Goal: Information Seeking & Learning: Learn about a topic

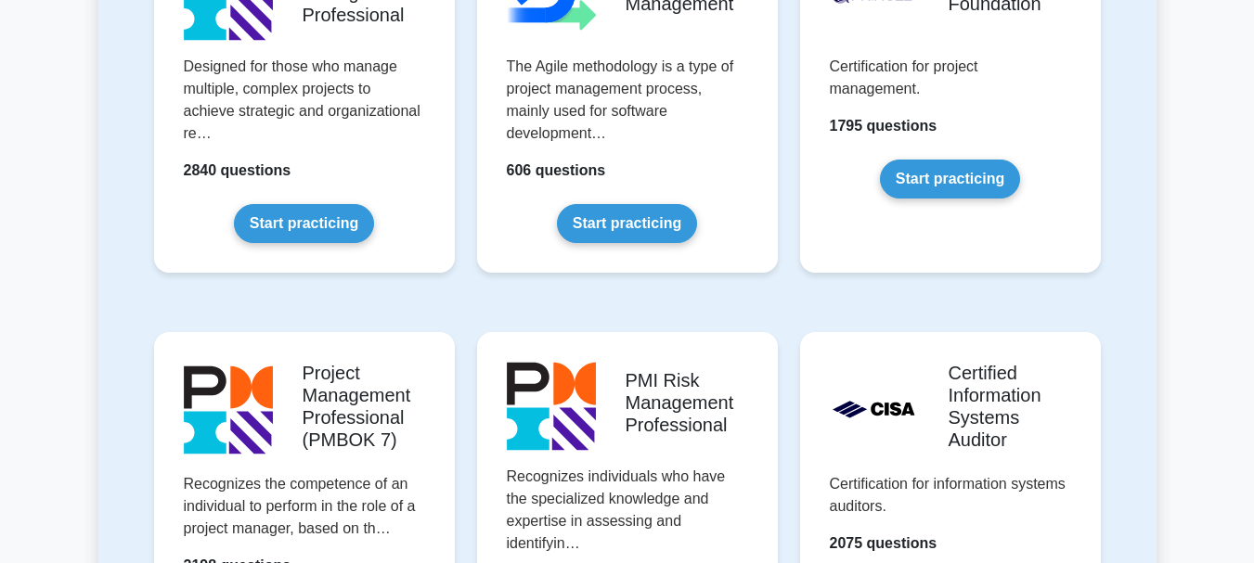
scroll to position [1485, 0]
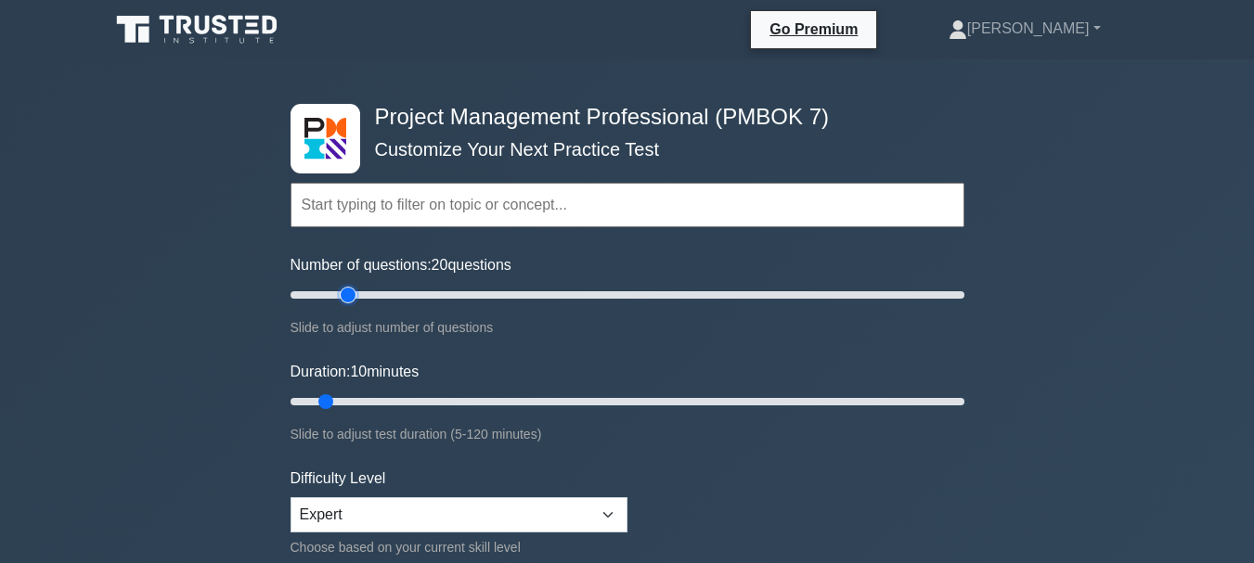
type input "20"
click at [345, 294] on input "Number of questions: 20 questions" at bounding box center [627, 295] width 674 height 22
click at [354, 401] on input "Duration: 10 minutes" at bounding box center [627, 402] width 674 height 22
click at [373, 400] on input "Duration: 20 minutes" at bounding box center [627, 402] width 674 height 22
type input "25"
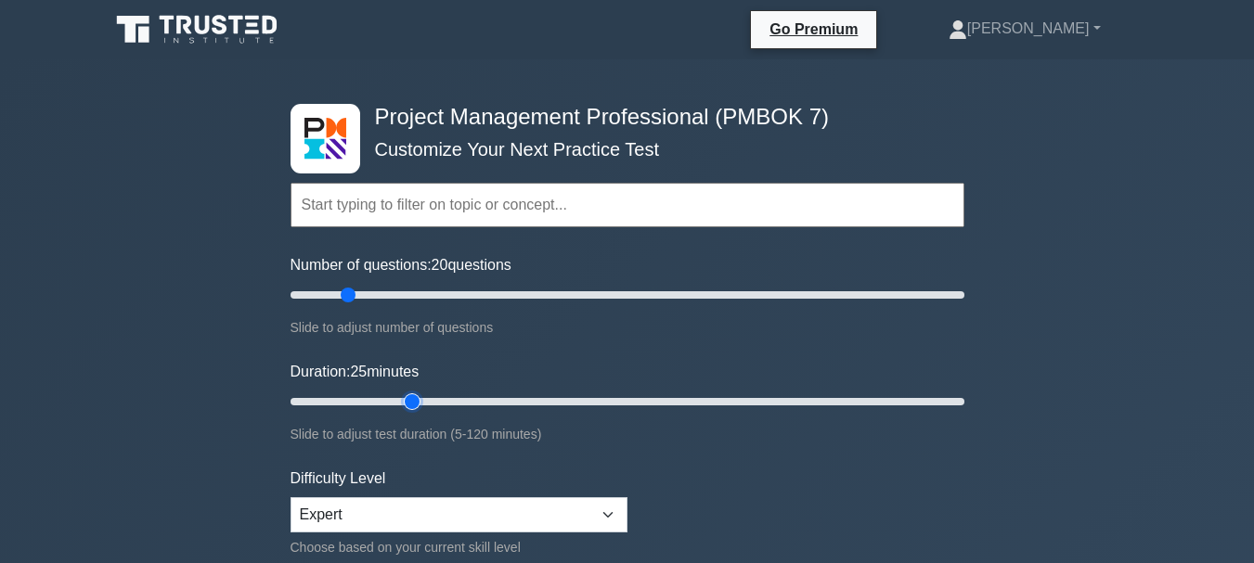
click at [398, 399] on input "Duration: 25 minutes" at bounding box center [627, 402] width 674 height 22
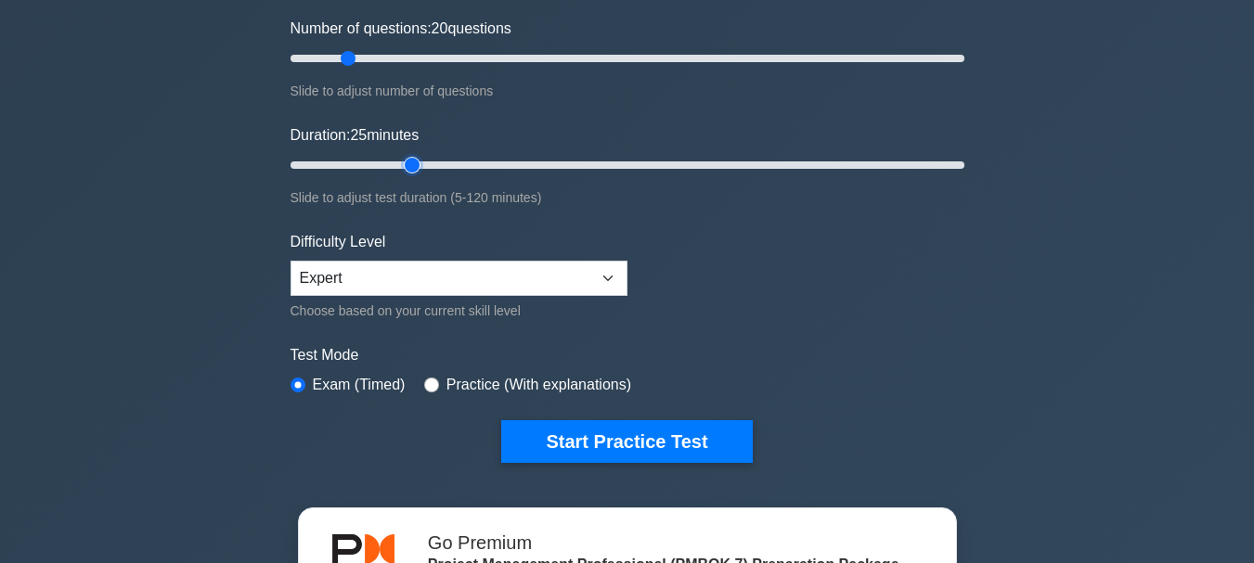
scroll to position [278, 0]
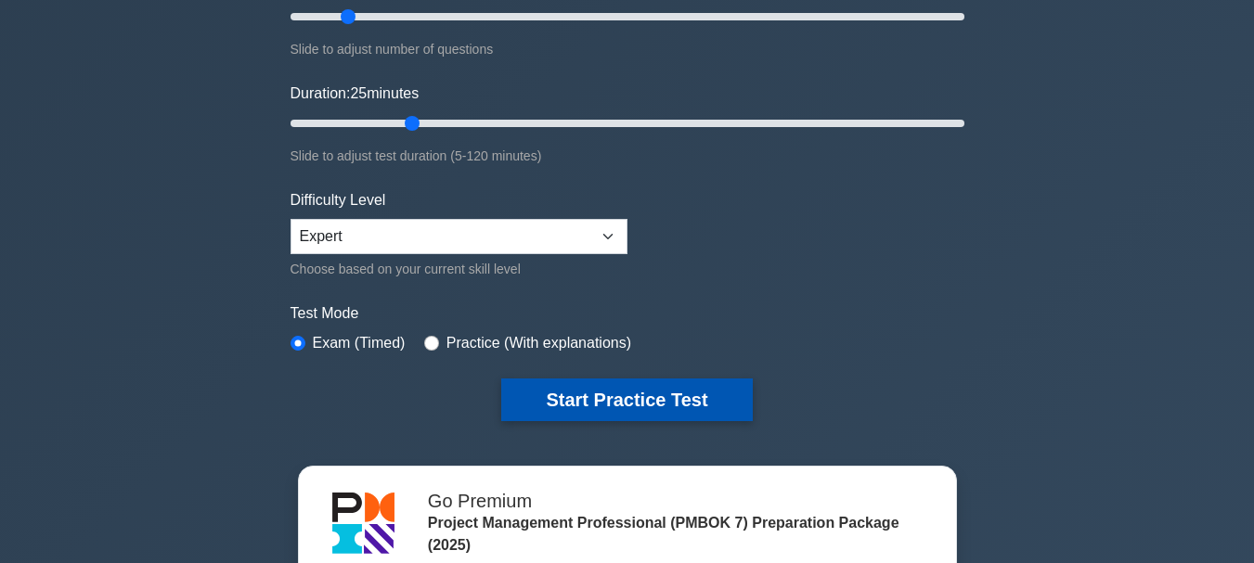
click at [609, 400] on button "Start Practice Test" at bounding box center [626, 400] width 251 height 43
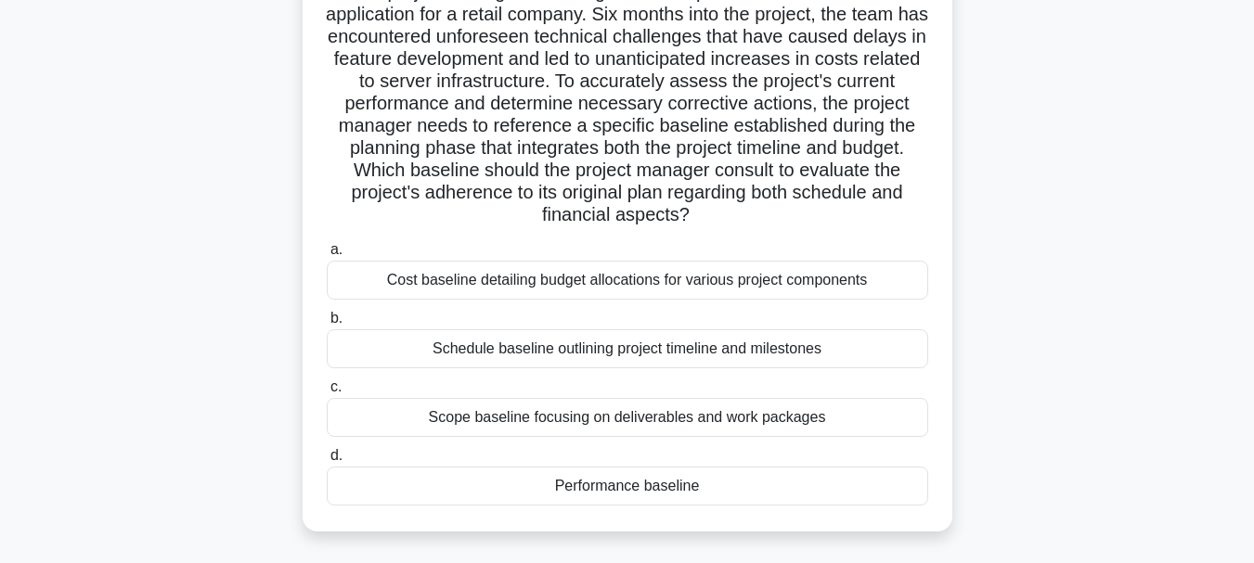
scroll to position [186, 0]
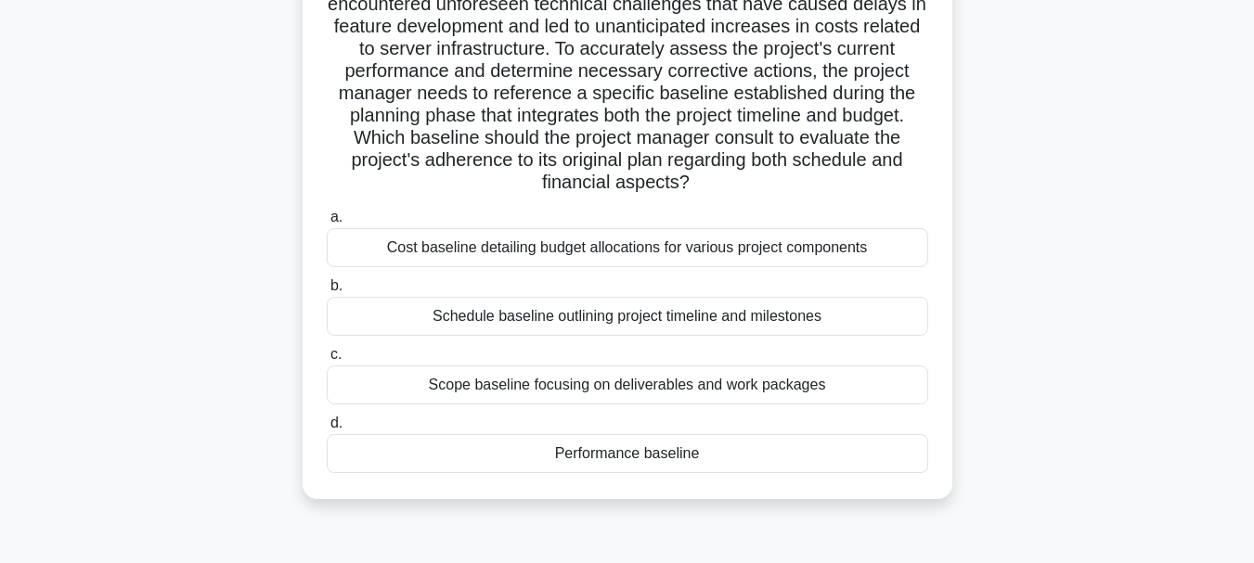
click at [701, 460] on div "Performance baseline" at bounding box center [627, 453] width 601 height 39
click at [327, 430] on input "d. Performance baseline" at bounding box center [327, 424] width 0 height 12
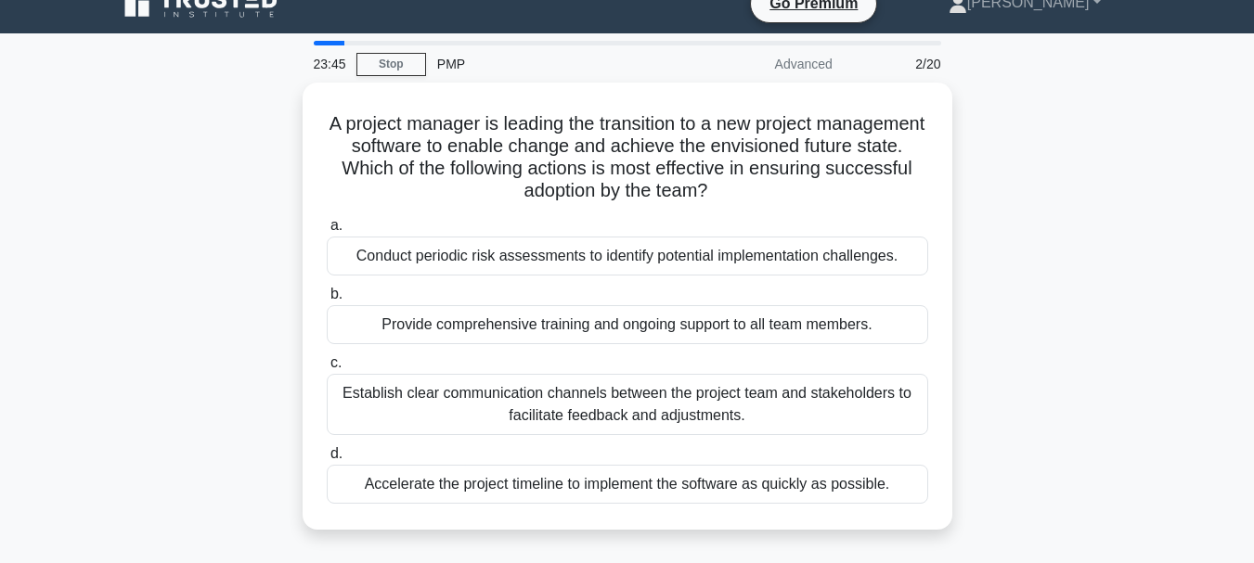
scroll to position [0, 0]
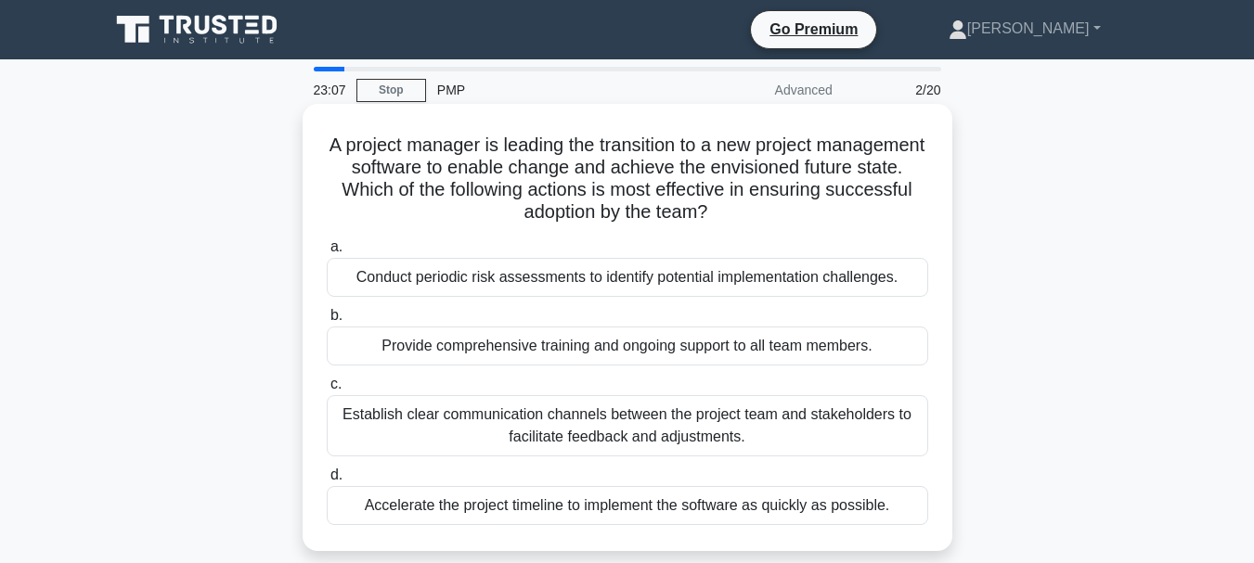
click at [835, 419] on div "Establish clear communication channels between the project team and stakeholder…" at bounding box center [627, 425] width 601 height 61
click at [327, 391] on input "c. Establish clear communication channels between the project team and stakehol…" at bounding box center [327, 385] width 0 height 12
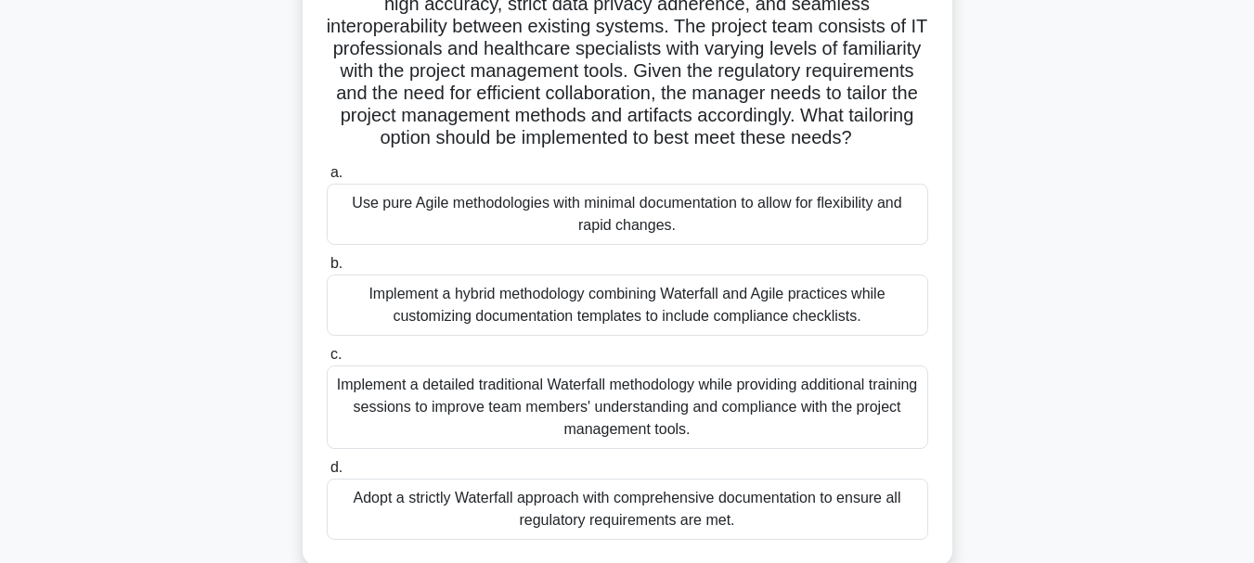
scroll to position [278, 0]
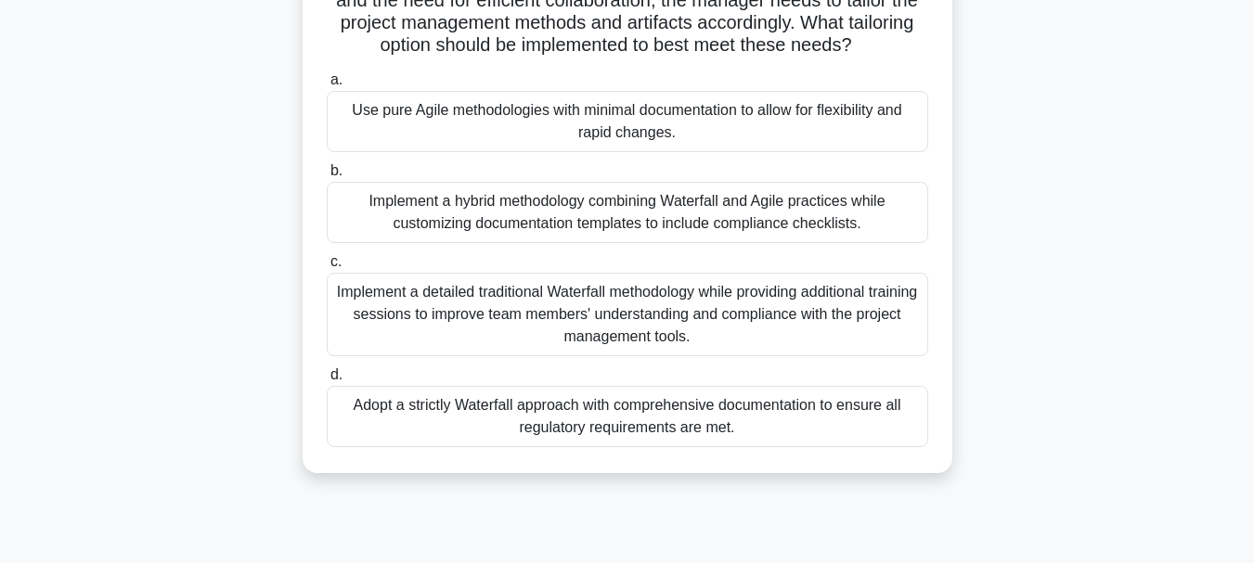
click at [758, 226] on div "Implement a hybrid methodology combining Waterfall and Agile practices while cu…" at bounding box center [627, 212] width 601 height 61
click at [327, 177] on input "b. Implement a hybrid methodology combining Waterfall and Agile practices while…" at bounding box center [327, 171] width 0 height 12
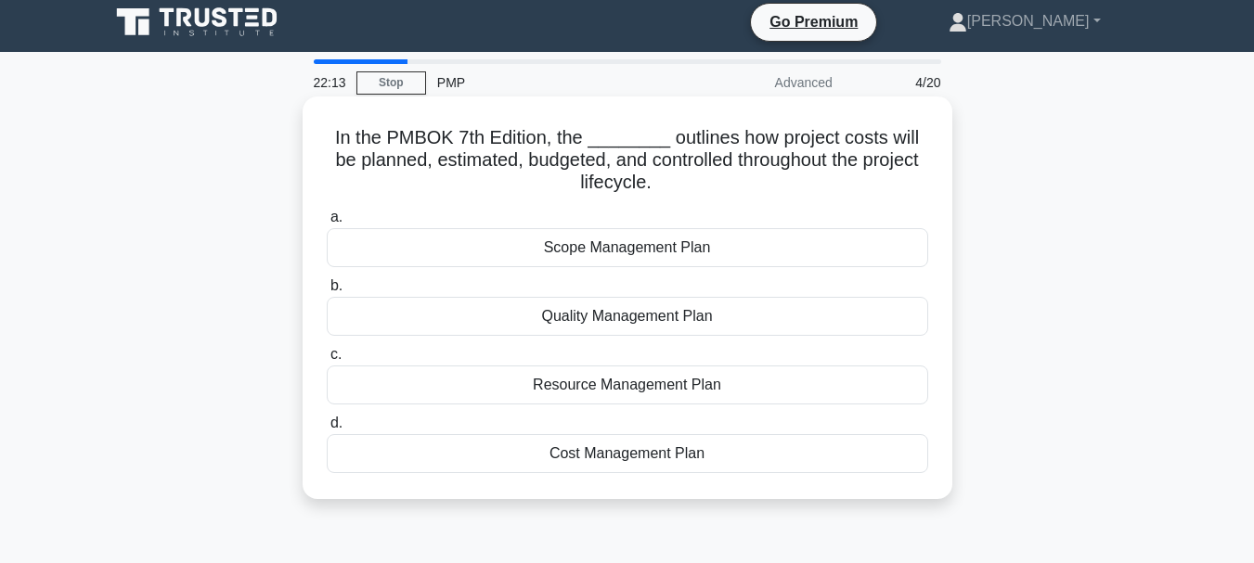
scroll to position [0, 0]
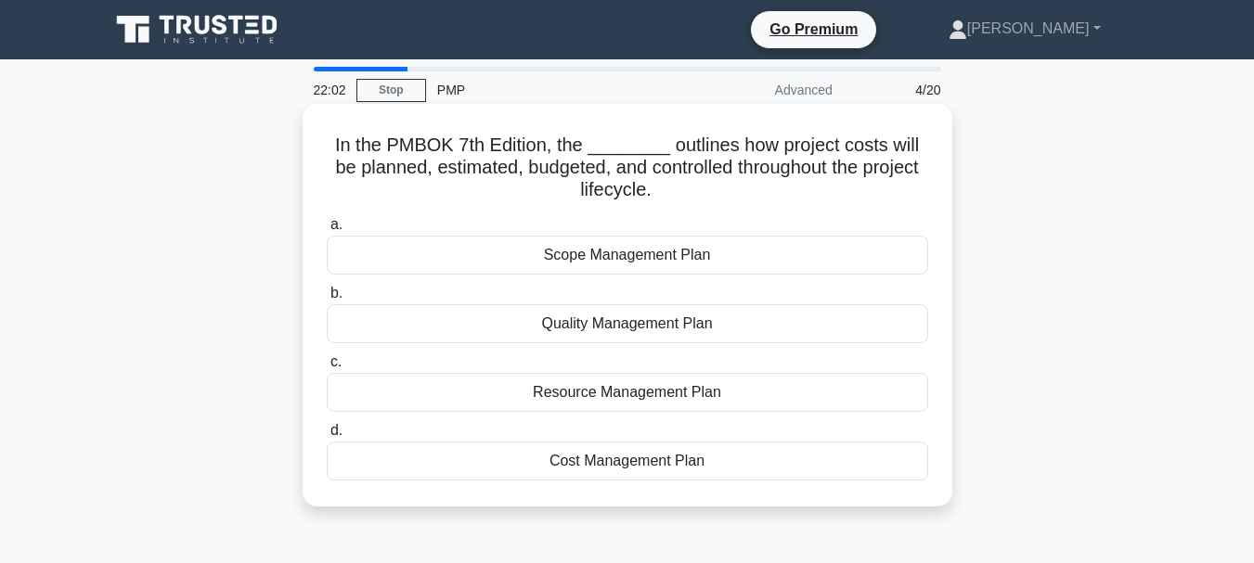
click at [719, 466] on div "Cost Management Plan" at bounding box center [627, 461] width 601 height 39
click at [327, 437] on input "d. Cost Management Plan" at bounding box center [327, 431] width 0 height 12
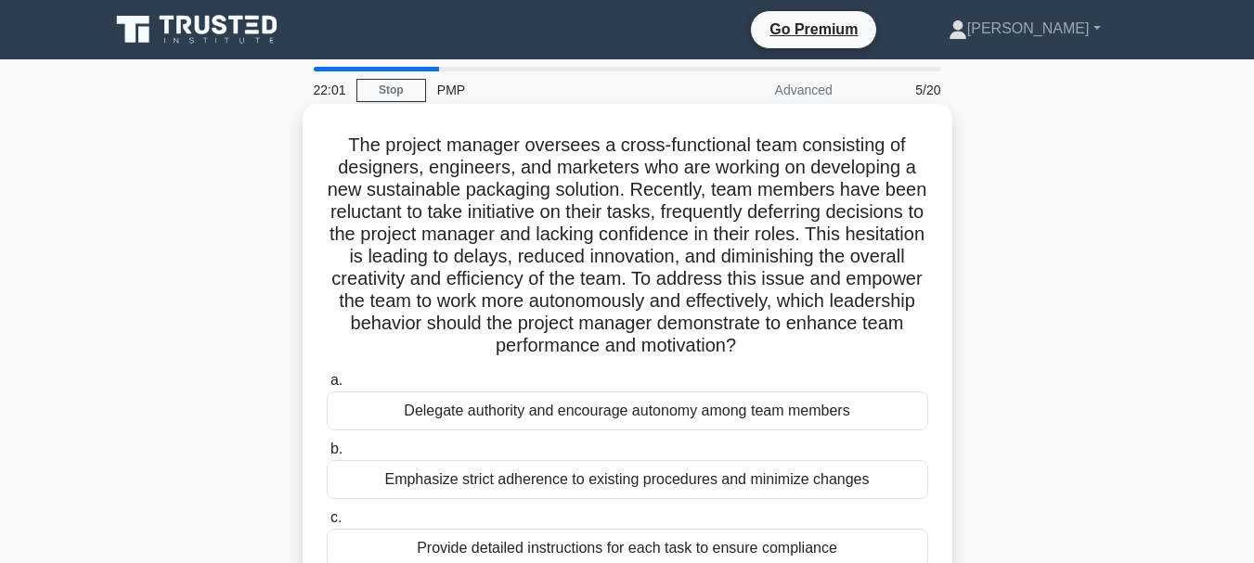
scroll to position [93, 0]
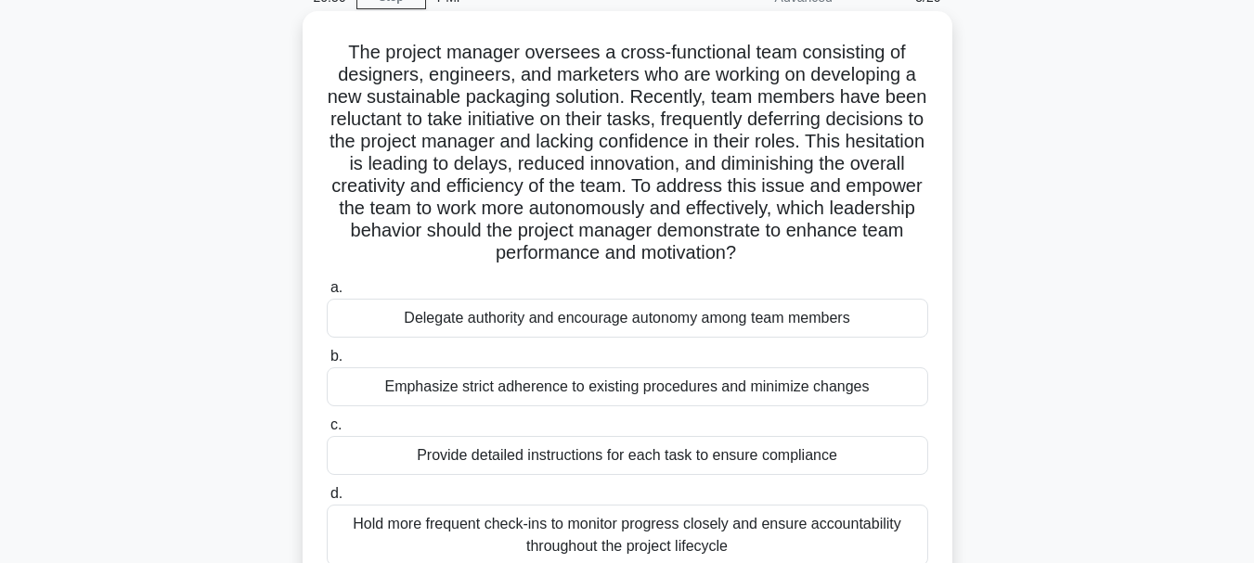
click at [711, 316] on div "Delegate authority and encourage autonomy among team members" at bounding box center [627, 318] width 601 height 39
click at [327, 294] on input "a. Delegate authority and encourage autonomy among team members" at bounding box center [327, 288] width 0 height 12
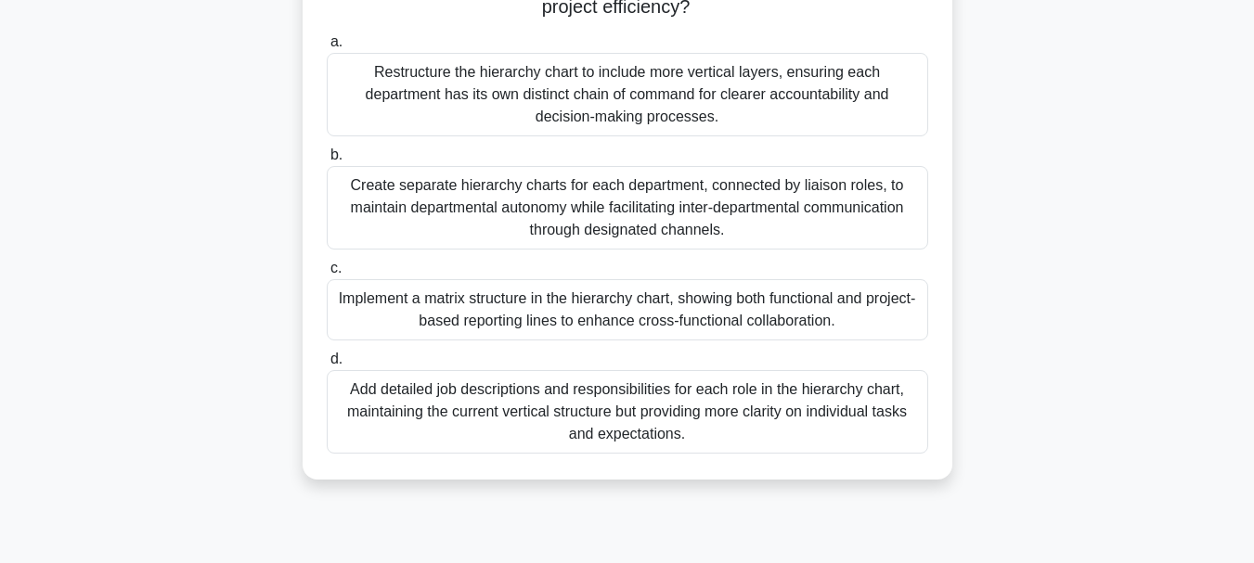
scroll to position [371, 0]
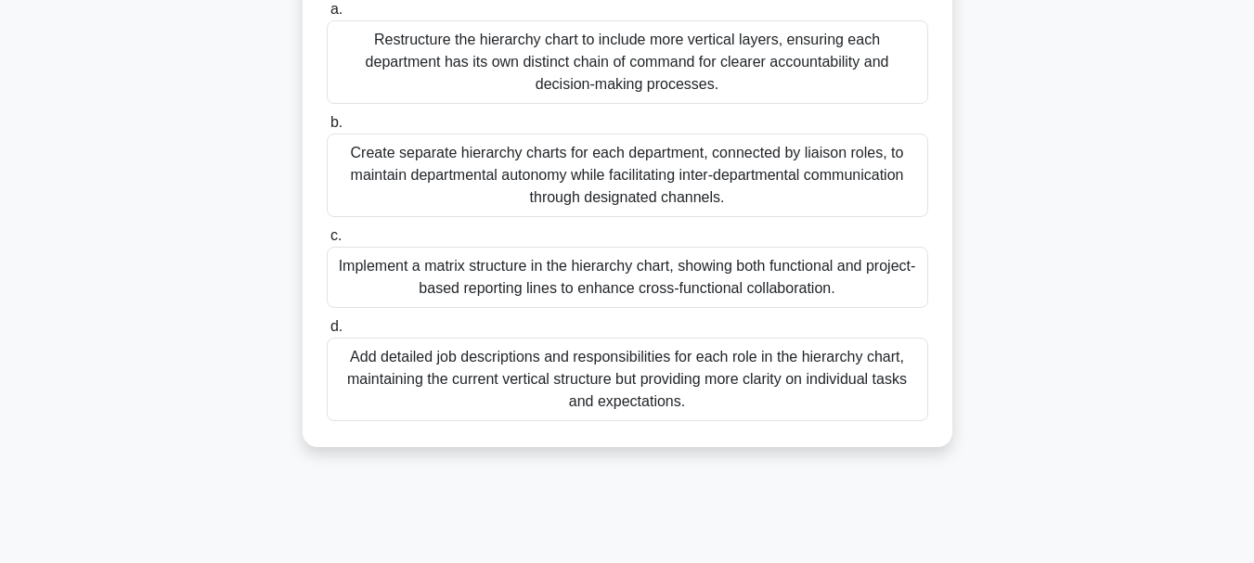
click at [817, 274] on div "Implement a matrix structure in the hierarchy chart, showing both functional an…" at bounding box center [627, 277] width 601 height 61
click at [327, 242] on input "c. Implement a matrix structure in the hierarchy chart, showing both functional…" at bounding box center [327, 236] width 0 height 12
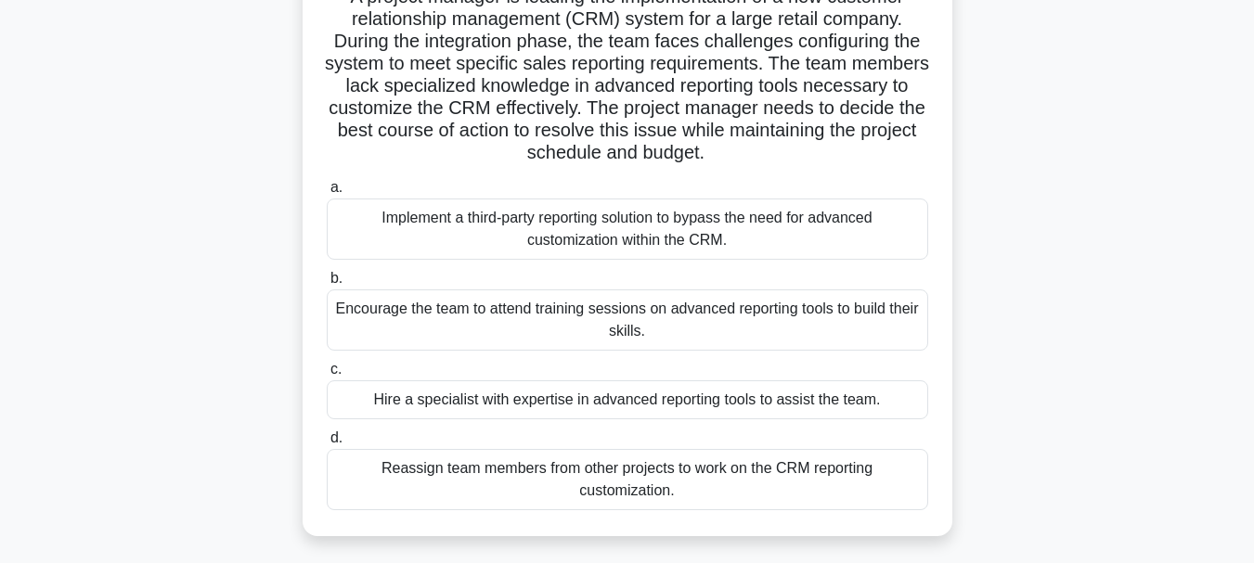
scroll to position [186, 0]
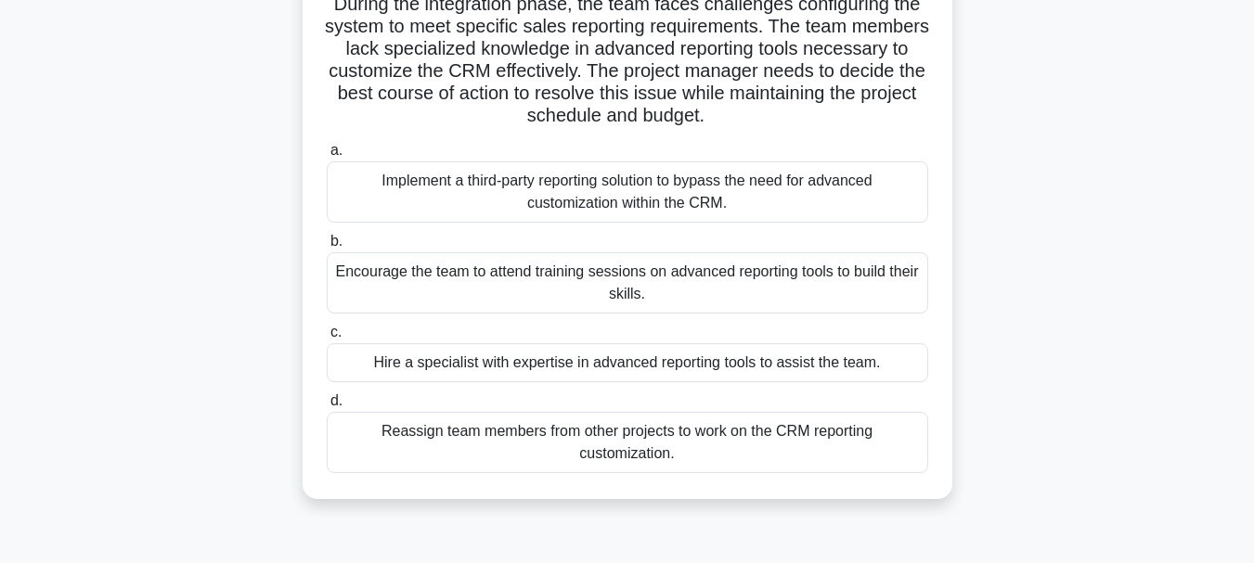
click at [802, 276] on div "Encourage the team to attend training sessions on advanced reporting tools to b…" at bounding box center [627, 282] width 601 height 61
click at [327, 248] on input "b. Encourage the team to attend training sessions on advanced reporting tools t…" at bounding box center [327, 242] width 0 height 12
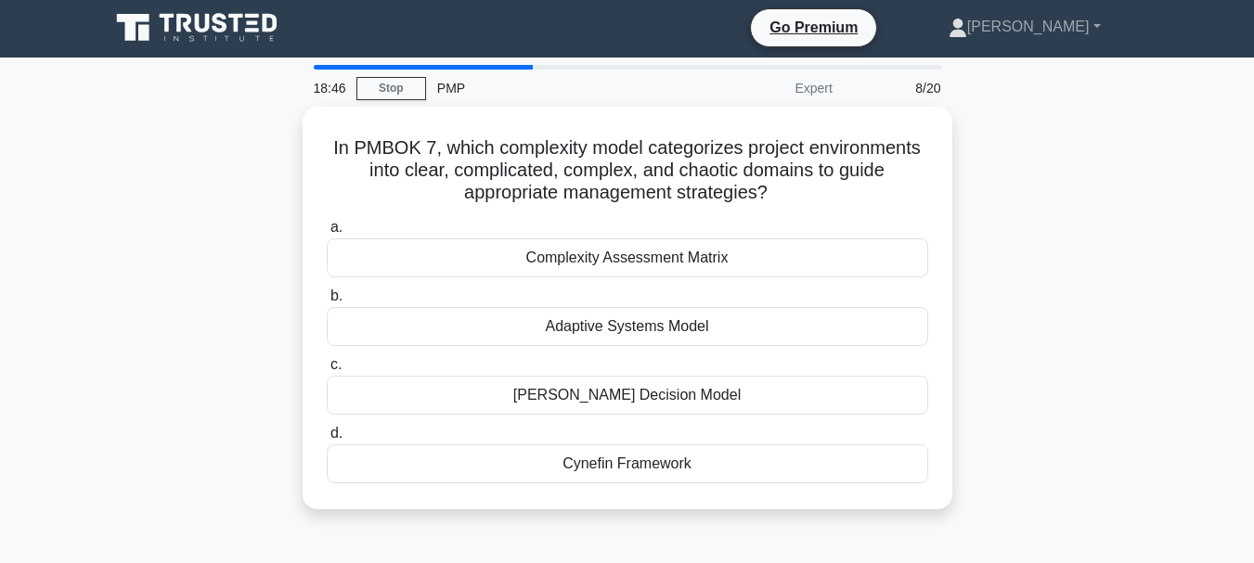
scroll to position [0, 0]
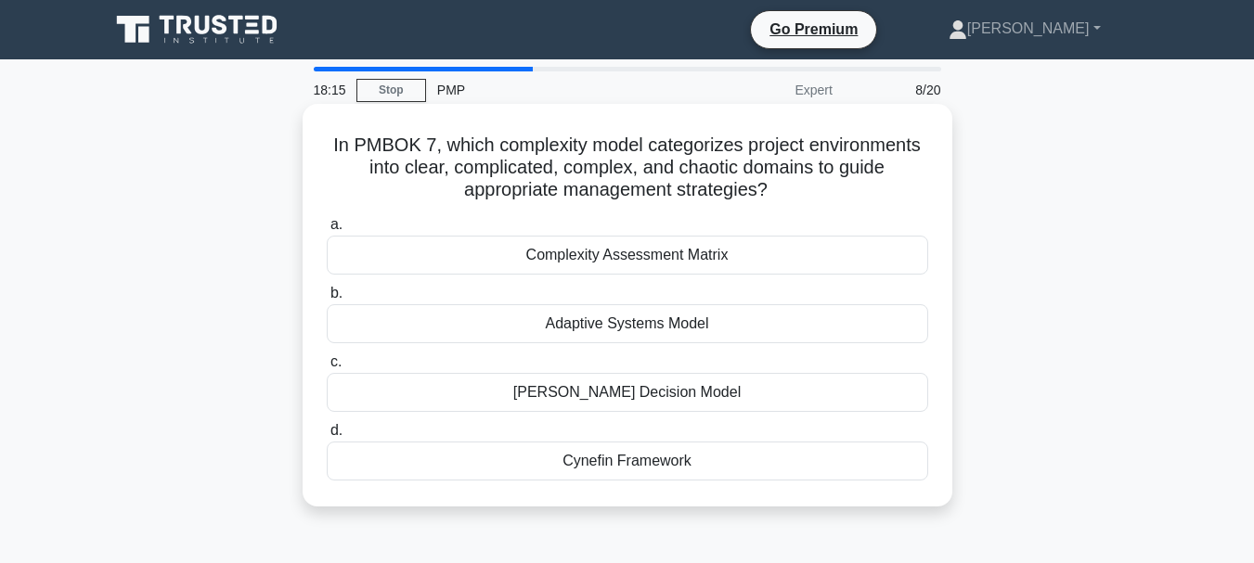
click at [690, 464] on div "Cynefin Framework" at bounding box center [627, 461] width 601 height 39
click at [327, 437] on input "d. Cynefin Framework" at bounding box center [327, 431] width 0 height 12
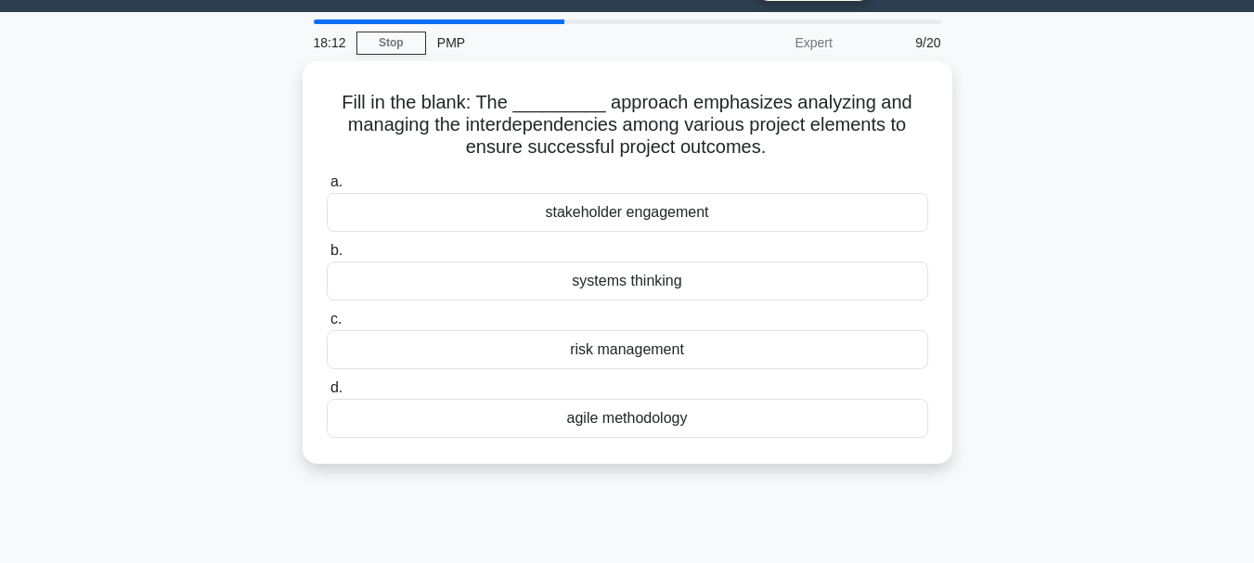
scroll to position [93, 0]
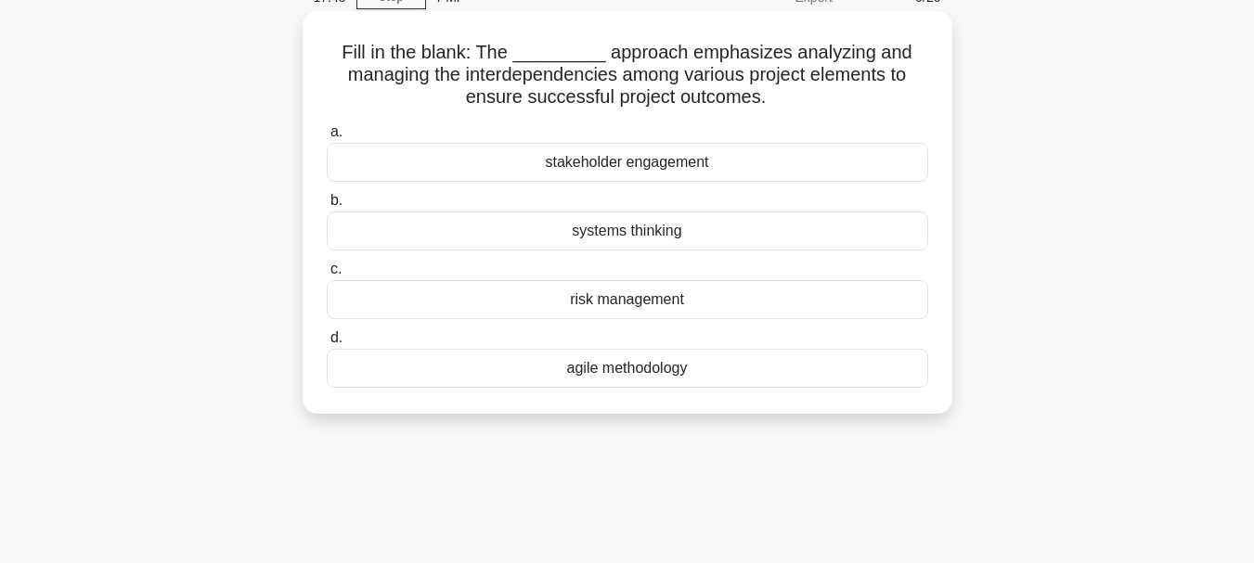
click at [749, 231] on div "systems thinking" at bounding box center [627, 231] width 601 height 39
click at [327, 207] on input "b. systems thinking" at bounding box center [327, 201] width 0 height 12
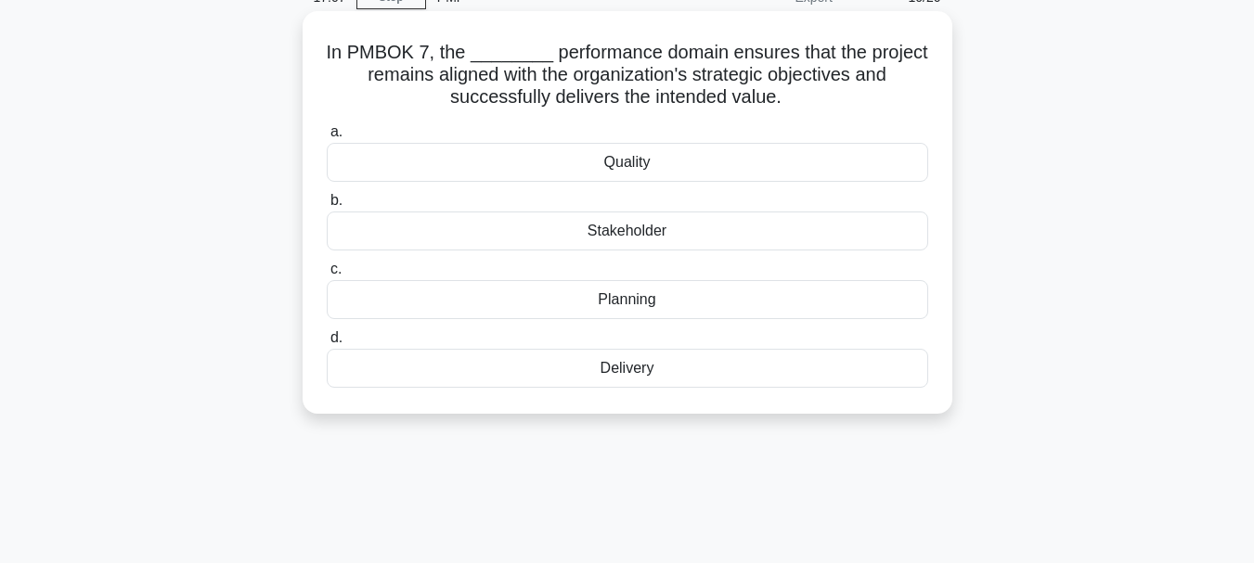
click at [641, 370] on div "Delivery" at bounding box center [627, 368] width 601 height 39
click at [327, 344] on input "d. Delivery" at bounding box center [327, 338] width 0 height 12
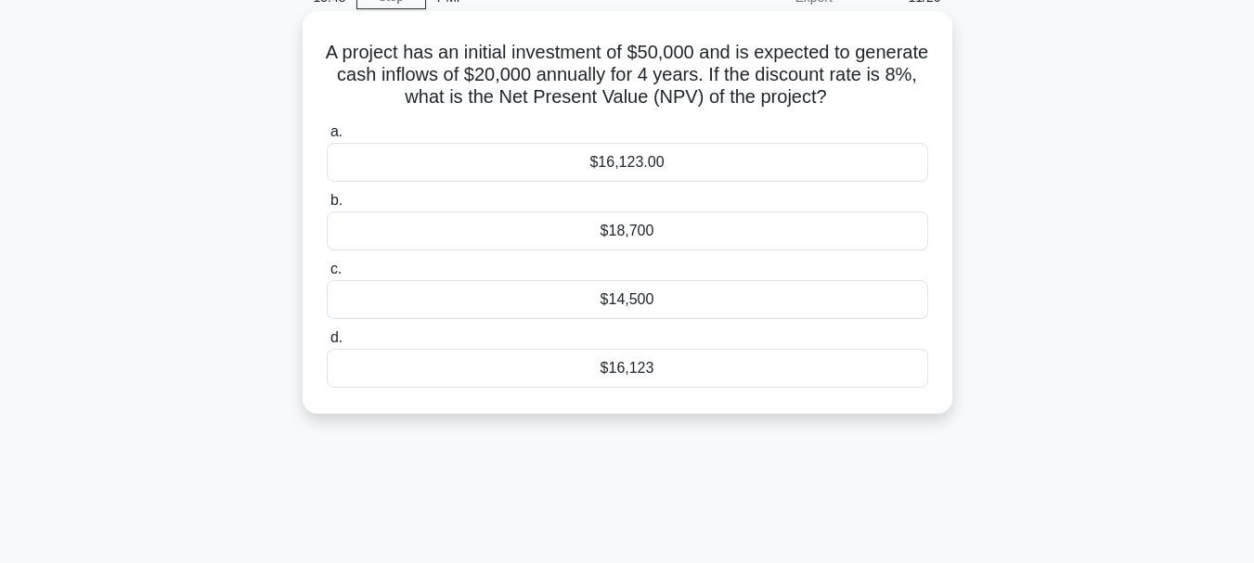
click at [632, 372] on div "$16,123" at bounding box center [627, 368] width 601 height 39
click at [327, 344] on input "d. $16,123" at bounding box center [327, 338] width 0 height 12
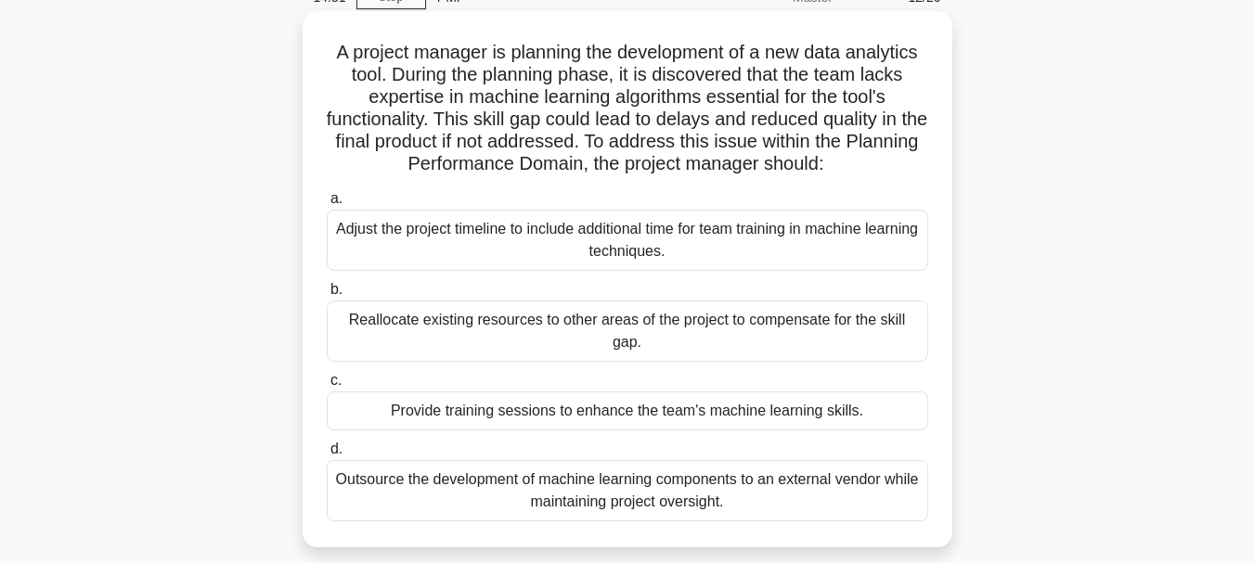
click at [718, 407] on div "Provide training sessions to enhance the team's machine learning skills." at bounding box center [627, 411] width 601 height 39
click at [327, 387] on input "c. Provide training sessions to enhance the team's machine learning skills." at bounding box center [327, 381] width 0 height 12
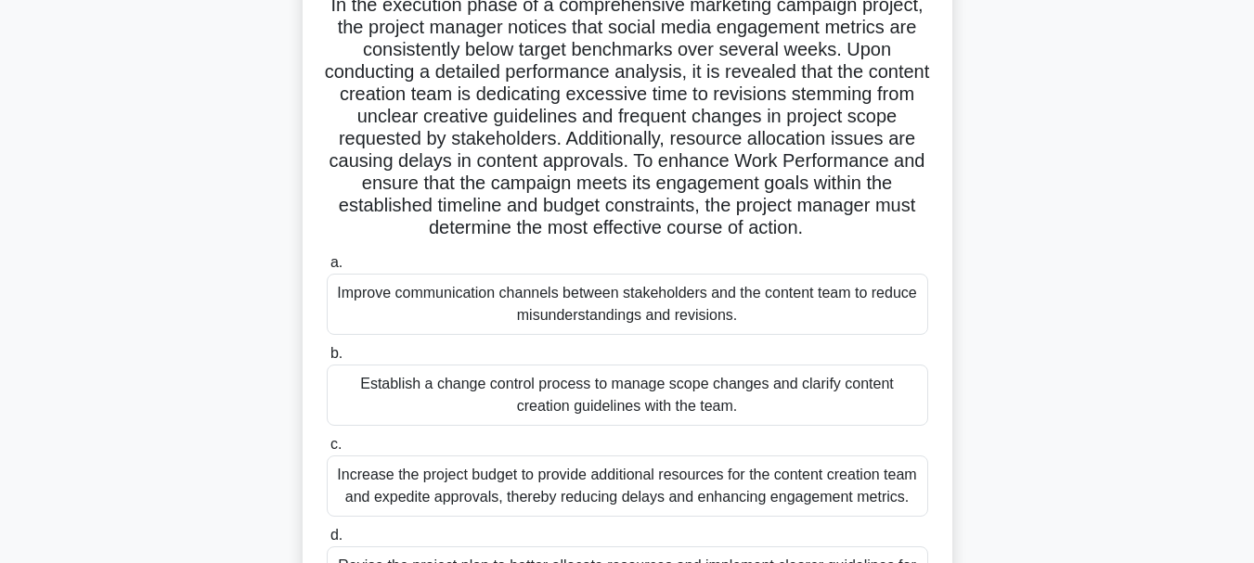
scroll to position [186, 0]
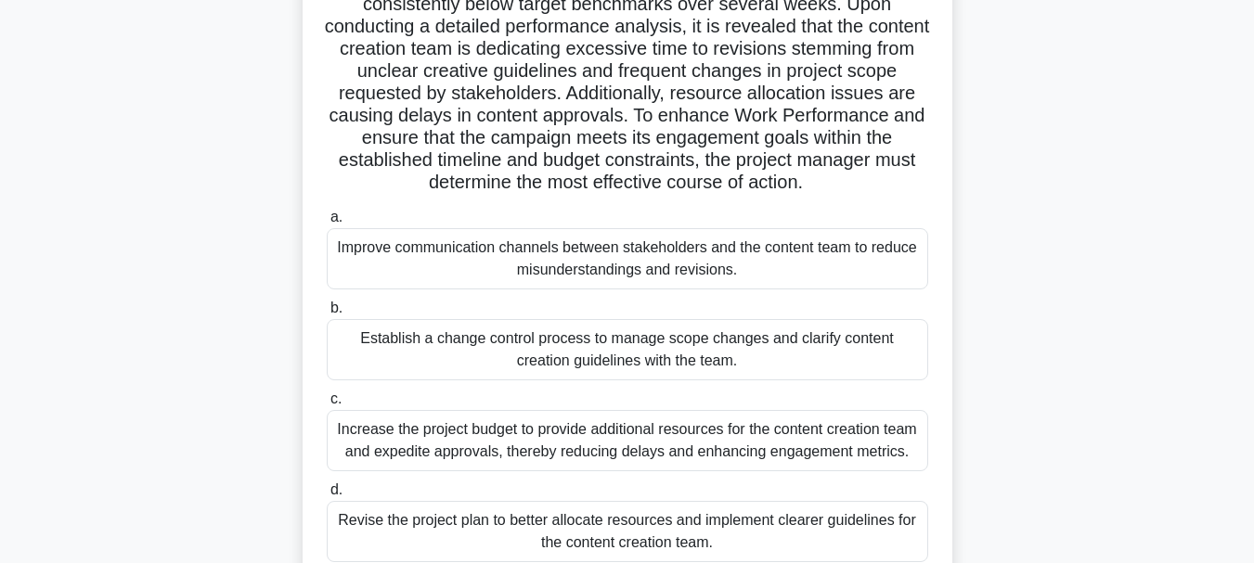
click at [749, 359] on div "Establish a change control process to manage scope changes and clarify content …" at bounding box center [627, 349] width 601 height 61
click at [327, 315] on input "b. Establish a change control process to manage scope changes and clarify conte…" at bounding box center [327, 308] width 0 height 12
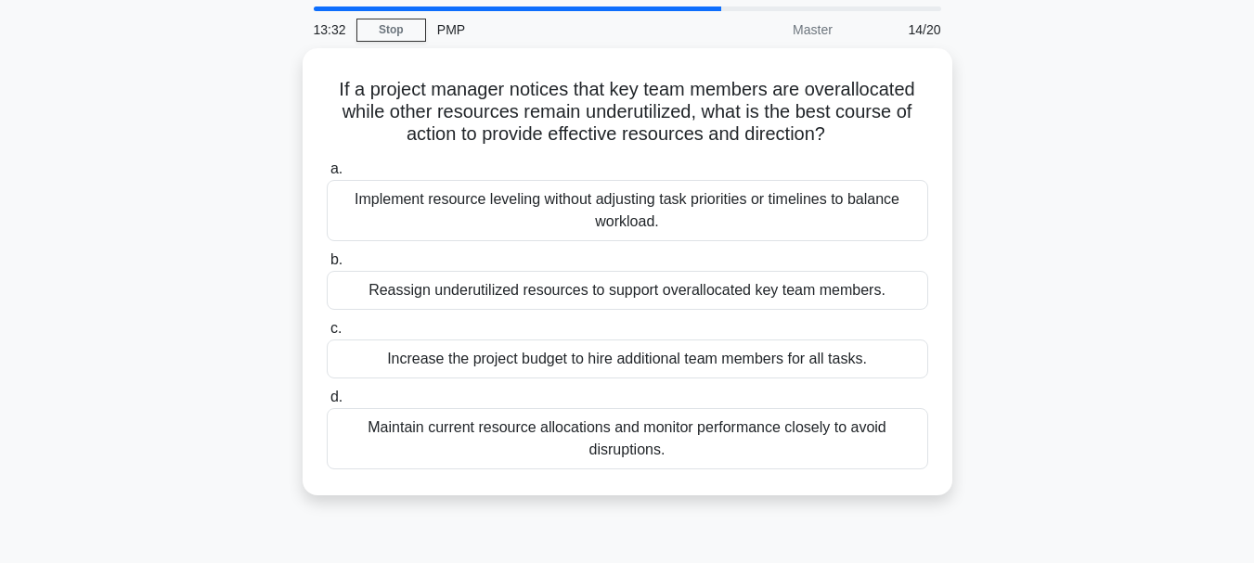
scroll to position [93, 0]
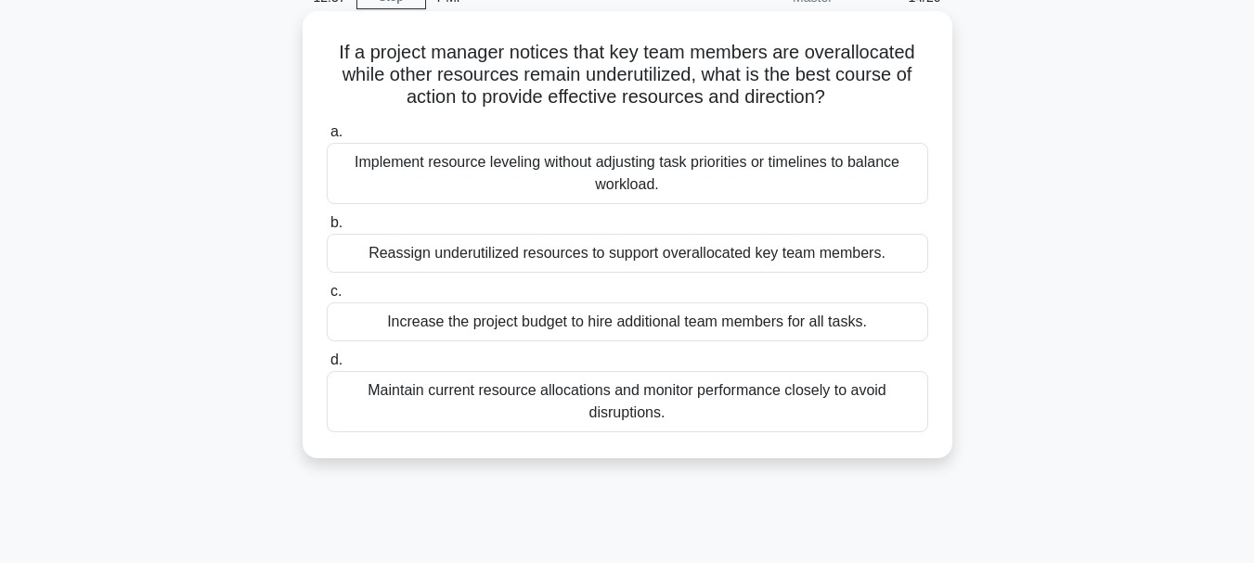
click at [675, 256] on div "Reassign underutilized resources to support overallocated key team members." at bounding box center [627, 253] width 601 height 39
click at [327, 229] on input "b. Reassign underutilized resources to support overallocated key team members." at bounding box center [327, 223] width 0 height 12
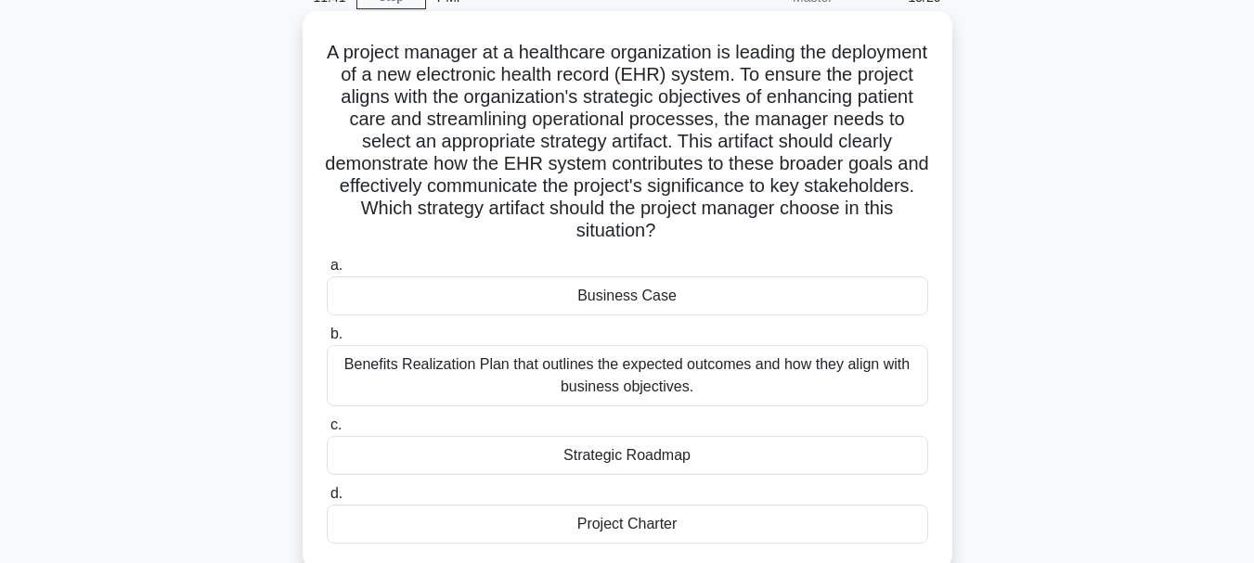
click at [861, 374] on div "Benefits Realization Plan that outlines the expected outcomes and how they alig…" at bounding box center [627, 375] width 601 height 61
click at [327, 341] on input "b. Benefits Realization Plan that outlines the expected outcomes and how they a…" at bounding box center [327, 334] width 0 height 12
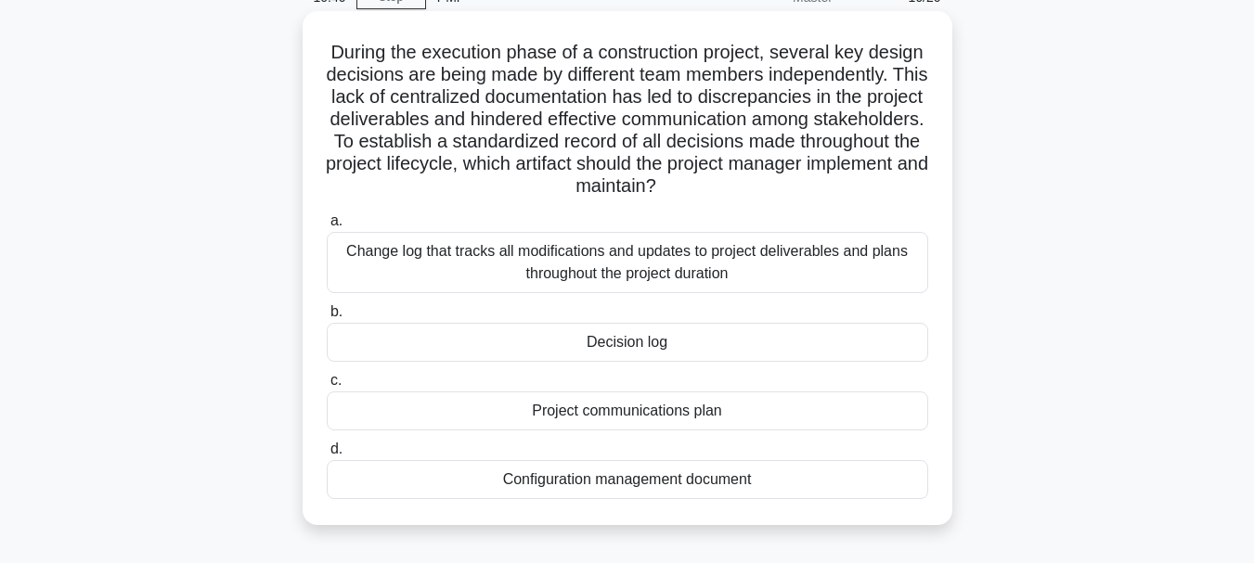
click at [767, 341] on div "Decision log" at bounding box center [627, 342] width 601 height 39
click at [327, 318] on input "b. Decision log" at bounding box center [327, 312] width 0 height 12
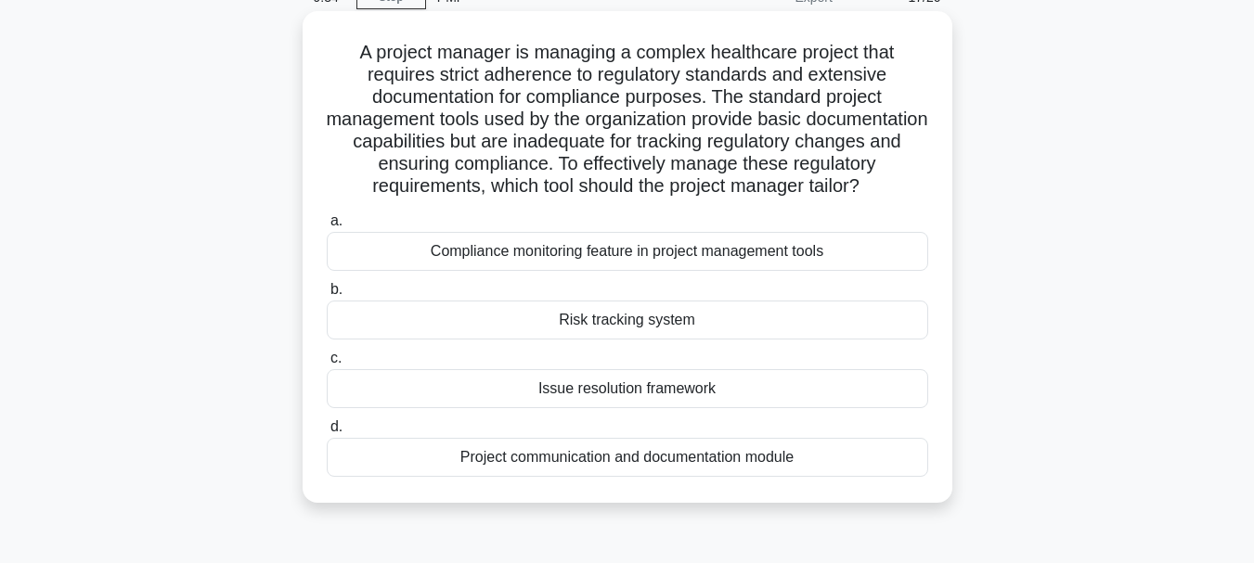
click at [771, 271] on div "Compliance monitoring feature in project management tools" at bounding box center [627, 251] width 601 height 39
click at [327, 227] on input "a. Compliance monitoring feature in project management tools" at bounding box center [327, 221] width 0 height 12
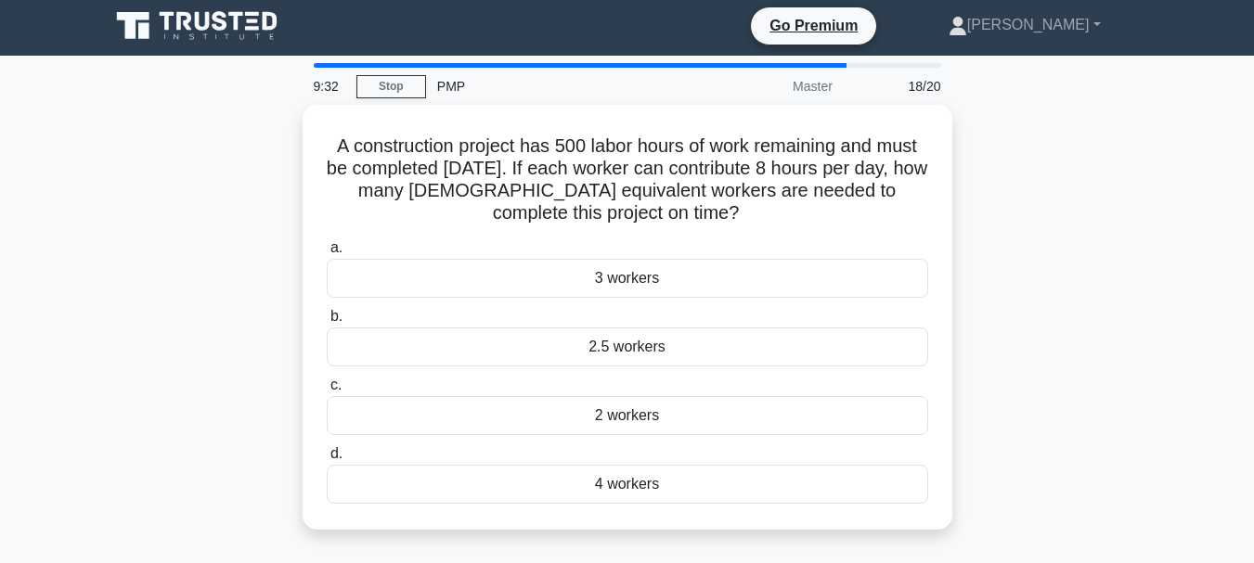
scroll to position [0, 0]
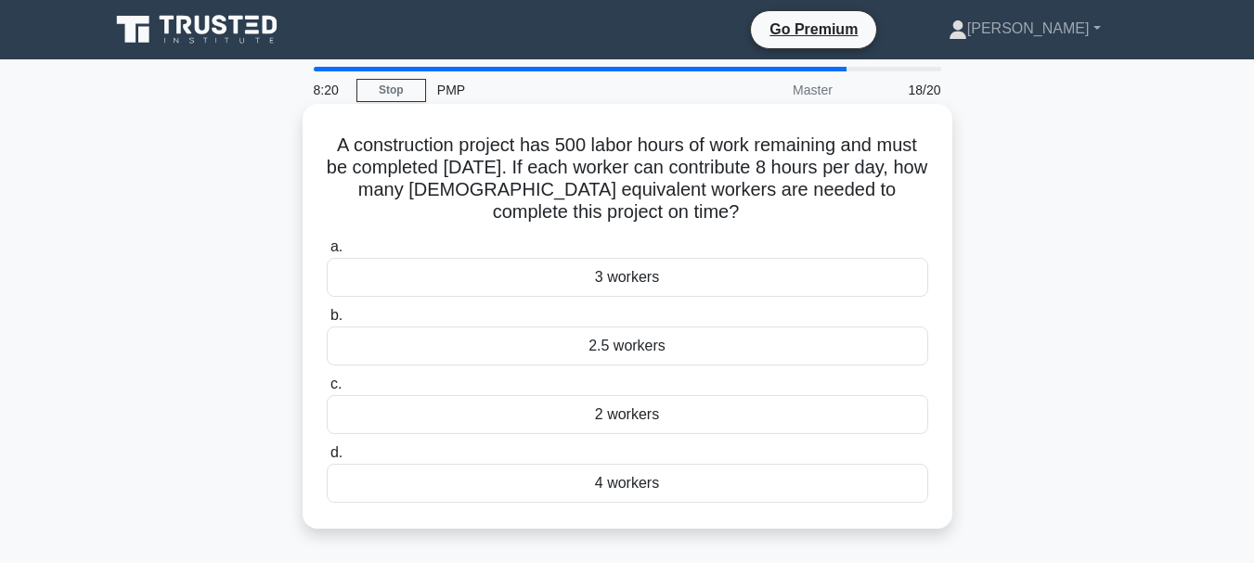
click at [636, 350] on div "2.5 workers" at bounding box center [627, 346] width 601 height 39
click at [327, 322] on input "b. 2.5 workers" at bounding box center [327, 316] width 0 height 12
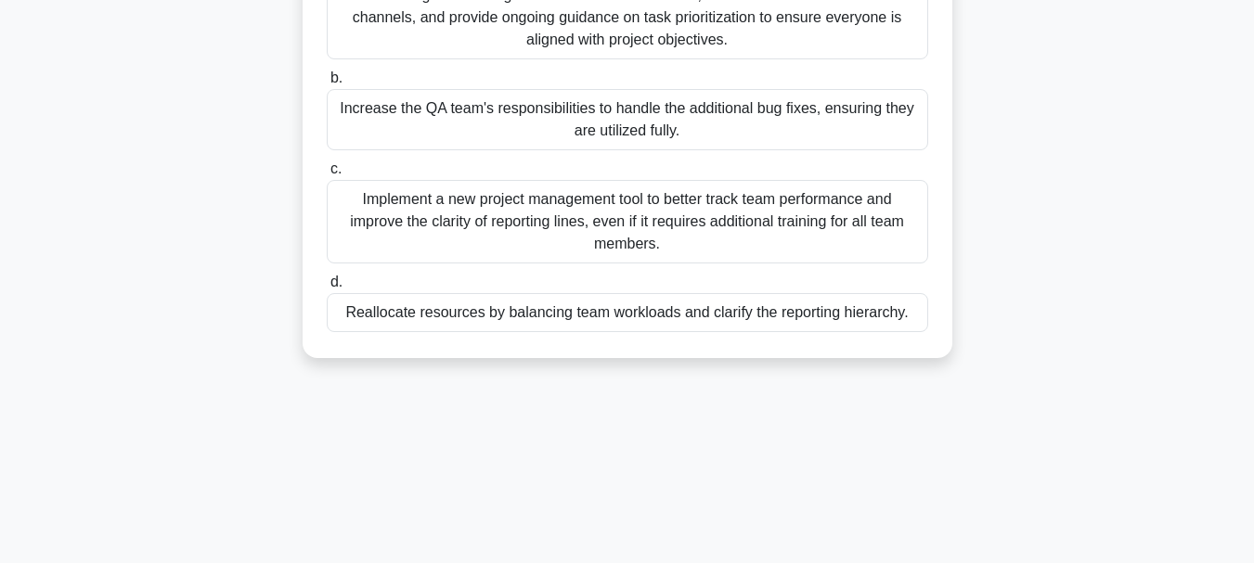
scroll to position [278, 0]
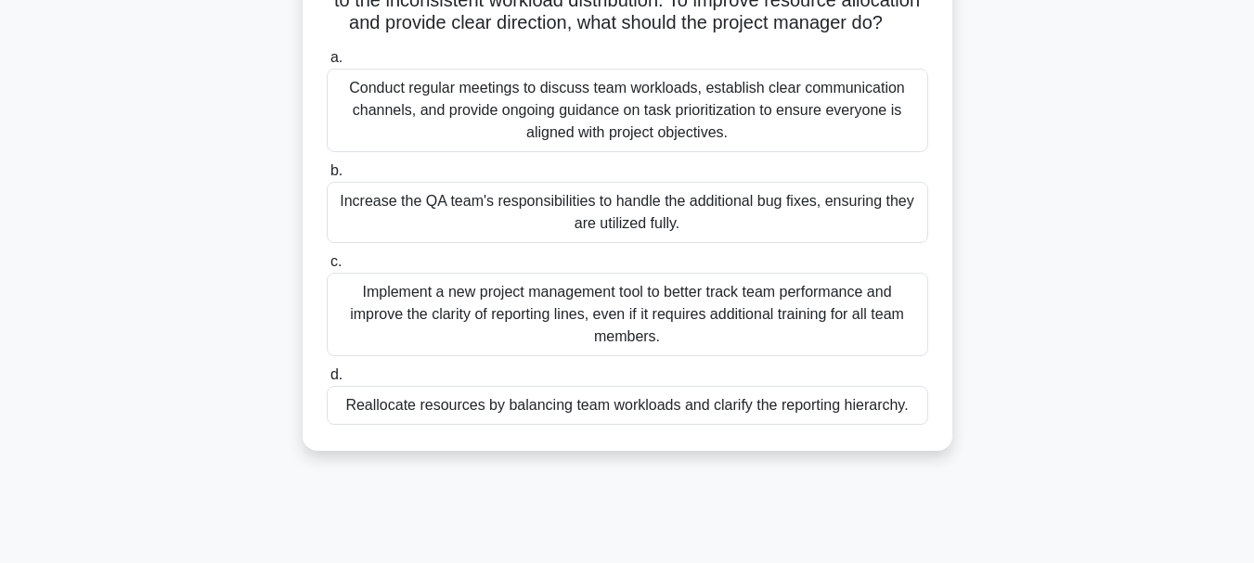
click at [750, 119] on div "Conduct regular meetings to discuss team workloads, establish clear communicati…" at bounding box center [627, 111] width 601 height 84
click at [327, 64] on input "a. Conduct regular meetings to discuss team workloads, establish clear communic…" at bounding box center [327, 58] width 0 height 12
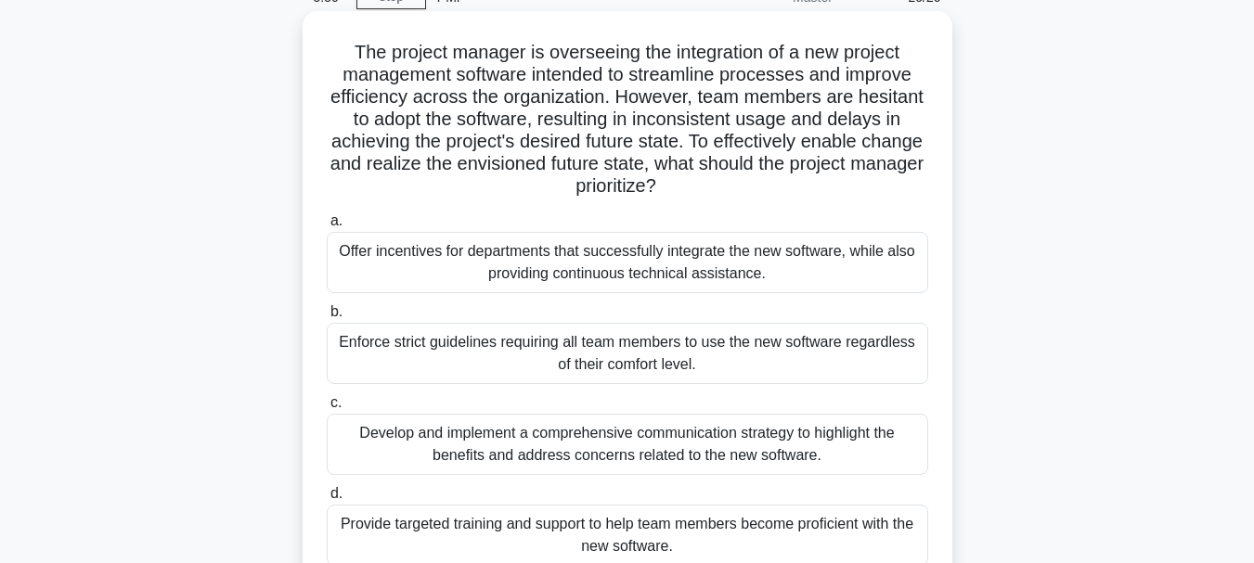
scroll to position [186, 0]
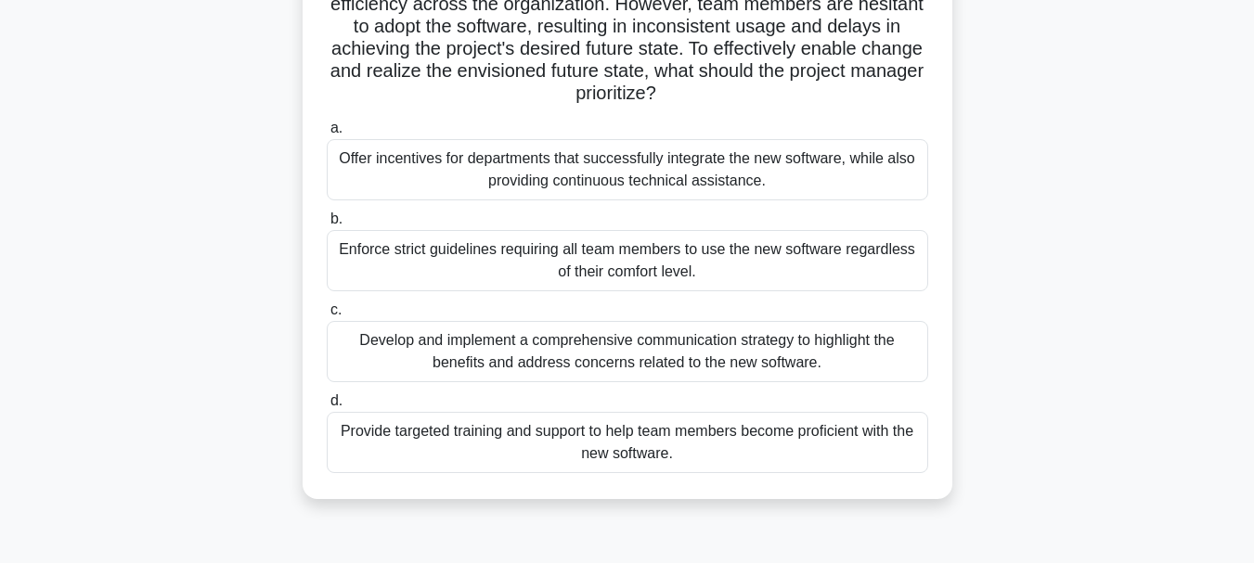
click at [727, 354] on div "Develop and implement a comprehensive communication strategy to highlight the b…" at bounding box center [627, 351] width 601 height 61
click at [327, 316] on input "c. Develop and implement a comprehensive communication strategy to highlight th…" at bounding box center [327, 310] width 0 height 12
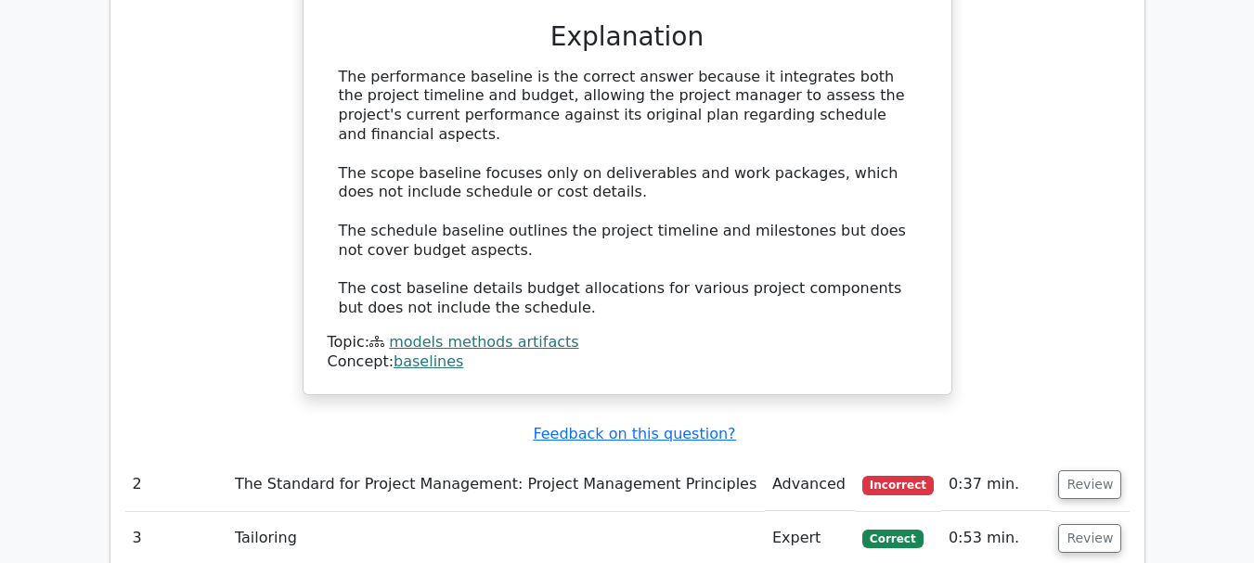
scroll to position [2227, 0]
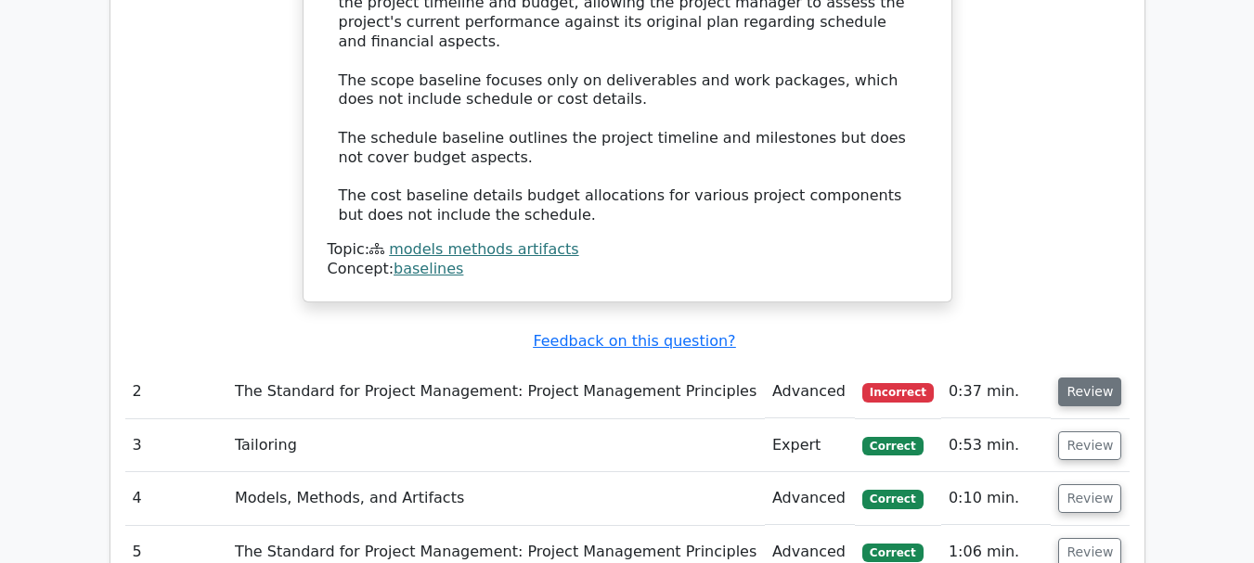
click at [1086, 378] on button "Review" at bounding box center [1089, 392] width 63 height 29
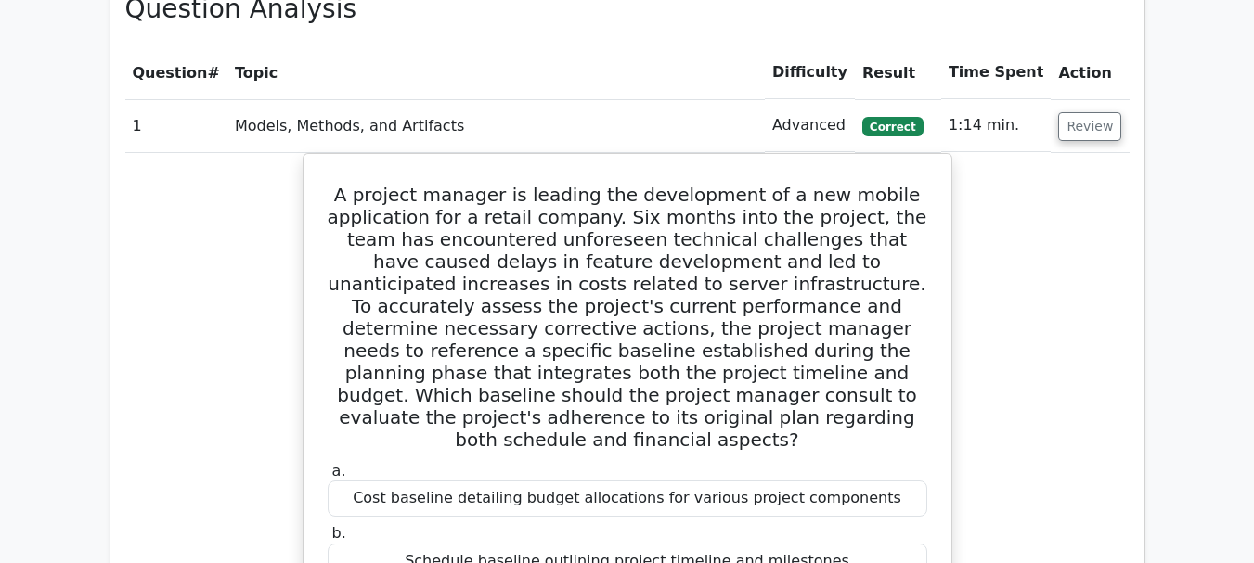
scroll to position [1392, 0]
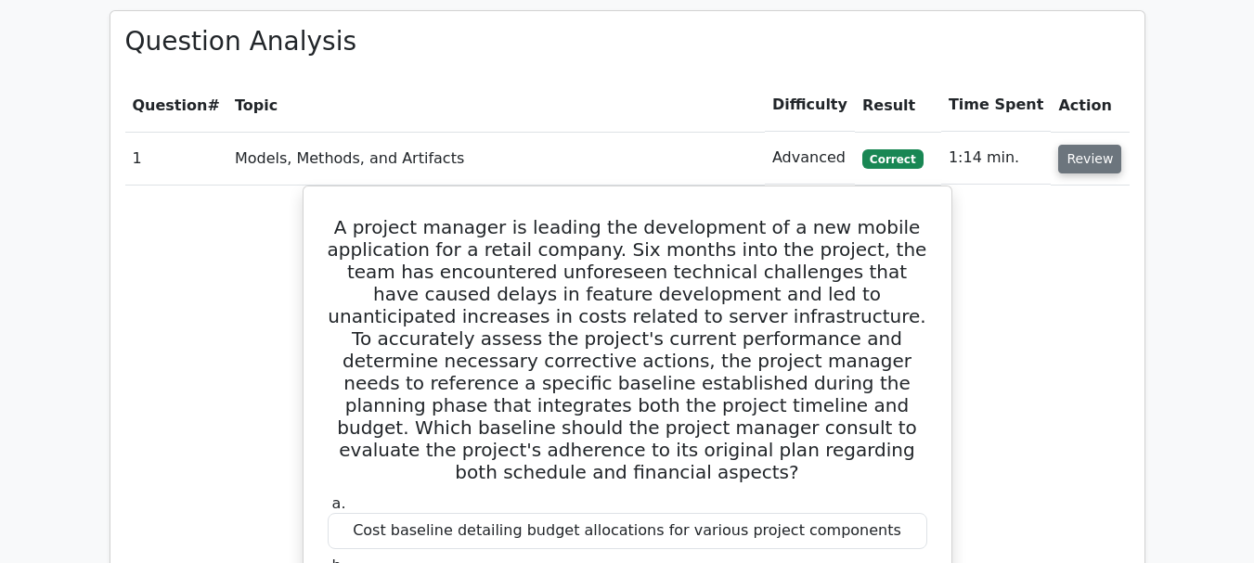
click at [1100, 145] on button "Review" at bounding box center [1089, 159] width 63 height 29
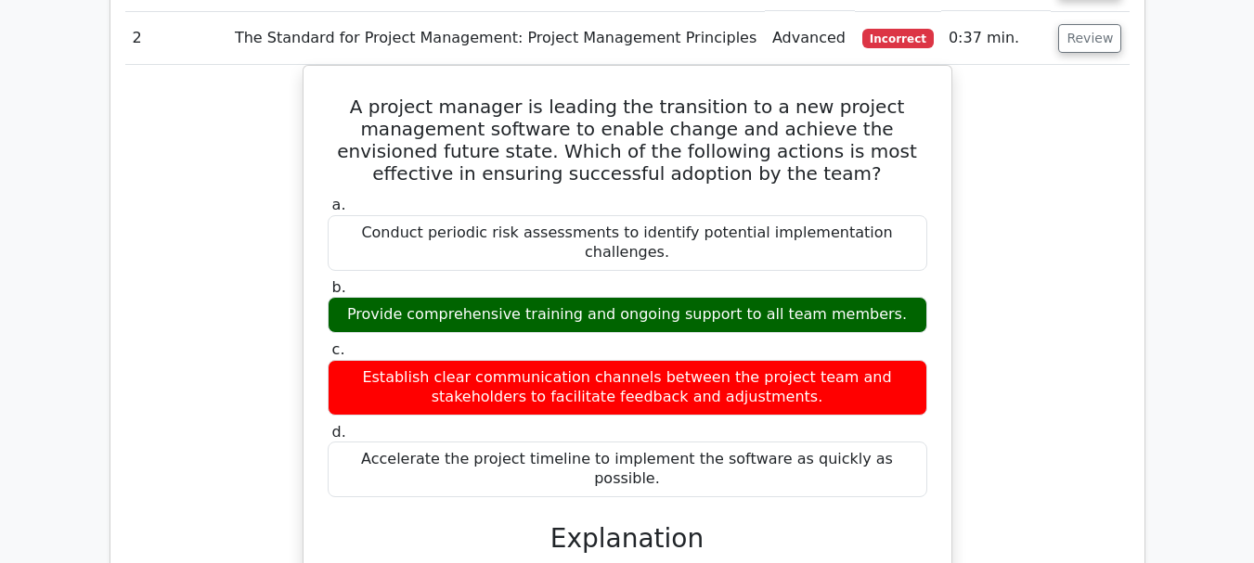
scroll to position [1485, 0]
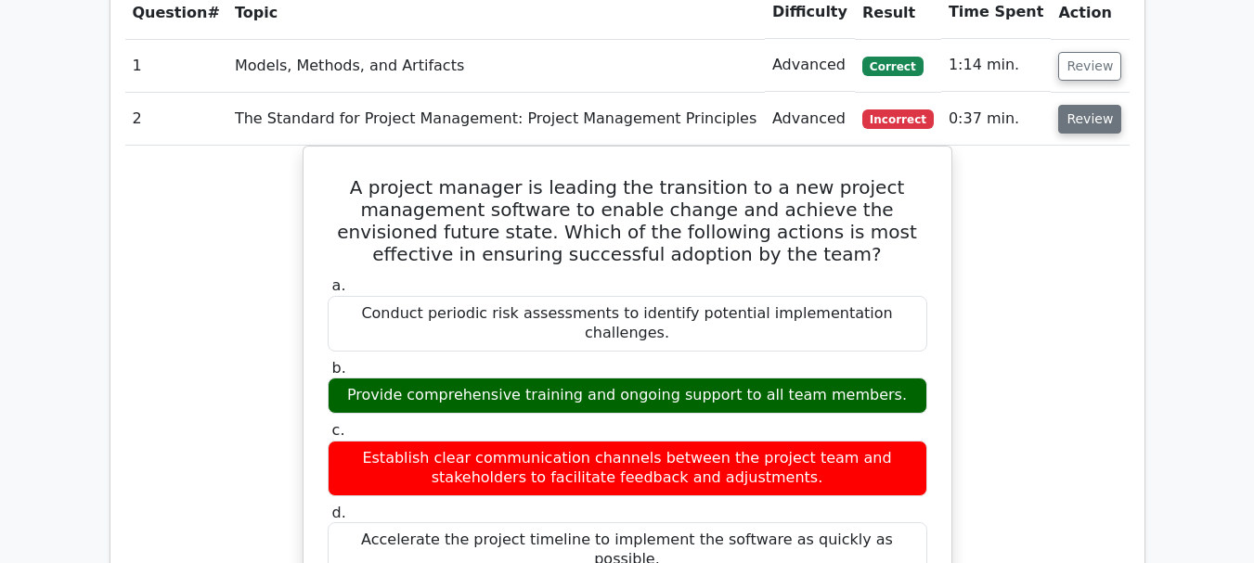
click at [1097, 105] on button "Review" at bounding box center [1089, 119] width 63 height 29
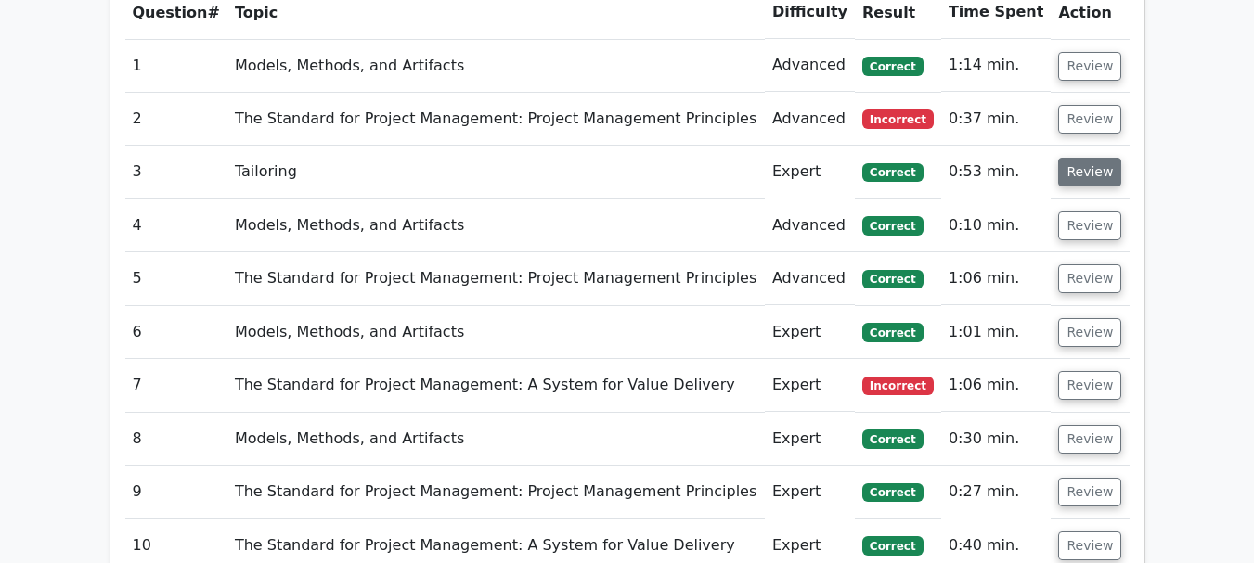
click at [1086, 158] on button "Review" at bounding box center [1089, 172] width 63 height 29
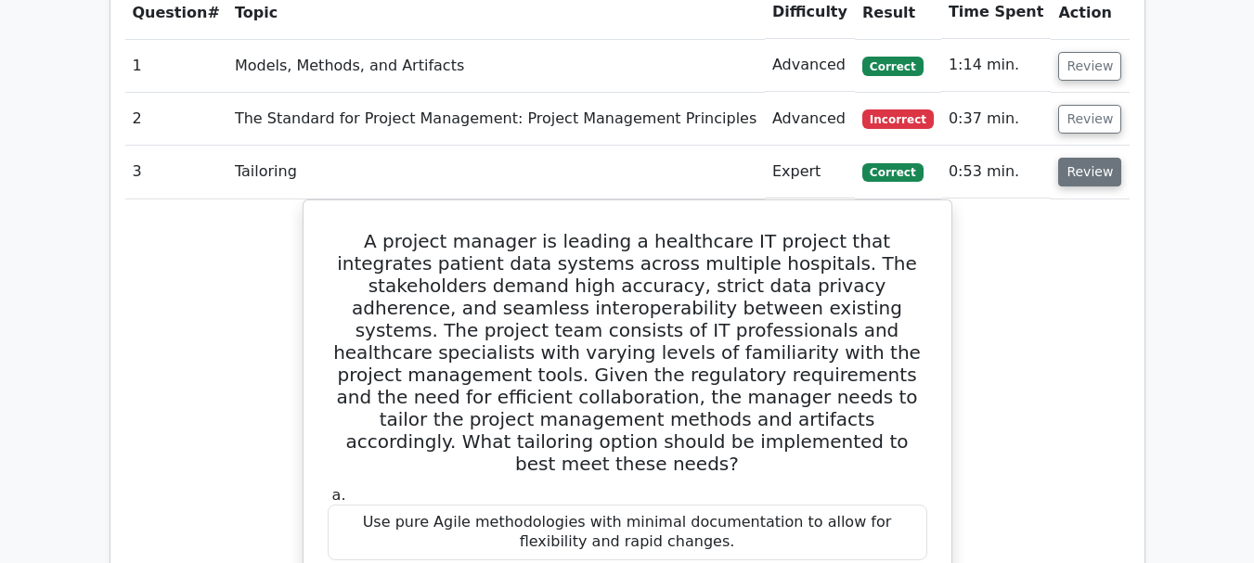
click at [1080, 158] on button "Review" at bounding box center [1089, 172] width 63 height 29
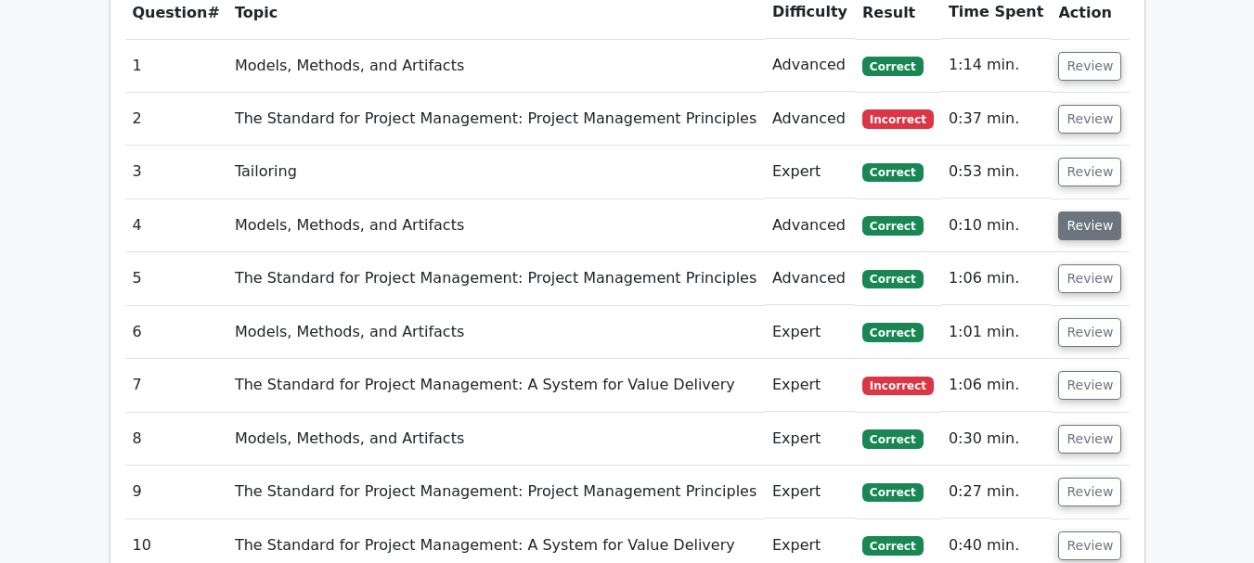
click at [1081, 212] on button "Review" at bounding box center [1089, 226] width 63 height 29
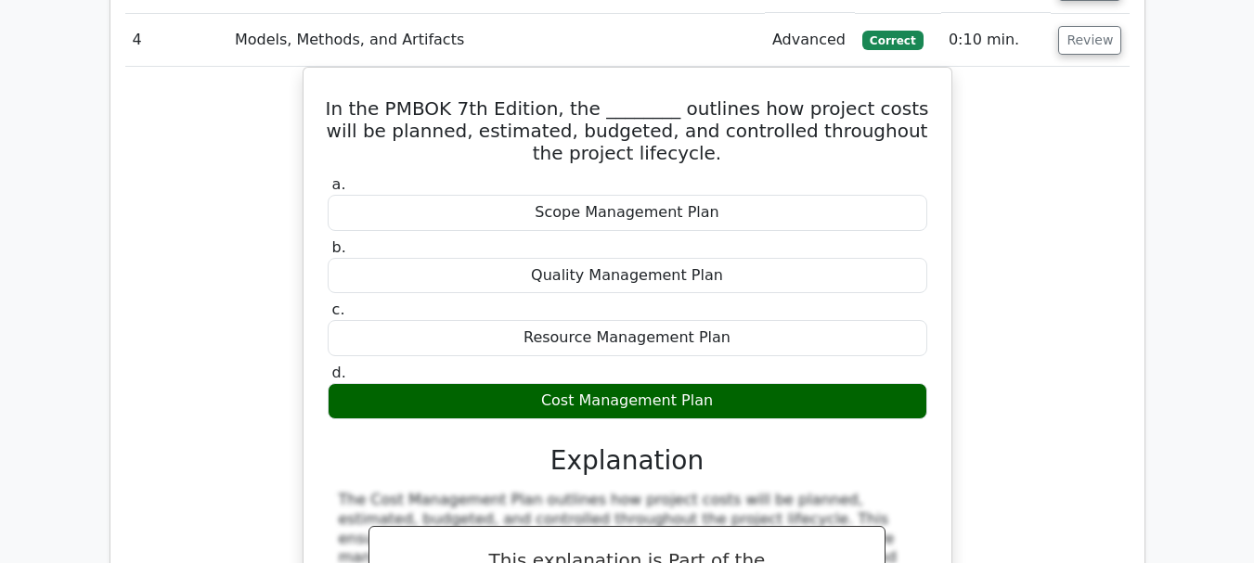
scroll to position [1577, 0]
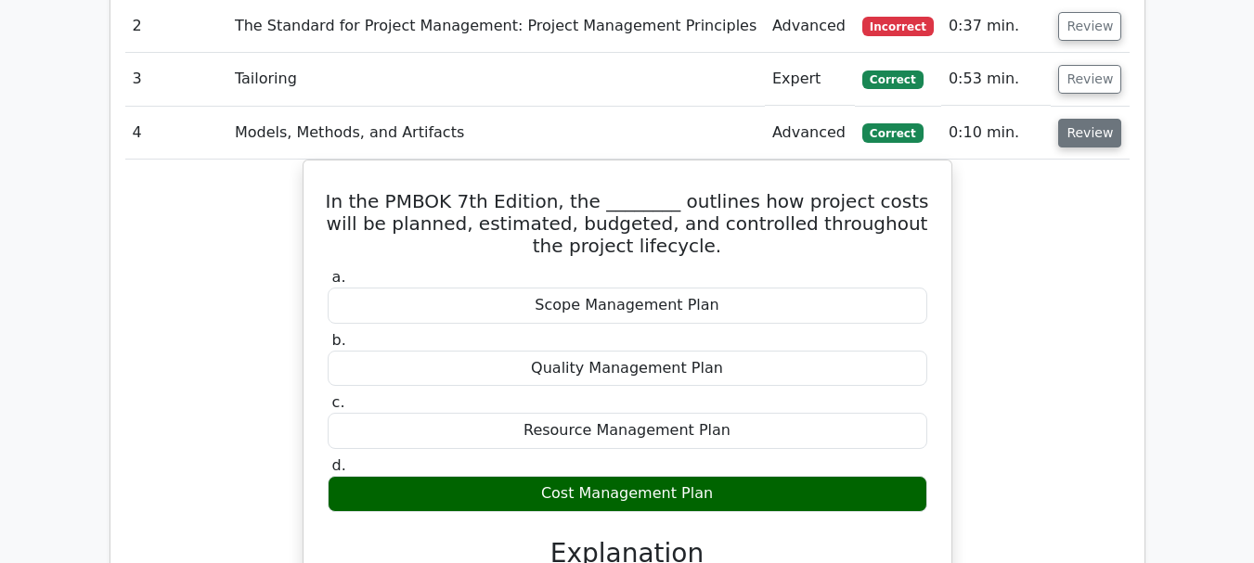
click at [1085, 119] on button "Review" at bounding box center [1089, 133] width 63 height 29
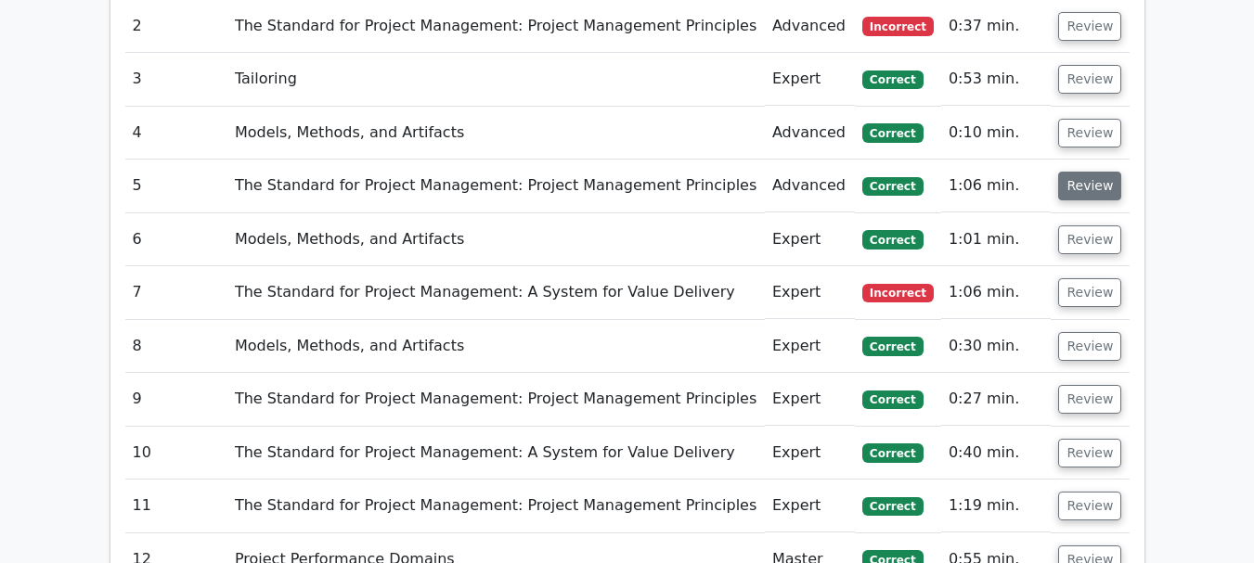
click at [1092, 172] on button "Review" at bounding box center [1089, 186] width 63 height 29
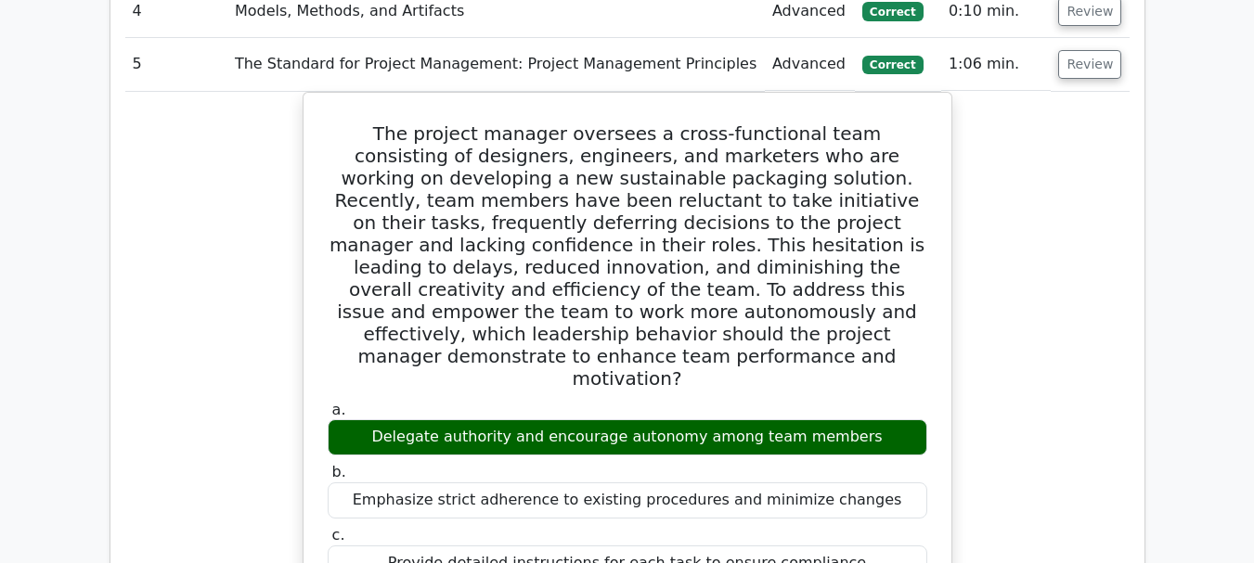
scroll to position [1670, 0]
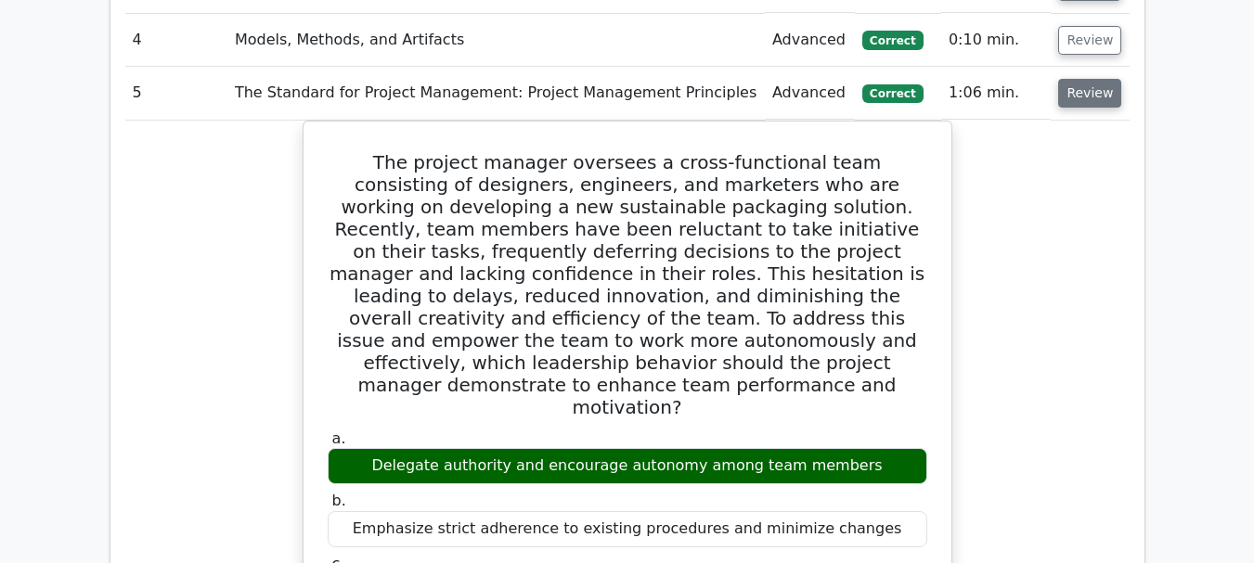
click at [1082, 79] on button "Review" at bounding box center [1089, 93] width 63 height 29
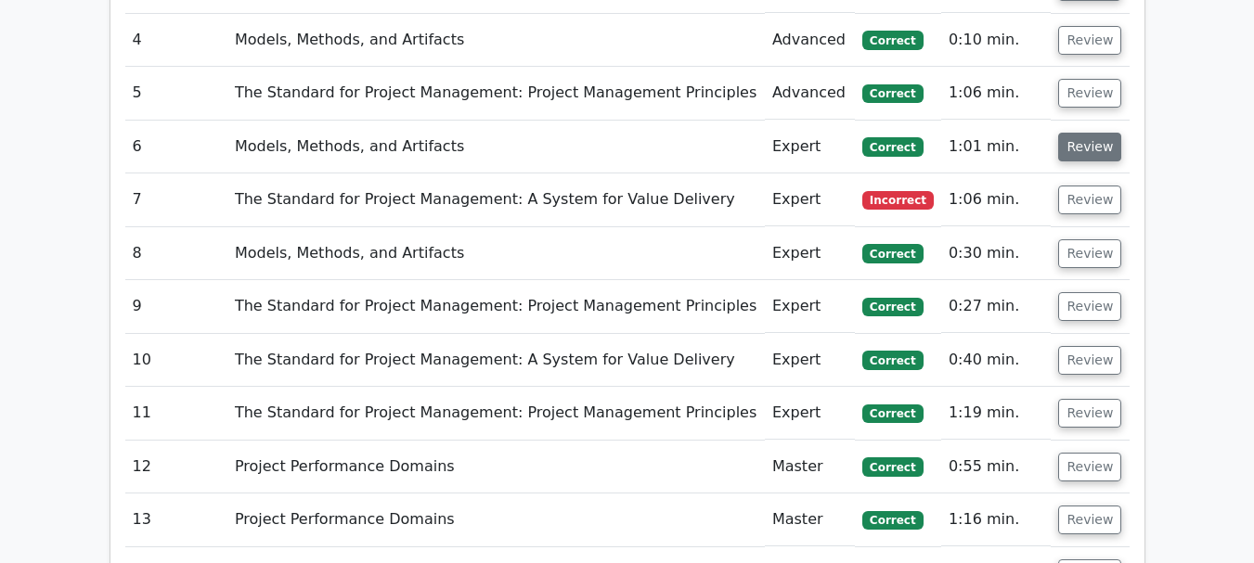
click at [1087, 133] on button "Review" at bounding box center [1089, 147] width 63 height 29
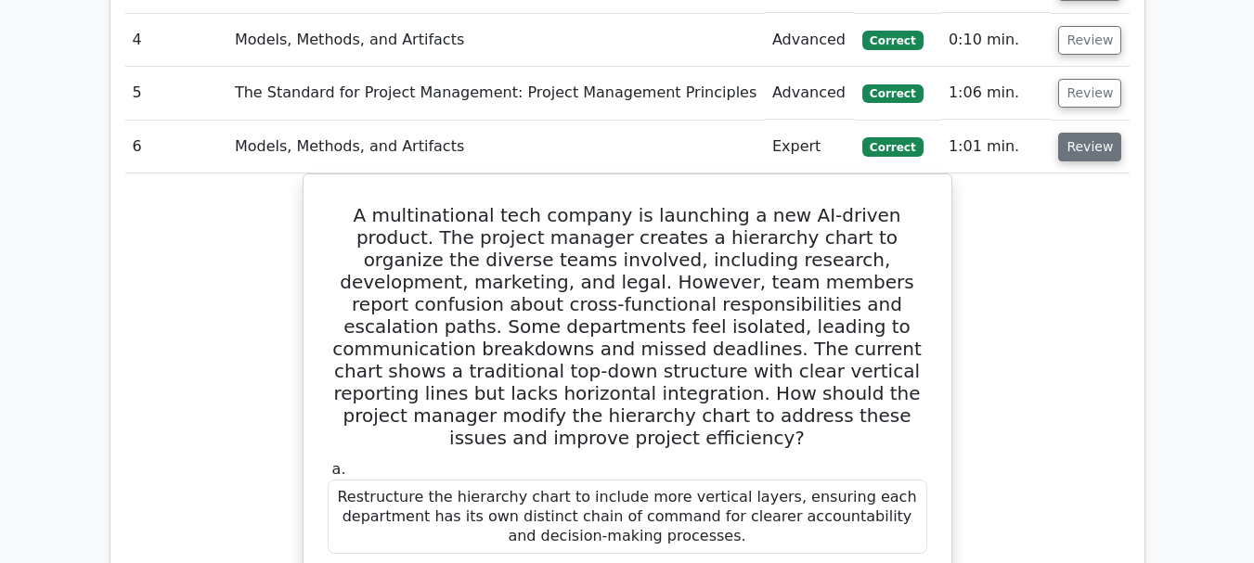
click at [1096, 133] on button "Review" at bounding box center [1089, 147] width 63 height 29
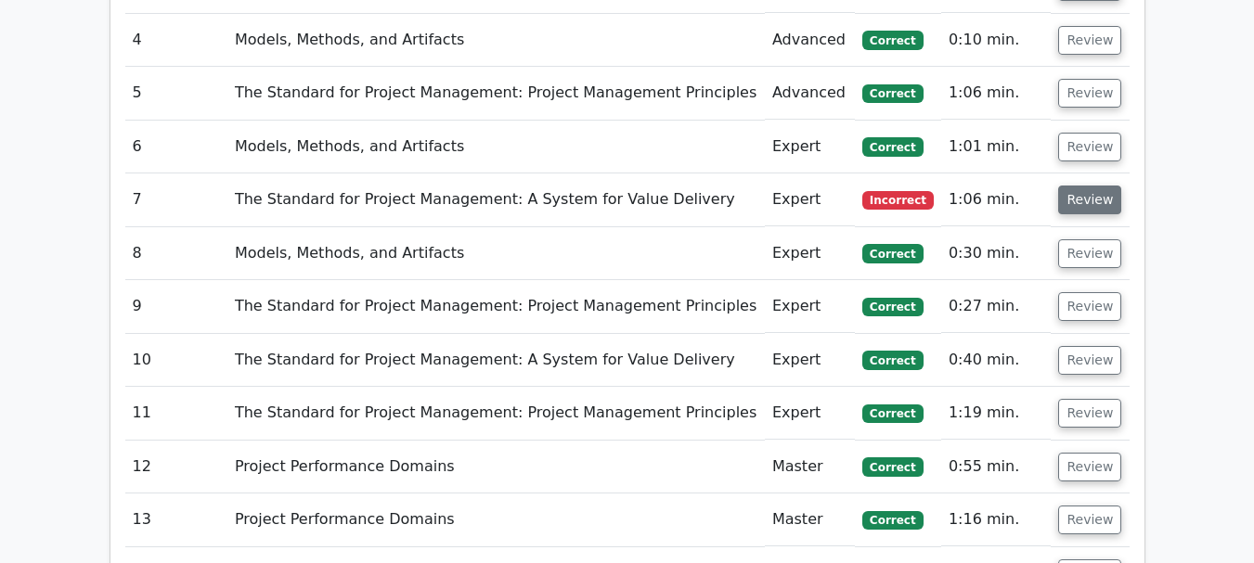
click at [1090, 186] on button "Review" at bounding box center [1089, 200] width 63 height 29
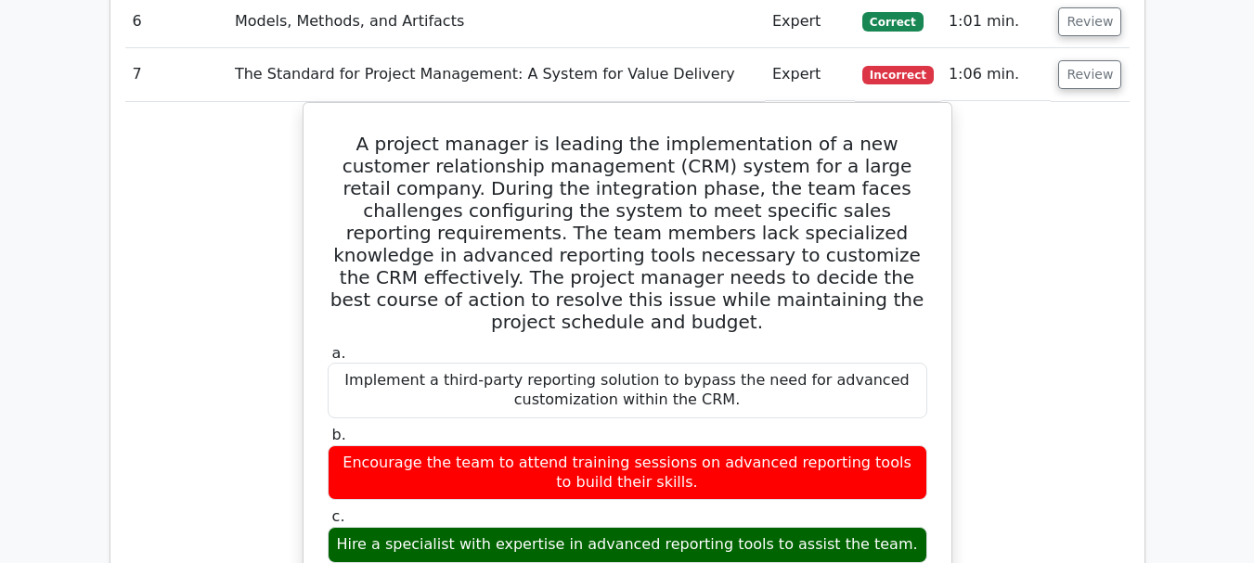
scroll to position [1763, 0]
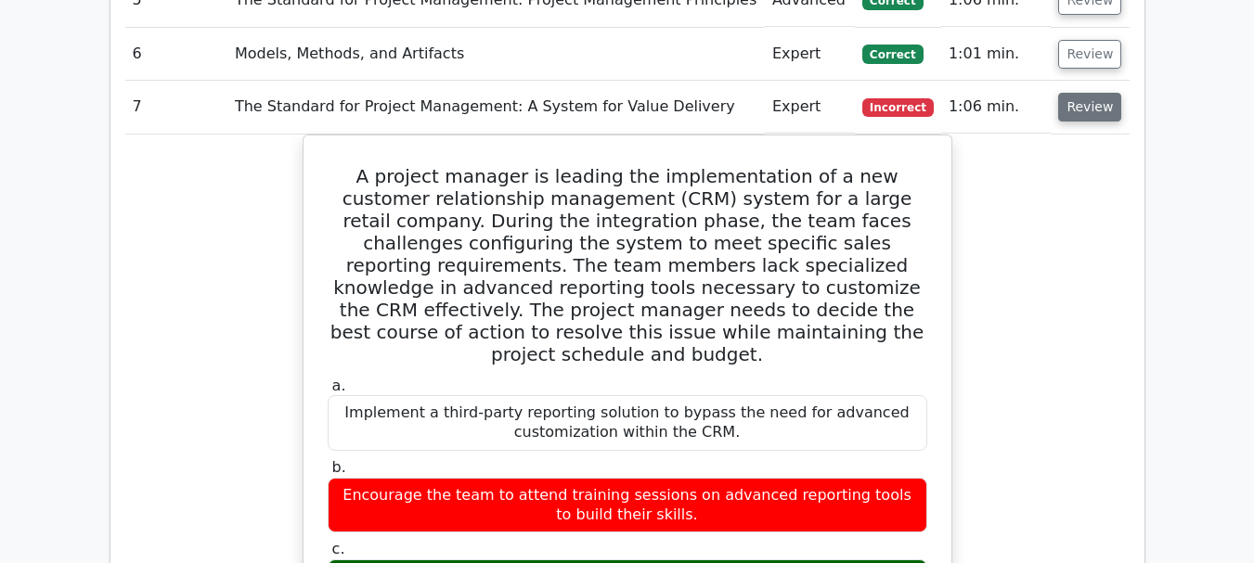
click at [1090, 93] on button "Review" at bounding box center [1089, 107] width 63 height 29
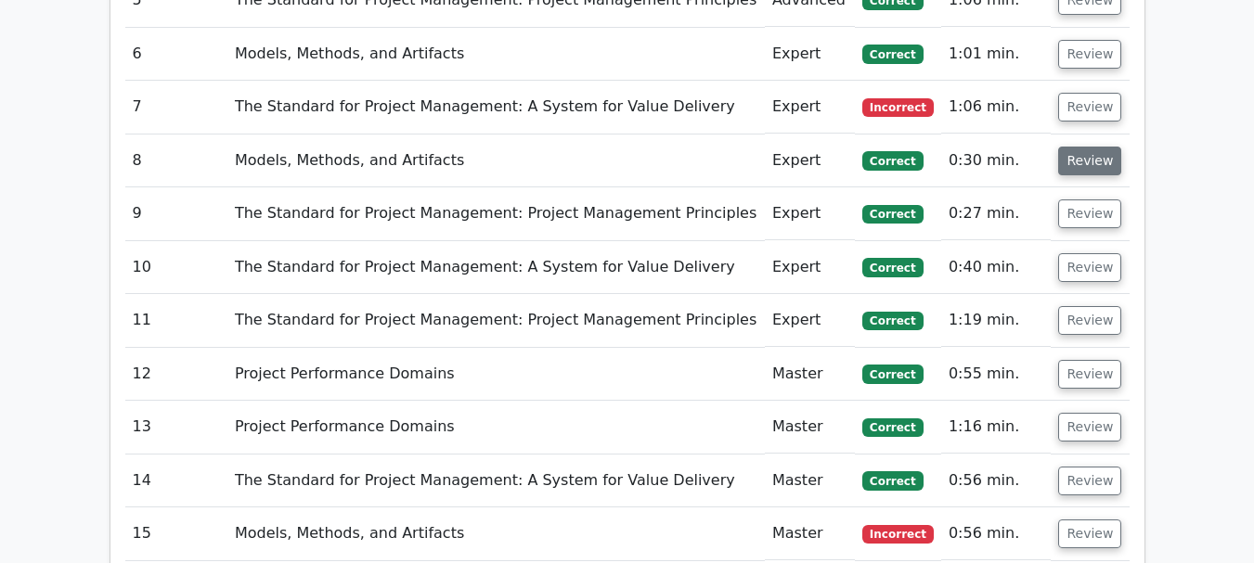
click at [1094, 147] on button "Review" at bounding box center [1089, 161] width 63 height 29
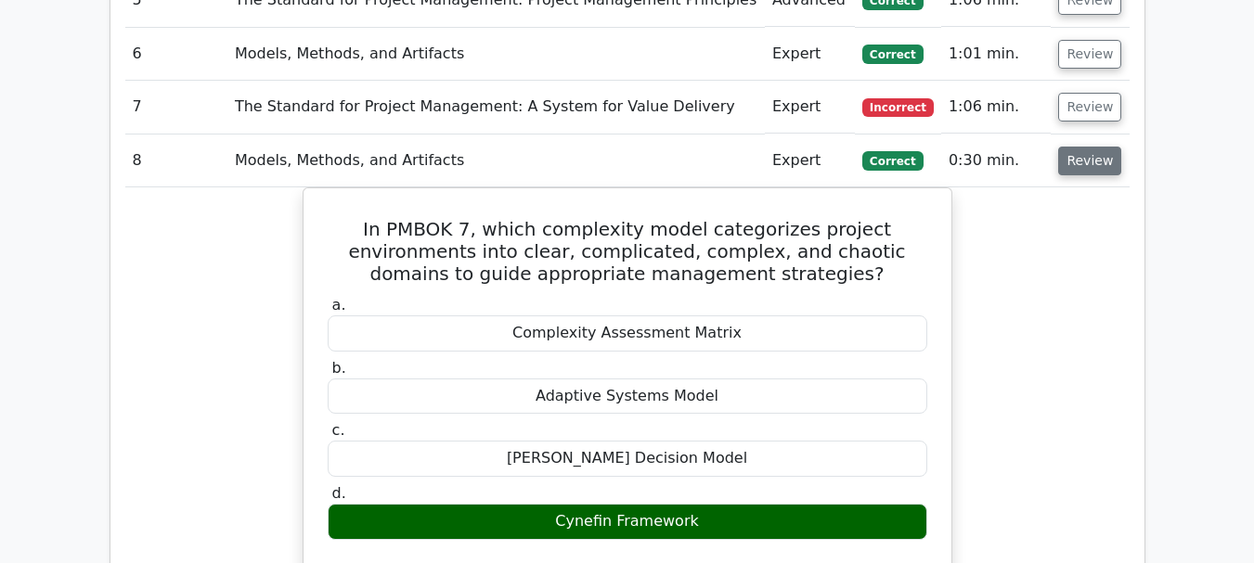
scroll to position [1856, 0]
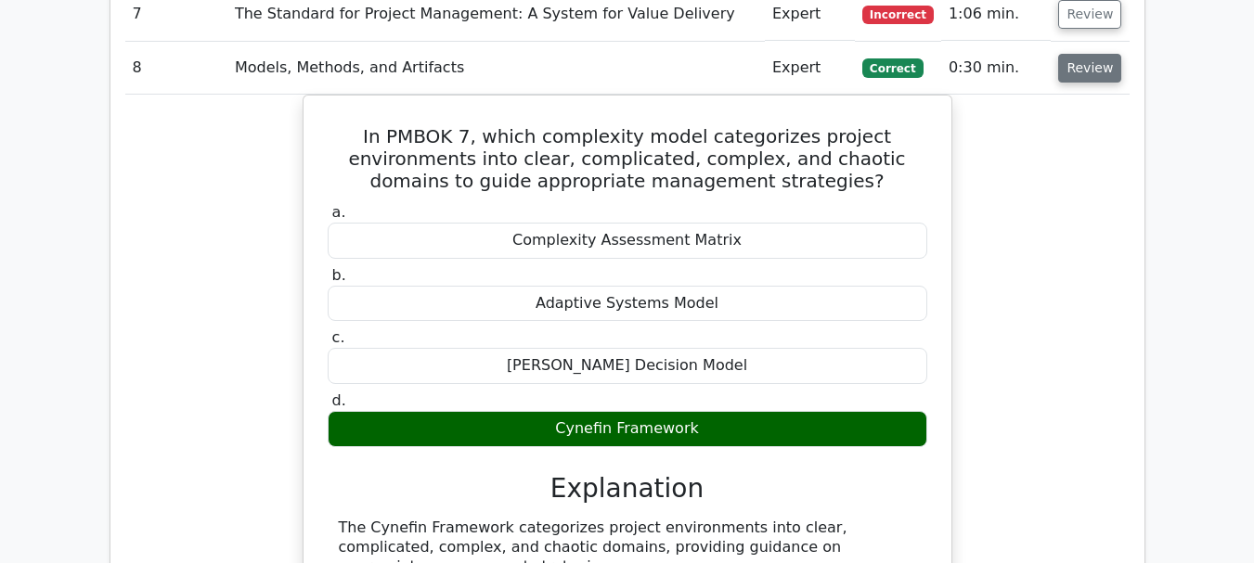
click at [1085, 54] on button "Review" at bounding box center [1089, 68] width 63 height 29
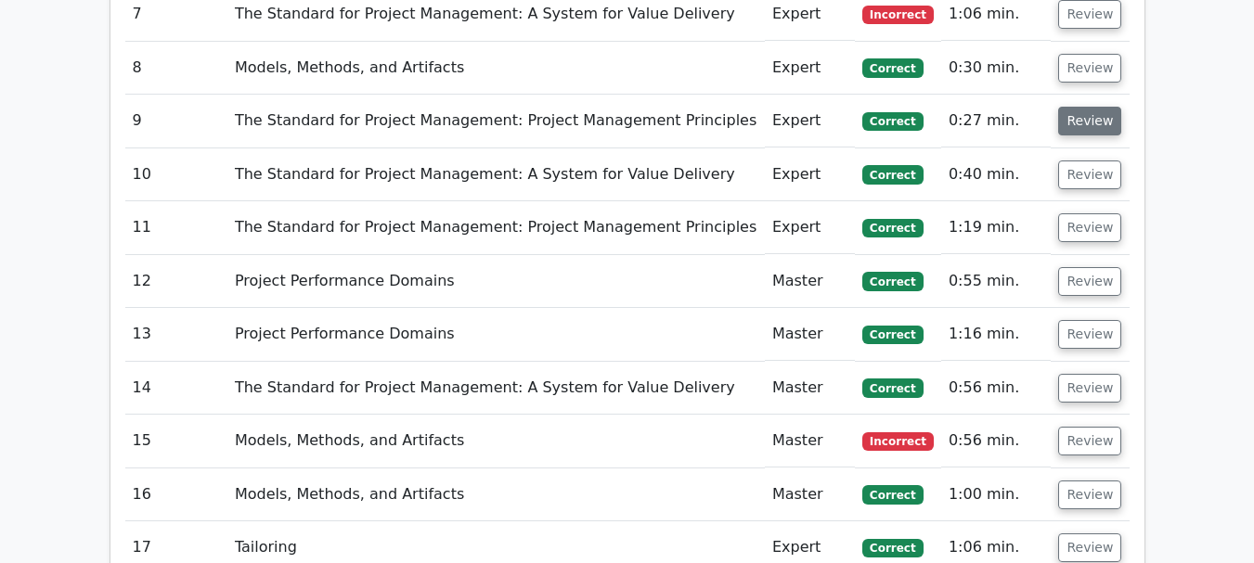
click at [1083, 107] on button "Review" at bounding box center [1089, 121] width 63 height 29
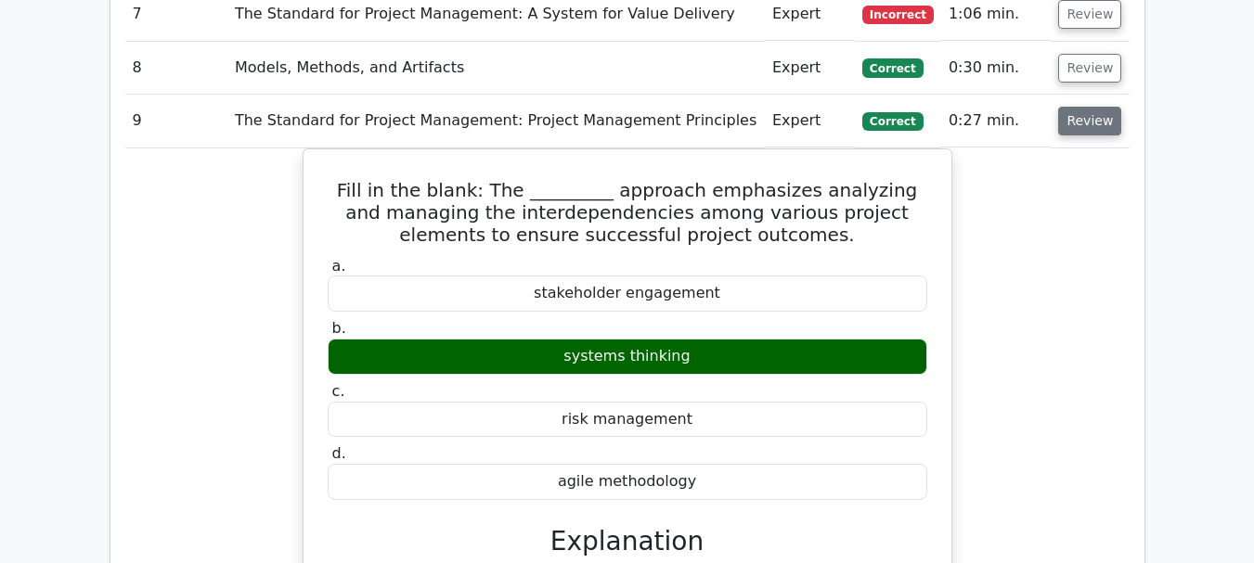
click at [1077, 107] on button "Review" at bounding box center [1089, 121] width 63 height 29
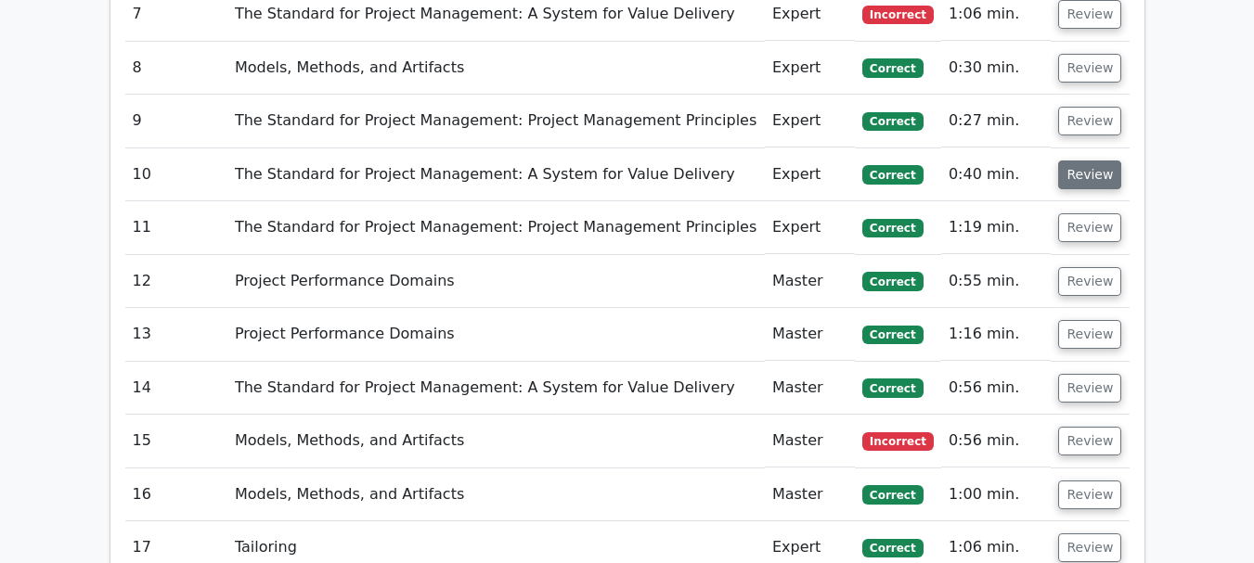
click at [1077, 161] on button "Review" at bounding box center [1089, 175] width 63 height 29
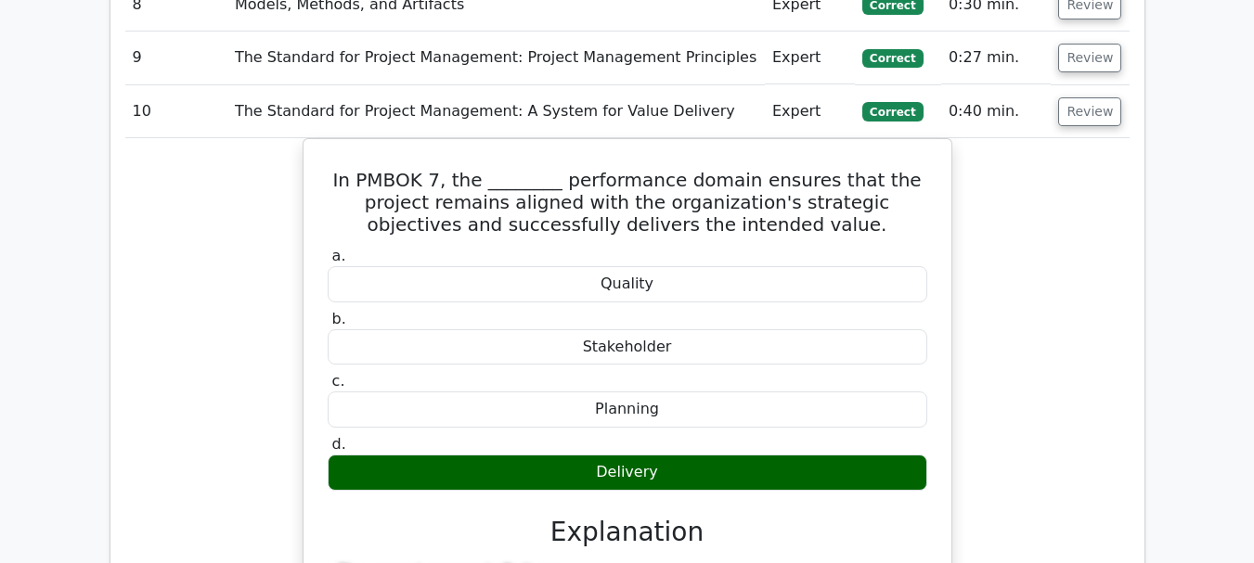
scroll to position [1948, 0]
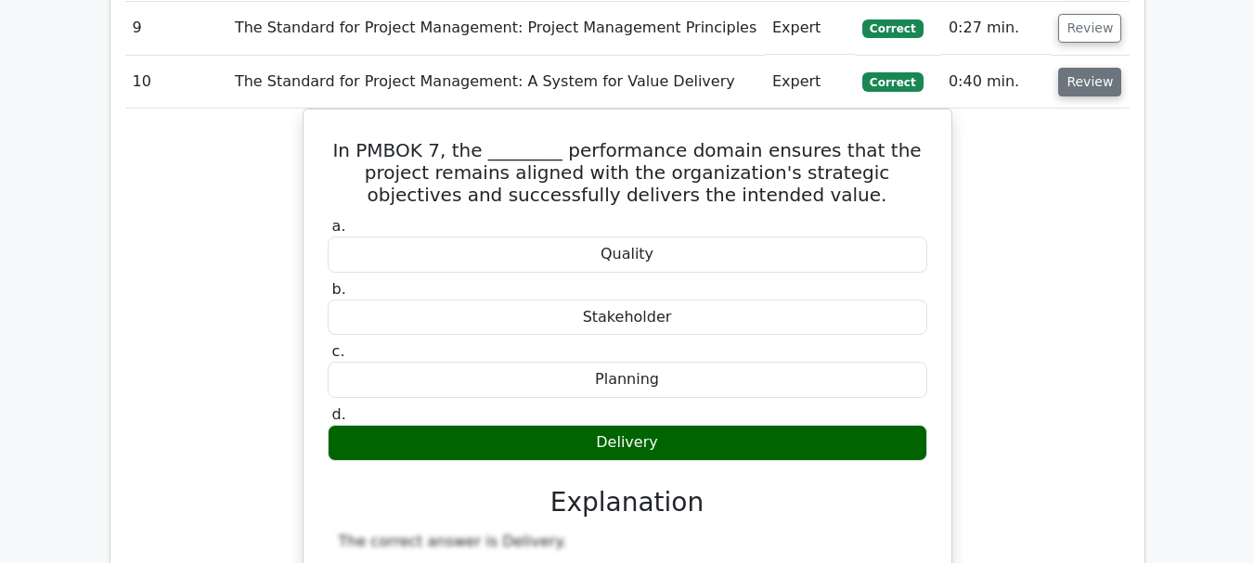
click at [1086, 68] on button "Review" at bounding box center [1089, 82] width 63 height 29
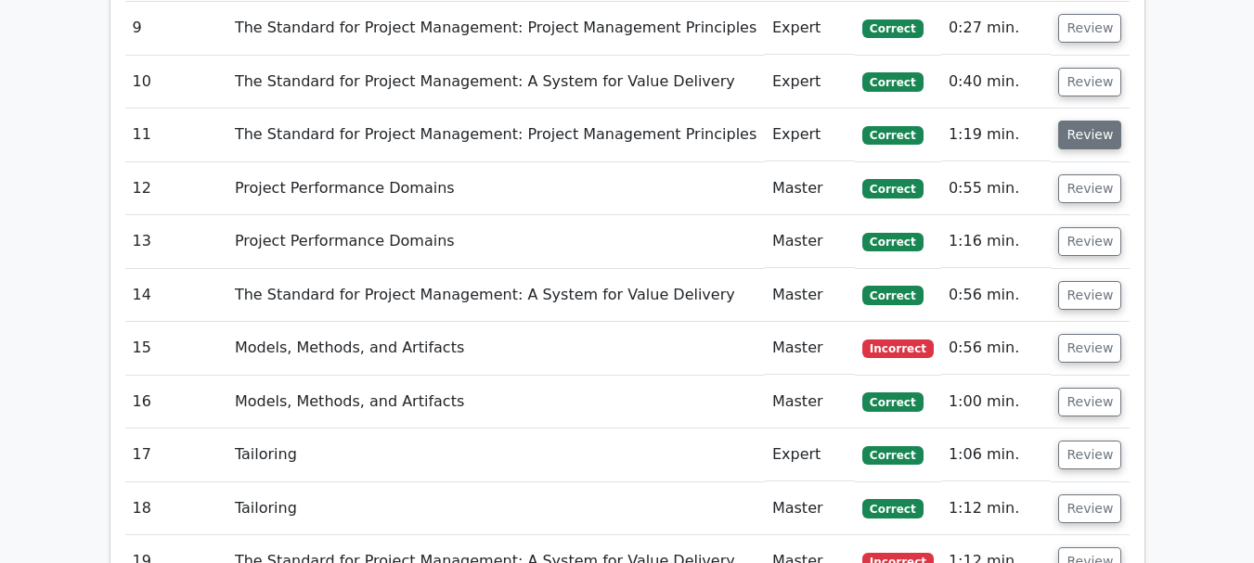
click at [1083, 121] on button "Review" at bounding box center [1089, 135] width 63 height 29
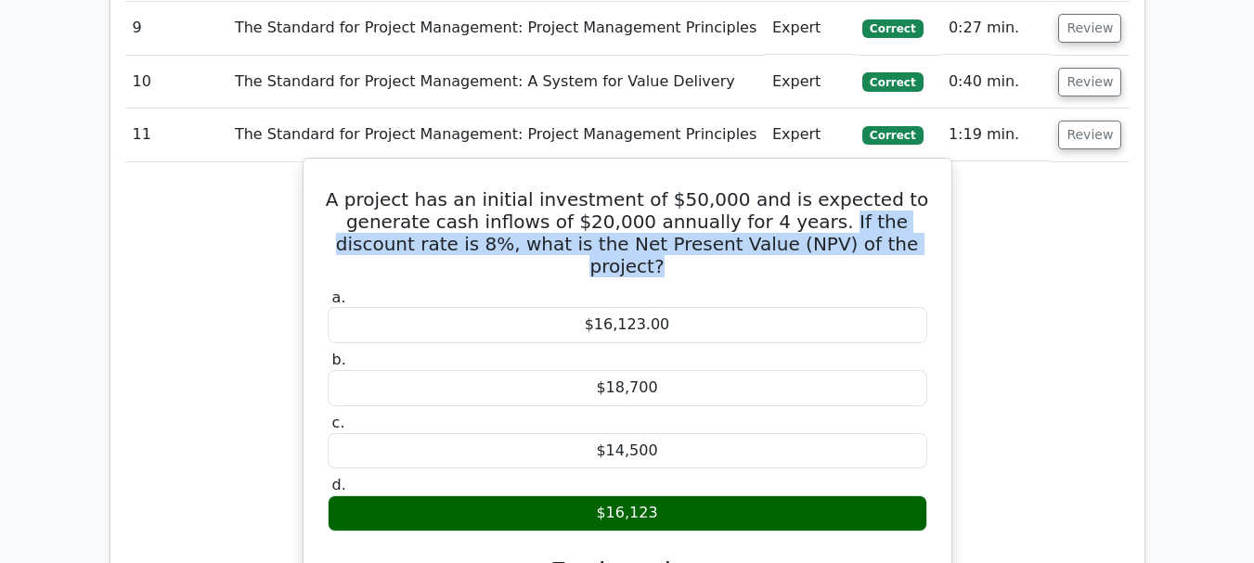
drag, startPoint x: 794, startPoint y: 155, endPoint x: 883, endPoint y: 178, distance: 92.0
click at [883, 188] on h5 "A project has an initial investment of $50,000 and is expected to generate cash…" at bounding box center [627, 232] width 603 height 89
copy h5 "If the discount rate is 8%, what is the Net Present Value (NPV) of the project?"
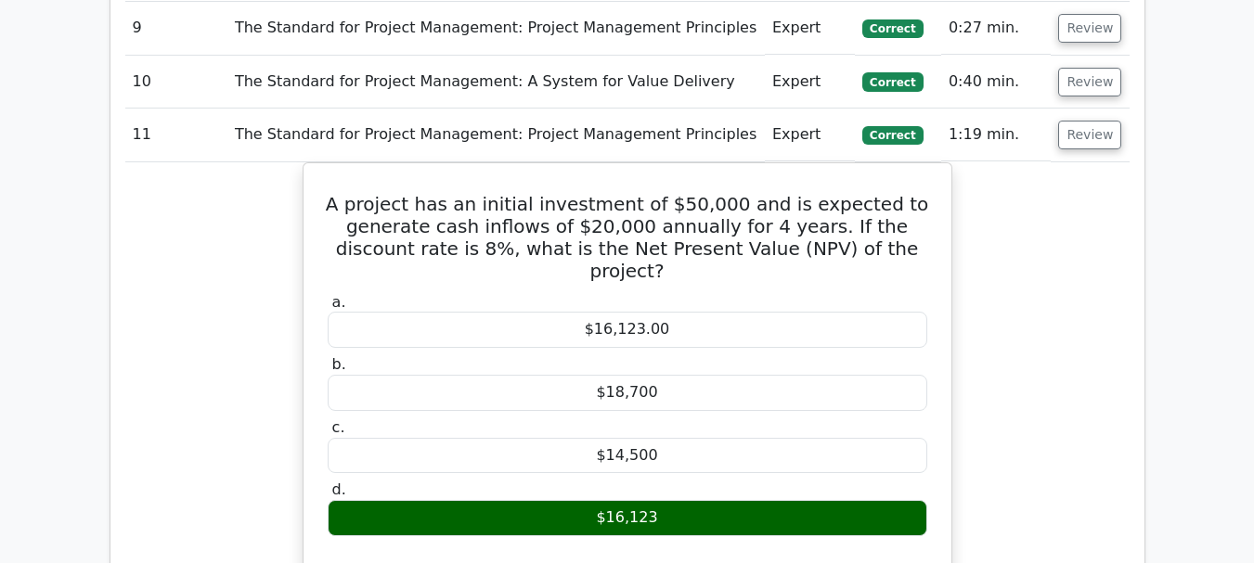
click at [1058, 278] on div "A project has an initial investment of $50,000 and is expected to generate cash…" at bounding box center [627, 473] width 1004 height 623
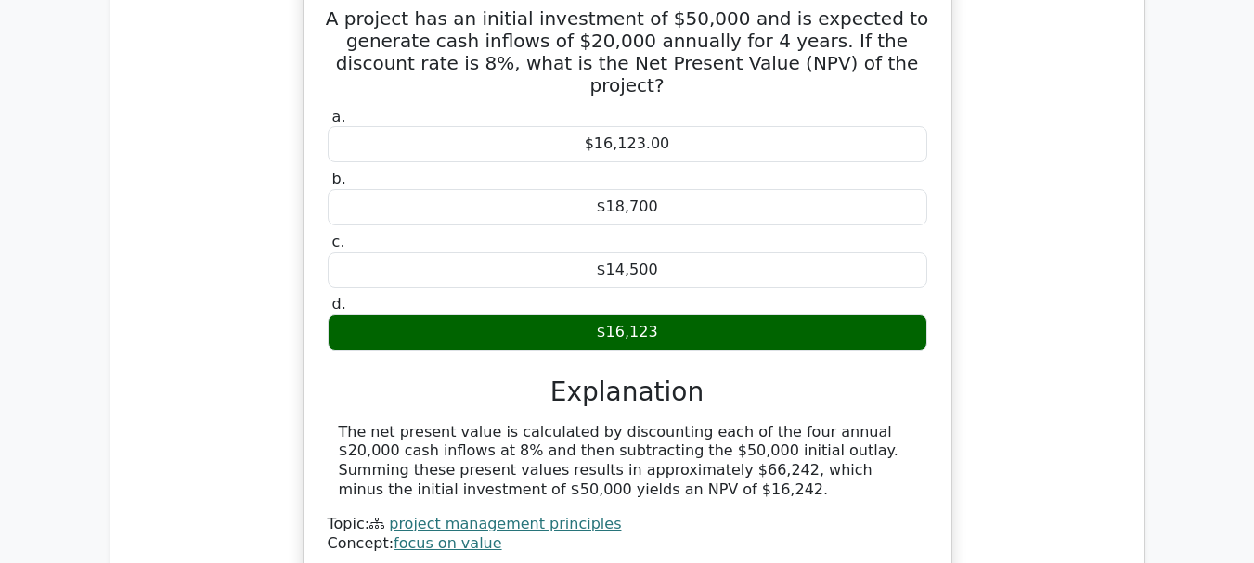
scroll to position [2227, 0]
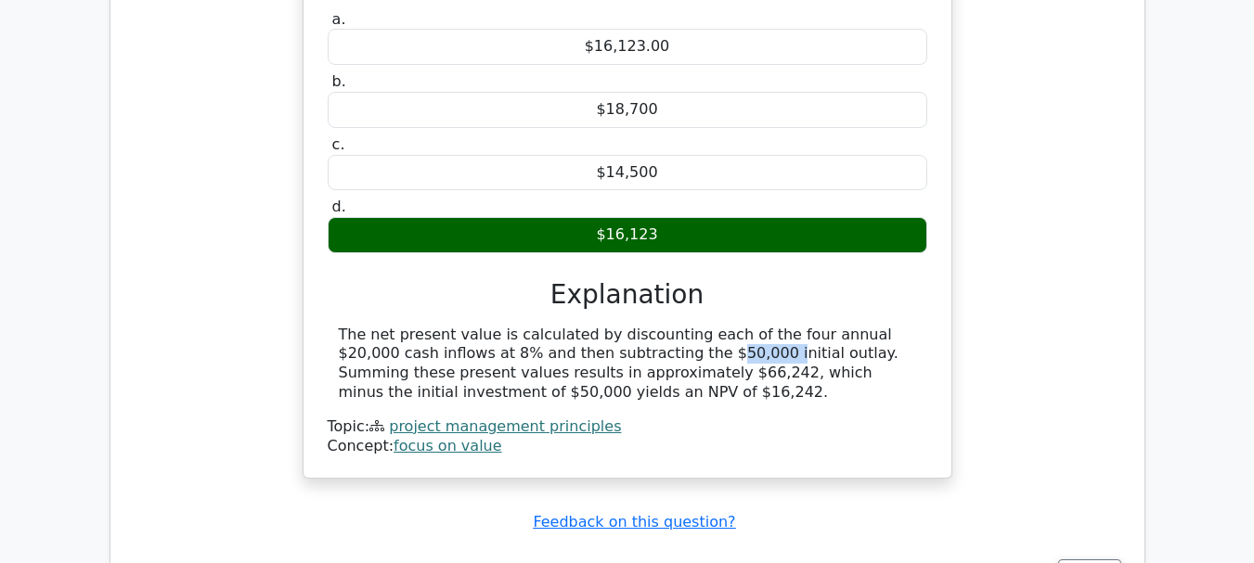
drag, startPoint x: 493, startPoint y: 265, endPoint x: 543, endPoint y: 265, distance: 50.1
click at [543, 326] on div "The net present value is calculated by discounting each of the four annual $20,…" at bounding box center [627, 364] width 577 height 77
copy div "subtract"
drag, startPoint x: 339, startPoint y: 248, endPoint x: 508, endPoint y: 312, distance: 181.5
click at [508, 326] on div "The net present value is calculated by discounting each of the four annual $20,…" at bounding box center [627, 364] width 577 height 77
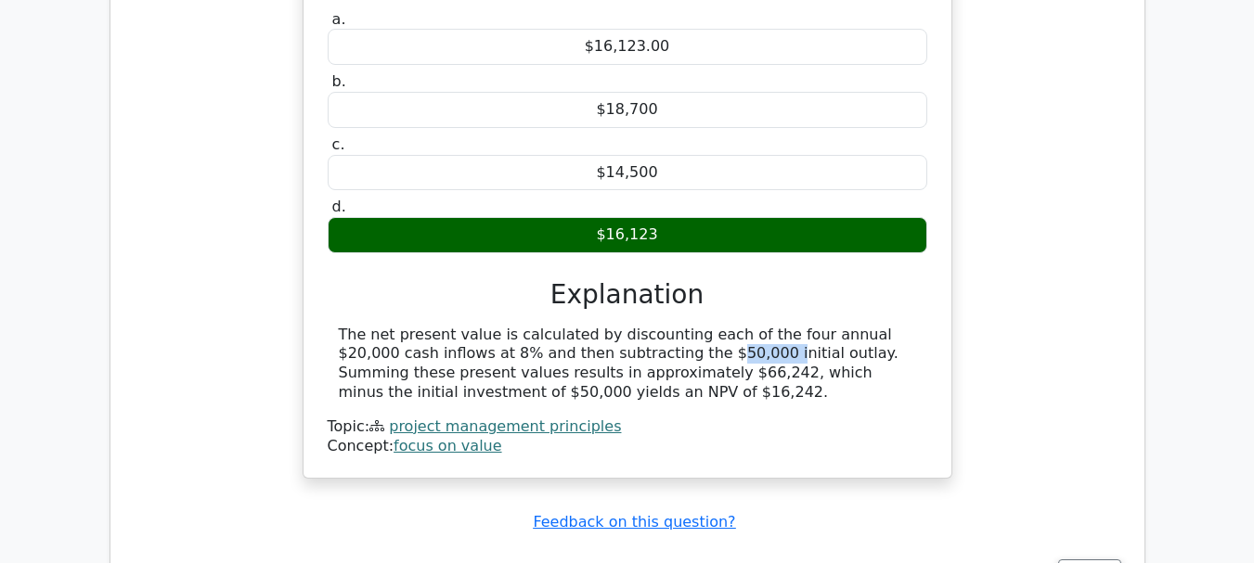
copy div "The net present value is calculated by discounting each of the four annual $20,…"
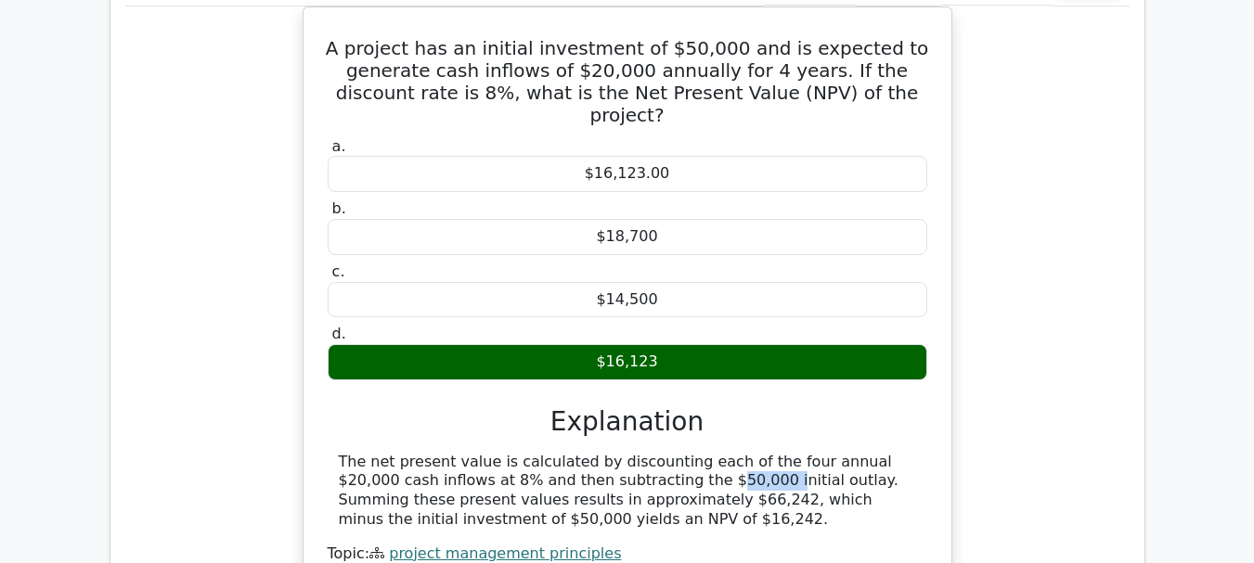
scroll to position [2041, 0]
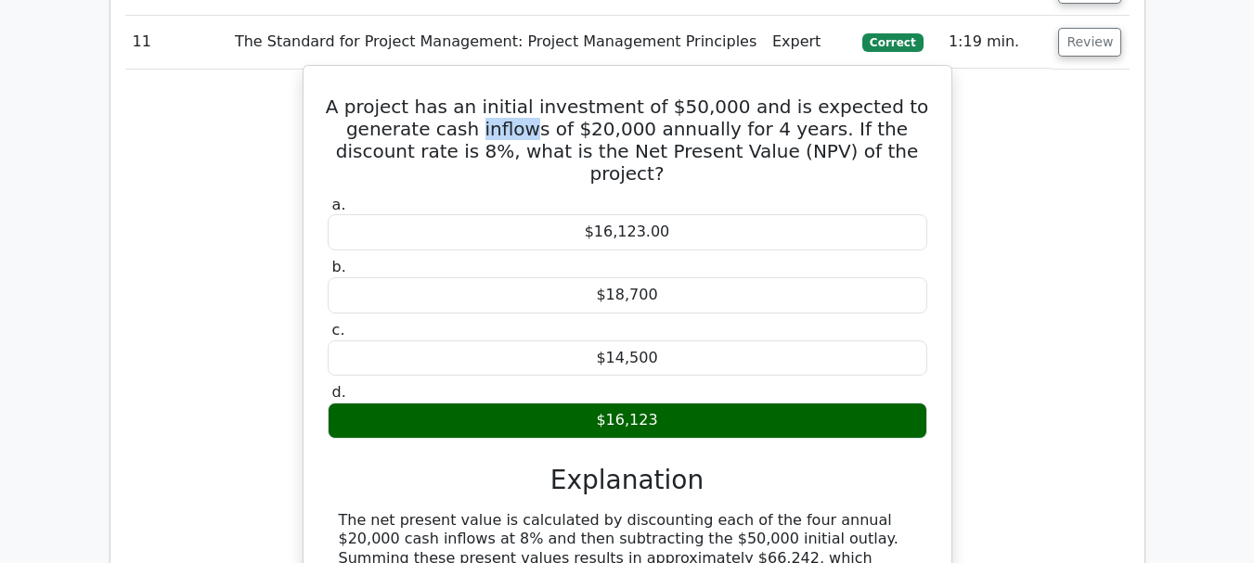
drag, startPoint x: 458, startPoint y: 64, endPoint x: 511, endPoint y: 67, distance: 53.0
click at [511, 96] on h5 "A project has an initial investment of $50,000 and is expected to generate cash…" at bounding box center [627, 140] width 603 height 89
click at [495, 96] on h5 "A project has an initial investment of $50,000 and is expected to generate cash…" at bounding box center [627, 140] width 603 height 89
drag, startPoint x: 373, startPoint y: 435, endPoint x: 477, endPoint y: 438, distance: 104.0
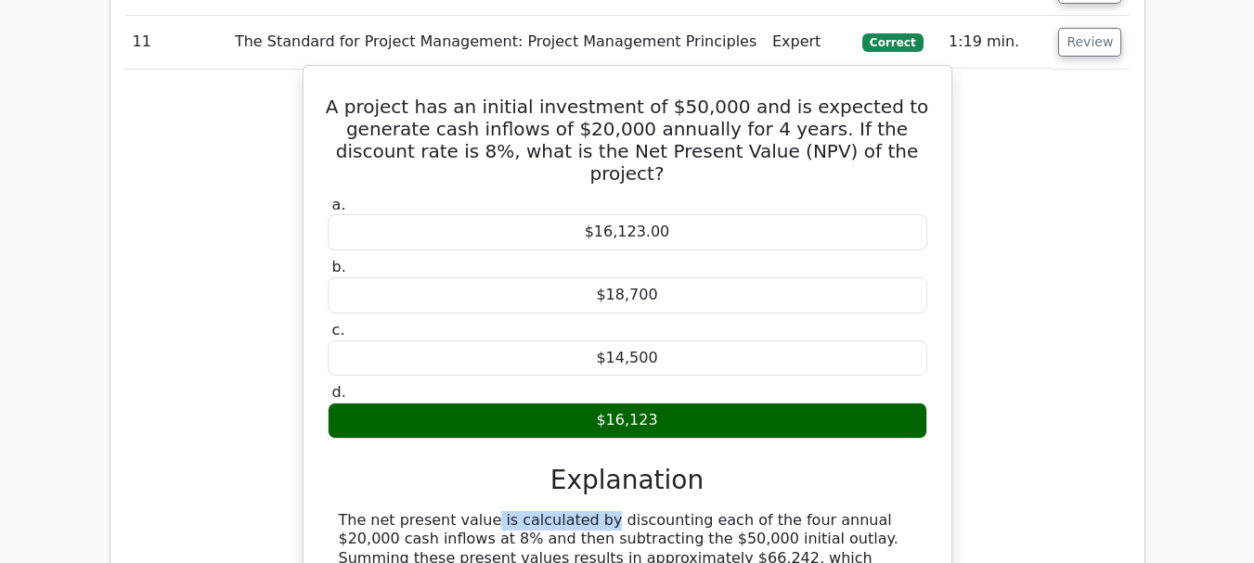
click at [477, 511] on div "The net present value is calculated by discounting each of the four annual $20,…" at bounding box center [627, 549] width 577 height 77
copy div "net present value"
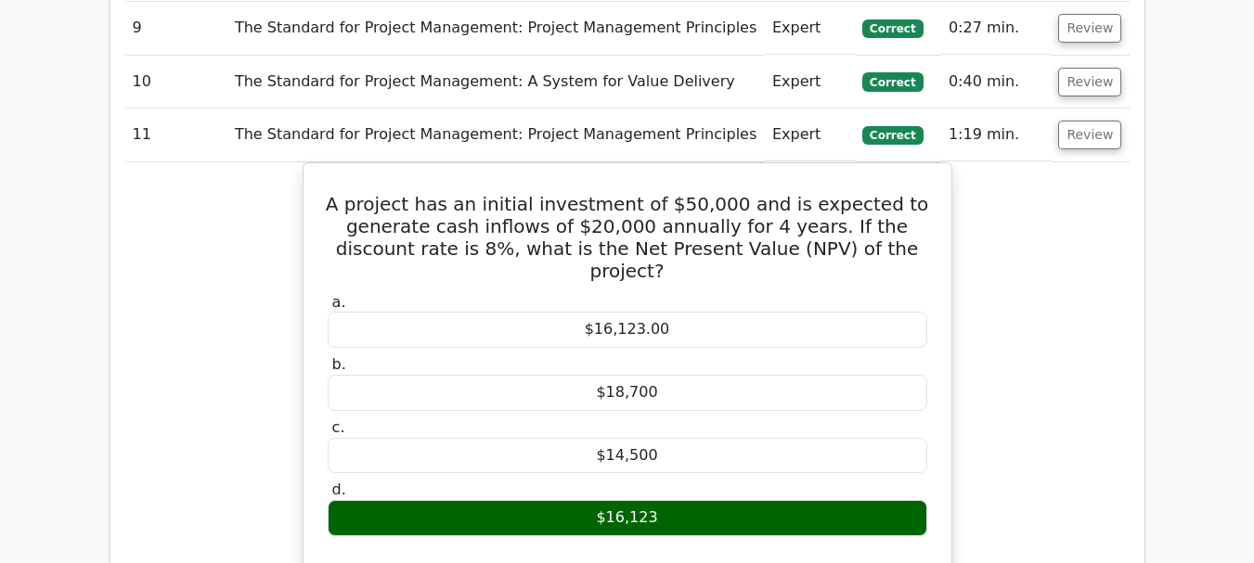
scroll to position [1856, 0]
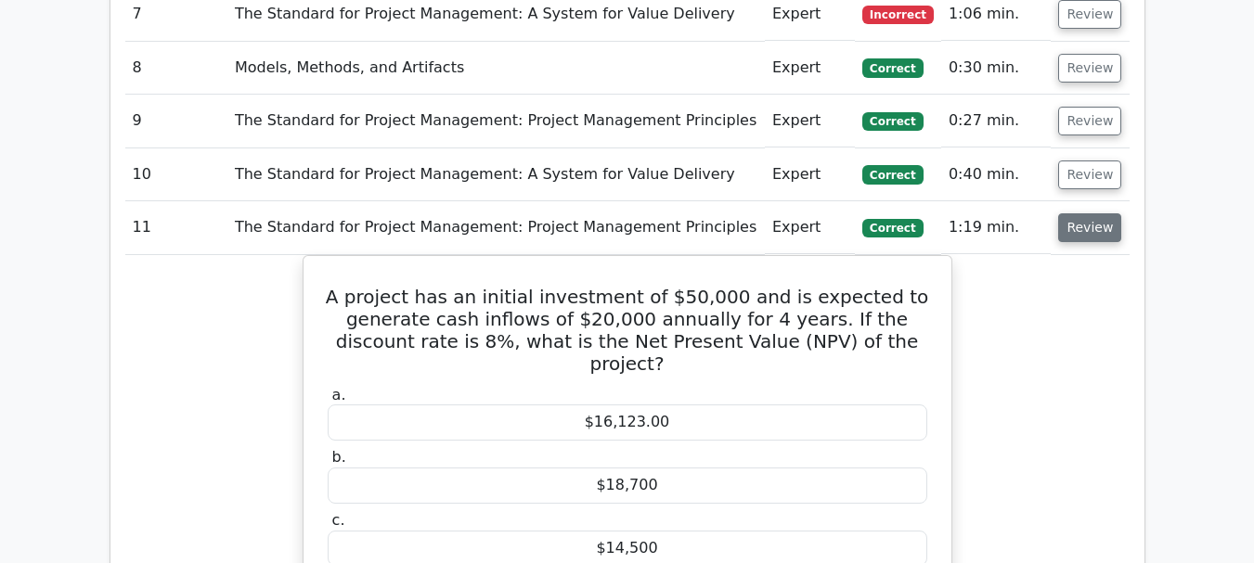
click at [1088, 213] on button "Review" at bounding box center [1089, 227] width 63 height 29
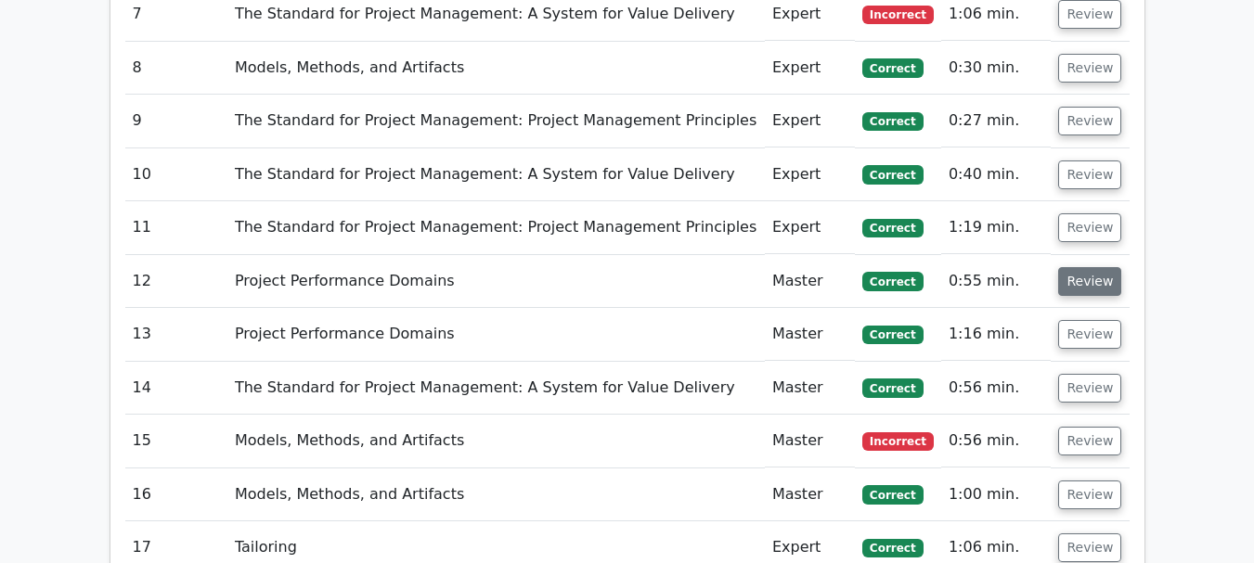
click at [1093, 267] on button "Review" at bounding box center [1089, 281] width 63 height 29
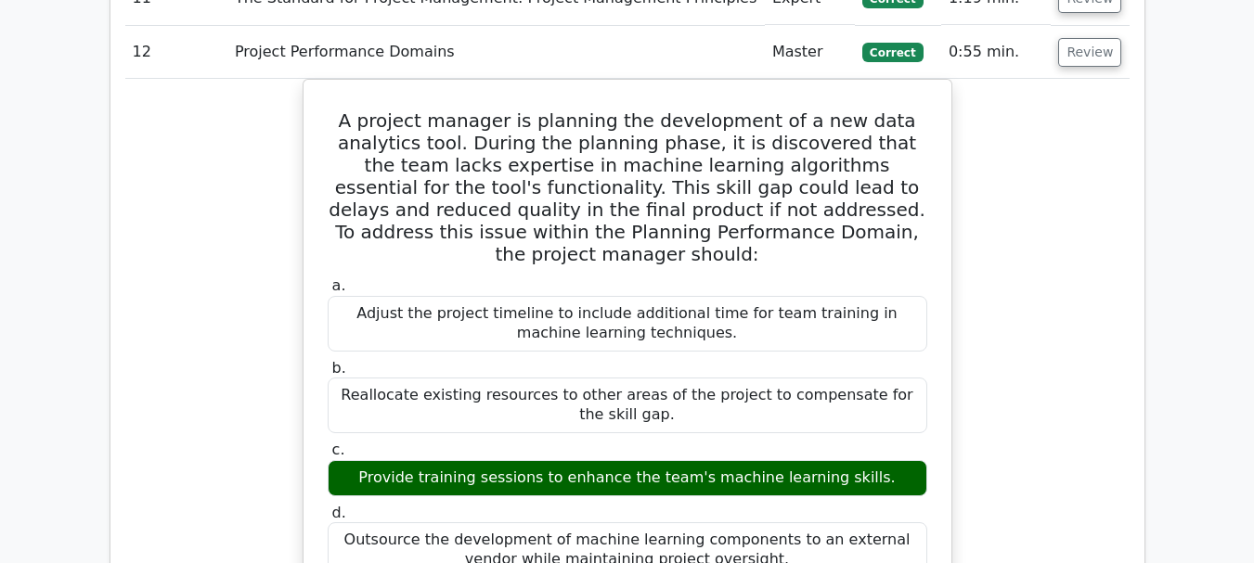
scroll to position [2041, 0]
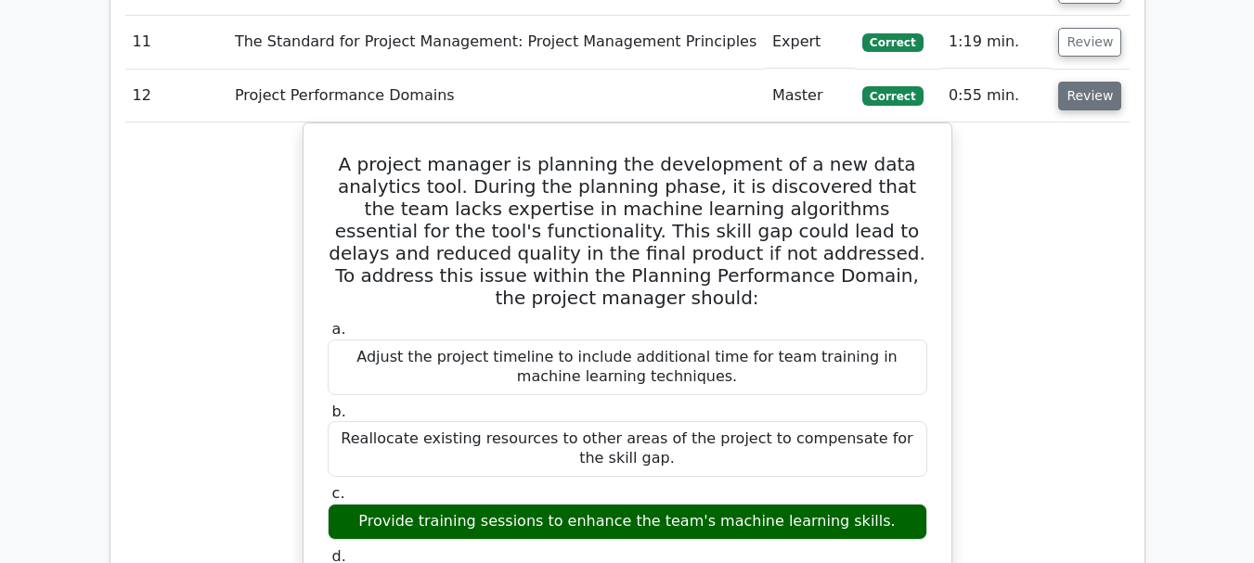
click at [1081, 82] on button "Review" at bounding box center [1089, 96] width 63 height 29
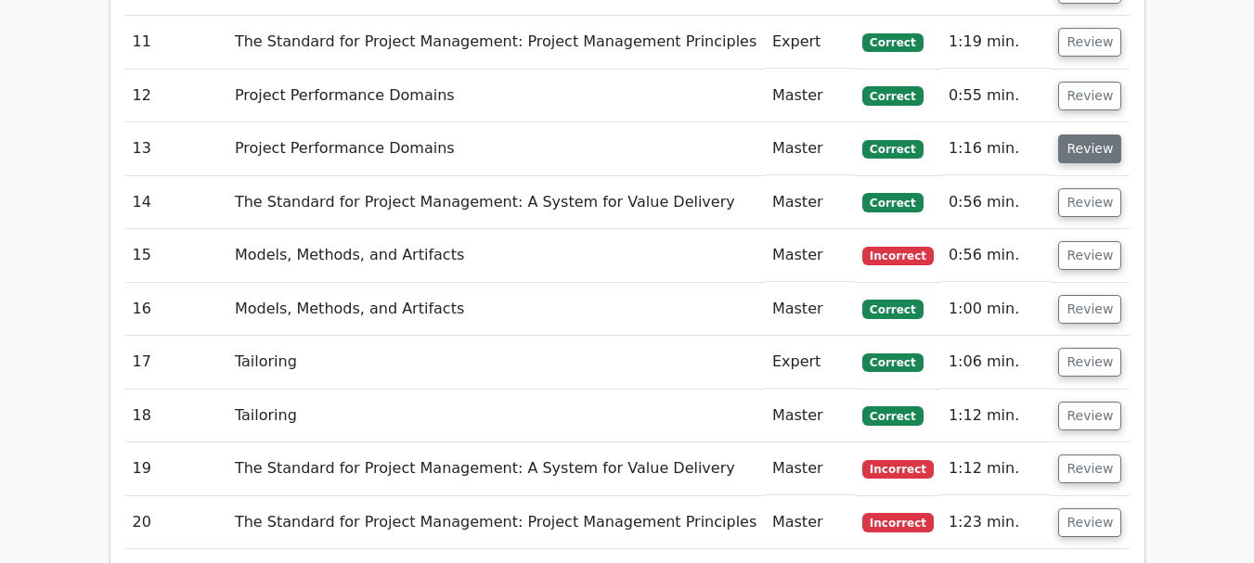
click at [1080, 135] on button "Review" at bounding box center [1089, 149] width 63 height 29
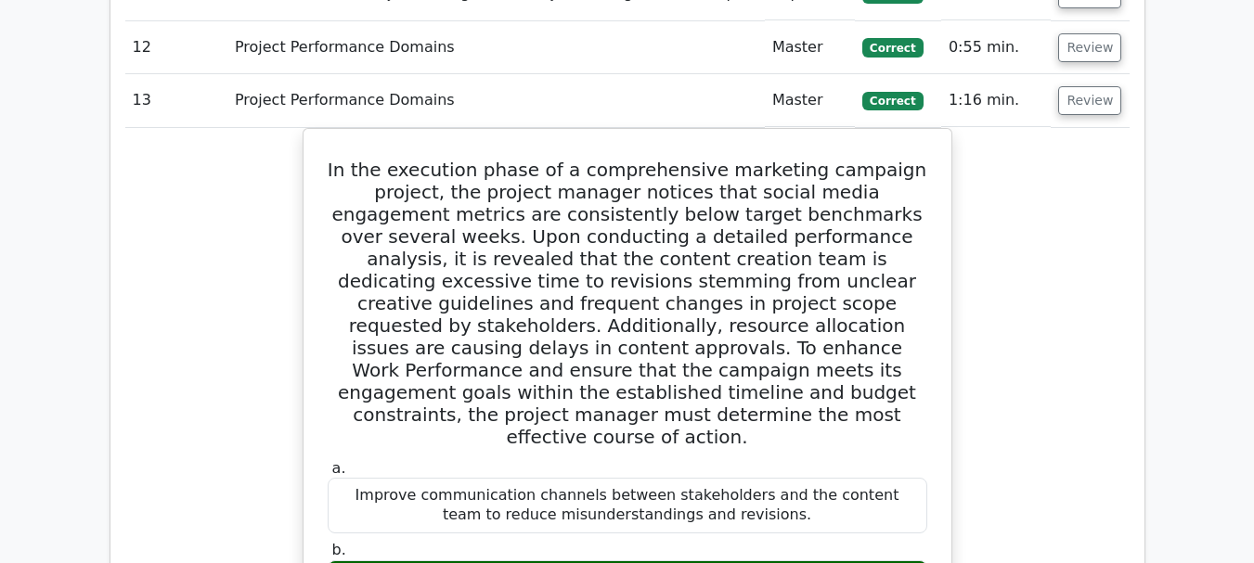
scroll to position [2134, 0]
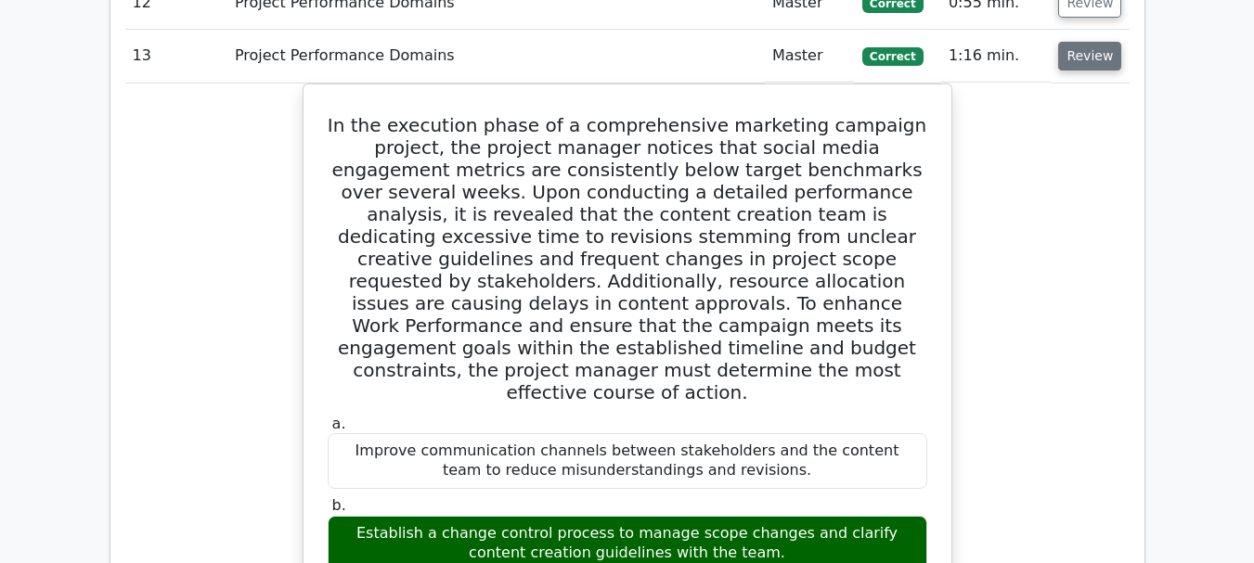
click at [1080, 42] on button "Review" at bounding box center [1089, 56] width 63 height 29
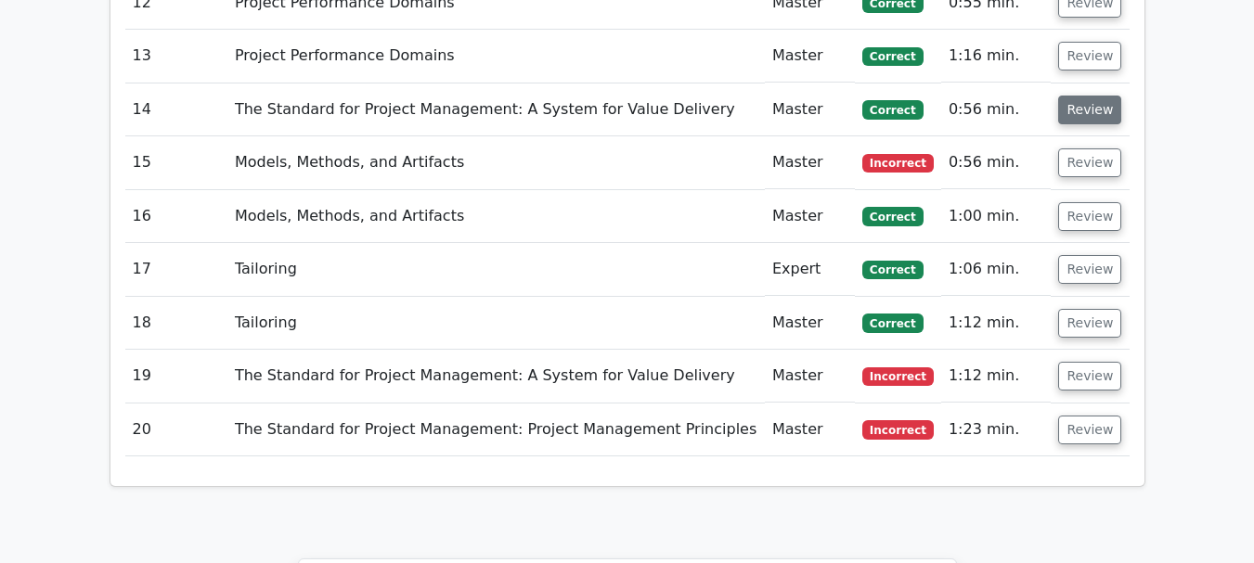
click at [1083, 96] on button "Review" at bounding box center [1089, 110] width 63 height 29
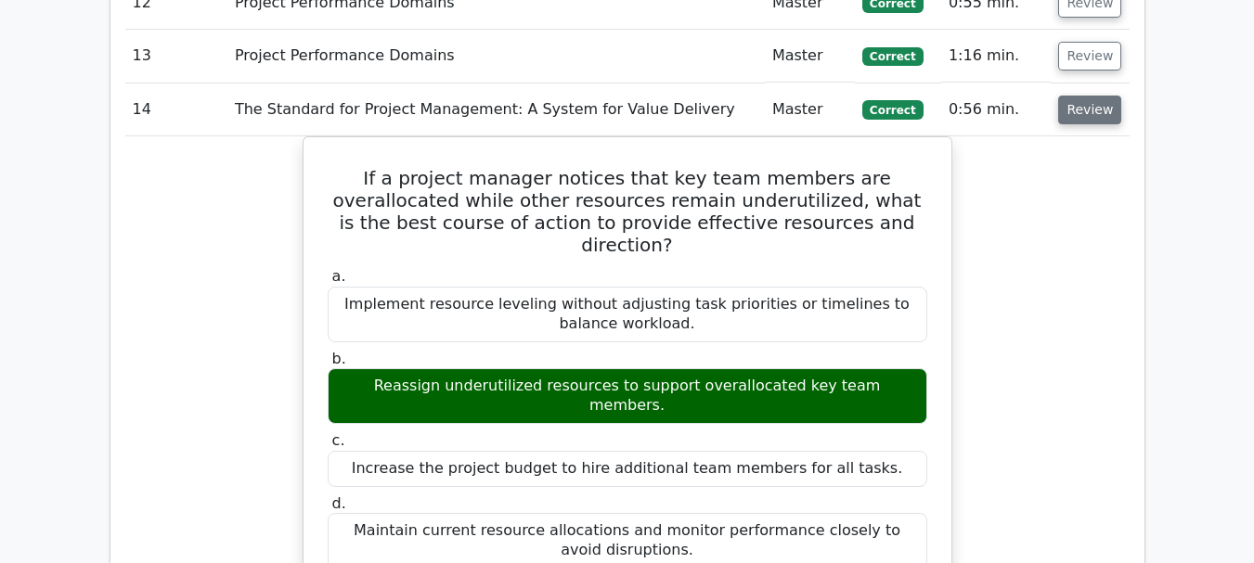
click at [1075, 96] on button "Review" at bounding box center [1089, 110] width 63 height 29
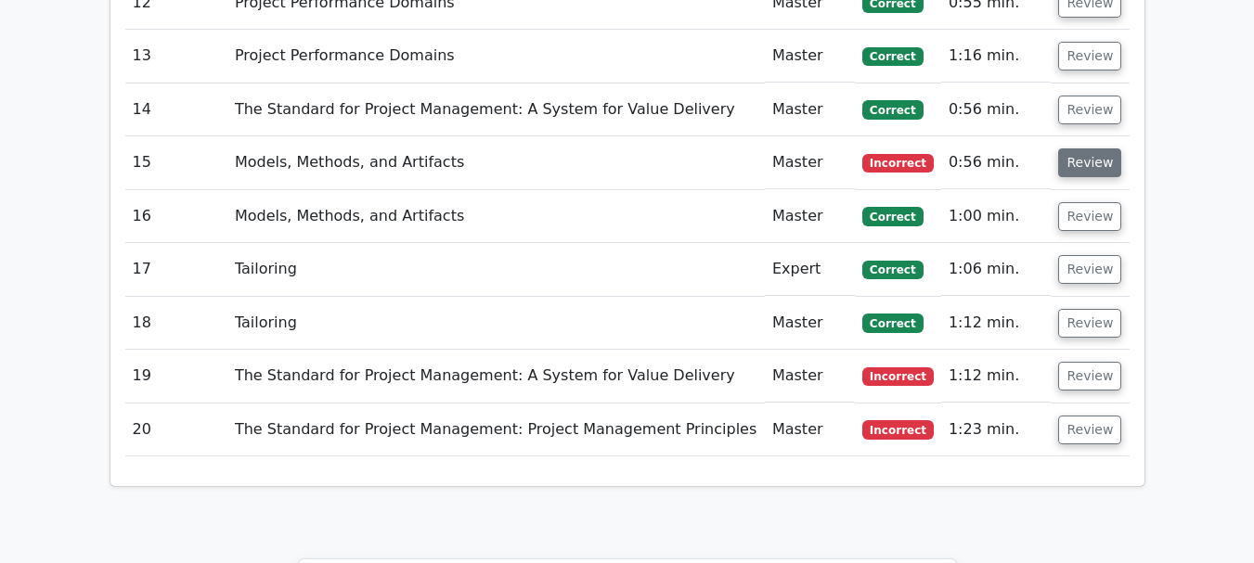
click at [1081, 148] on button "Review" at bounding box center [1089, 162] width 63 height 29
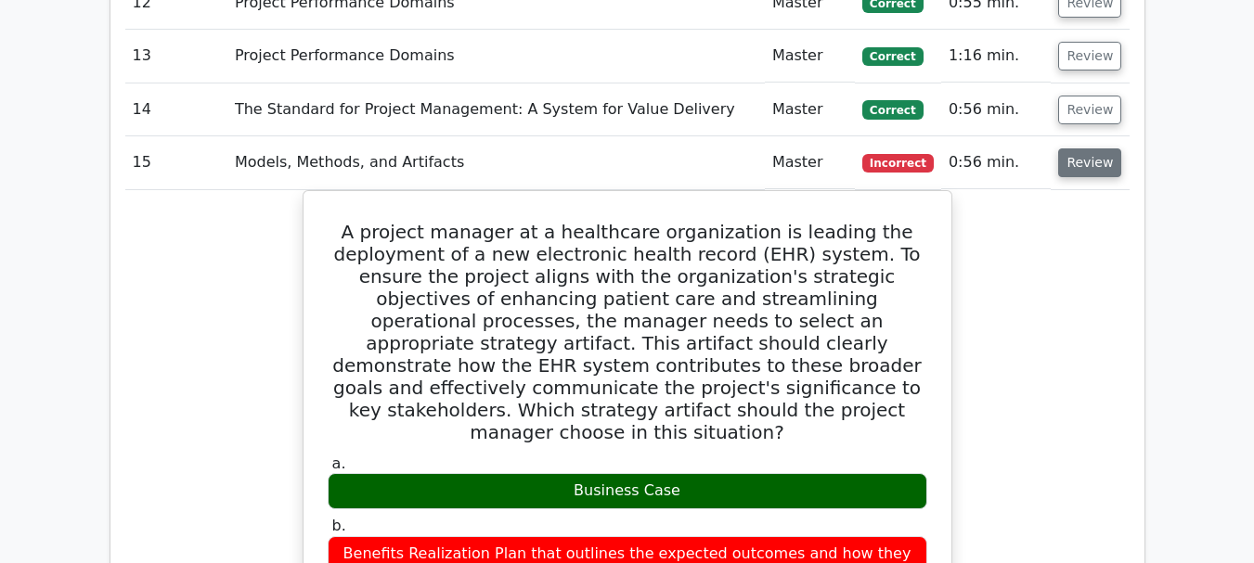
click at [1087, 148] on button "Review" at bounding box center [1089, 162] width 63 height 29
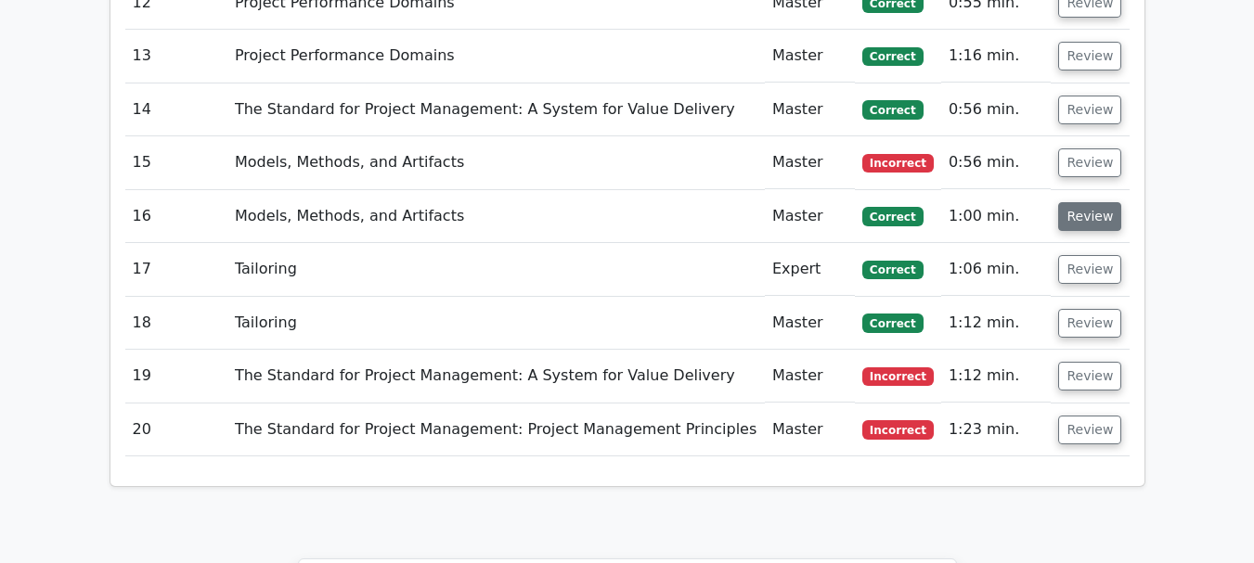
click at [1092, 202] on button "Review" at bounding box center [1089, 216] width 63 height 29
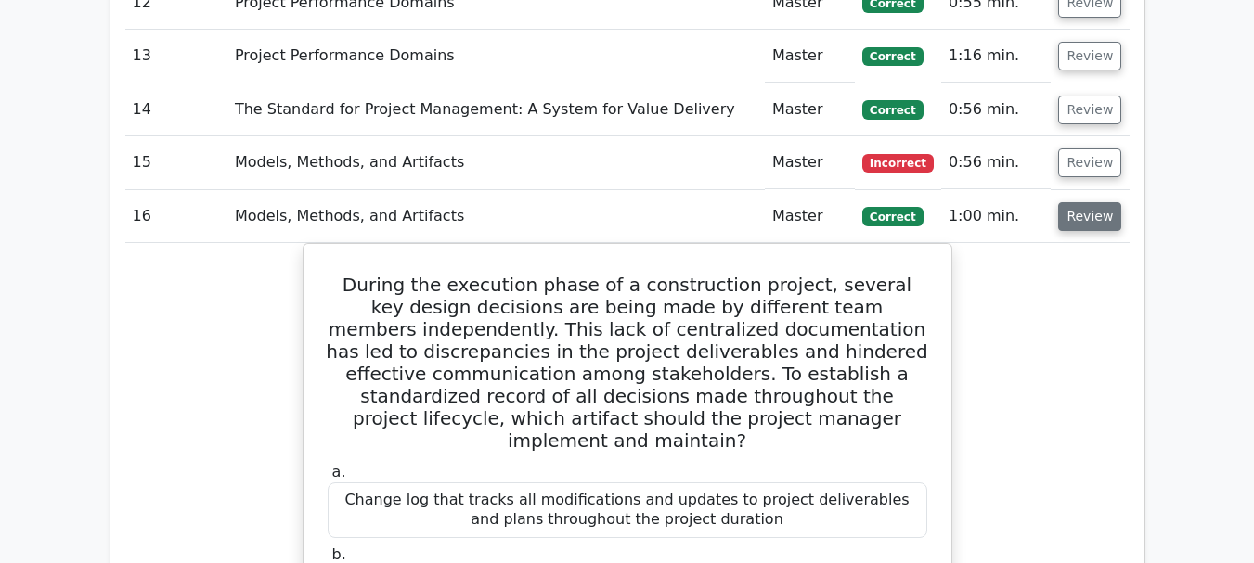
click at [1086, 202] on button "Review" at bounding box center [1089, 216] width 63 height 29
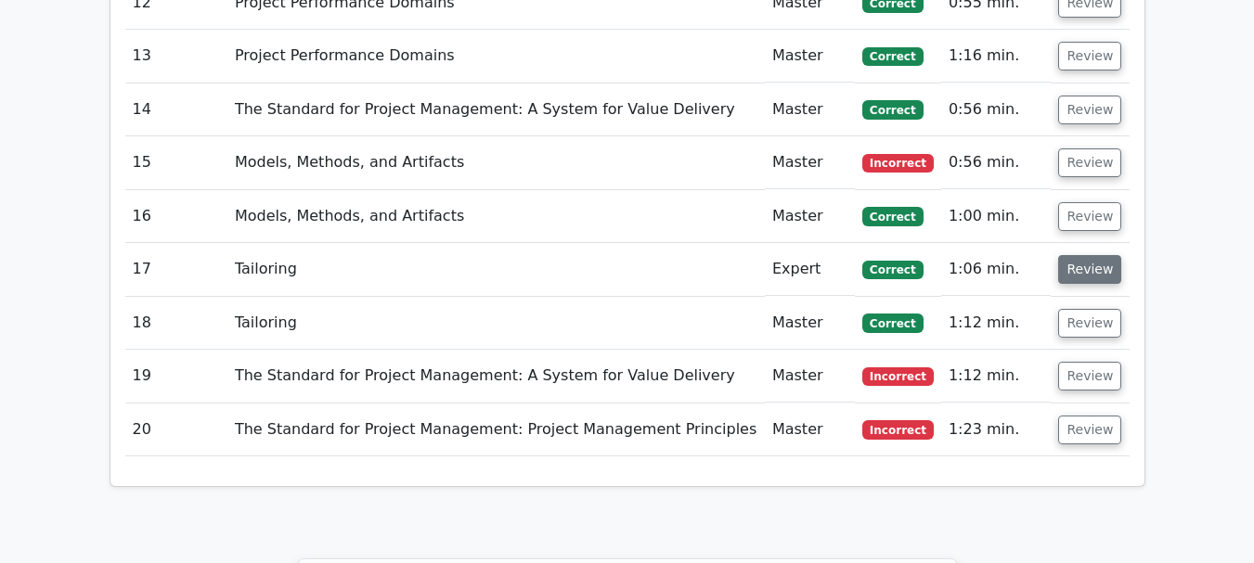
click at [1086, 255] on button "Review" at bounding box center [1089, 269] width 63 height 29
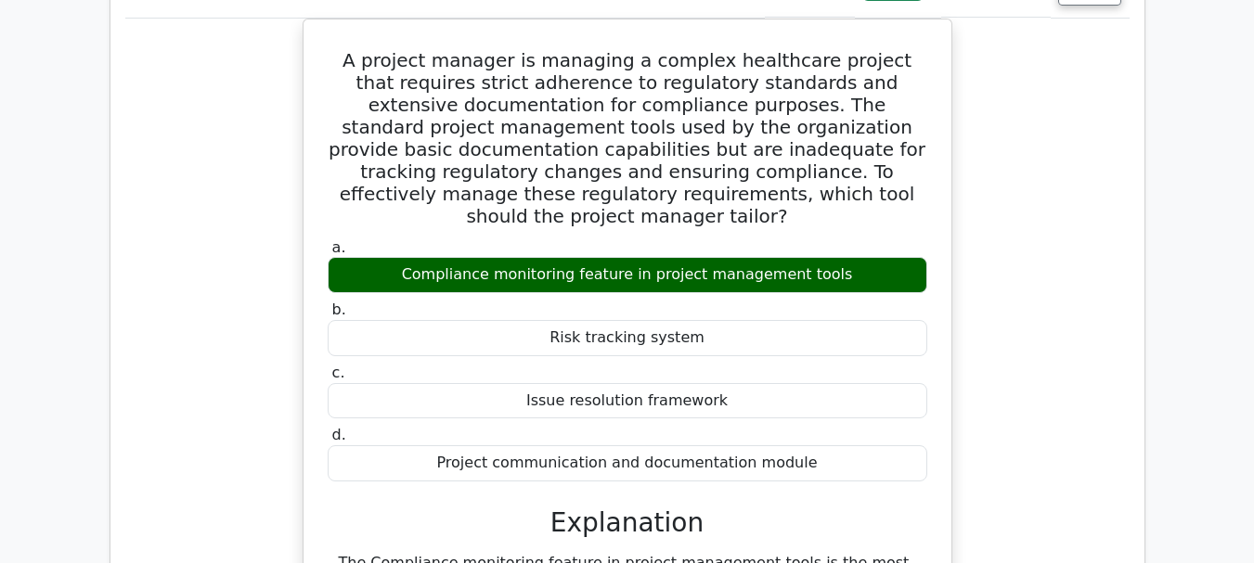
scroll to position [2320, 0]
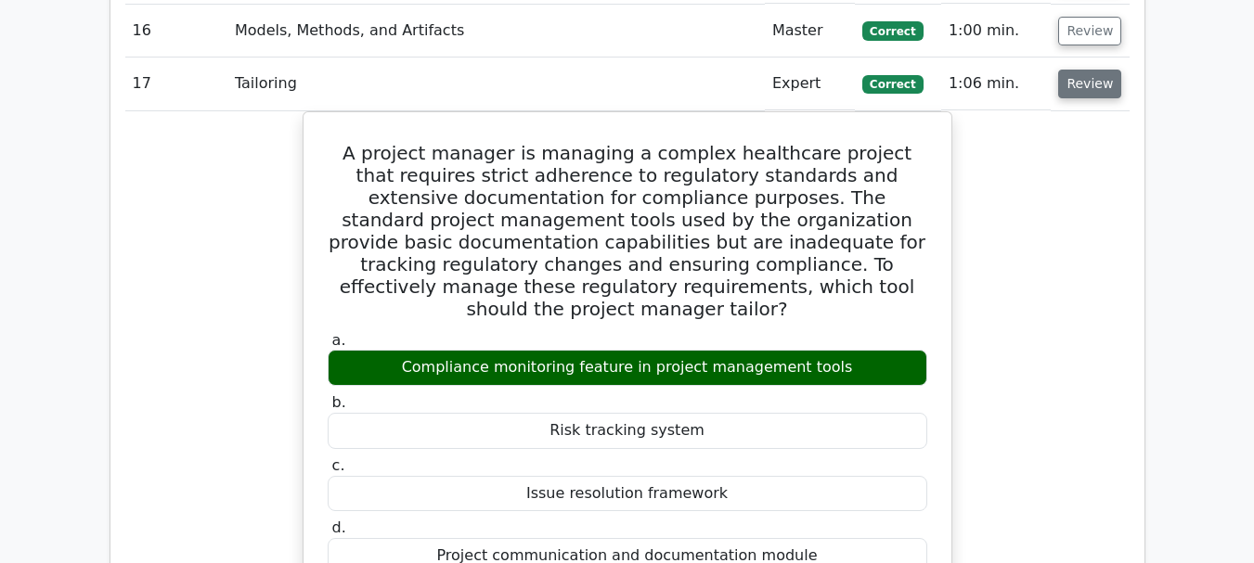
click at [1092, 70] on button "Review" at bounding box center [1089, 84] width 63 height 29
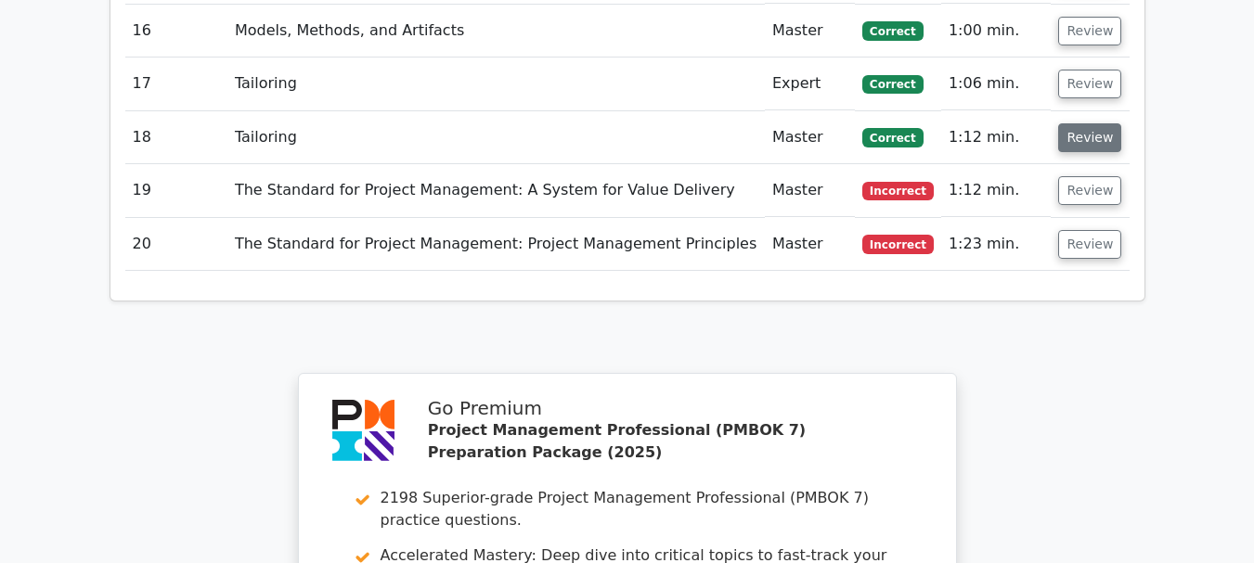
click at [1086, 123] on button "Review" at bounding box center [1089, 137] width 63 height 29
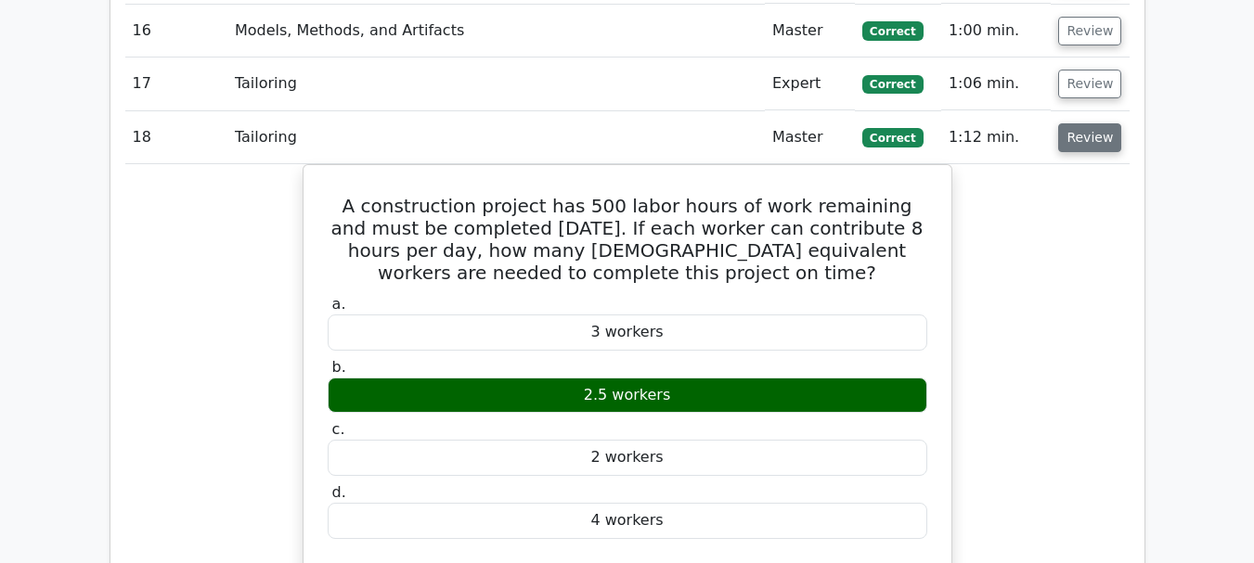
click at [1086, 123] on button "Review" at bounding box center [1089, 137] width 63 height 29
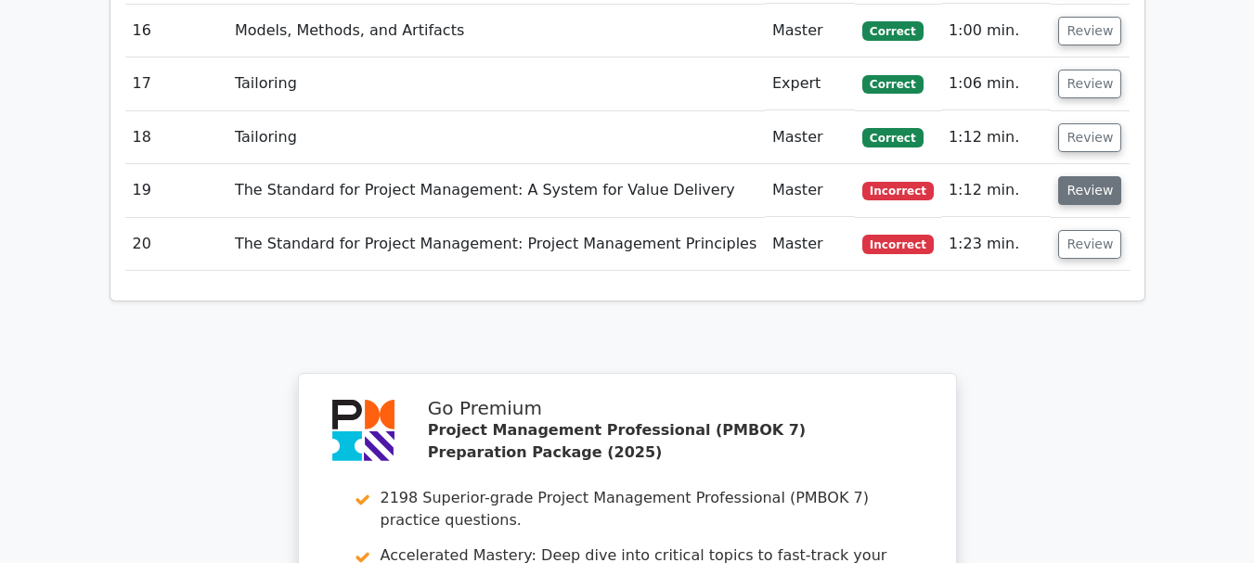
click at [1079, 176] on button "Review" at bounding box center [1089, 190] width 63 height 29
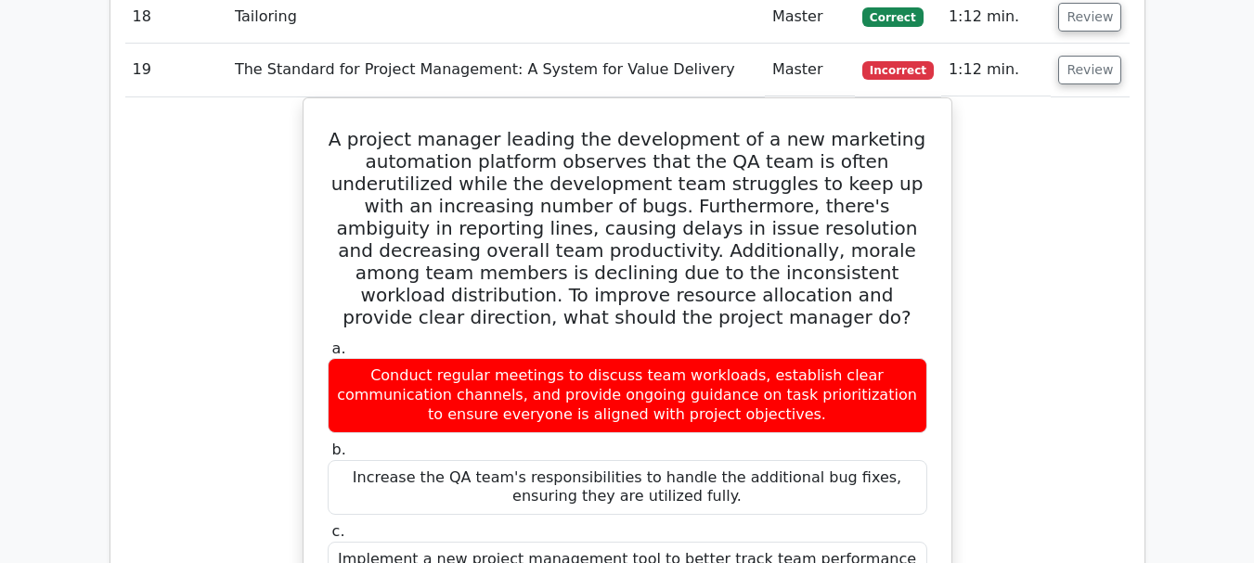
scroll to position [2412, 0]
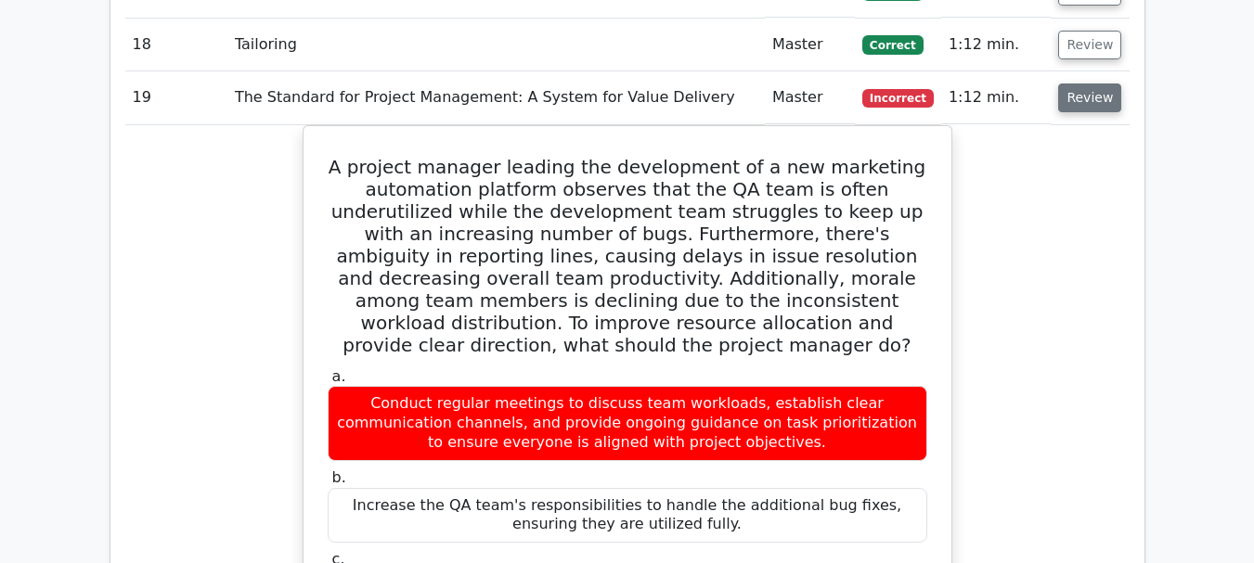
click at [1080, 84] on button "Review" at bounding box center [1089, 98] width 63 height 29
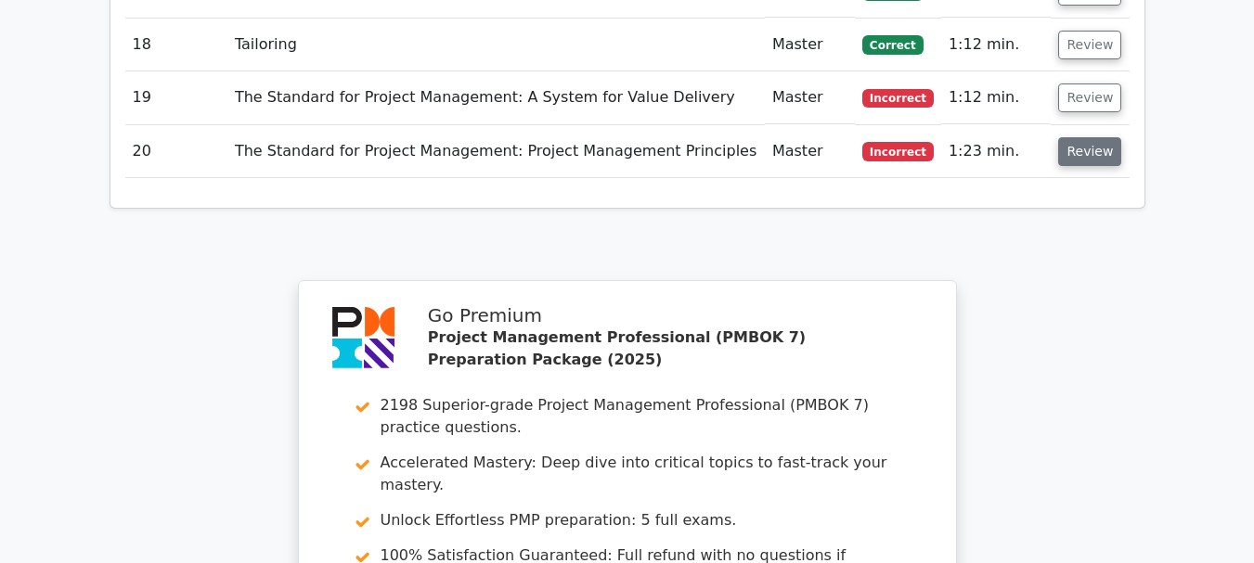
click at [1084, 137] on button "Review" at bounding box center [1089, 151] width 63 height 29
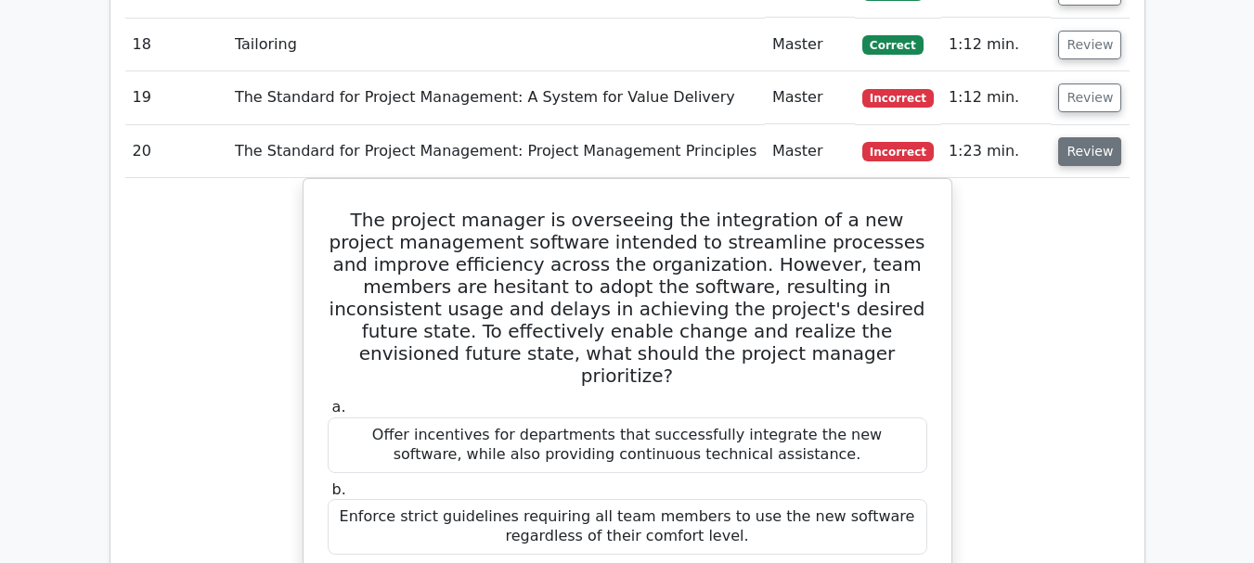
click at [1084, 137] on button "Review" at bounding box center [1089, 151] width 63 height 29
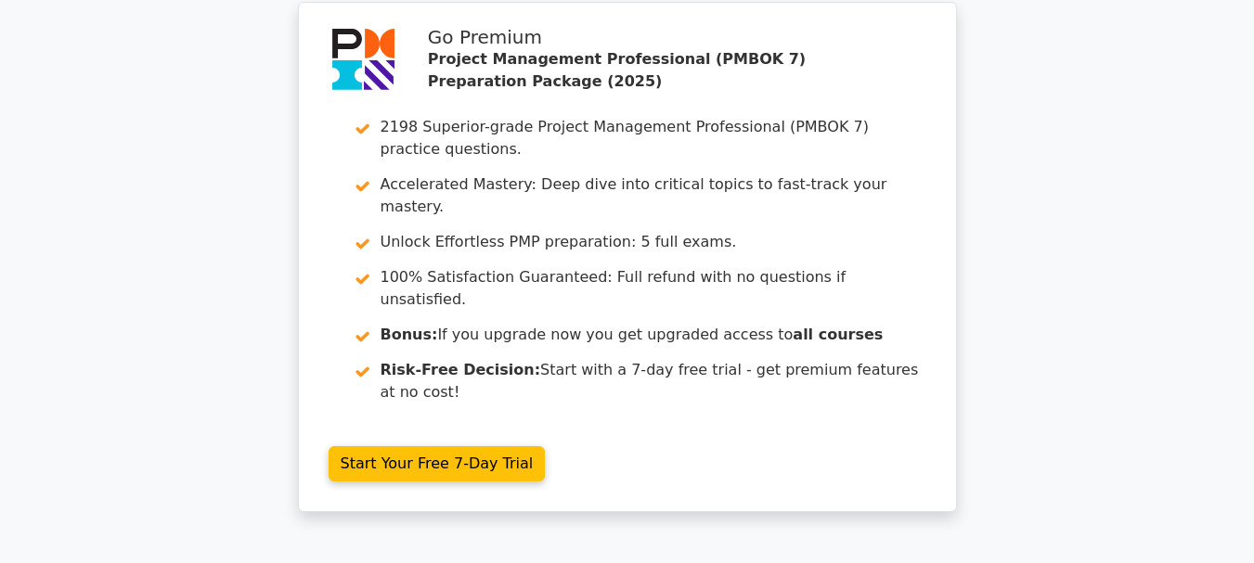
scroll to position [2784, 0]
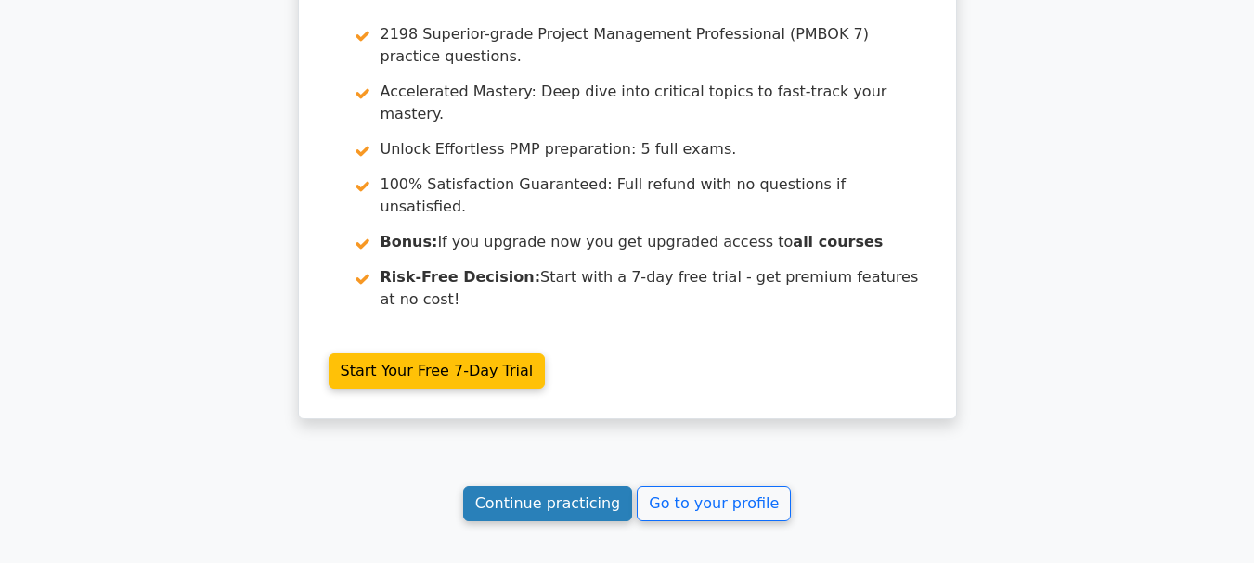
click at [567, 486] on link "Continue practicing" at bounding box center [548, 503] width 170 height 35
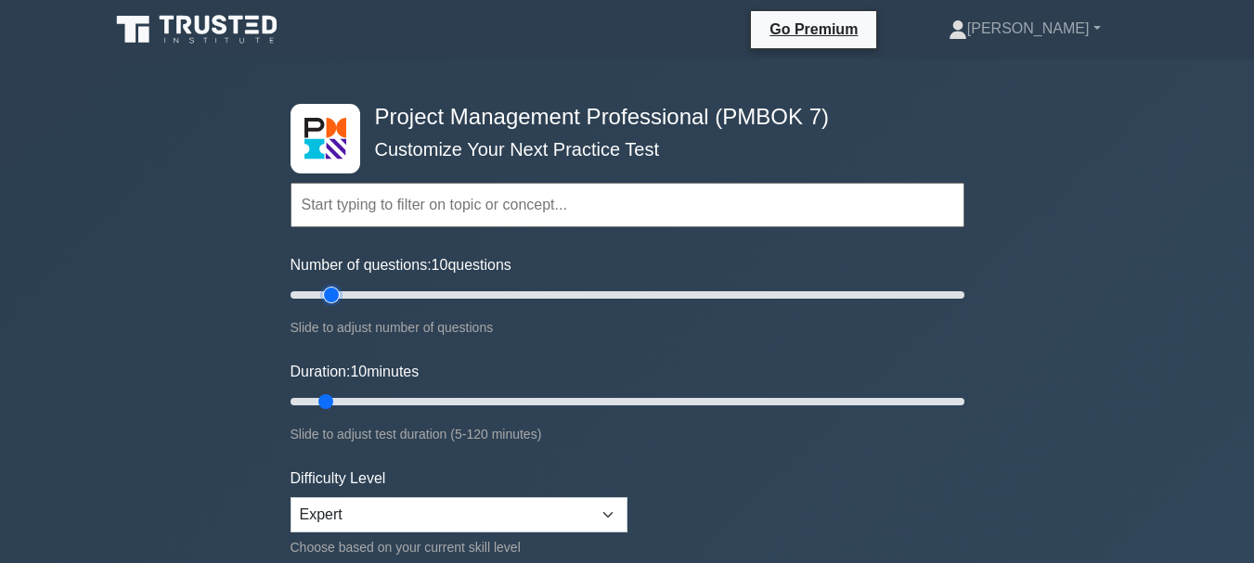
click at [332, 295] on input "Number of questions: 10 questions" at bounding box center [627, 295] width 674 height 22
type input "20"
click at [352, 295] on input "Number of questions: 20 questions" at bounding box center [627, 295] width 674 height 22
click at [349, 400] on input "Duration: 10 minutes" at bounding box center [627, 402] width 674 height 22
type input "20"
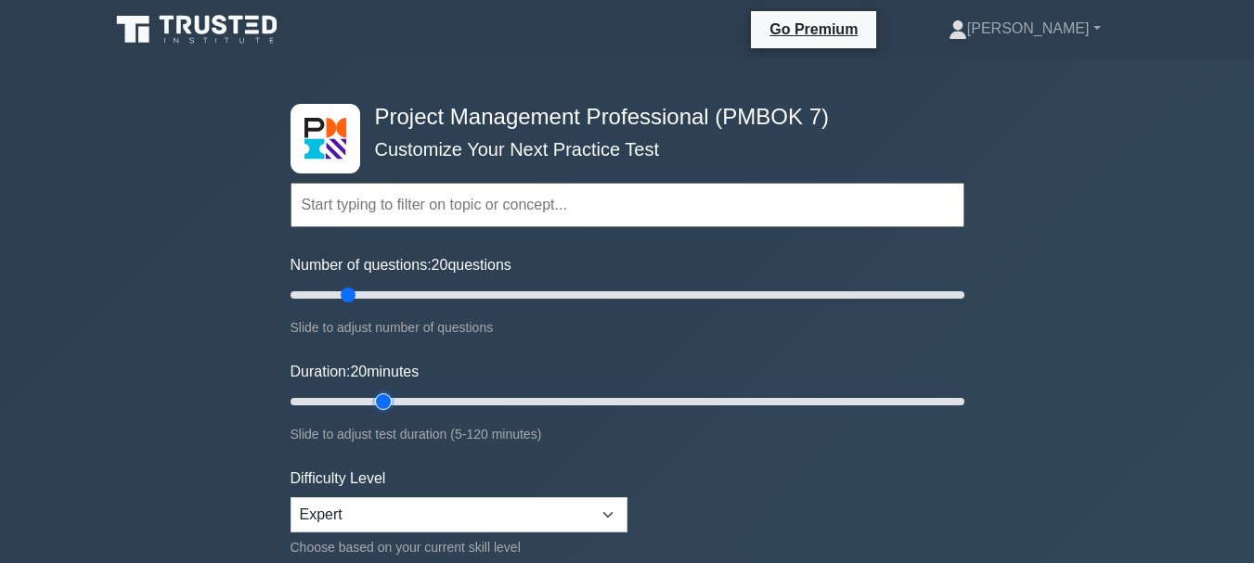
click at [379, 401] on input "Duration: 20 minutes" at bounding box center [627, 402] width 674 height 22
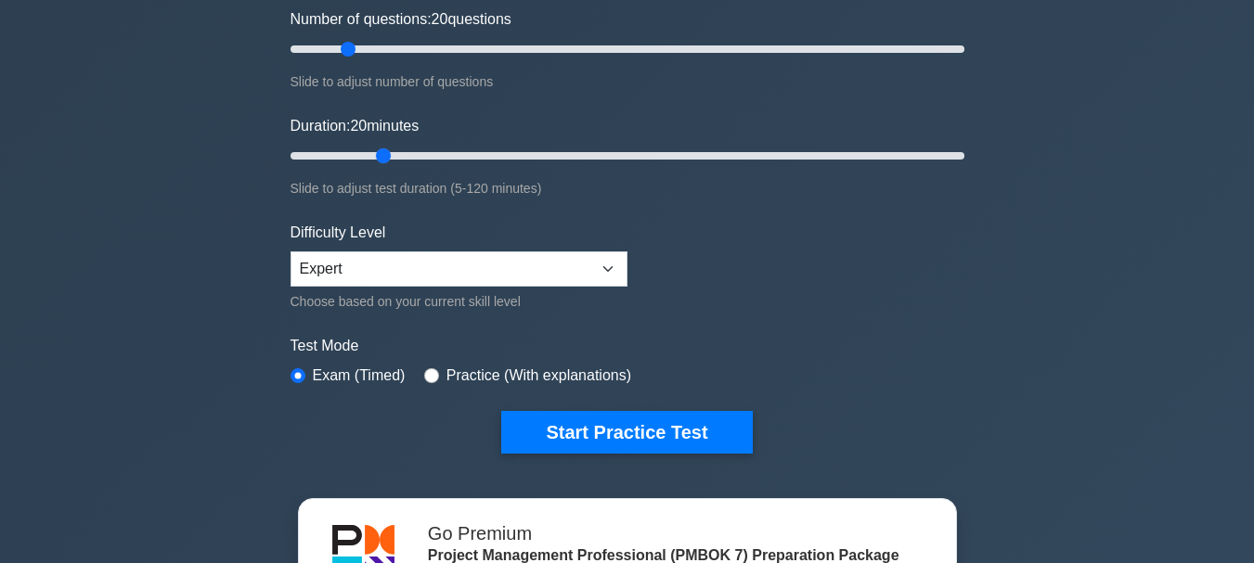
scroll to position [278, 0]
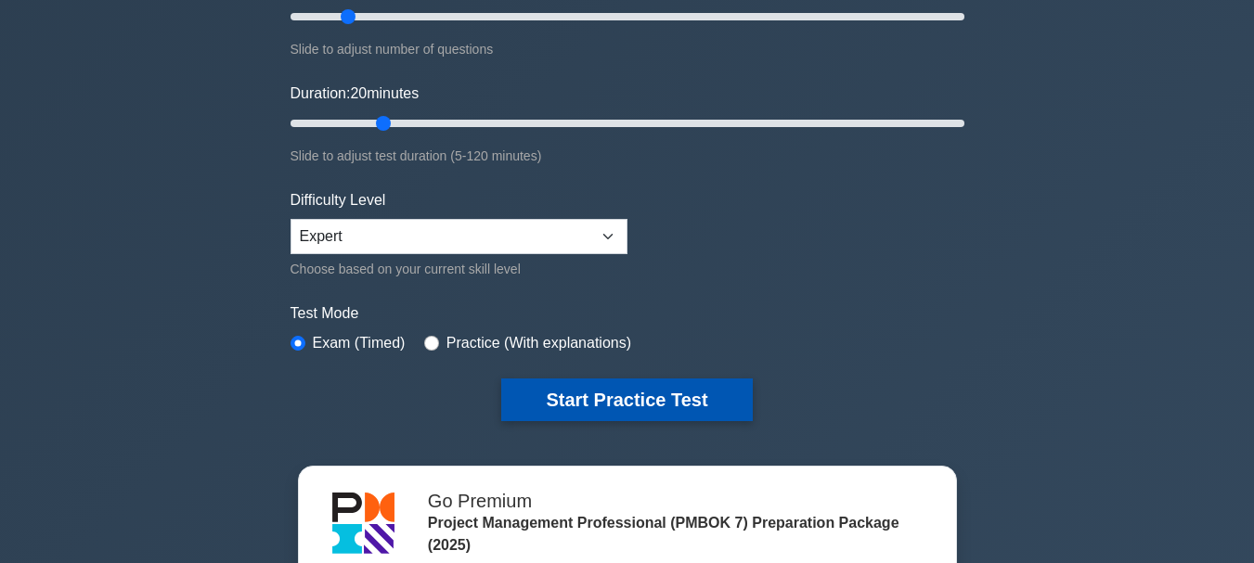
click at [627, 400] on button "Start Practice Test" at bounding box center [626, 400] width 251 height 43
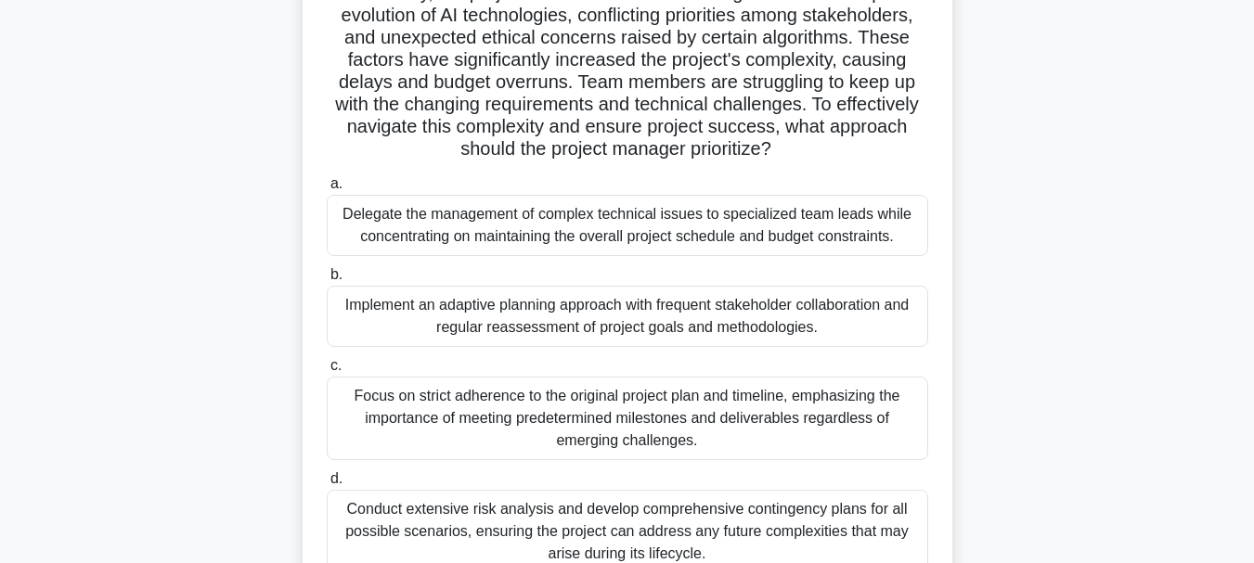
scroll to position [278, 0]
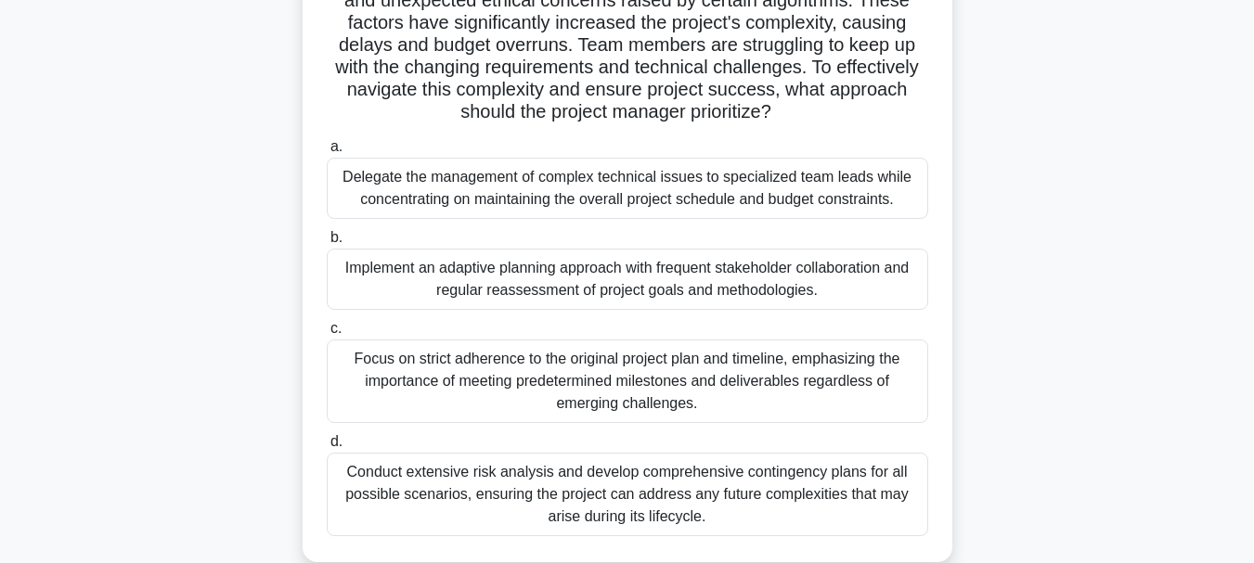
click at [761, 186] on div "Delegate the management of complex technical issues to specialized team leads w…" at bounding box center [627, 188] width 601 height 61
click at [327, 153] on input "a. Delegate the management of complex technical issues to specialized team lead…" at bounding box center [327, 147] width 0 height 12
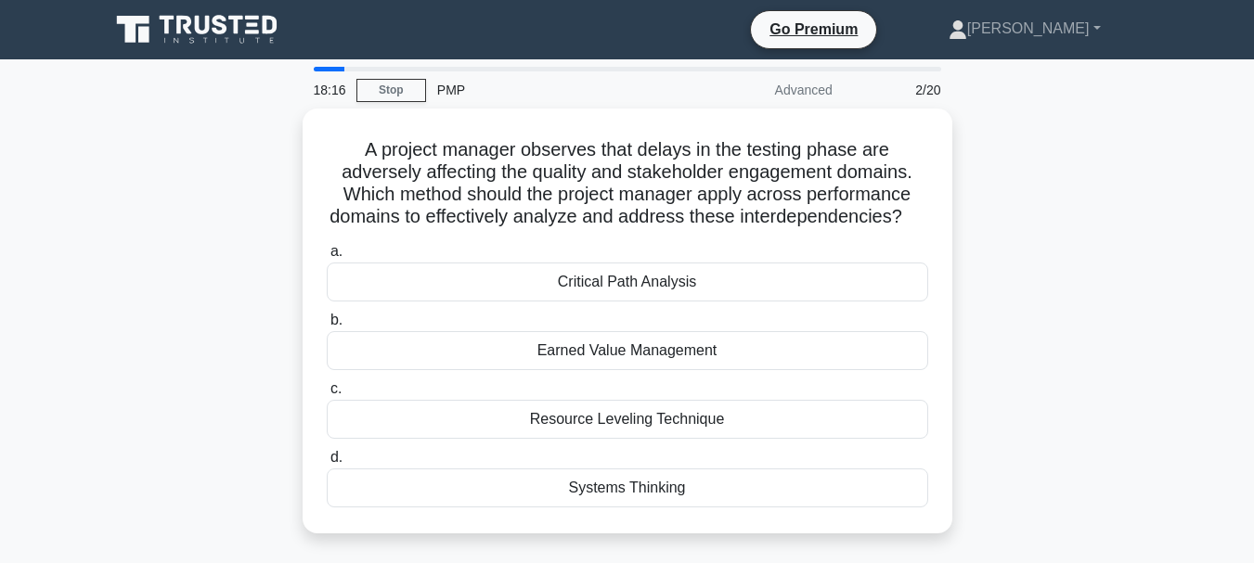
scroll to position [93, 0]
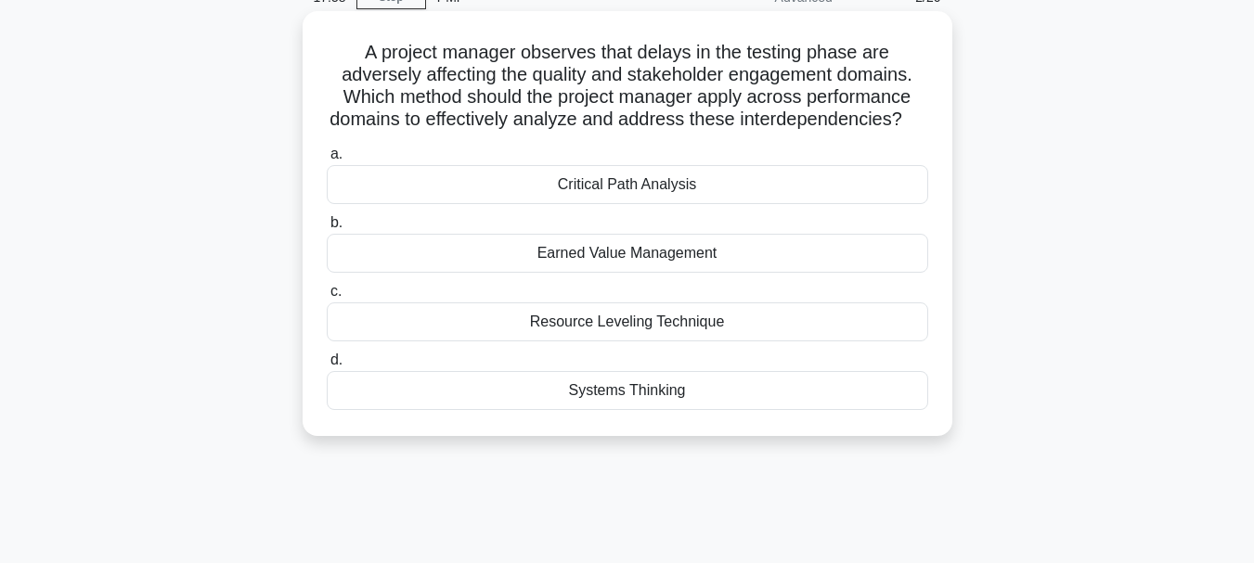
click at [721, 410] on div "Systems Thinking" at bounding box center [627, 390] width 601 height 39
click at [327, 366] on input "d. Systems Thinking" at bounding box center [327, 360] width 0 height 12
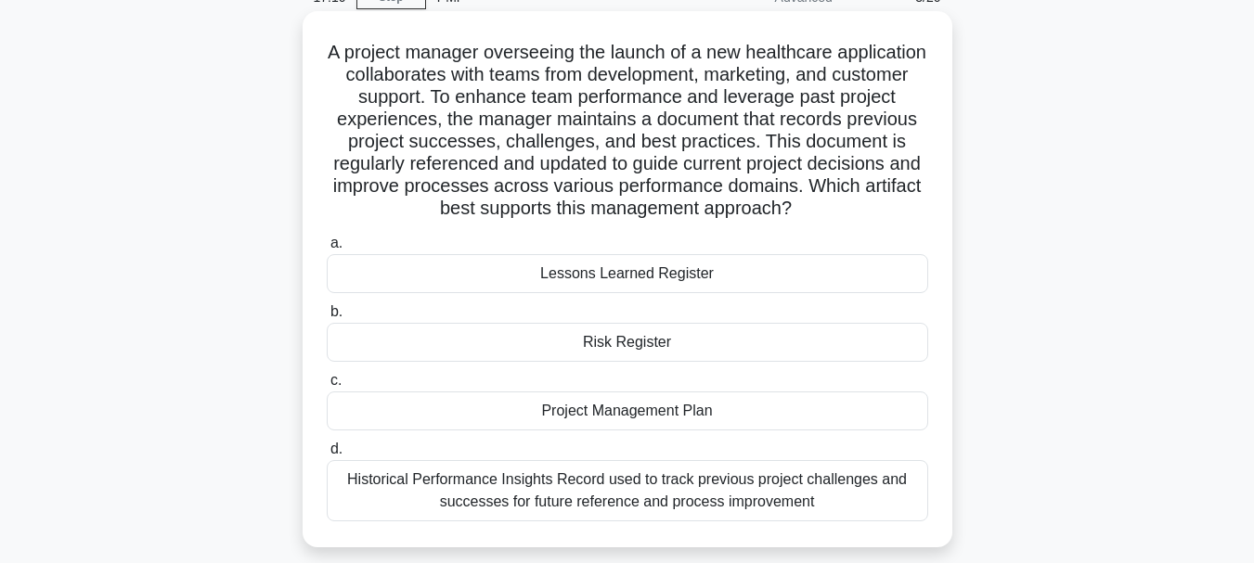
click at [713, 484] on div "Historical Performance Insights Record used to track previous project challenge…" at bounding box center [627, 490] width 601 height 61
click at [327, 456] on input "d. Historical Performance Insights Record used to track previous project challe…" at bounding box center [327, 450] width 0 height 12
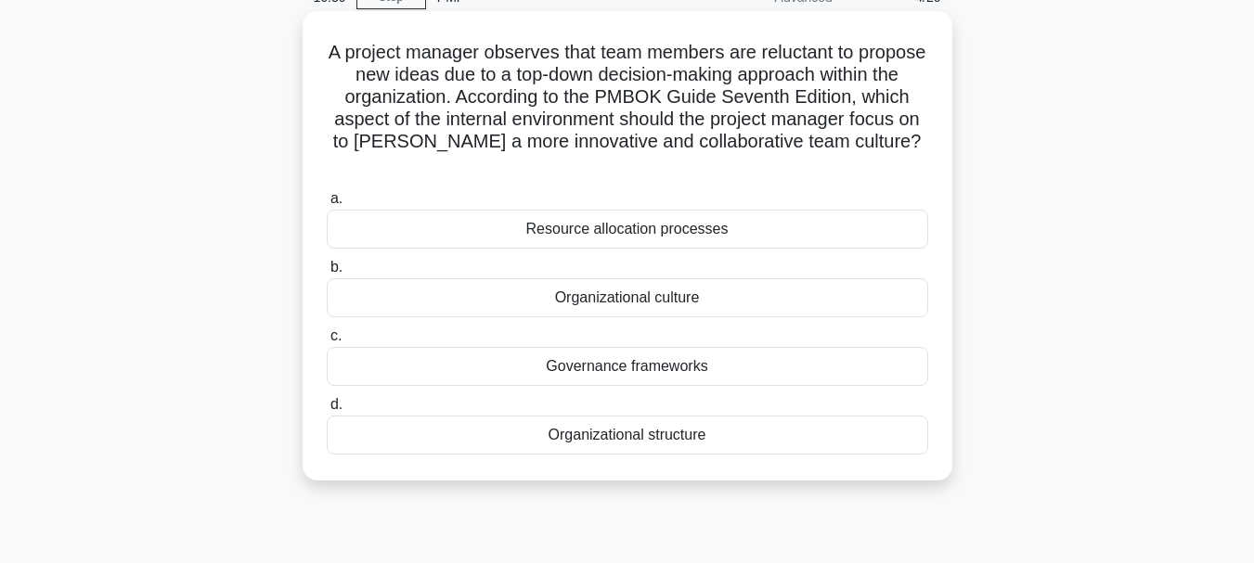
click at [709, 303] on div "Organizational culture" at bounding box center [627, 297] width 601 height 39
click at [327, 274] on input "b. Organizational culture" at bounding box center [327, 268] width 0 height 12
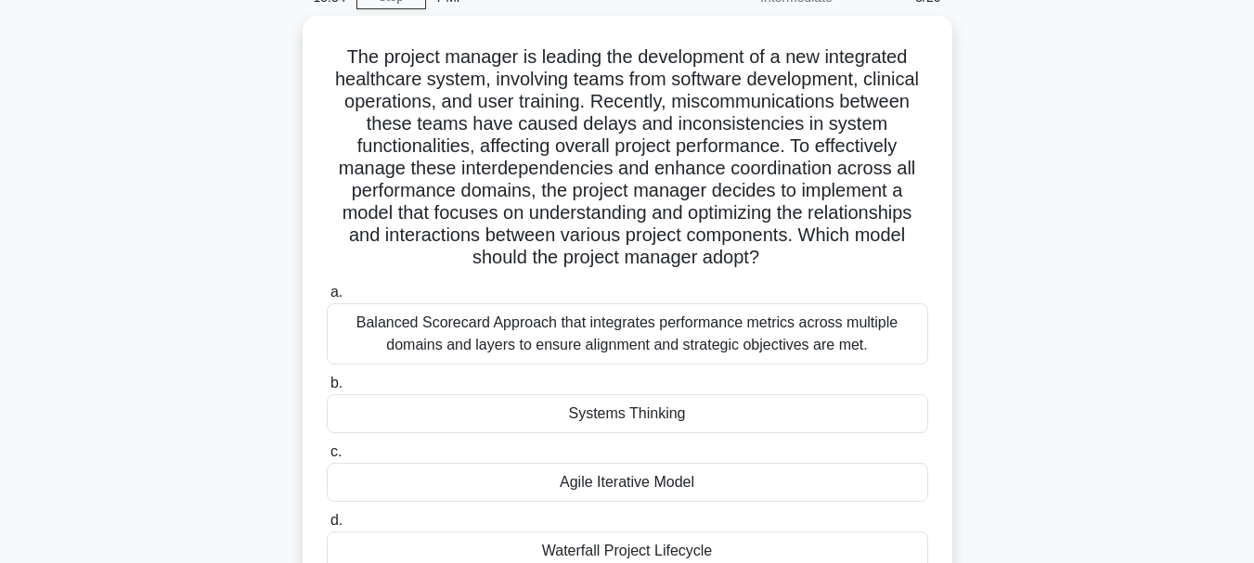
scroll to position [186, 0]
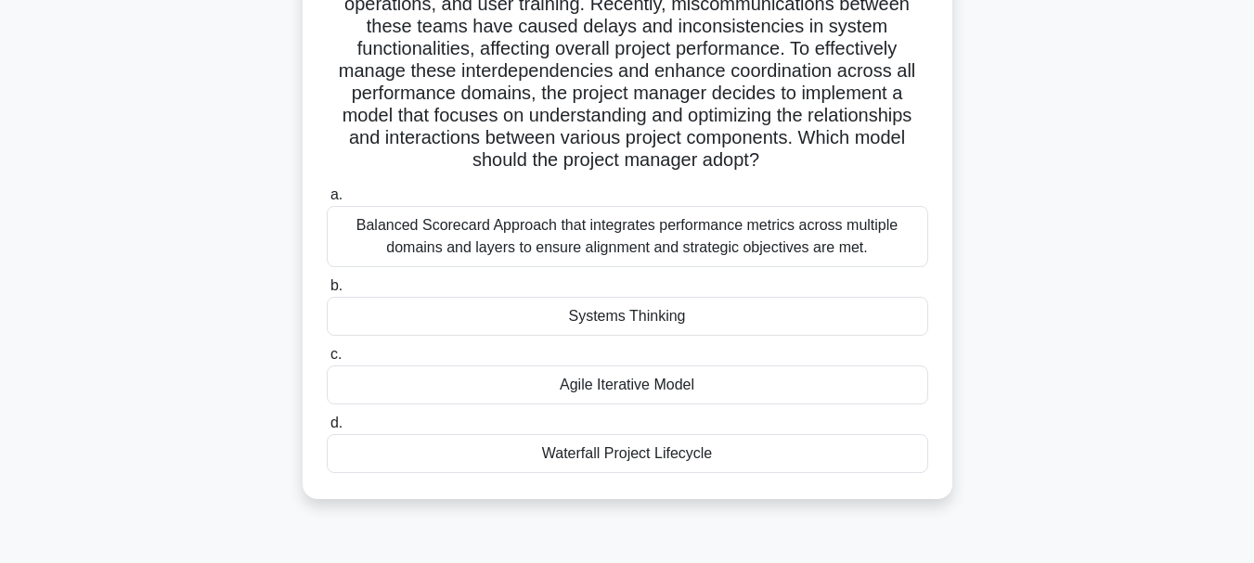
click at [701, 313] on div "Systems Thinking" at bounding box center [627, 316] width 601 height 39
click at [327, 292] on input "b. Systems Thinking" at bounding box center [327, 286] width 0 height 12
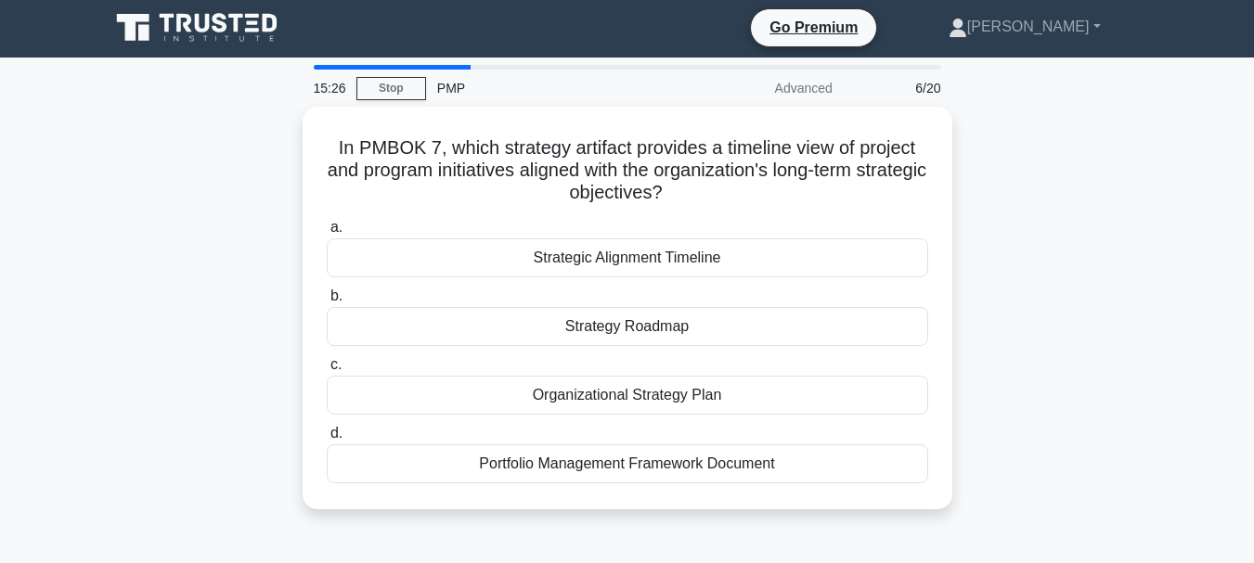
scroll to position [0, 0]
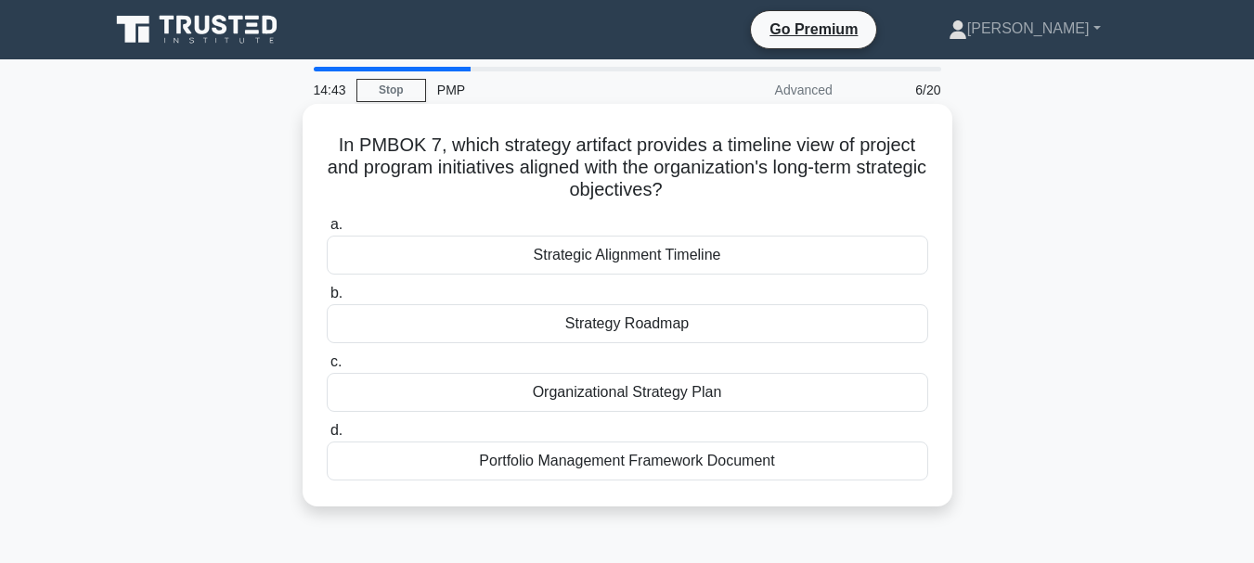
click at [786, 253] on div "Strategic Alignment Timeline" at bounding box center [627, 255] width 601 height 39
click at [327, 231] on input "a. Strategic Alignment Timeline" at bounding box center [327, 225] width 0 height 12
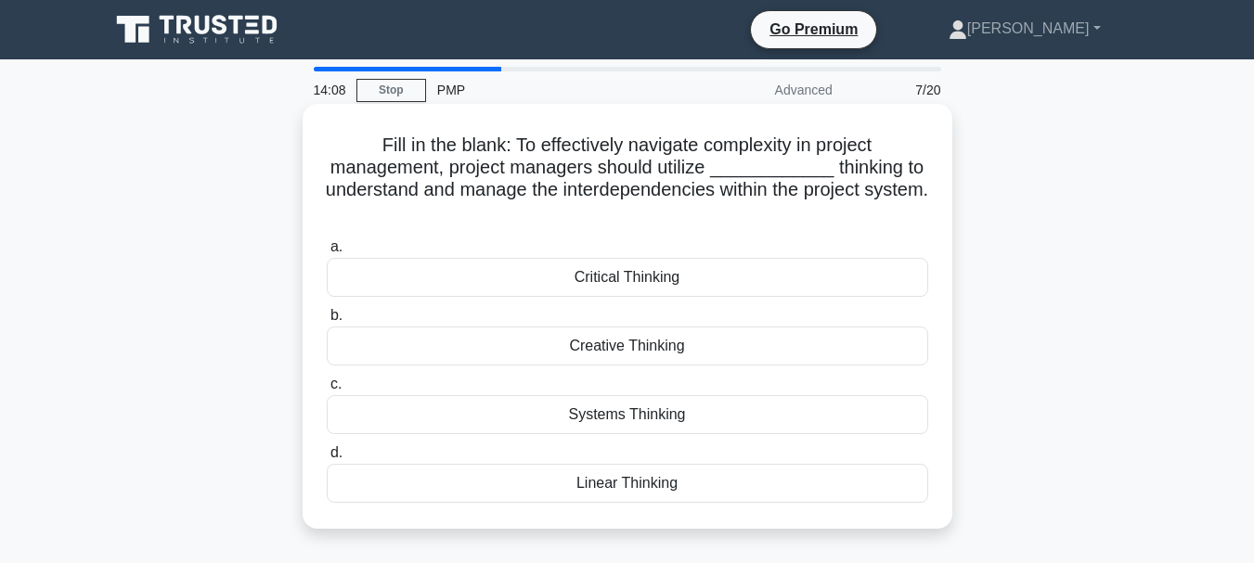
click at [701, 413] on div "Systems Thinking" at bounding box center [627, 414] width 601 height 39
click at [327, 391] on input "c. Systems Thinking" at bounding box center [327, 385] width 0 height 12
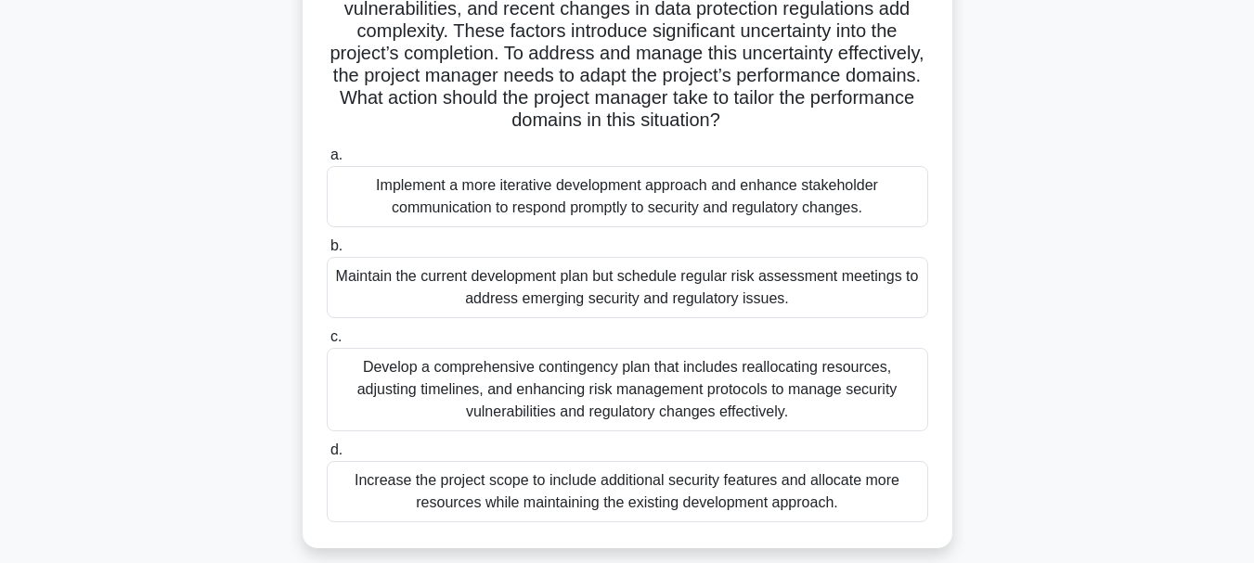
scroll to position [278, 0]
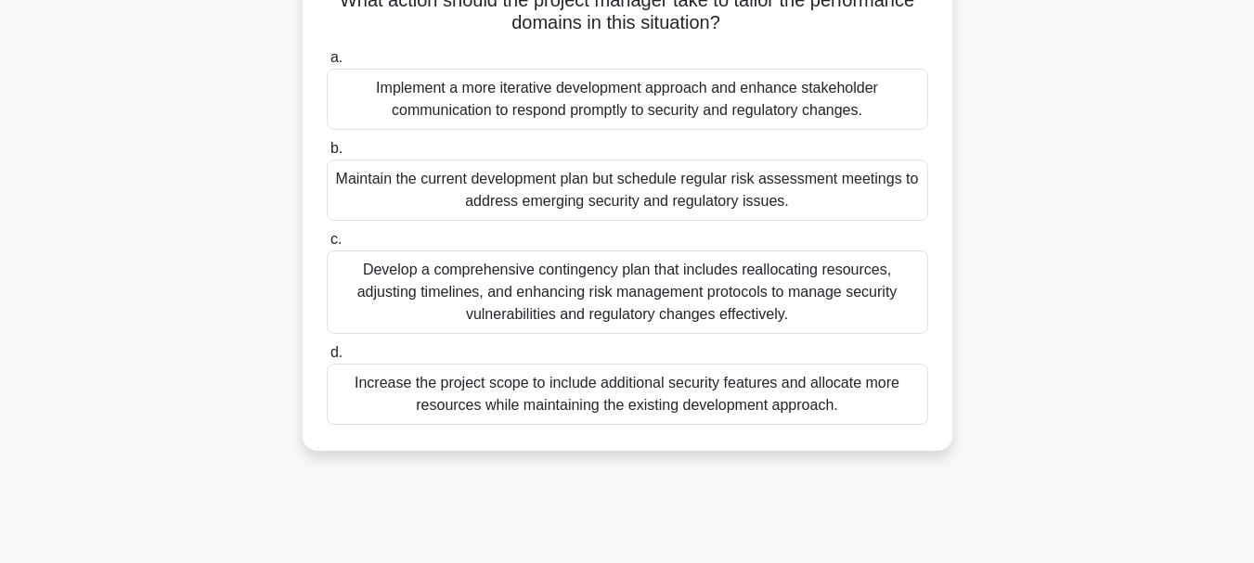
click at [819, 282] on div "Develop a comprehensive contingency plan that includes reallocating resources, …" at bounding box center [627, 293] width 601 height 84
click at [327, 246] on input "c. Develop a comprehensive contingency plan that includes reallocating resource…" at bounding box center [327, 240] width 0 height 12
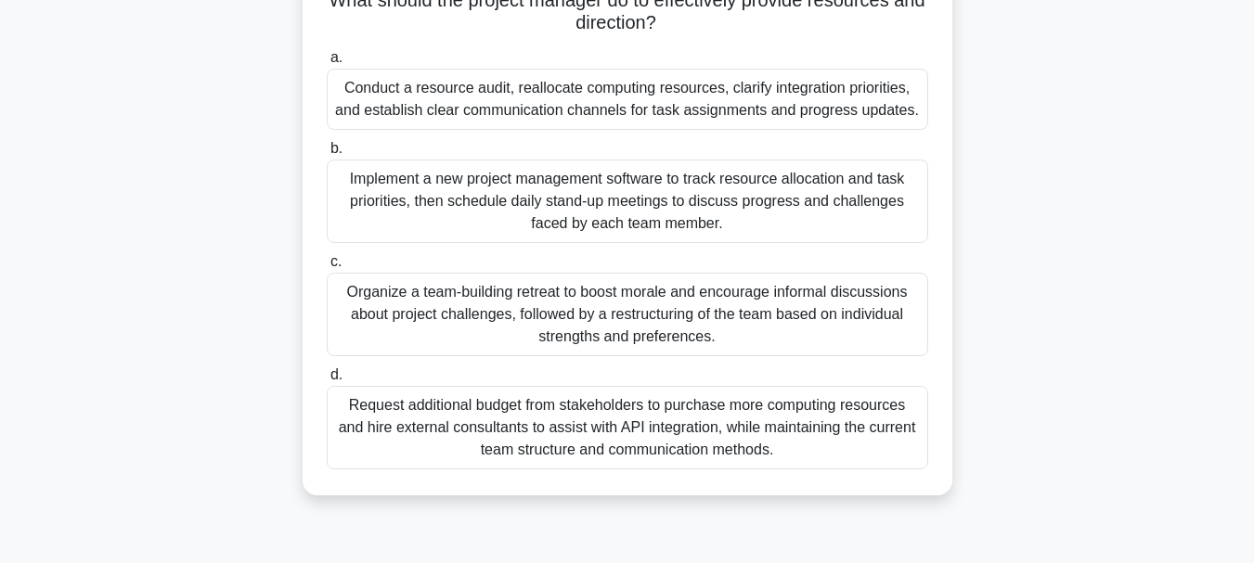
click at [813, 314] on div "Organize a team-building retreat to boost morale and encourage informal discuss…" at bounding box center [627, 315] width 601 height 84
click at [327, 268] on input "c. Organize a team-building retreat to boost morale and encourage informal disc…" at bounding box center [327, 262] width 0 height 12
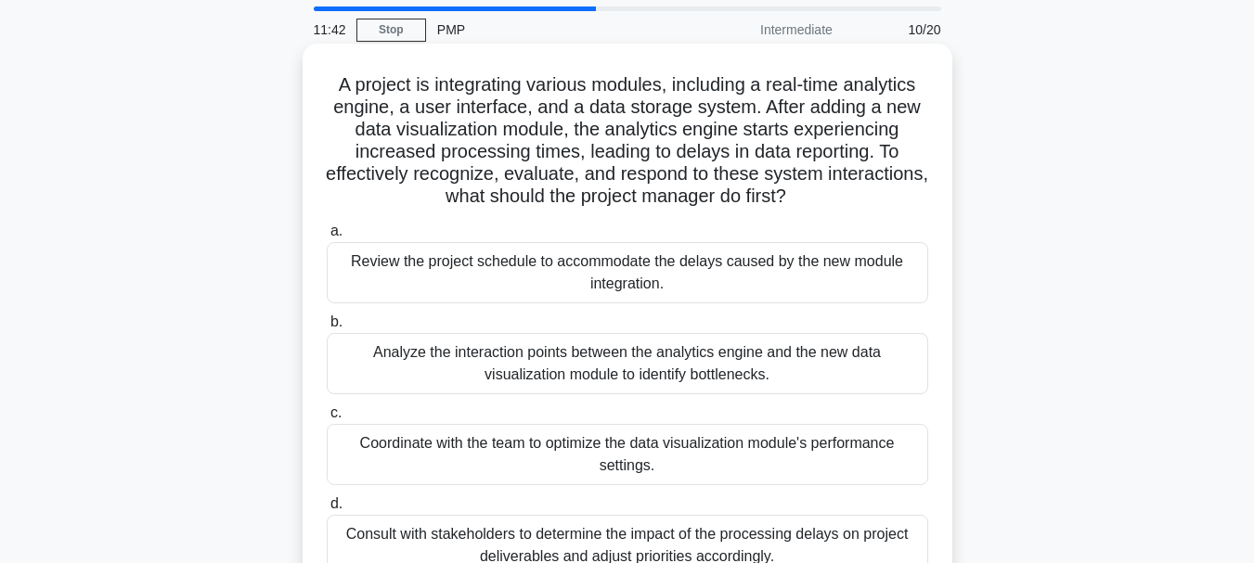
scroll to position [93, 0]
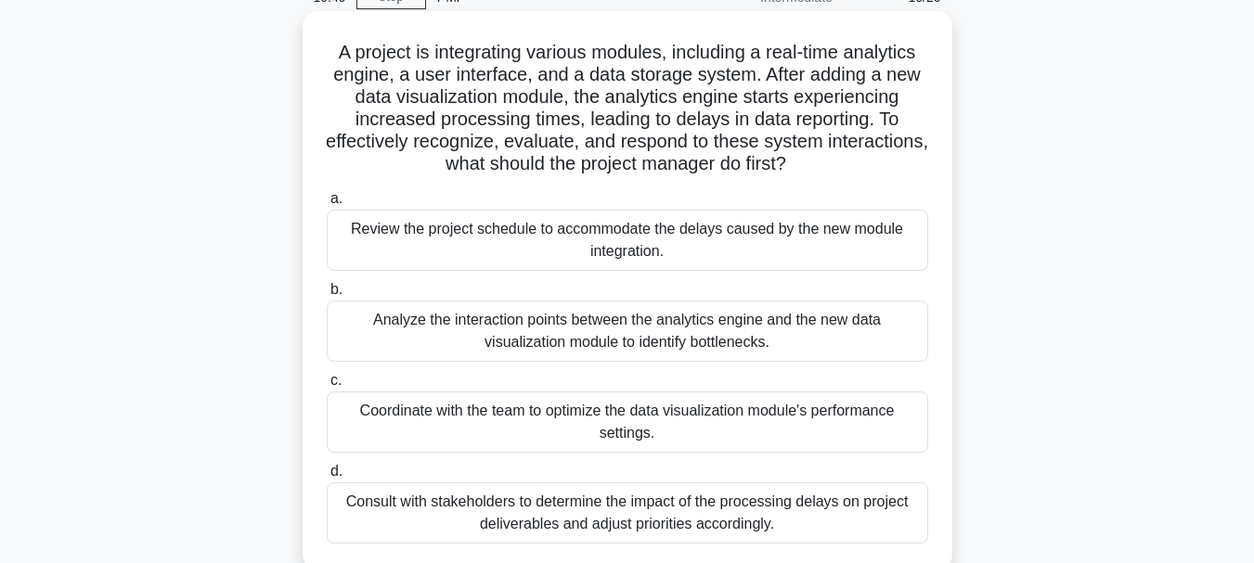
click at [786, 331] on div "Analyze the interaction points between the analytics engine and the new data vi…" at bounding box center [627, 331] width 601 height 61
click at [327, 296] on input "b. Analyze the interaction points between the analytics engine and the new data…" at bounding box center [327, 290] width 0 height 12
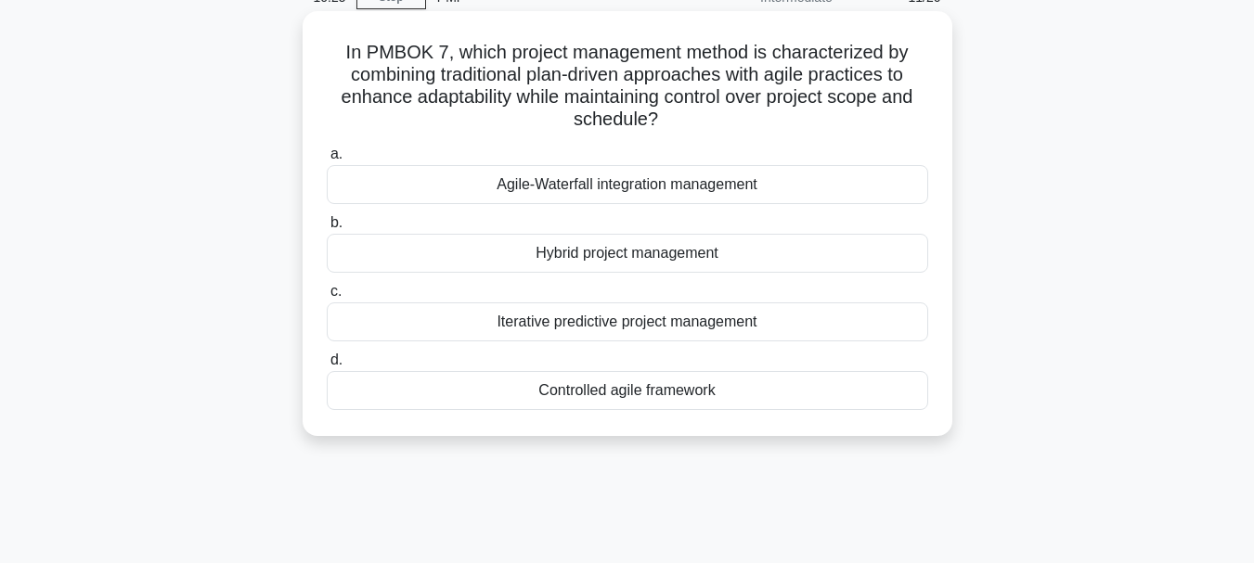
click at [738, 255] on div "Hybrid project management" at bounding box center [627, 253] width 601 height 39
click at [327, 229] on input "b. Hybrid project management" at bounding box center [327, 223] width 0 height 12
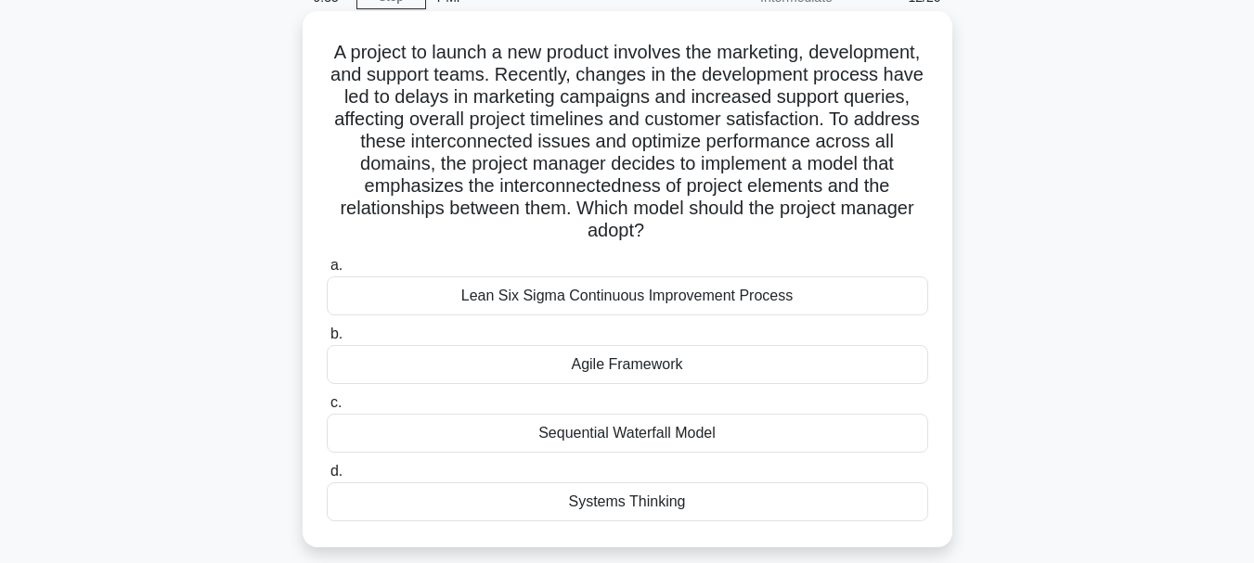
click at [756, 500] on div "Systems Thinking" at bounding box center [627, 501] width 601 height 39
click at [327, 478] on input "d. Systems Thinking" at bounding box center [327, 472] width 0 height 12
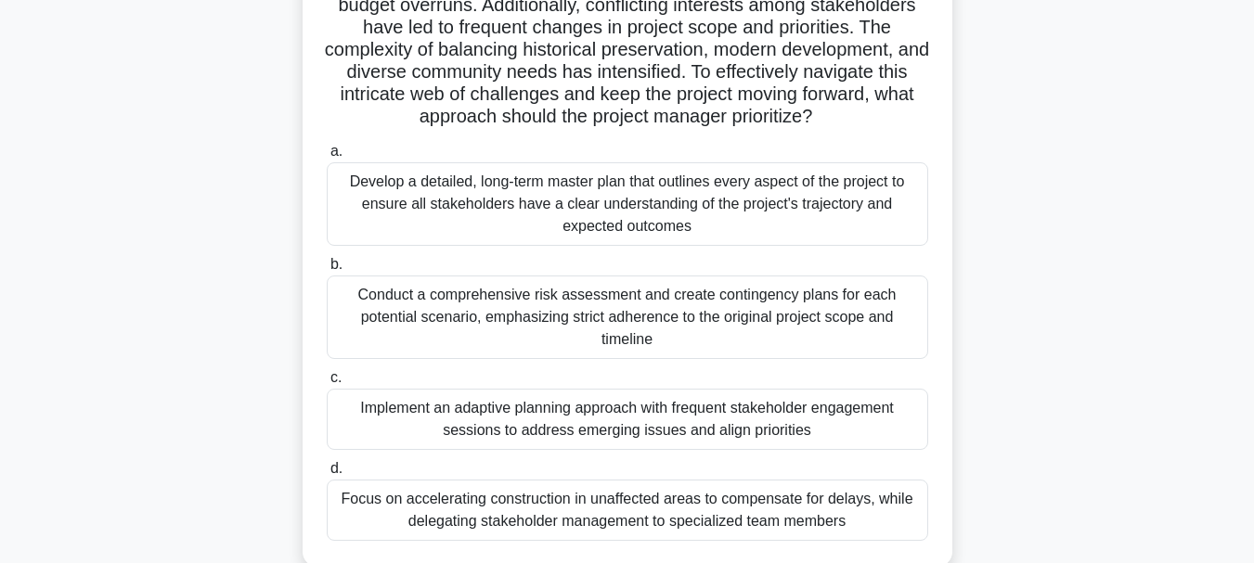
scroll to position [371, 0]
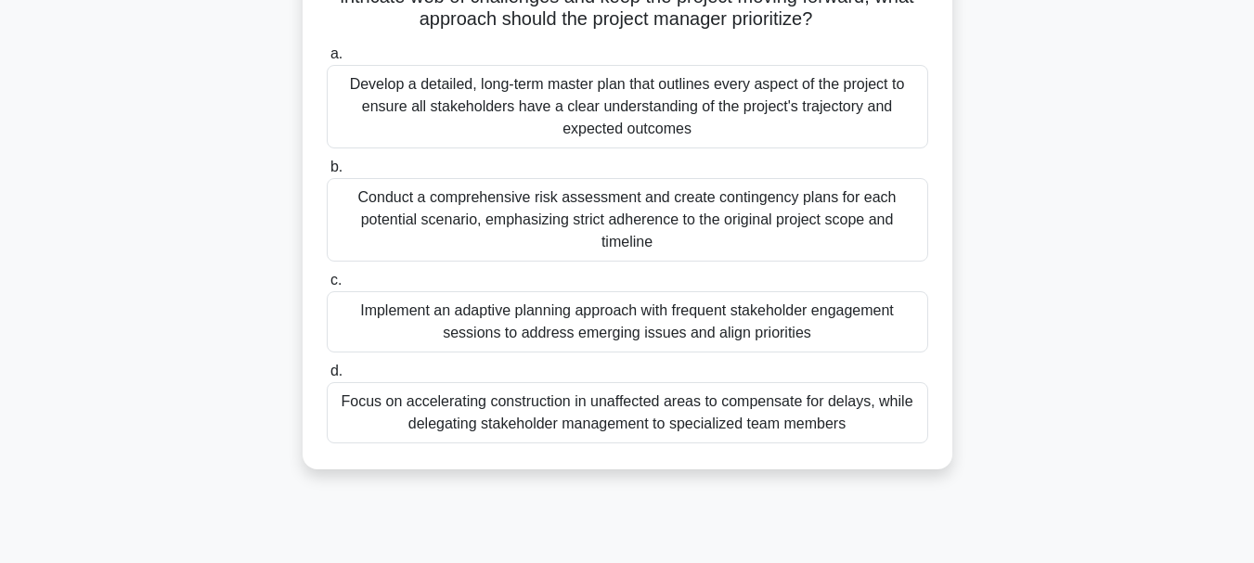
click at [794, 322] on div "Implement an adaptive planning approach with frequent stakeholder engagement se…" at bounding box center [627, 321] width 601 height 61
click at [327, 287] on input "c. Implement an adaptive planning approach with frequent stakeholder engagement…" at bounding box center [327, 281] width 0 height 12
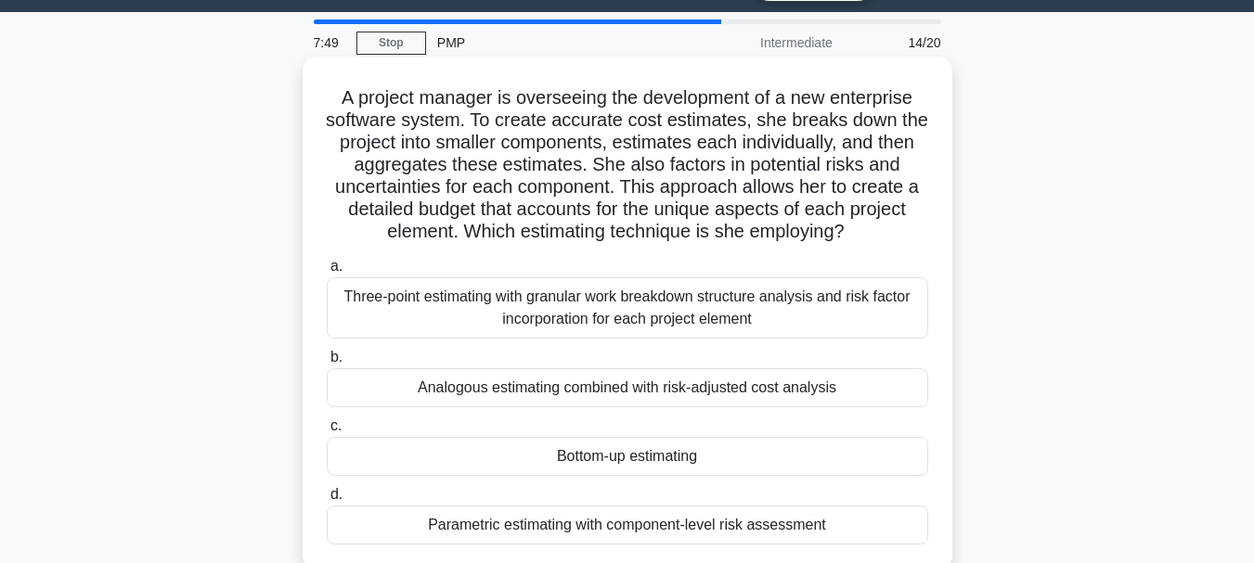
scroll to position [93, 0]
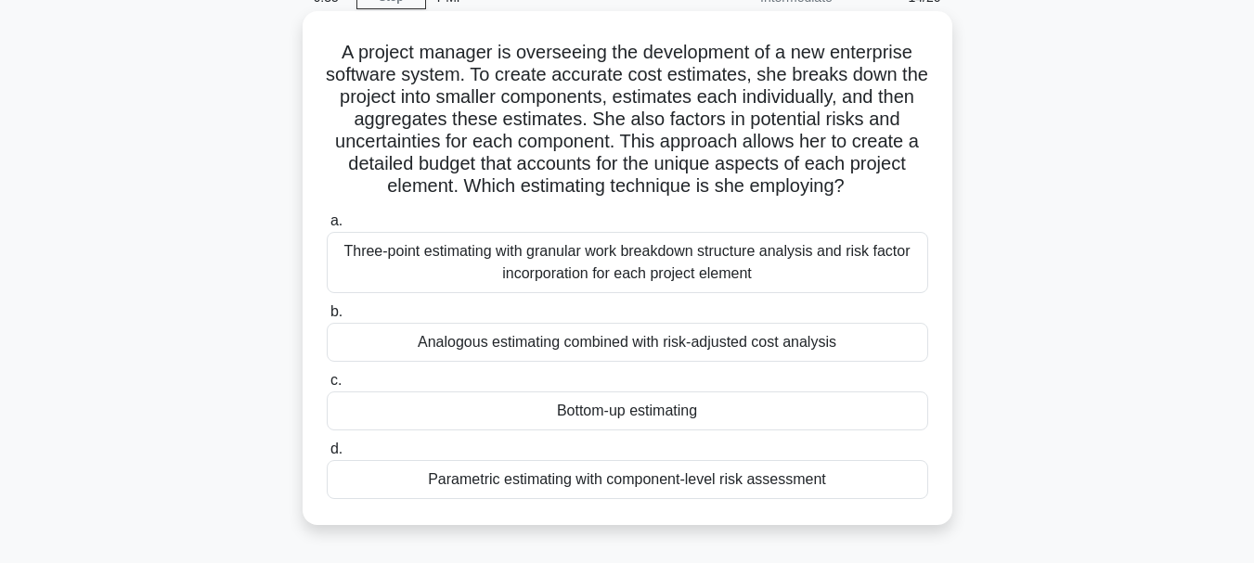
click at [697, 482] on div "Parametric estimating with component-level risk assessment" at bounding box center [627, 479] width 601 height 39
click at [327, 456] on input "d. Parametric estimating with component-level risk assessment" at bounding box center [327, 450] width 0 height 12
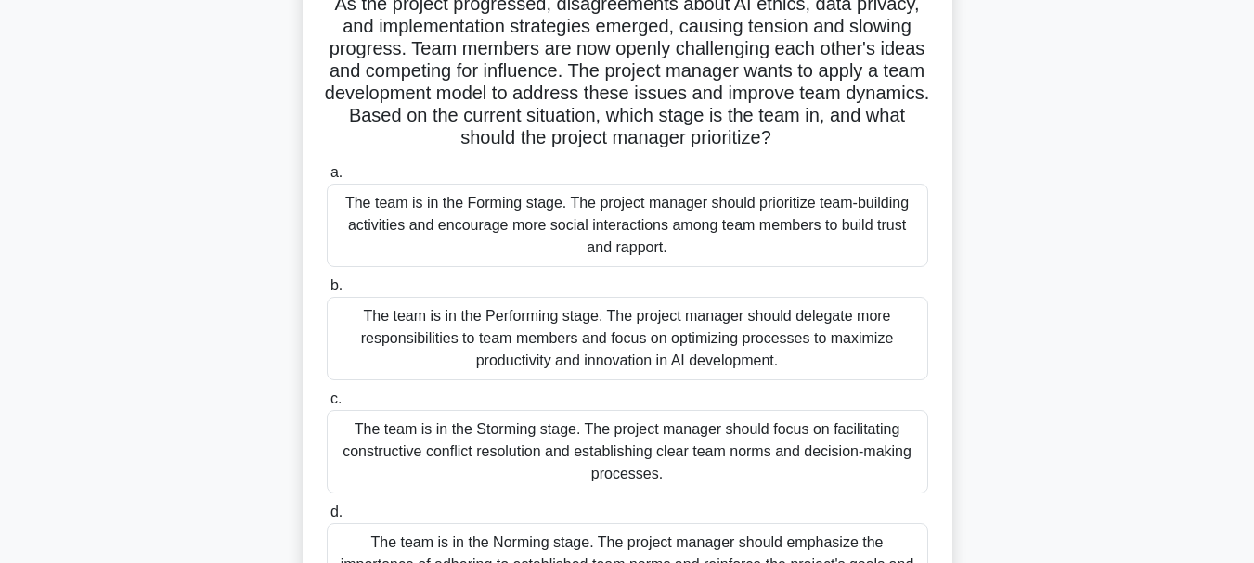
scroll to position [278, 0]
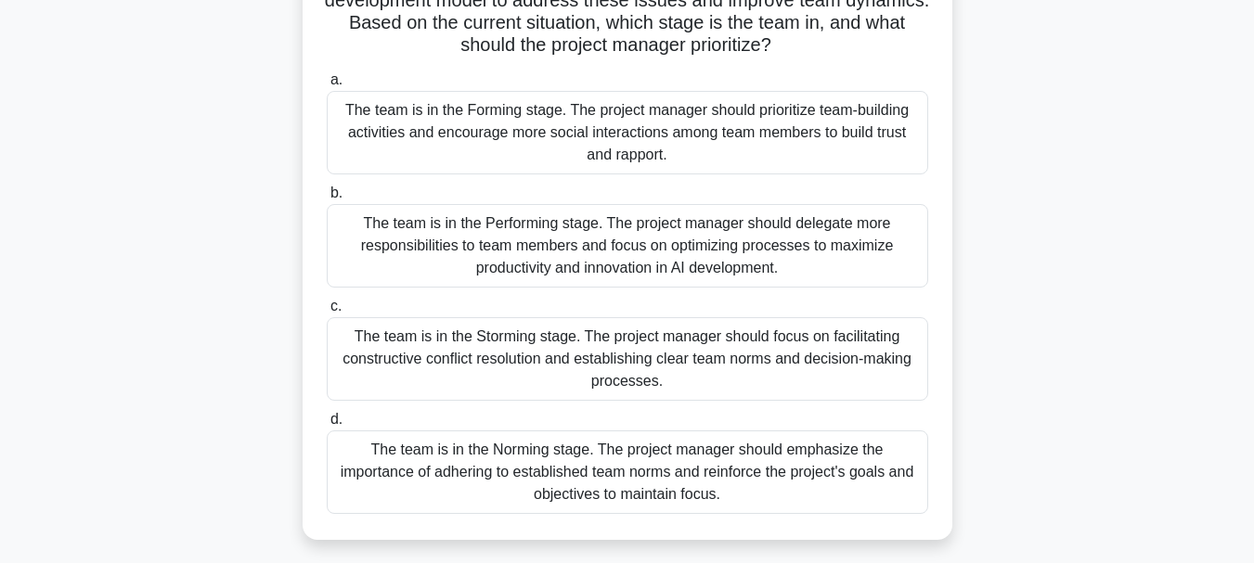
click at [663, 363] on div "The team is in the Storming stage. The project manager should focus on facilita…" at bounding box center [627, 359] width 601 height 84
click at [327, 313] on input "c. The team is in the Storming stage. The project manager should focus on facil…" at bounding box center [327, 307] width 0 height 12
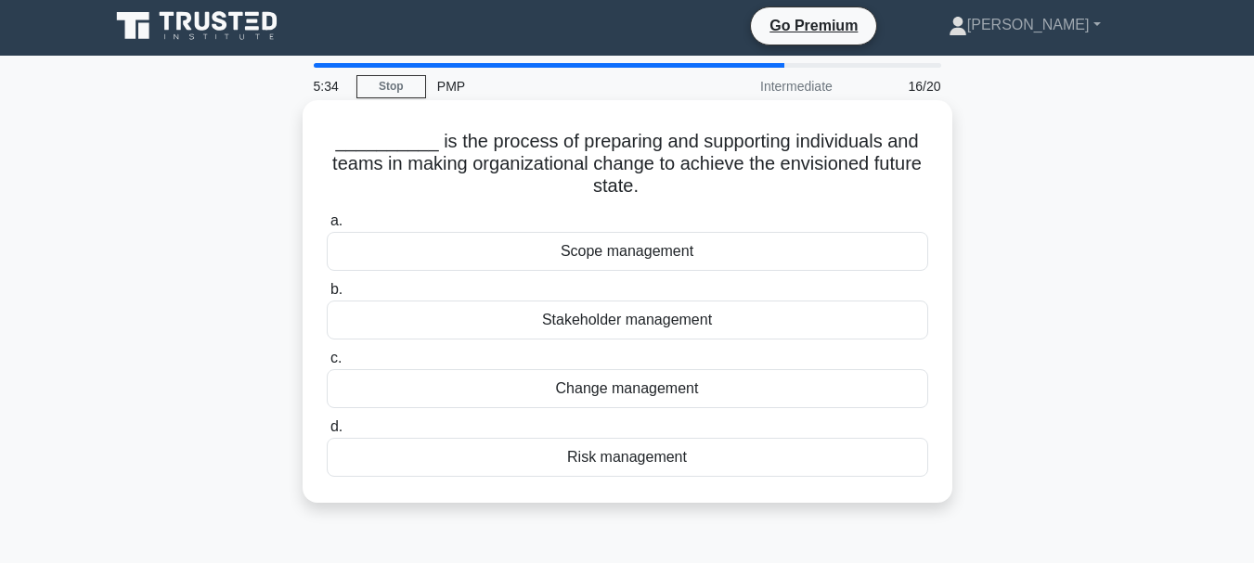
scroll to position [0, 0]
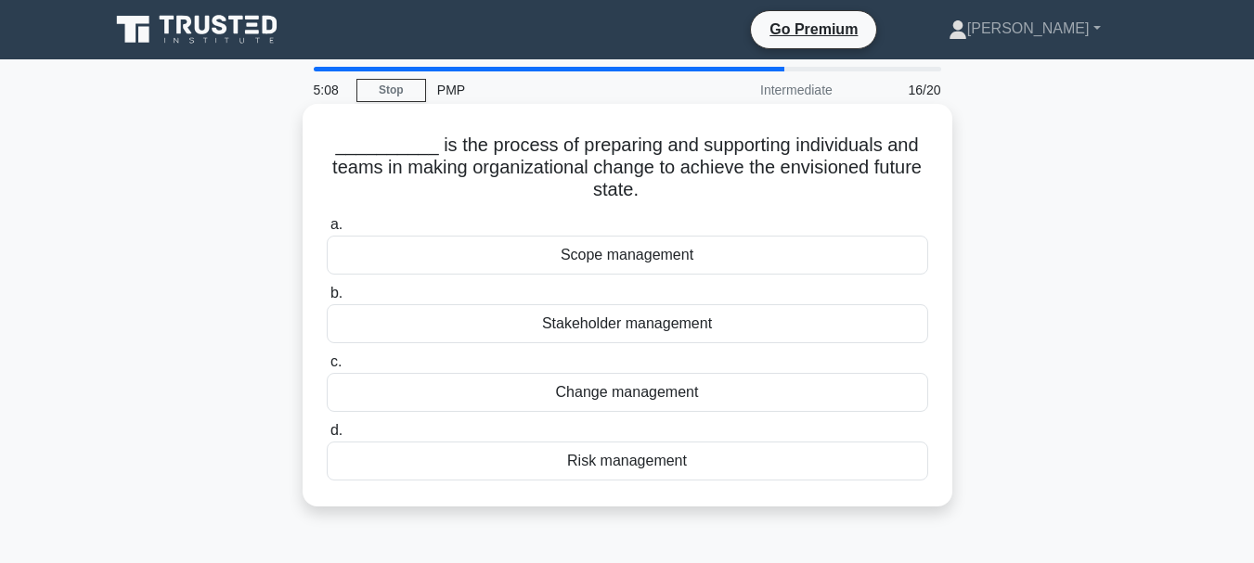
click at [745, 397] on div "Change management" at bounding box center [627, 392] width 601 height 39
click at [327, 368] on input "c. Change management" at bounding box center [327, 362] width 0 height 12
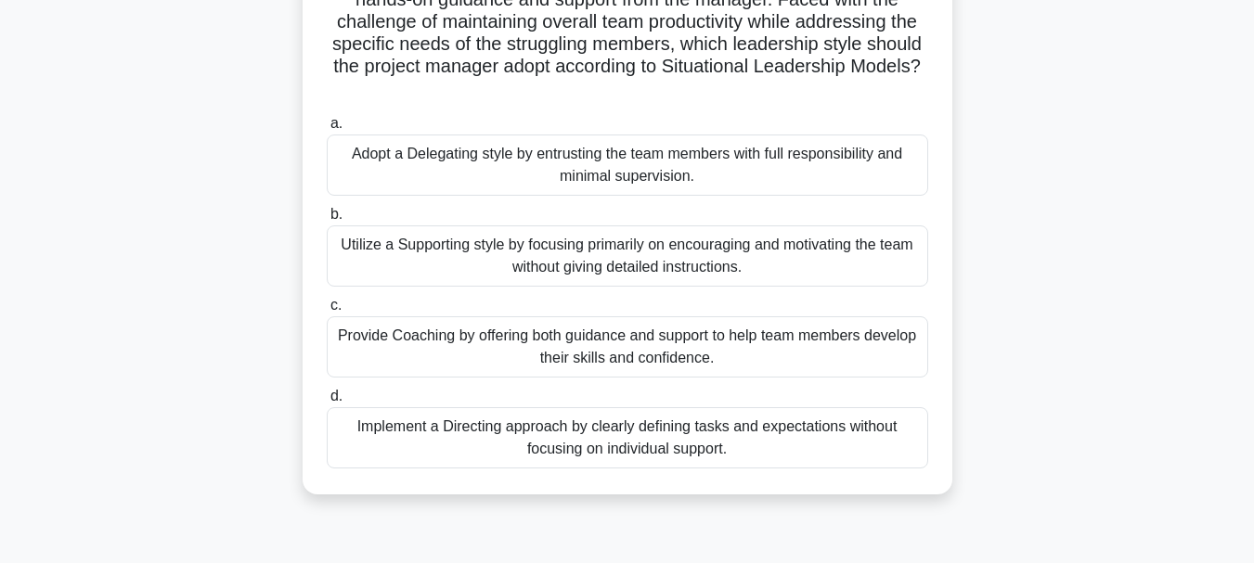
scroll to position [371, 0]
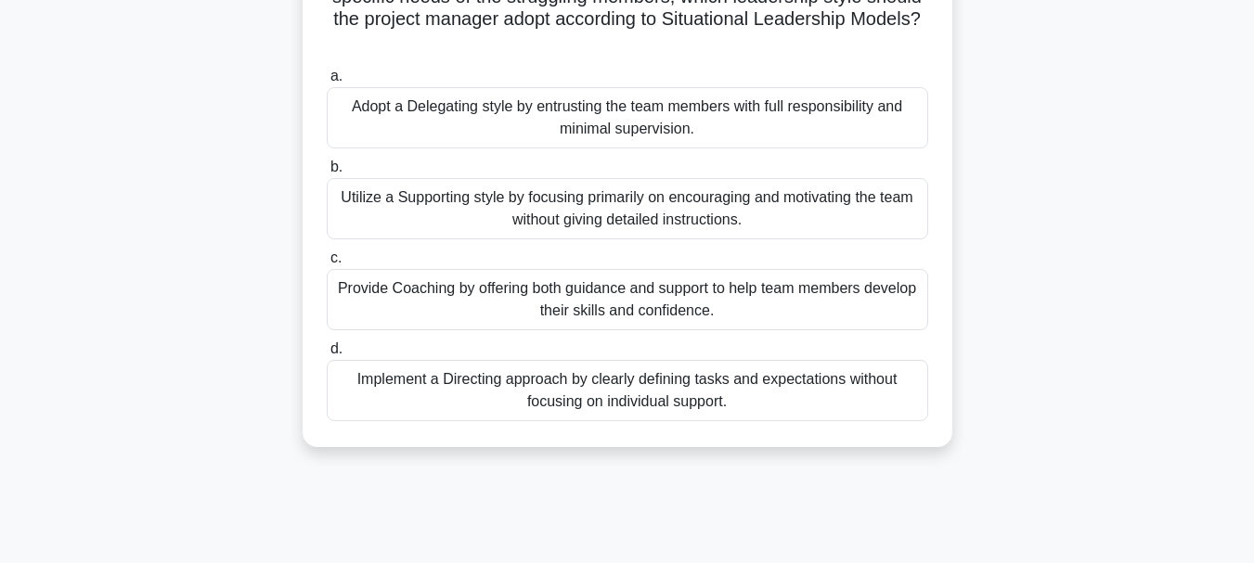
click at [885, 295] on div "Provide Coaching by offering both guidance and support to help team members dev…" at bounding box center [627, 299] width 601 height 61
click at [327, 264] on input "c. Provide Coaching by offering both guidance and support to help team members …" at bounding box center [327, 258] width 0 height 12
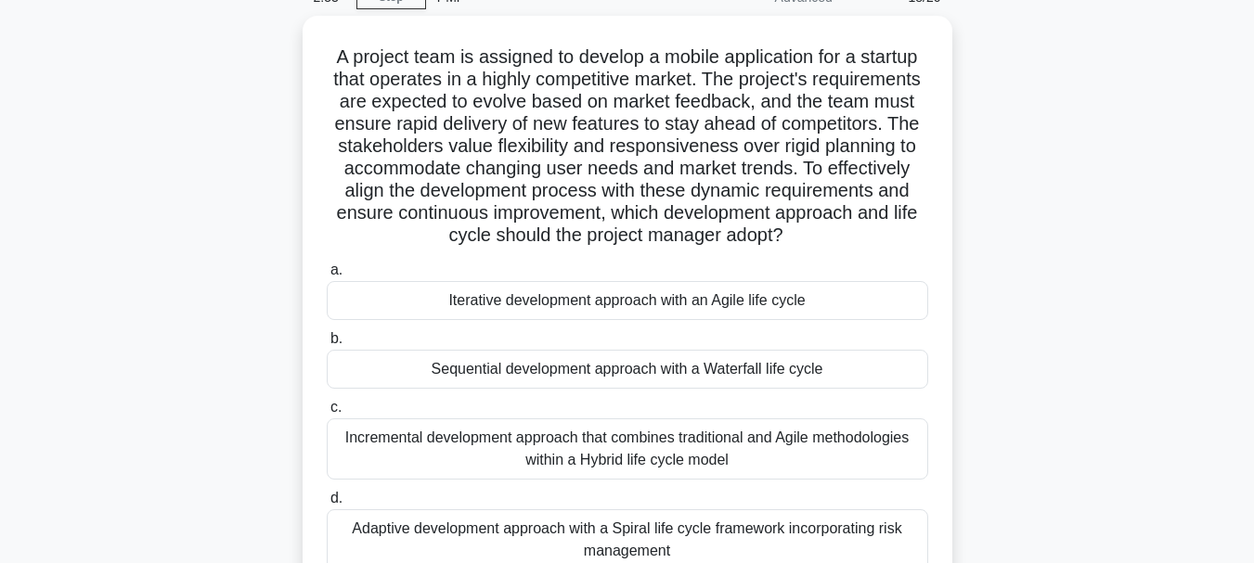
scroll to position [186, 0]
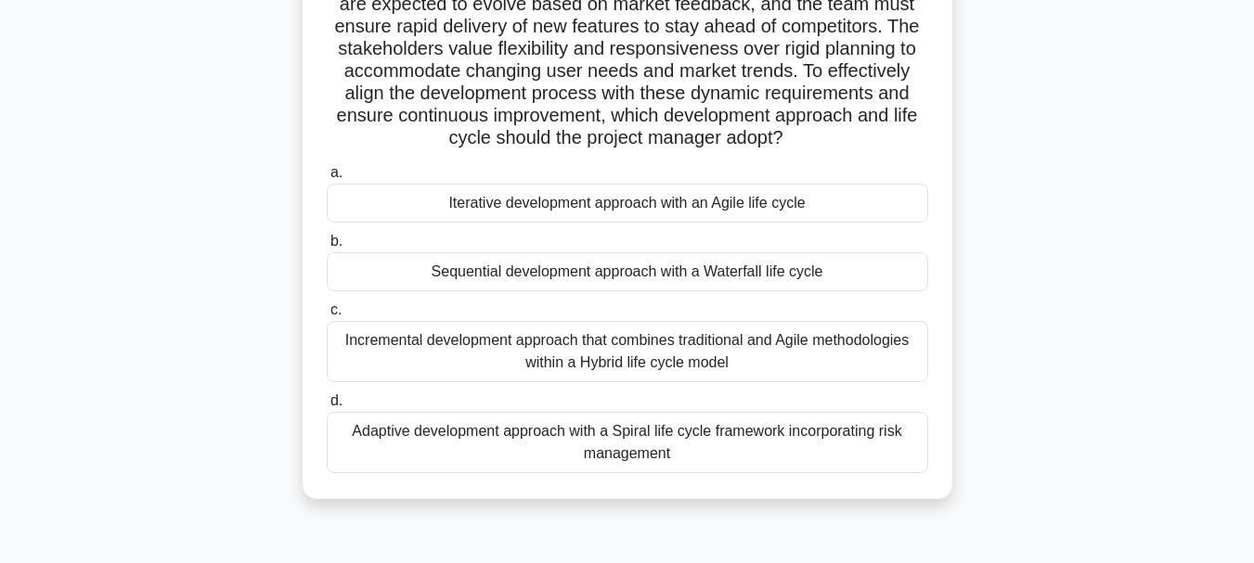
click at [775, 223] on div "Iterative development approach with an Agile life cycle" at bounding box center [627, 203] width 601 height 39
click at [327, 179] on input "a. Iterative development approach with an Agile life cycle" at bounding box center [327, 173] width 0 height 12
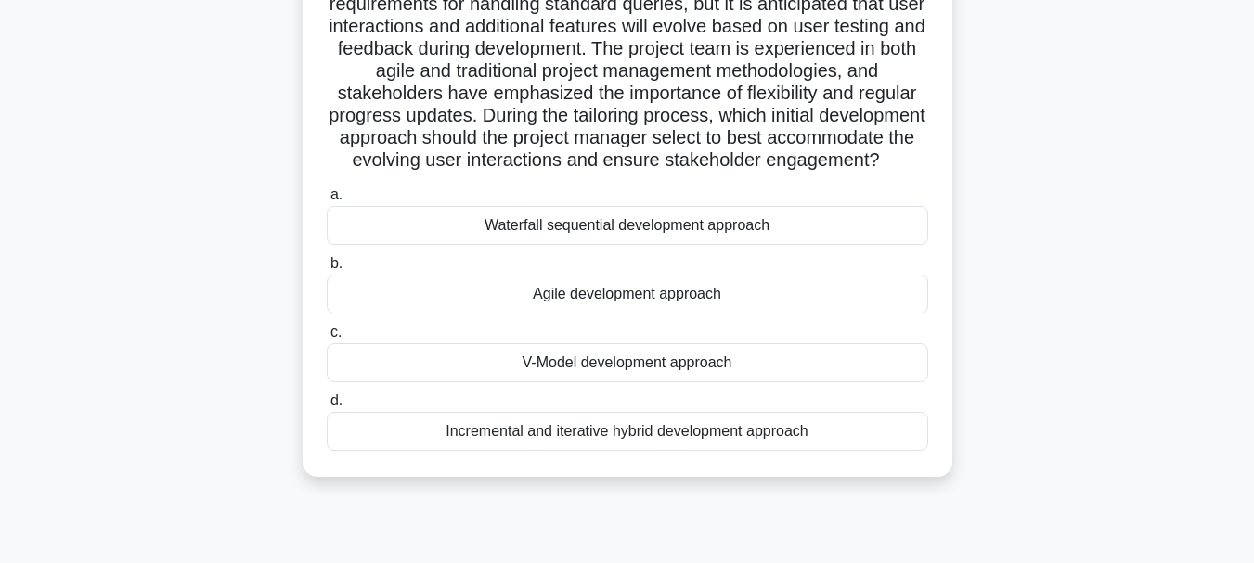
click at [680, 314] on div "Agile development approach" at bounding box center [627, 294] width 601 height 39
click at [327, 270] on input "b. Agile development approach" at bounding box center [327, 264] width 0 height 12
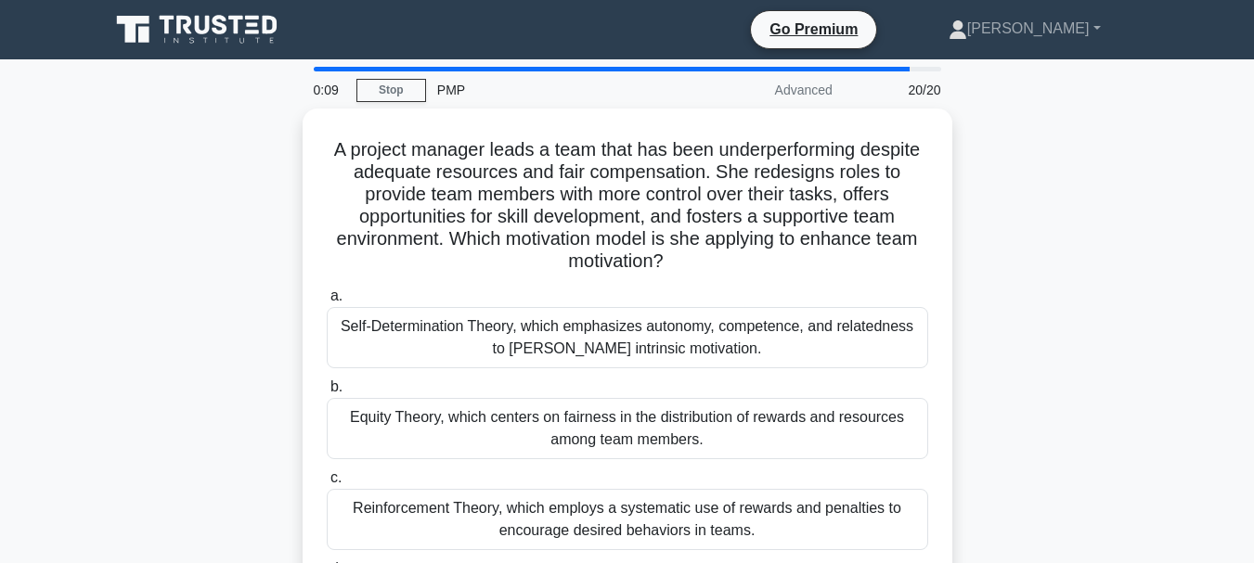
scroll to position [93, 0]
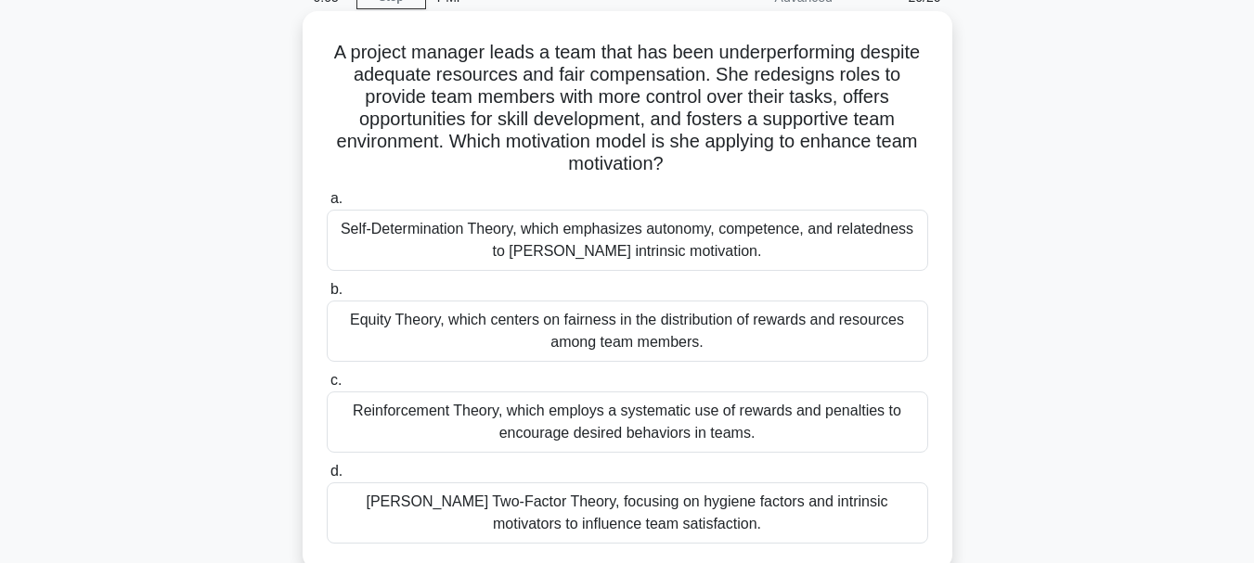
click at [778, 323] on div "Equity Theory, which centers on fairness in the distribution of rewards and res…" at bounding box center [627, 331] width 601 height 61
click at [327, 296] on input "b. Equity Theory, which centers on fairness in the distribution of rewards and …" at bounding box center [327, 290] width 0 height 12
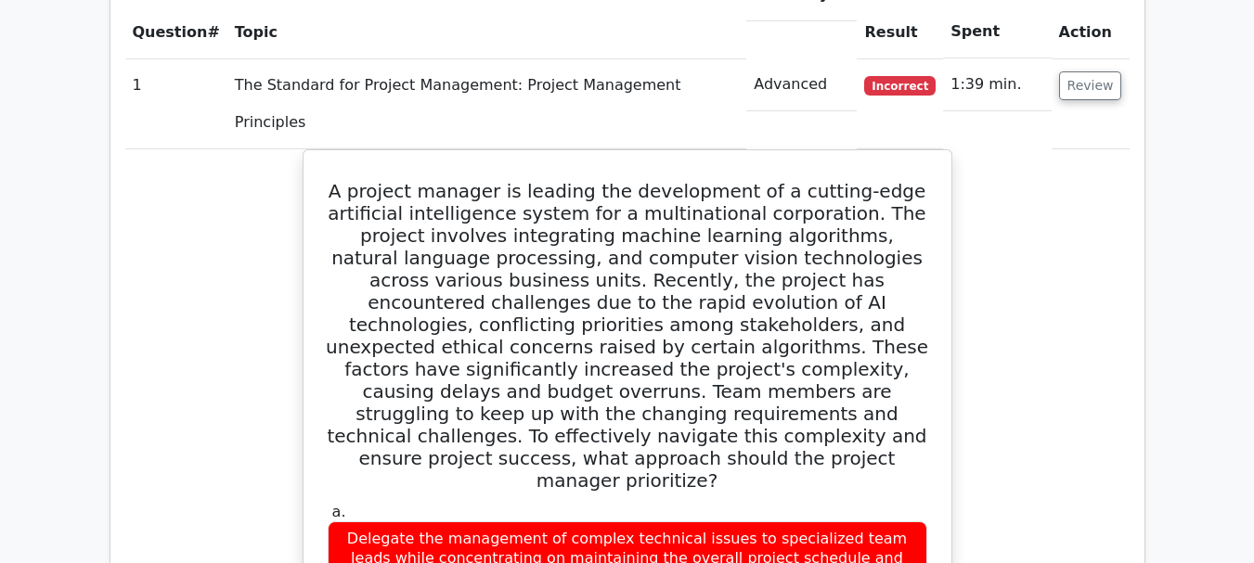
scroll to position [1392, 0]
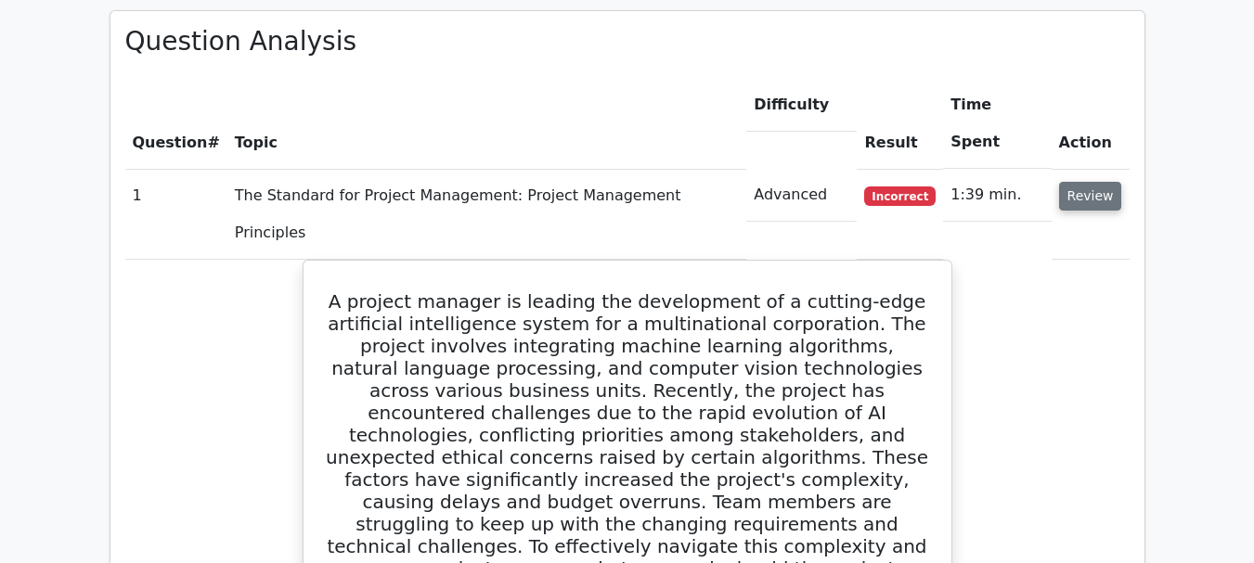
click at [1085, 182] on button "Review" at bounding box center [1090, 196] width 63 height 29
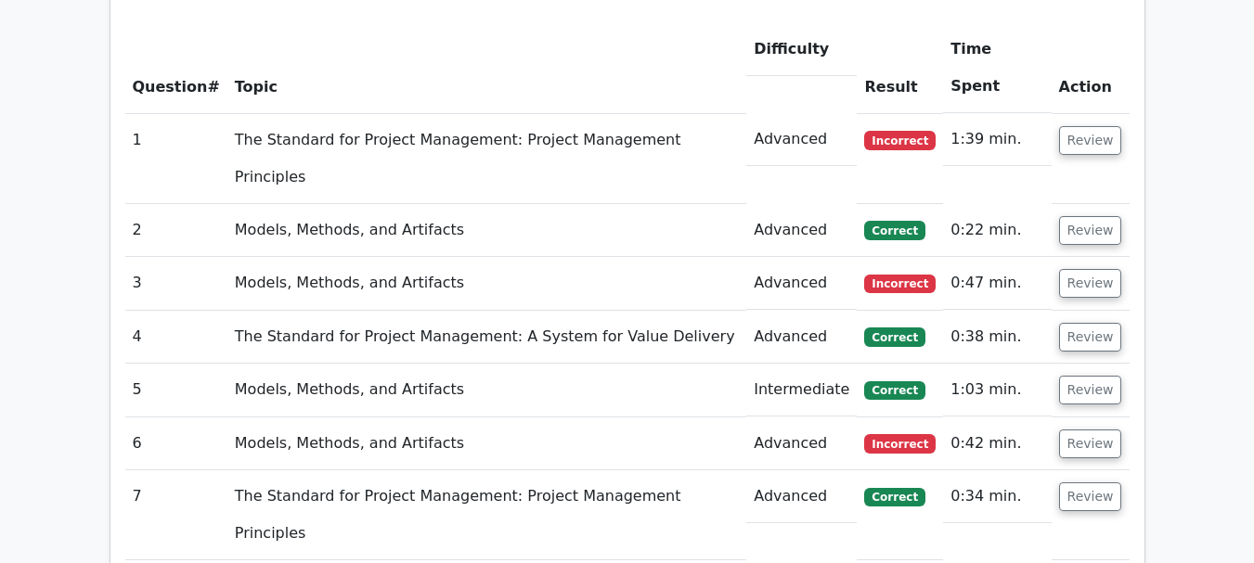
scroll to position [1485, 0]
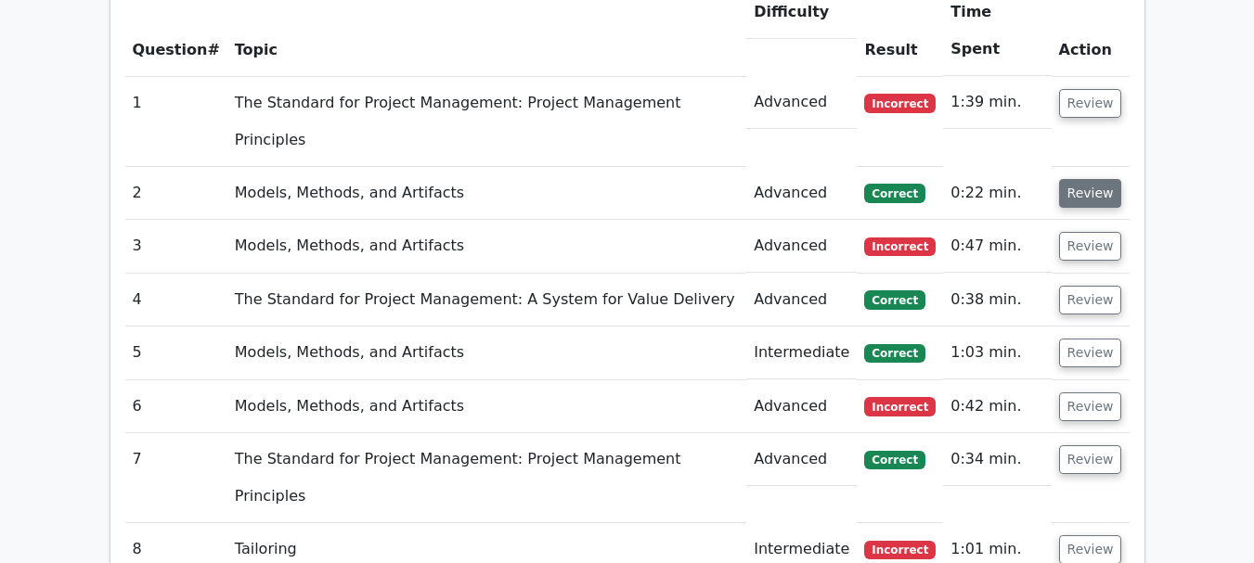
click at [1089, 179] on button "Review" at bounding box center [1090, 193] width 63 height 29
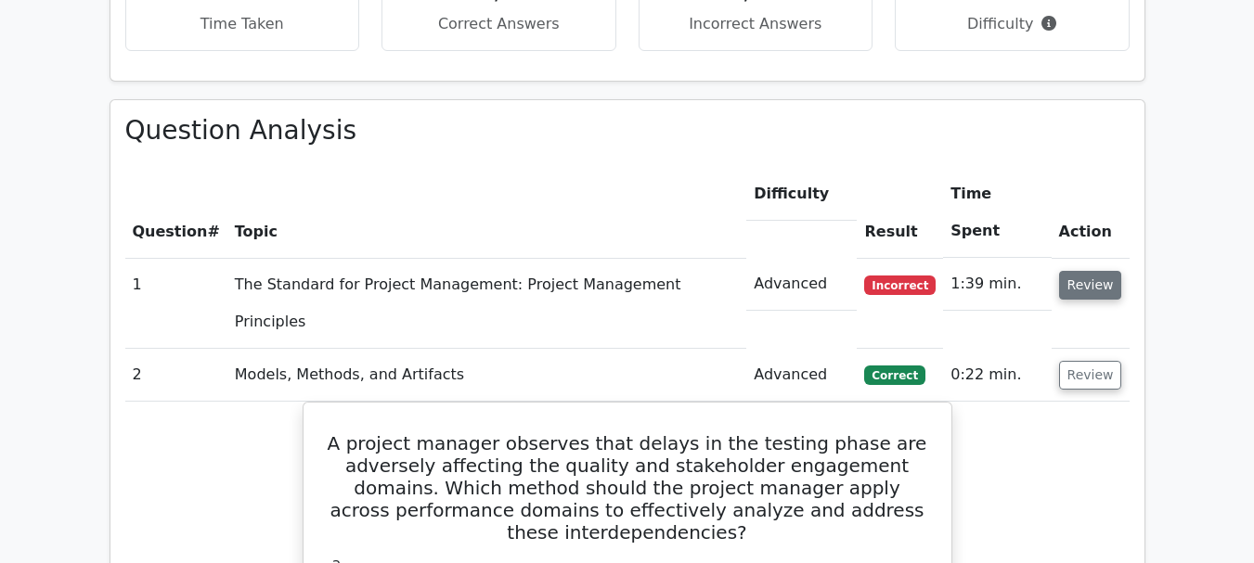
scroll to position [1299, 0]
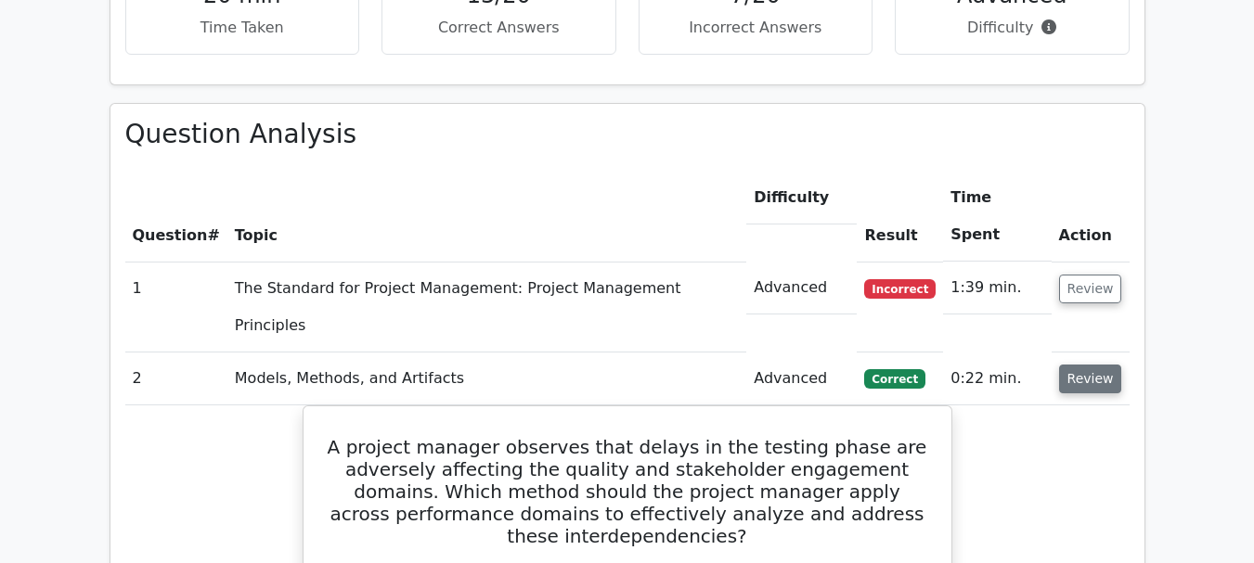
click at [1082, 365] on button "Review" at bounding box center [1090, 379] width 63 height 29
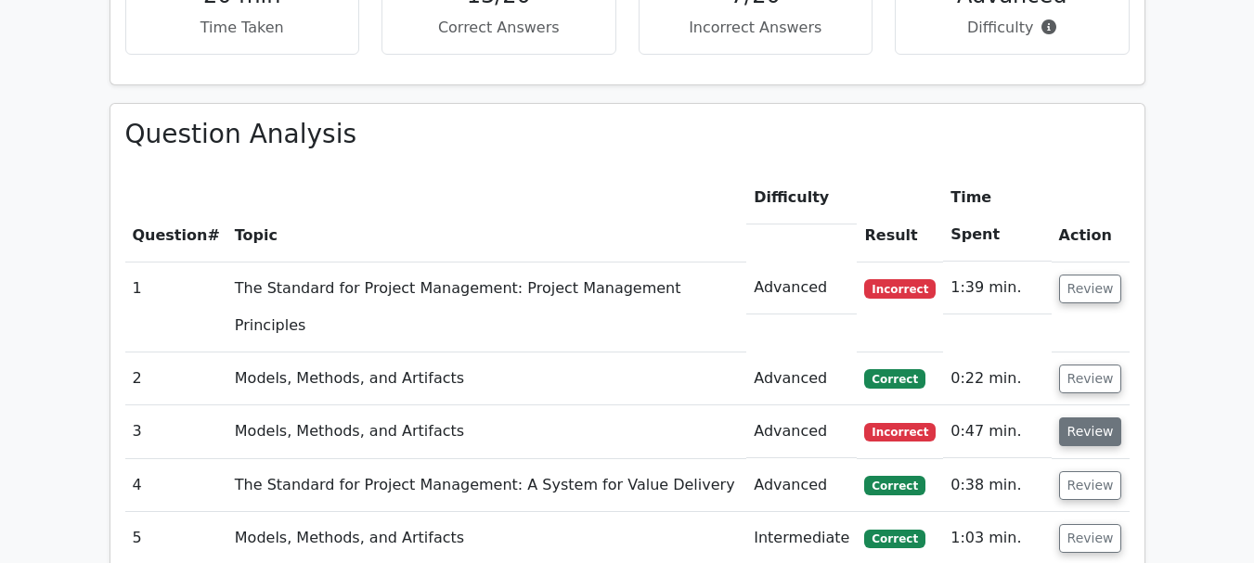
click at [1087, 418] on button "Review" at bounding box center [1090, 432] width 63 height 29
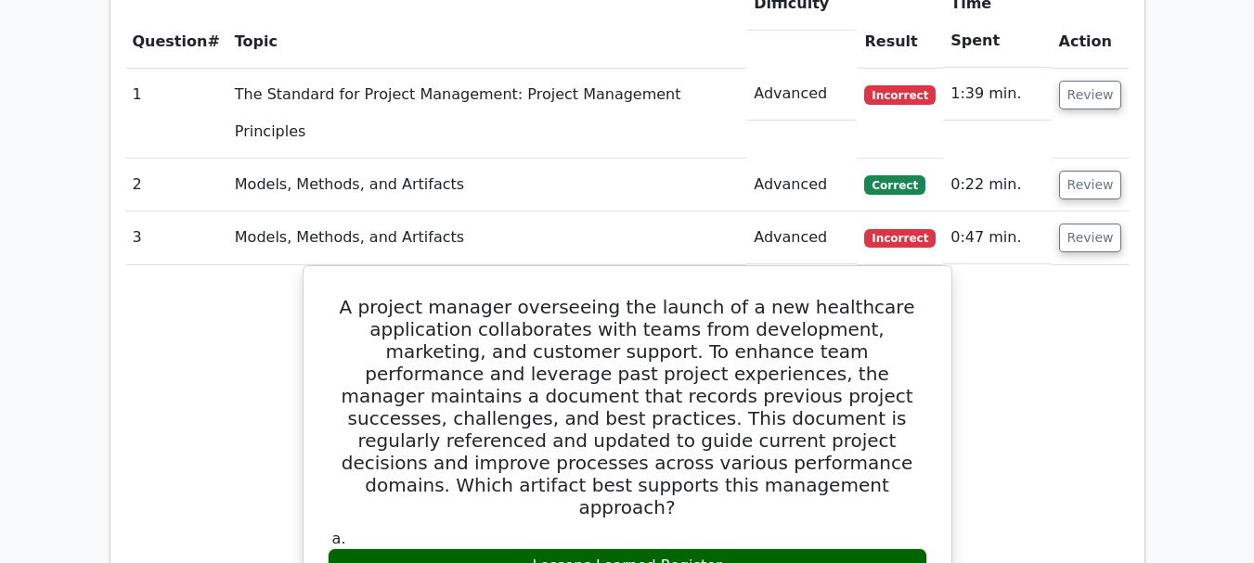
scroll to position [1485, 0]
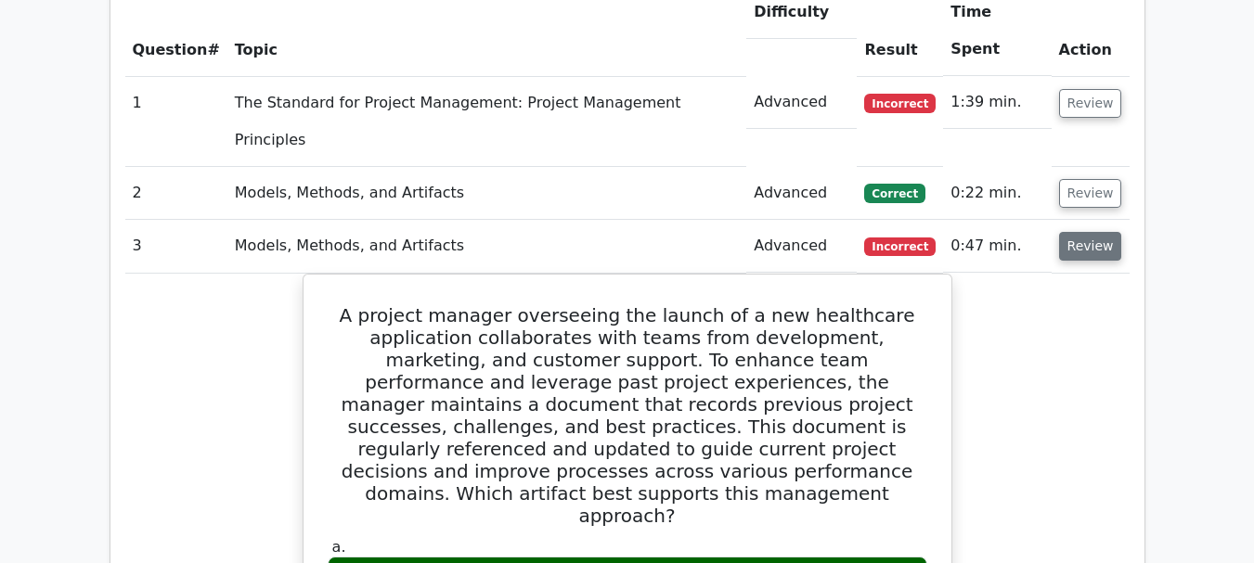
click at [1083, 232] on button "Review" at bounding box center [1090, 246] width 63 height 29
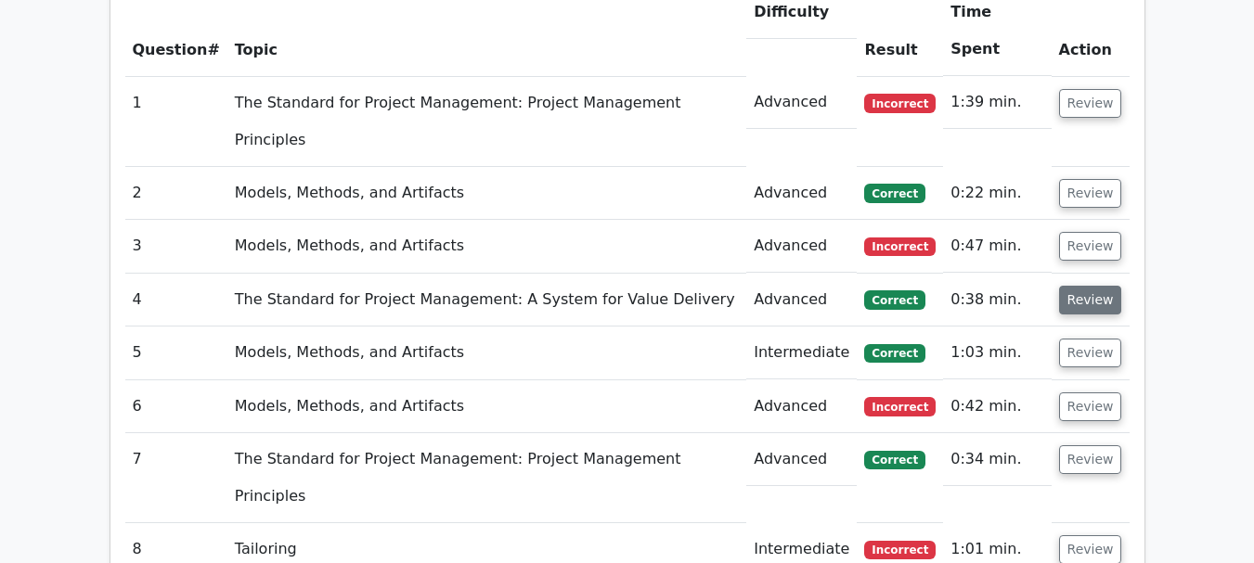
click at [1092, 286] on button "Review" at bounding box center [1090, 300] width 63 height 29
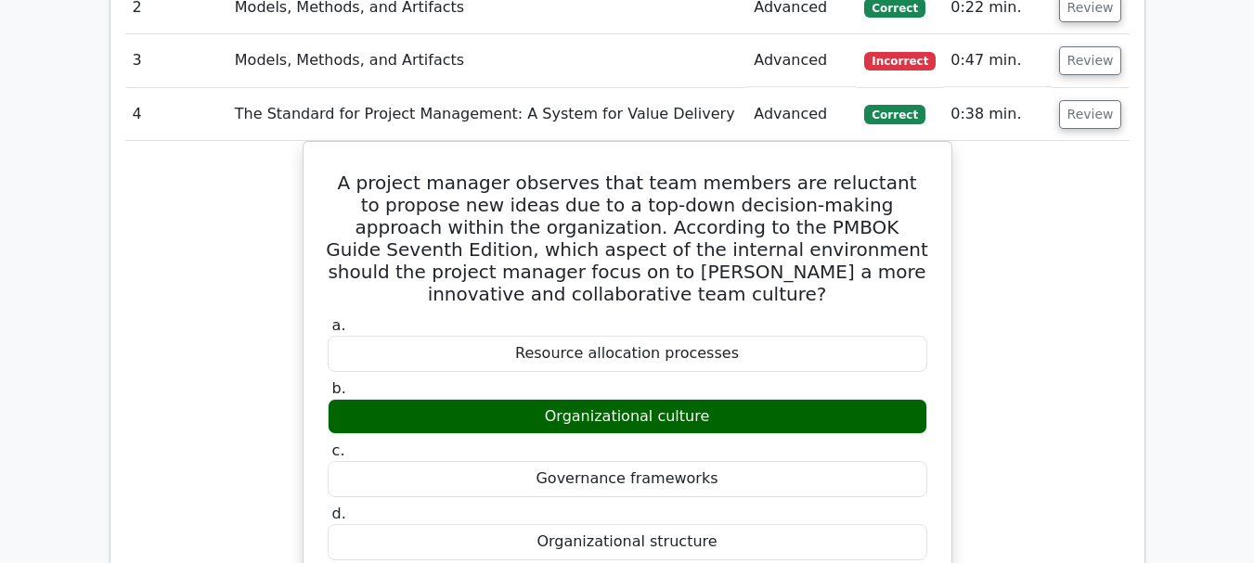
scroll to position [1577, 0]
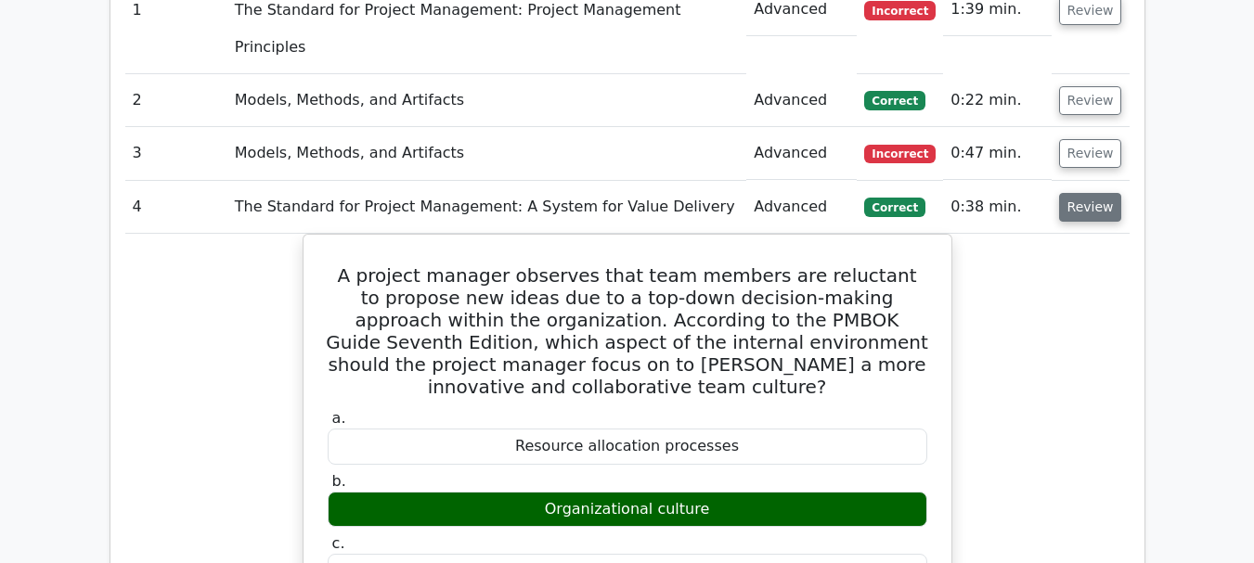
click at [1086, 193] on button "Review" at bounding box center [1090, 207] width 63 height 29
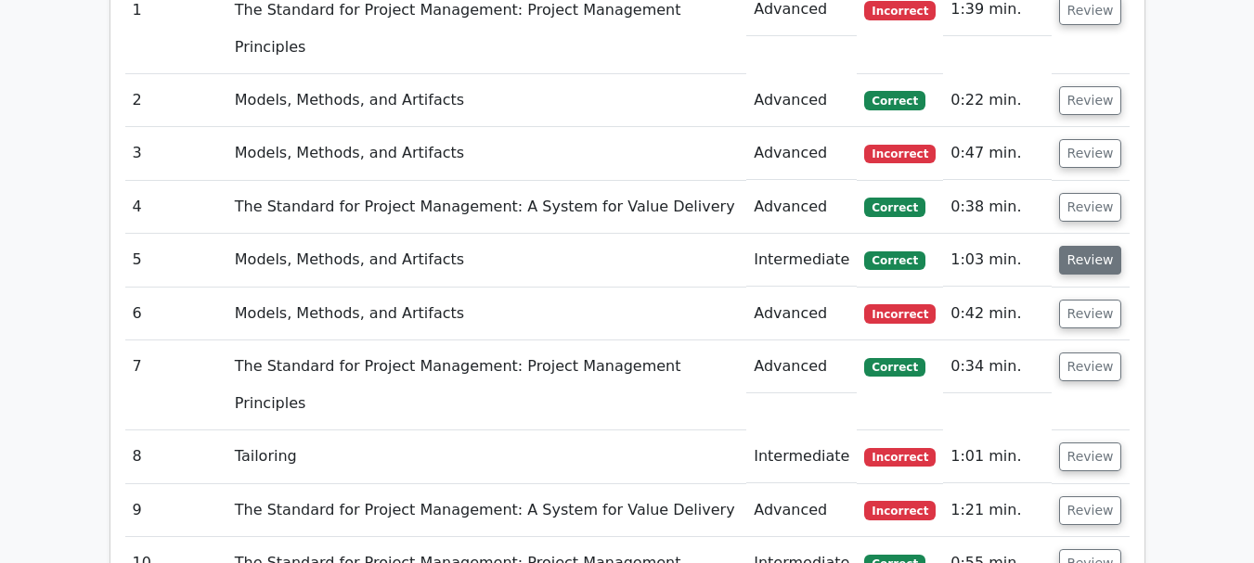
click at [1087, 246] on button "Review" at bounding box center [1090, 260] width 63 height 29
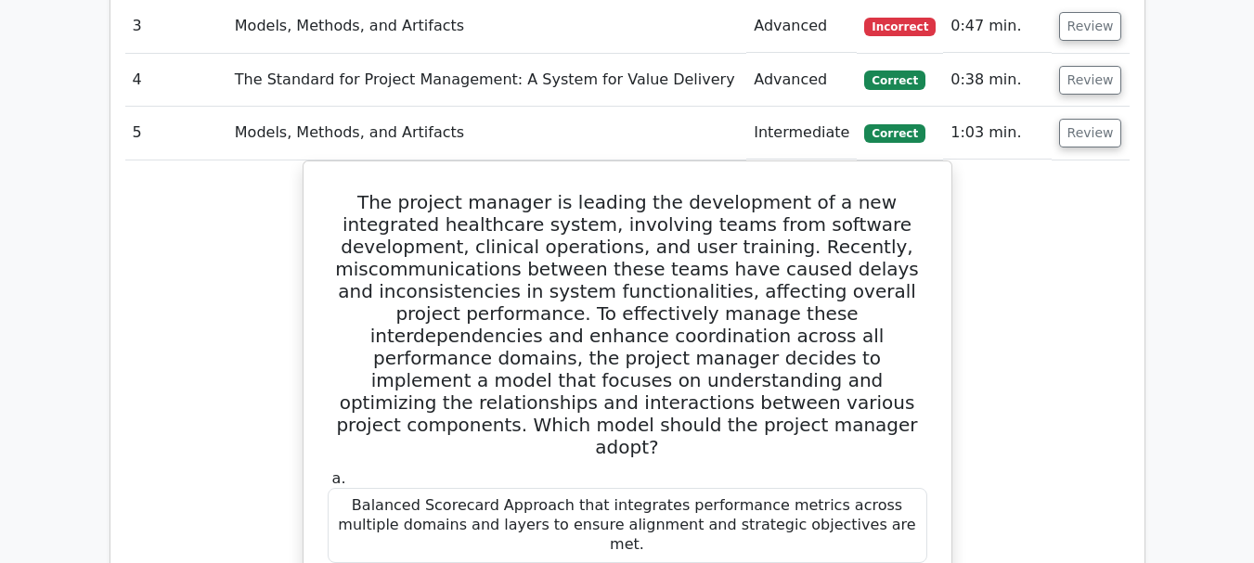
scroll to position [1670, 0]
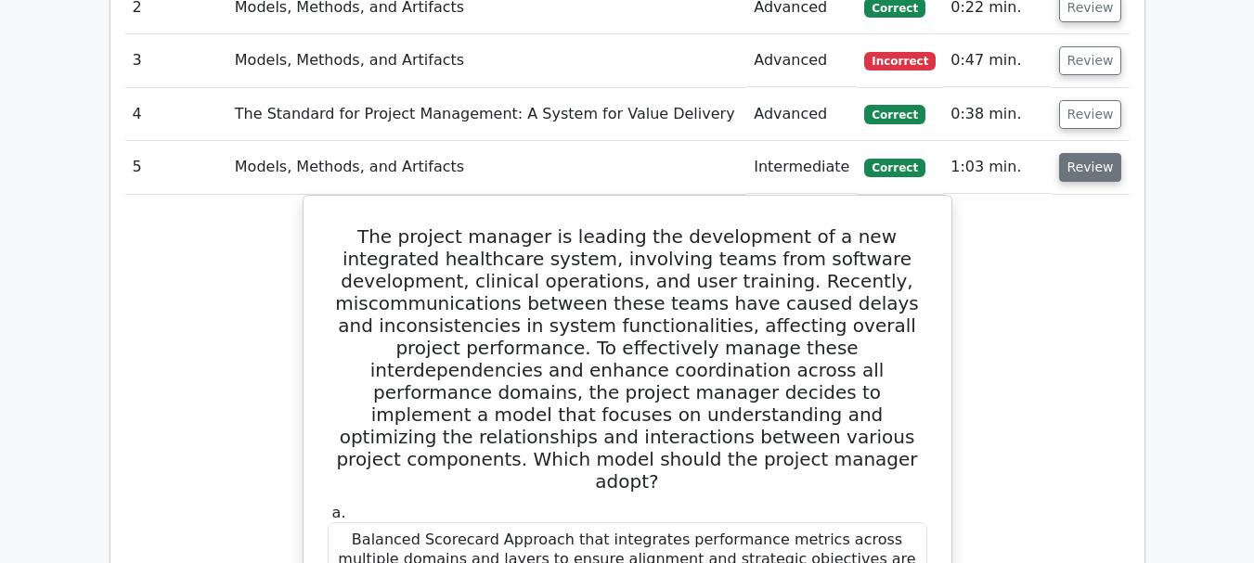
click at [1080, 153] on button "Review" at bounding box center [1090, 167] width 63 height 29
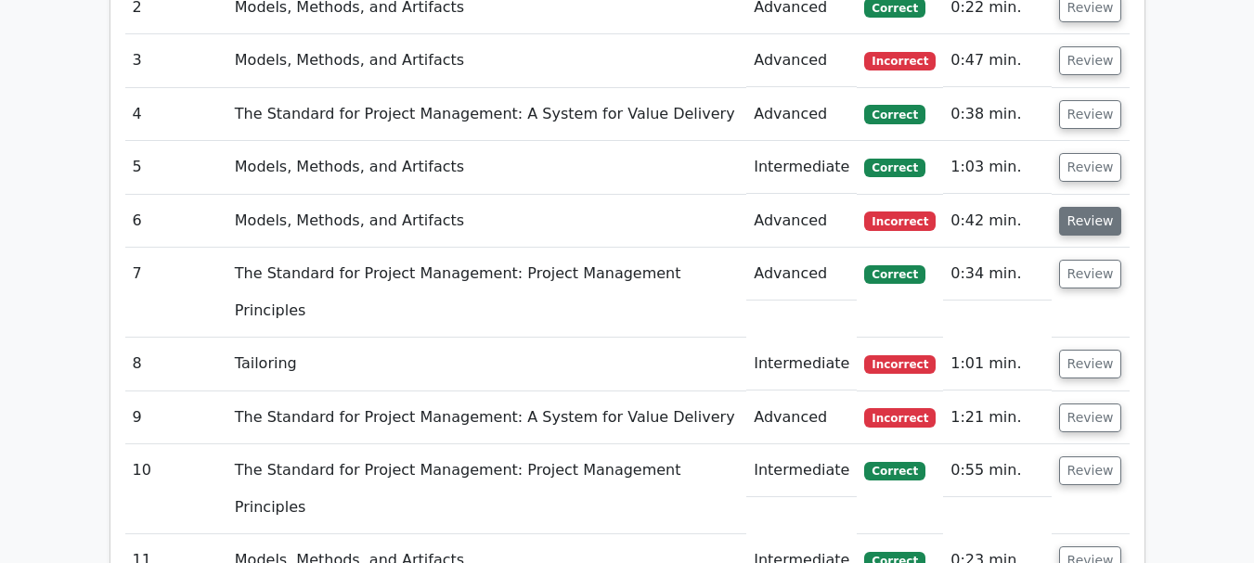
click at [1083, 207] on button "Review" at bounding box center [1090, 221] width 63 height 29
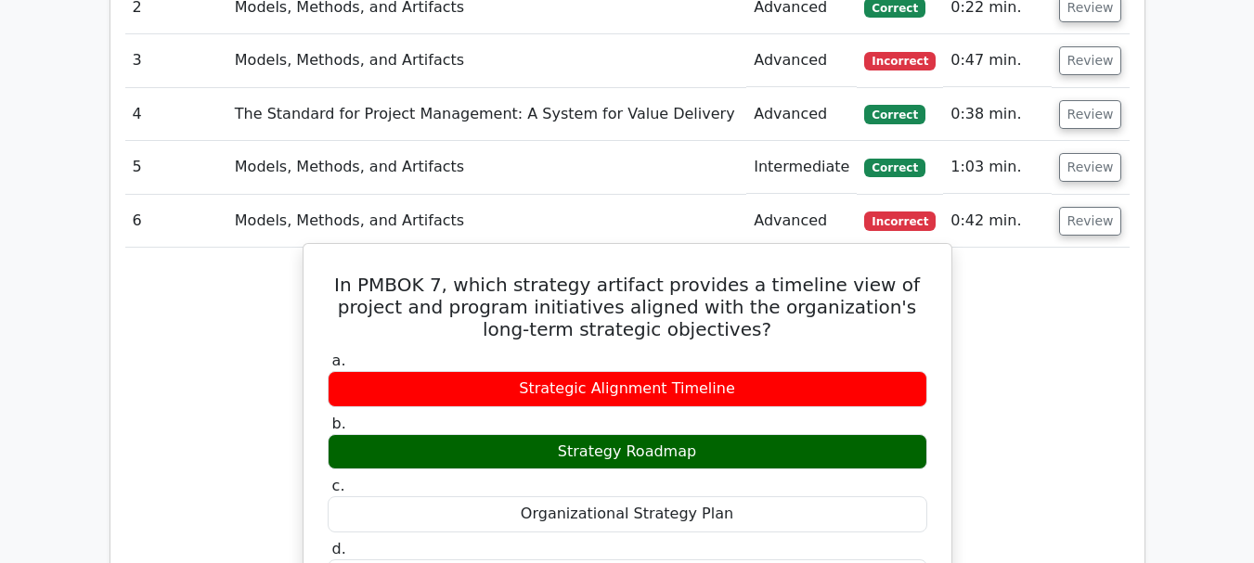
drag, startPoint x: 567, startPoint y: 314, endPoint x: 690, endPoint y: 312, distance: 123.4
click at [690, 434] on div "Strategy Roadmap" at bounding box center [627, 452] width 599 height 36
copy div "Strategy Roadmap"
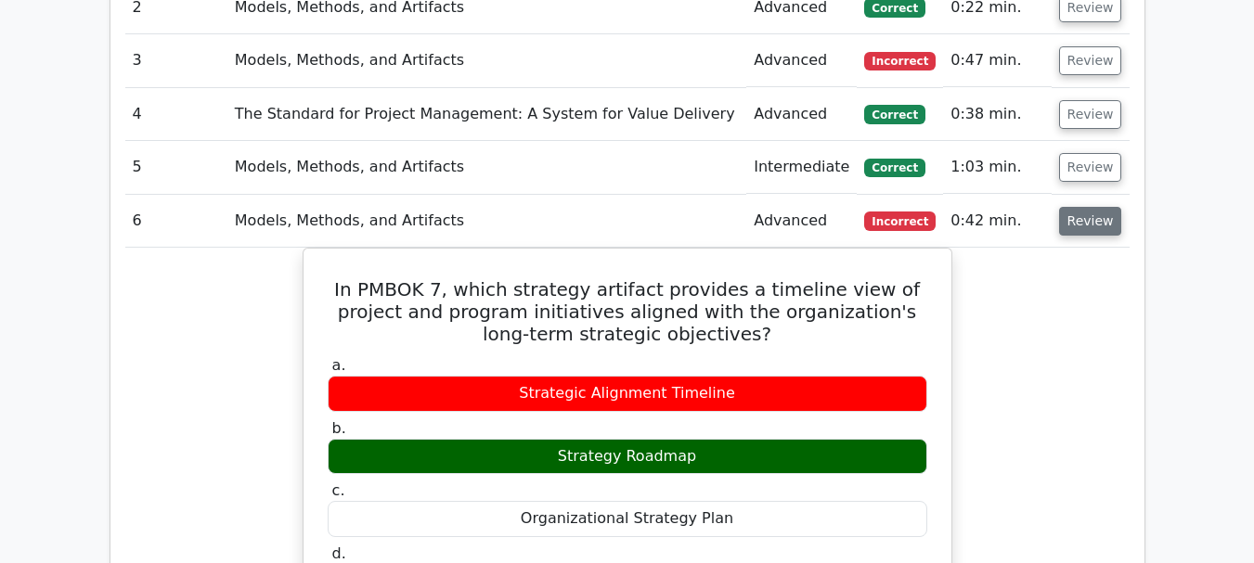
click at [1085, 207] on button "Review" at bounding box center [1090, 221] width 63 height 29
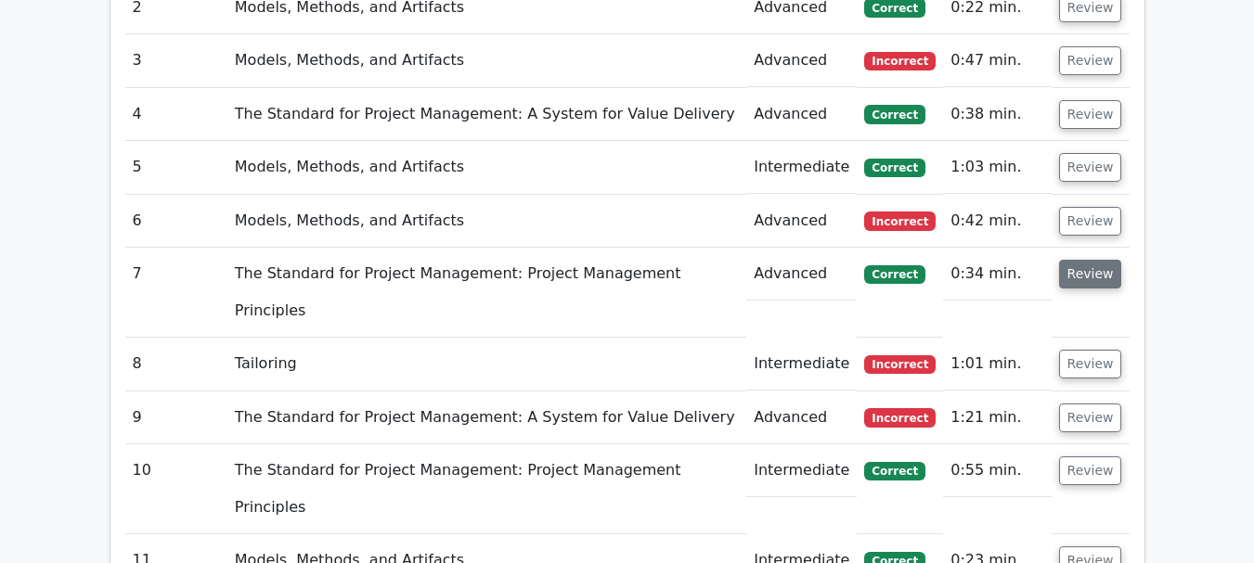
click at [1083, 260] on button "Review" at bounding box center [1090, 274] width 63 height 29
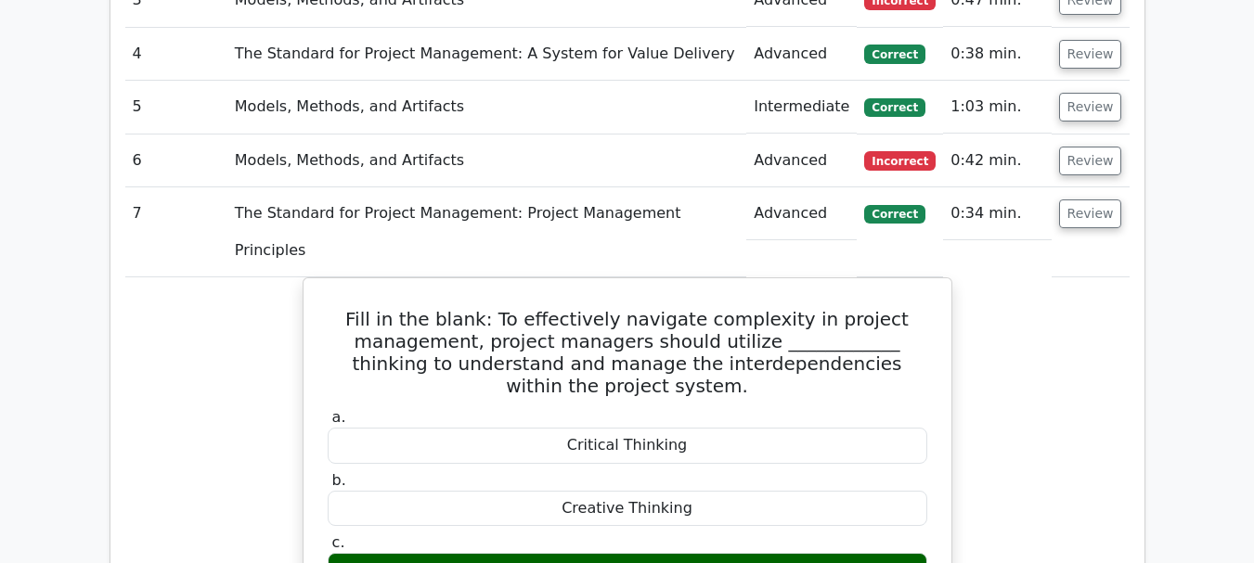
scroll to position [1763, 0]
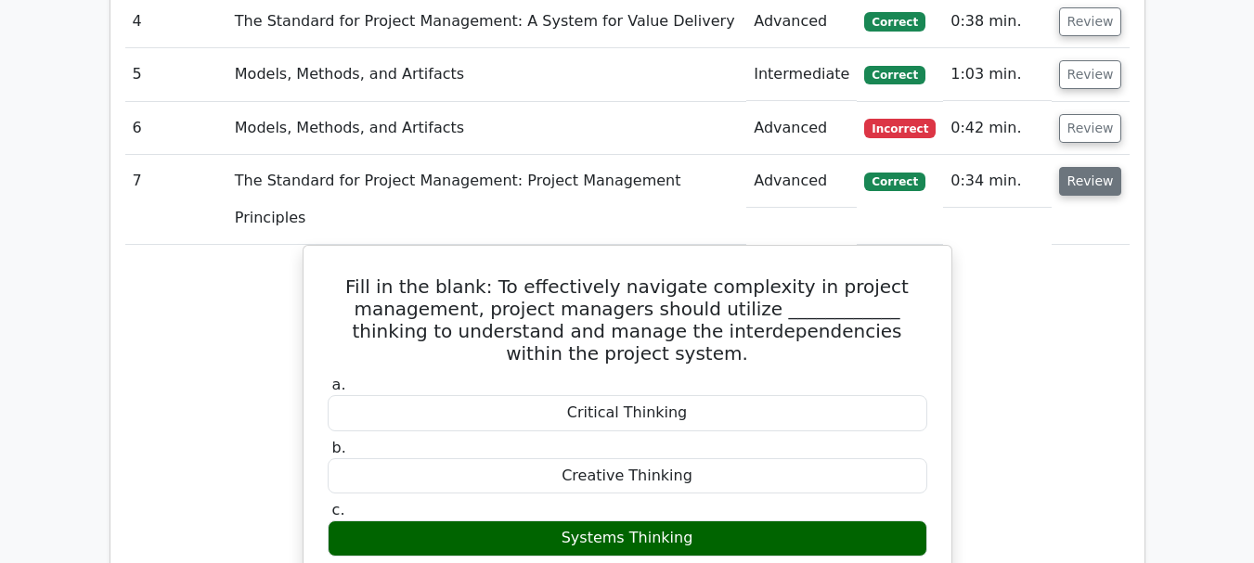
click at [1087, 167] on button "Review" at bounding box center [1090, 181] width 63 height 29
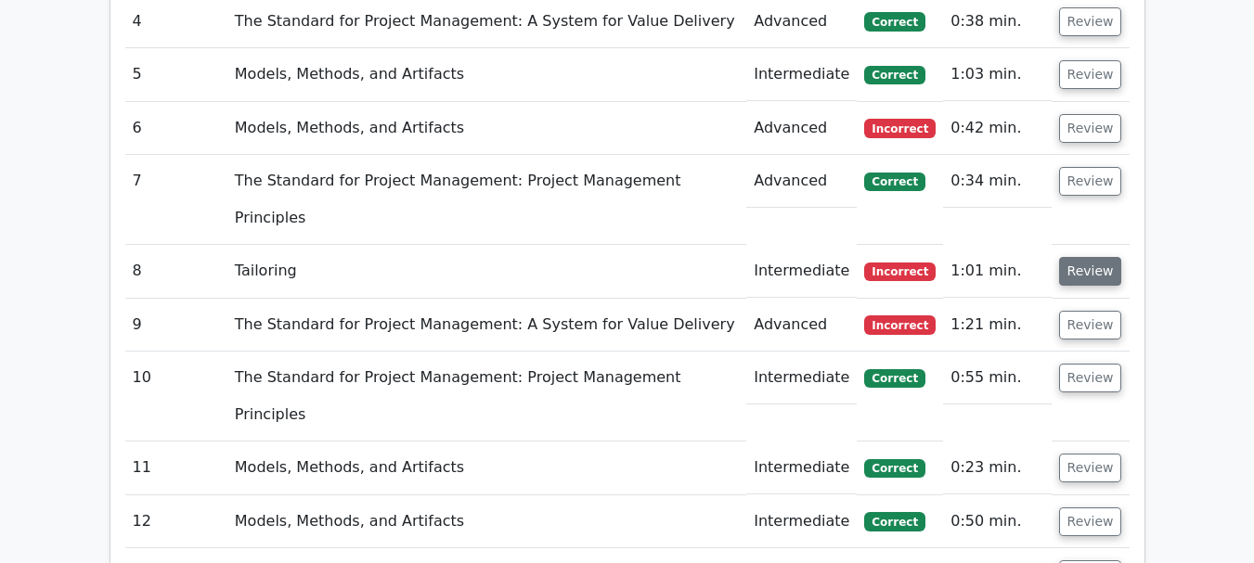
click at [1080, 257] on button "Review" at bounding box center [1090, 271] width 63 height 29
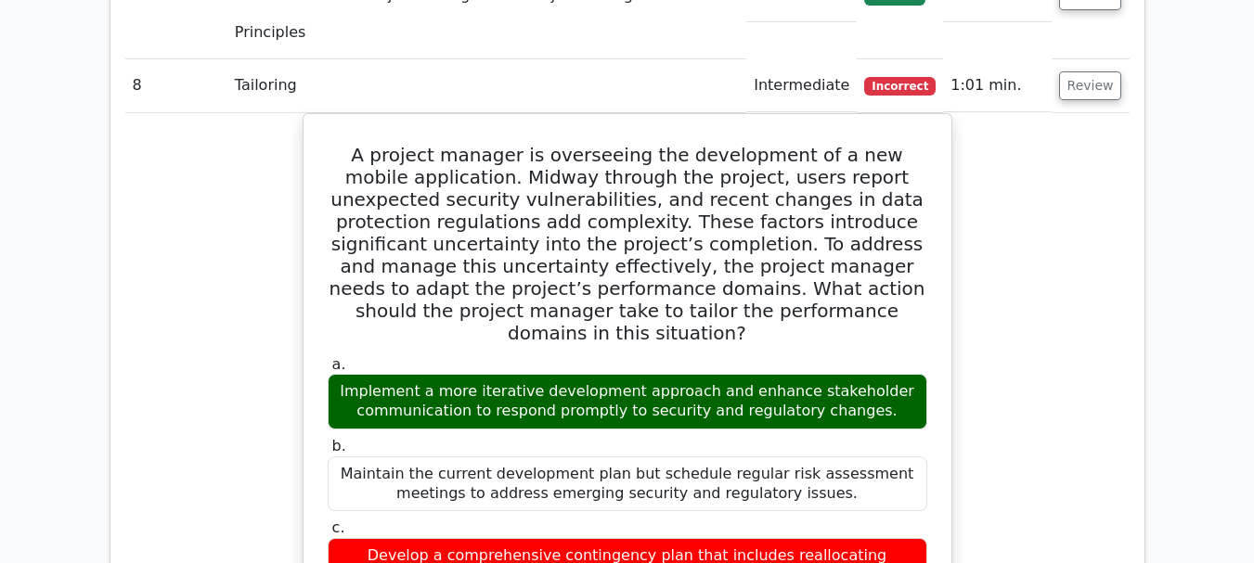
scroll to position [1856, 0]
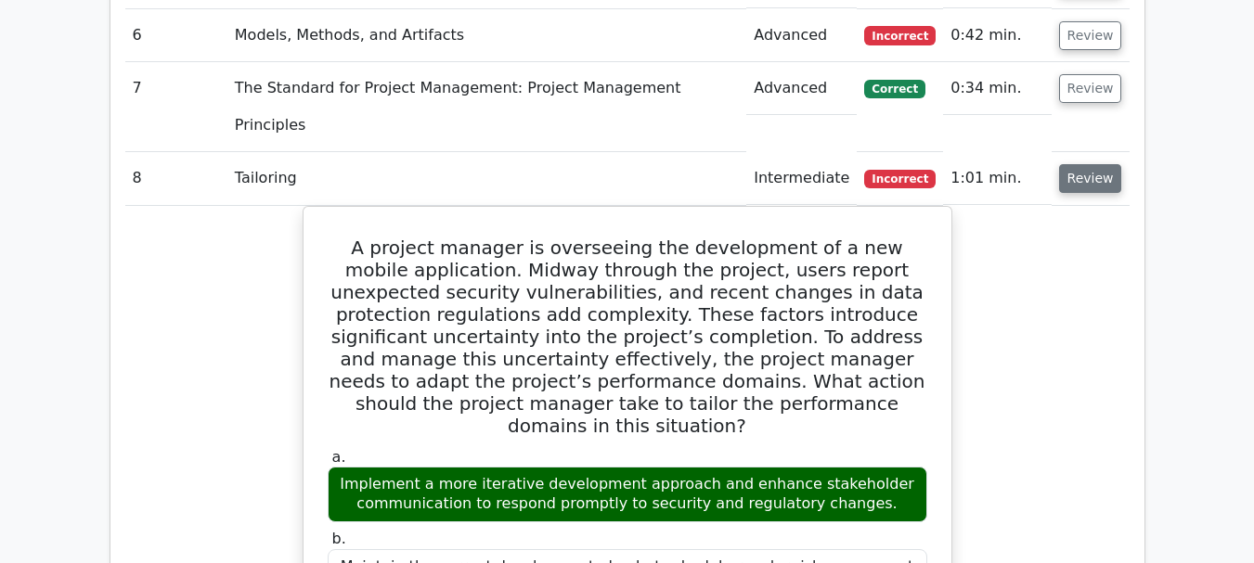
click at [1084, 164] on button "Review" at bounding box center [1090, 178] width 63 height 29
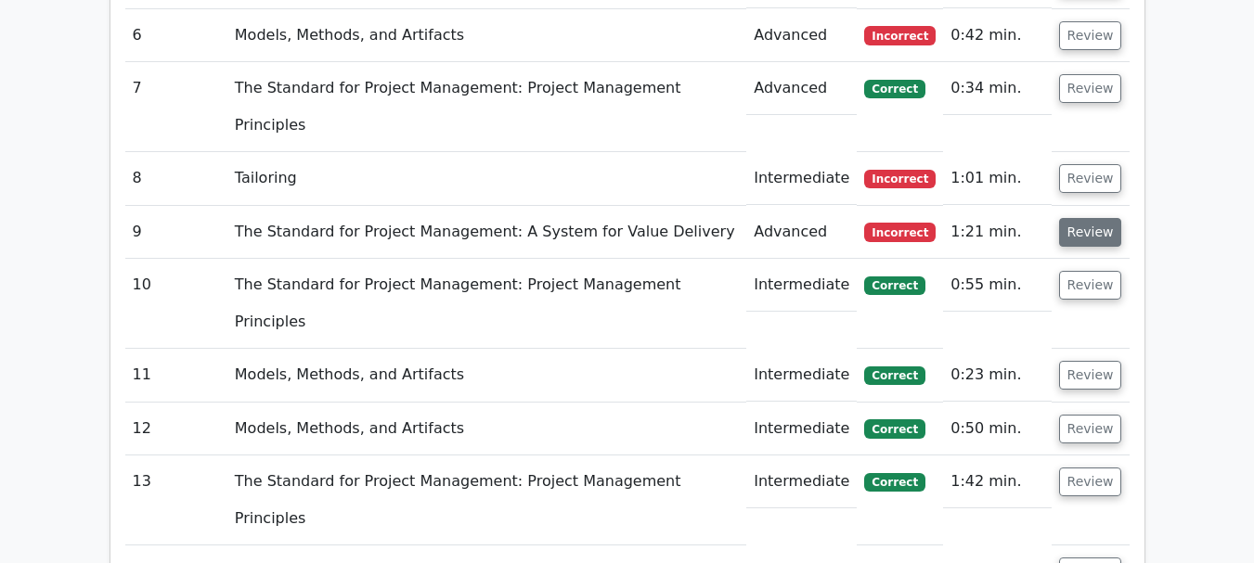
click at [1086, 218] on button "Review" at bounding box center [1090, 232] width 63 height 29
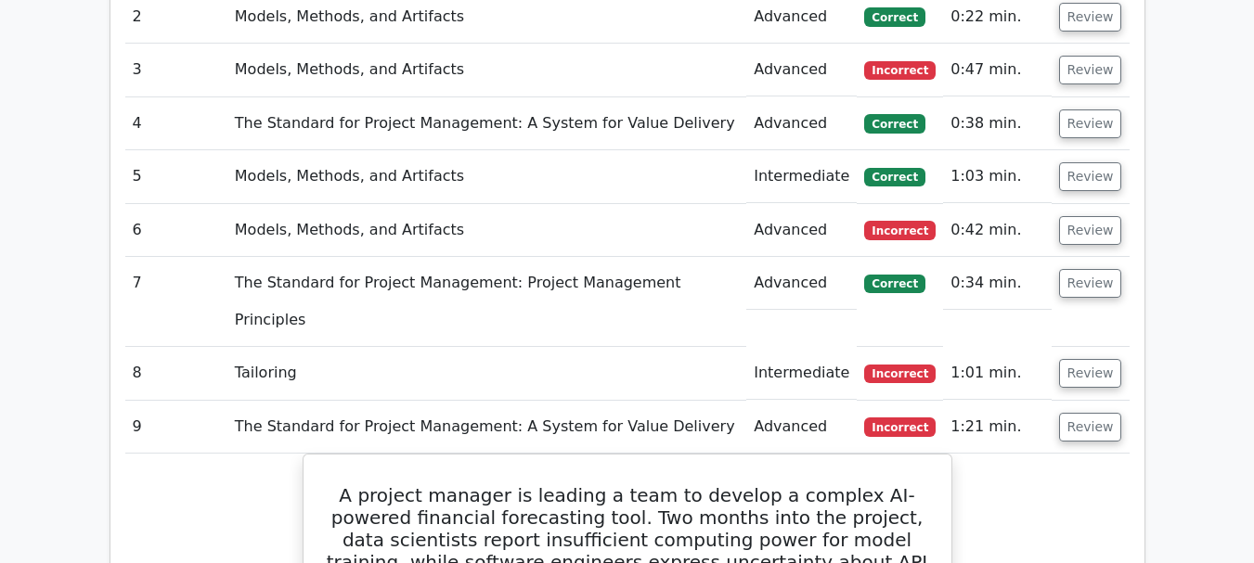
scroll to position [1670, 0]
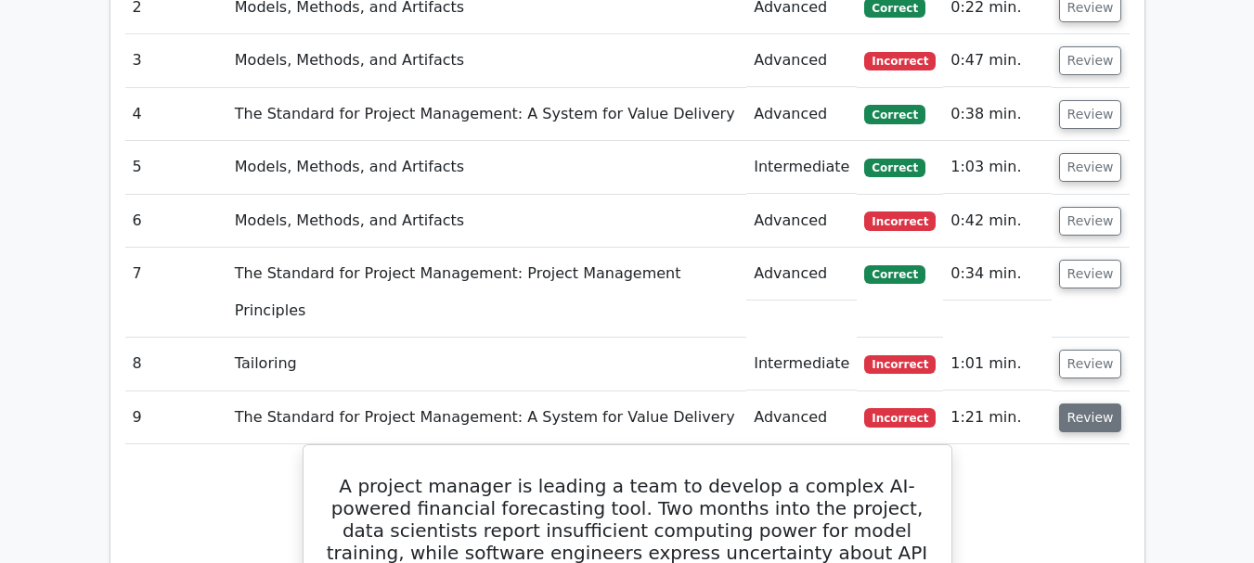
click at [1093, 404] on button "Review" at bounding box center [1090, 418] width 63 height 29
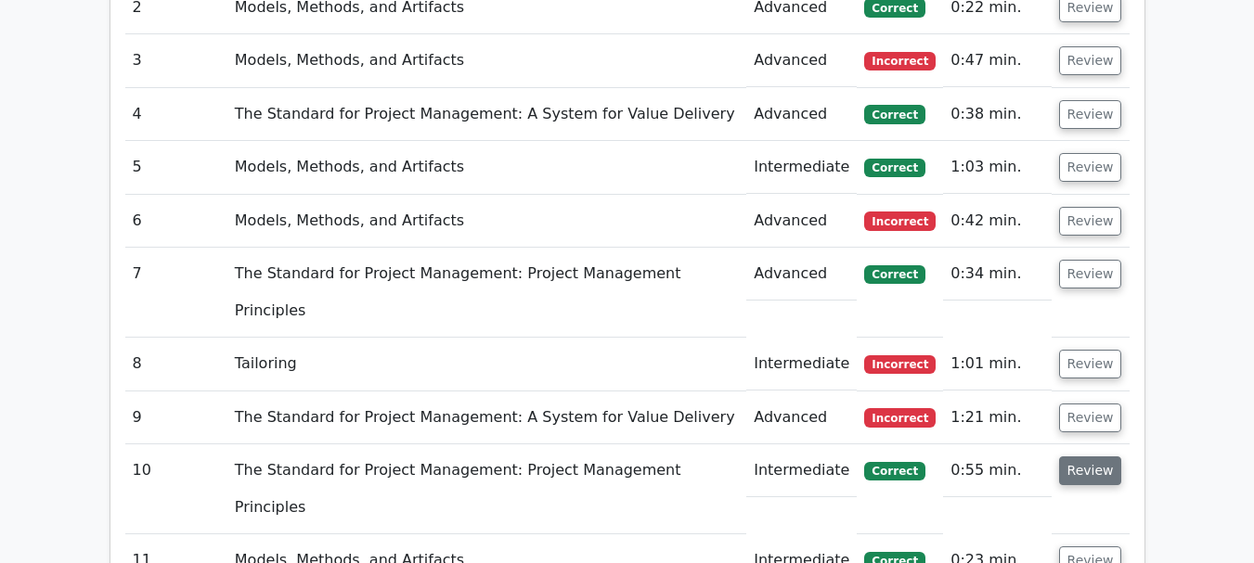
click at [1079, 456] on button "Review" at bounding box center [1090, 470] width 63 height 29
click at [1085, 456] on button "Review" at bounding box center [1090, 470] width 63 height 29
click at [1092, 546] on button "Review" at bounding box center [1090, 560] width 63 height 29
click at [1098, 546] on button "Review" at bounding box center [1090, 560] width 63 height 29
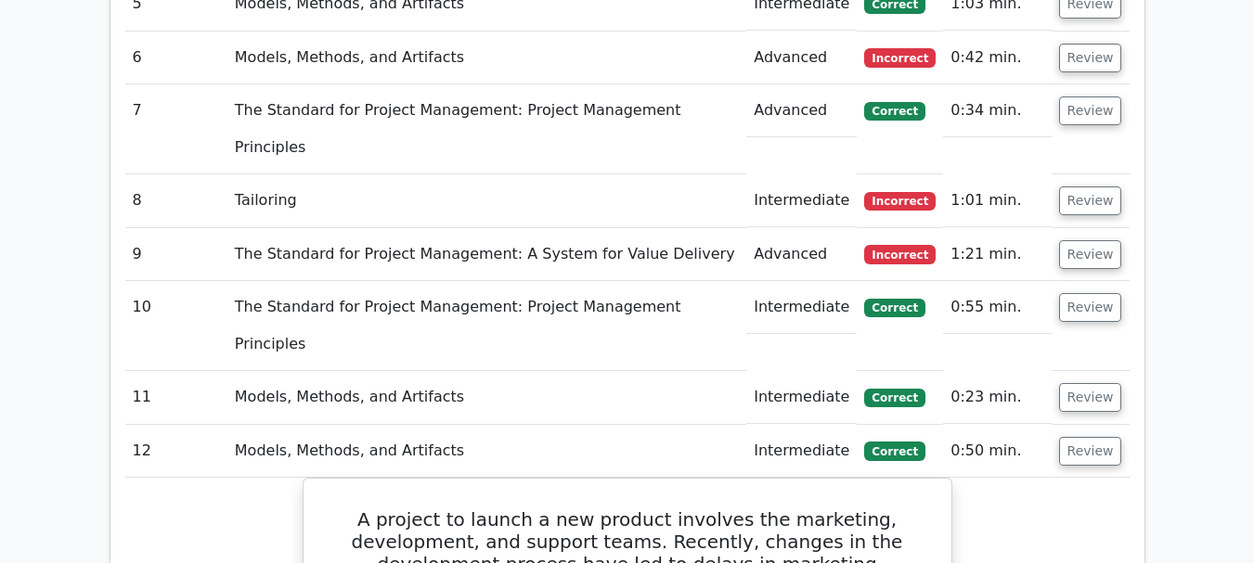
scroll to position [1856, 0]
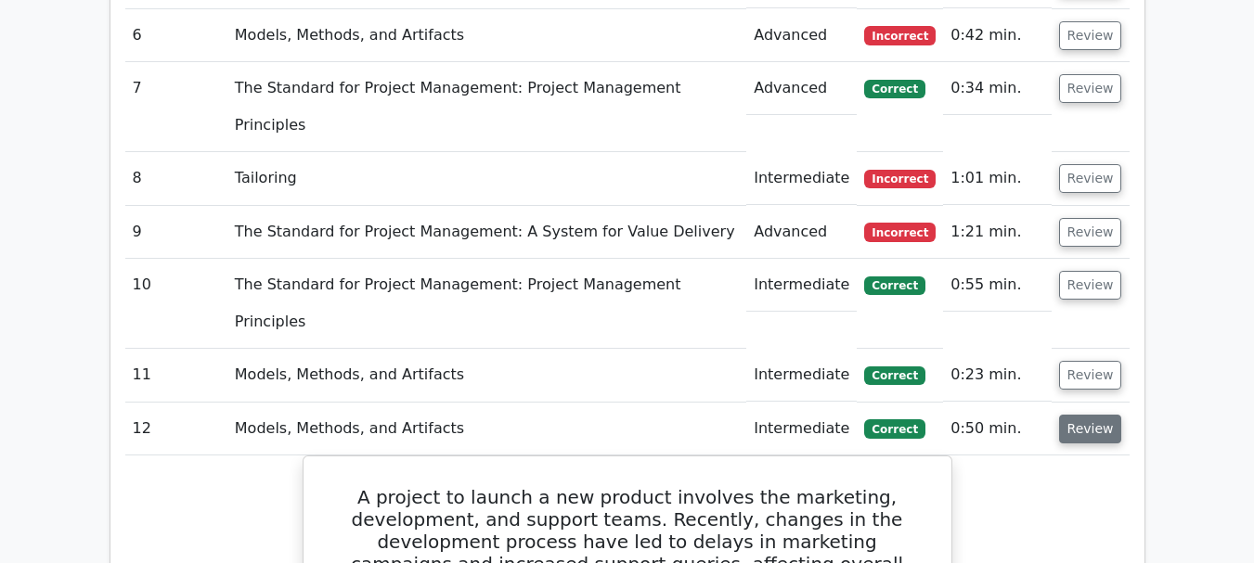
click at [1086, 415] on button "Review" at bounding box center [1090, 429] width 63 height 29
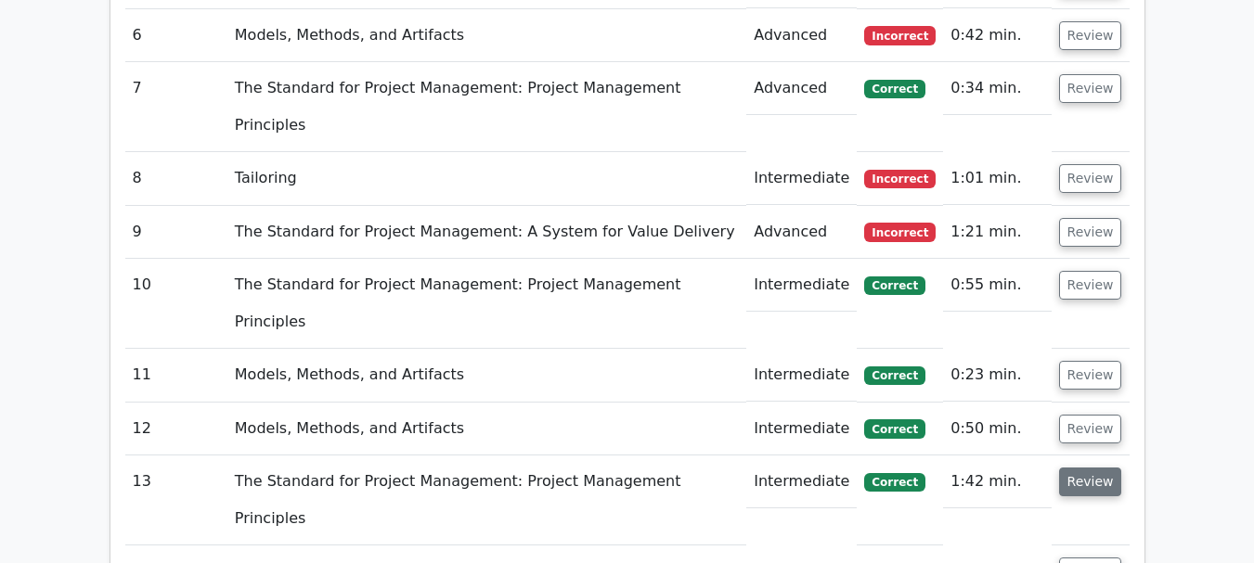
click at [1098, 468] on button "Review" at bounding box center [1090, 482] width 63 height 29
click at [1082, 218] on button "Review" at bounding box center [1090, 232] width 63 height 29
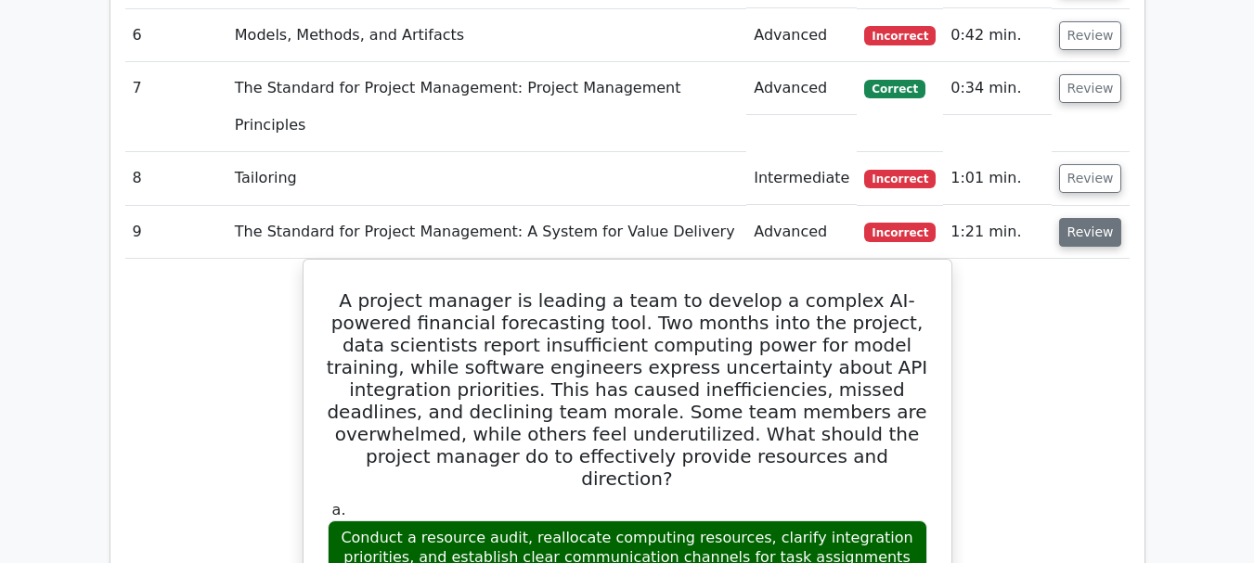
click at [1074, 218] on button "Review" at bounding box center [1090, 232] width 63 height 29
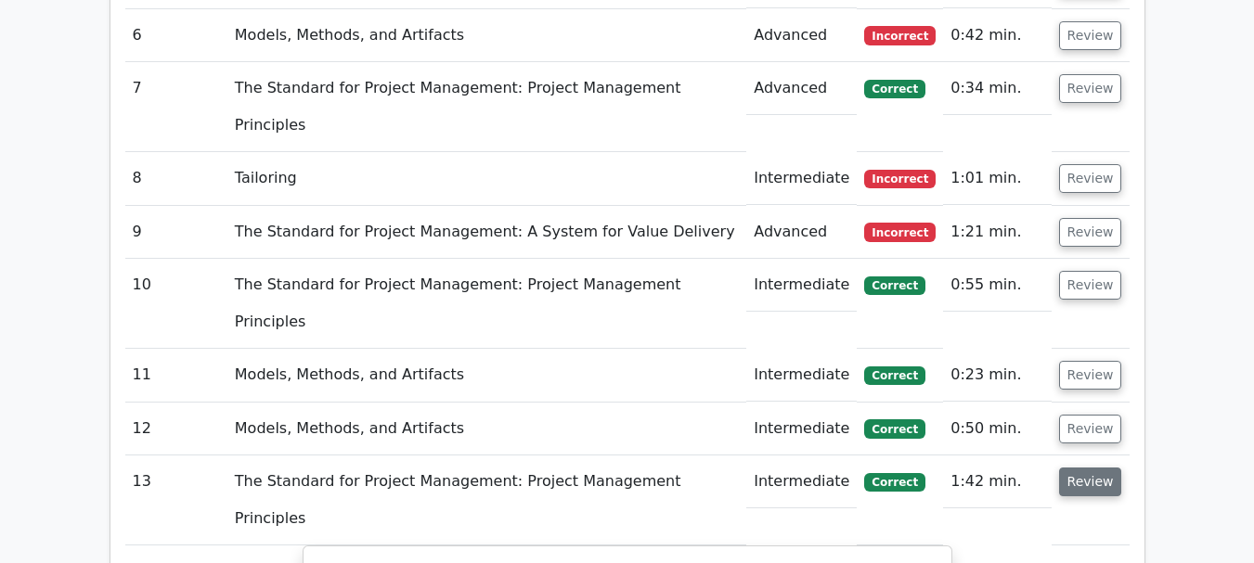
click at [1092, 468] on button "Review" at bounding box center [1090, 482] width 63 height 29
click at [1096, 271] on button "Review" at bounding box center [1090, 285] width 63 height 29
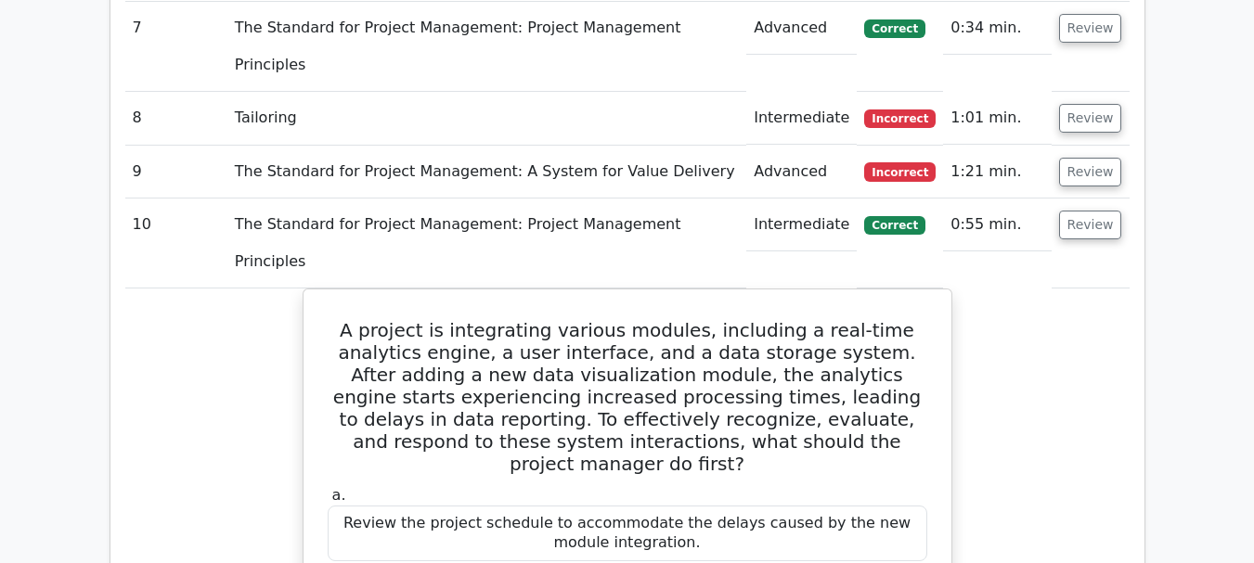
scroll to position [1948, 0]
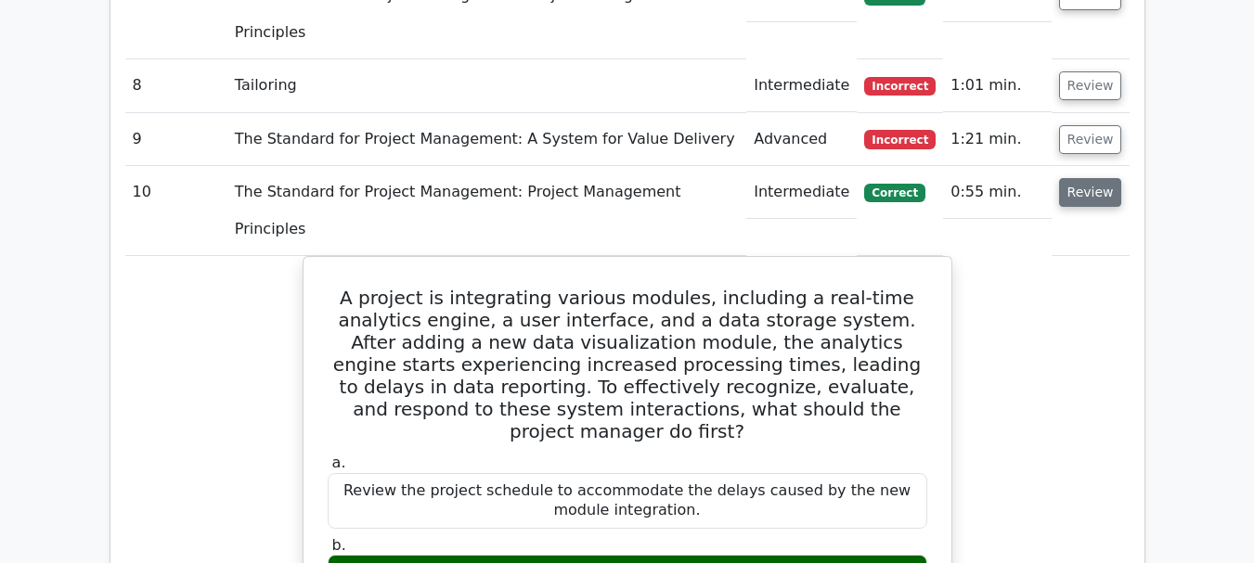
click at [1084, 178] on button "Review" at bounding box center [1090, 192] width 63 height 29
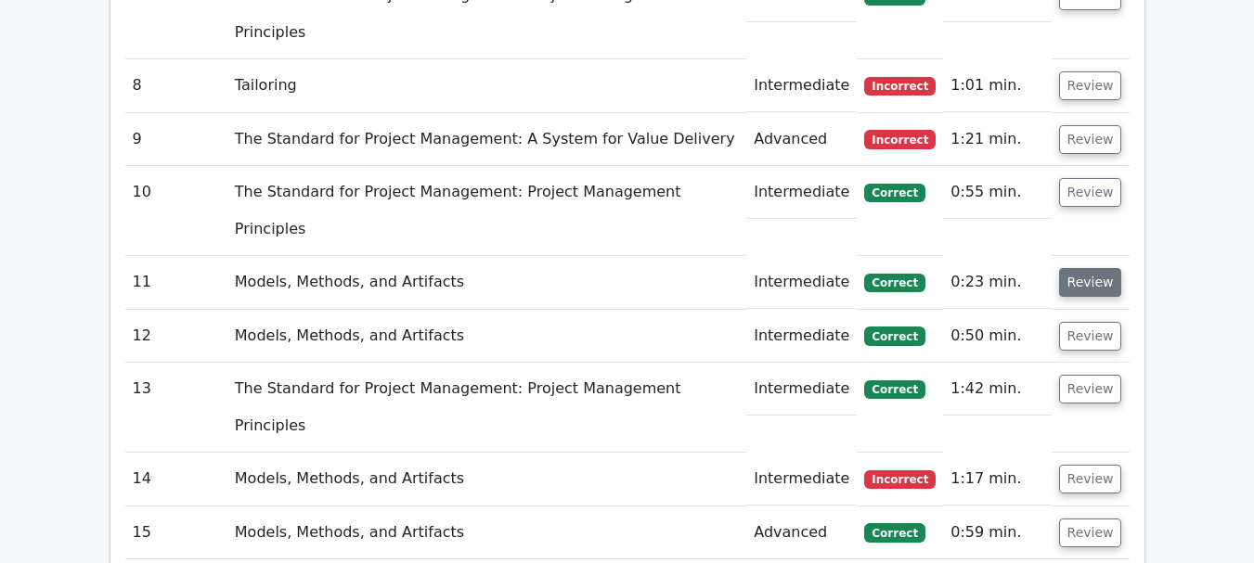
click at [1083, 268] on button "Review" at bounding box center [1090, 282] width 63 height 29
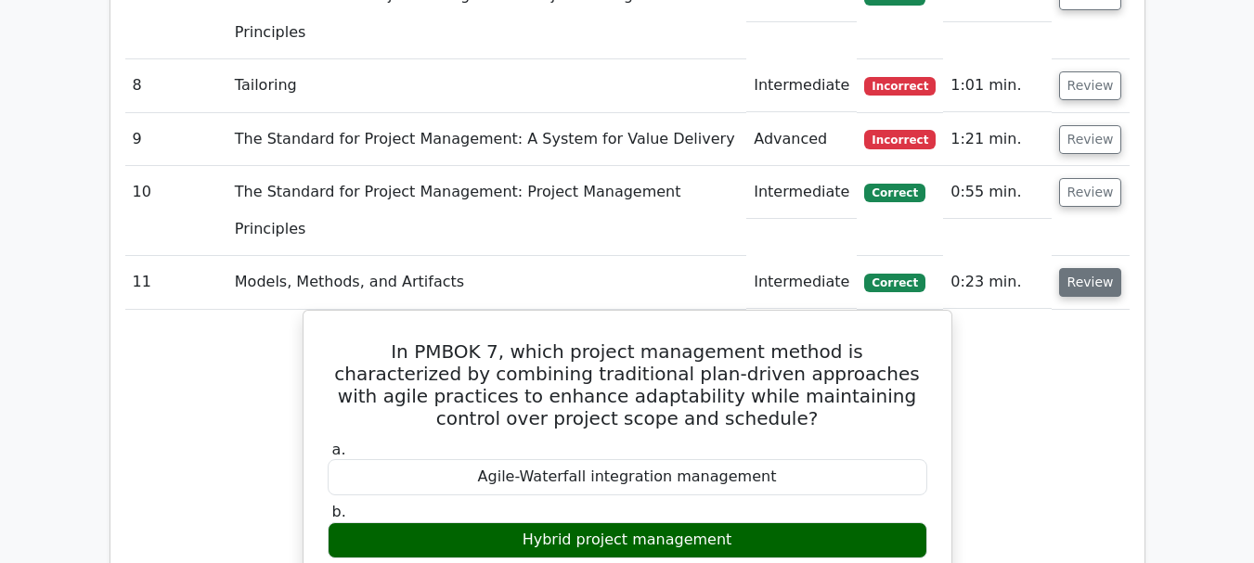
click at [1094, 268] on button "Review" at bounding box center [1090, 282] width 63 height 29
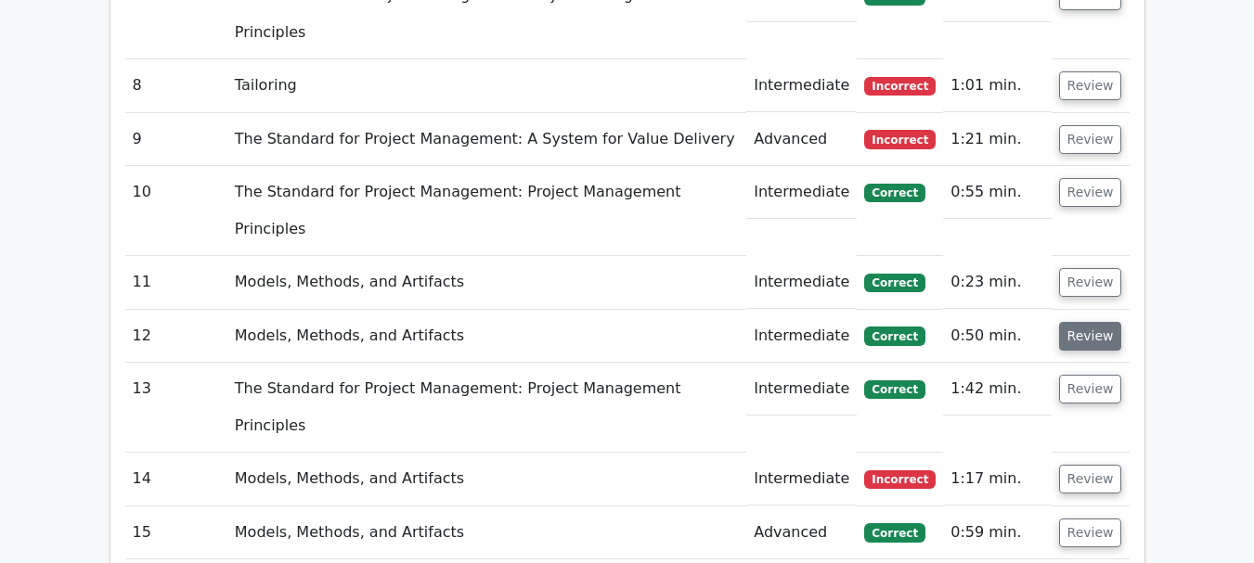
click at [1088, 322] on button "Review" at bounding box center [1090, 336] width 63 height 29
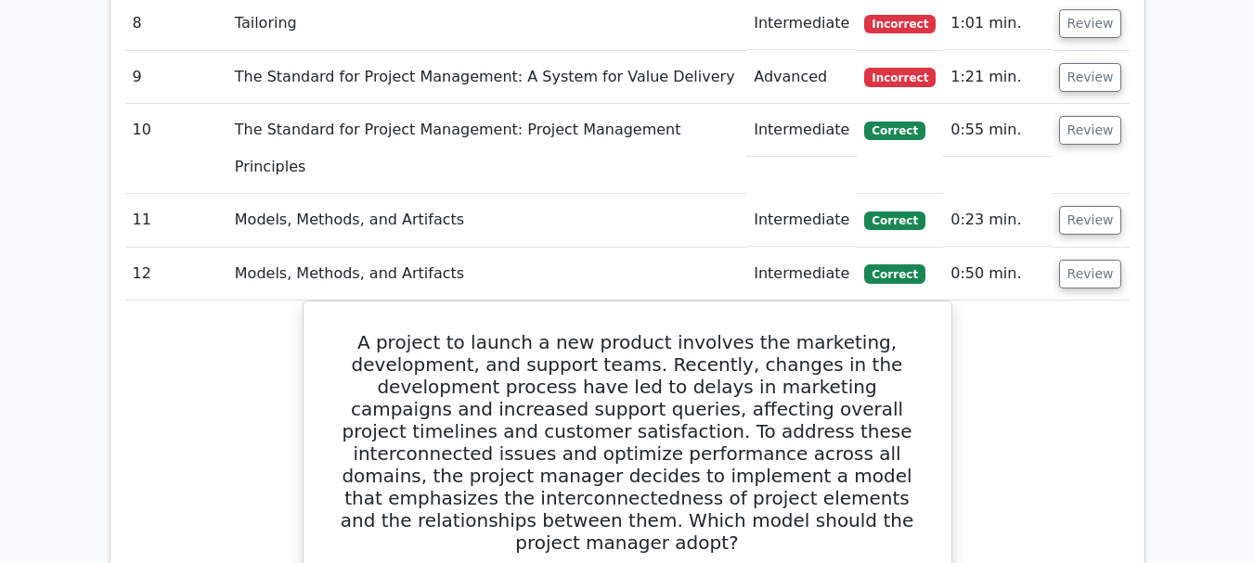
scroll to position [2041, 0]
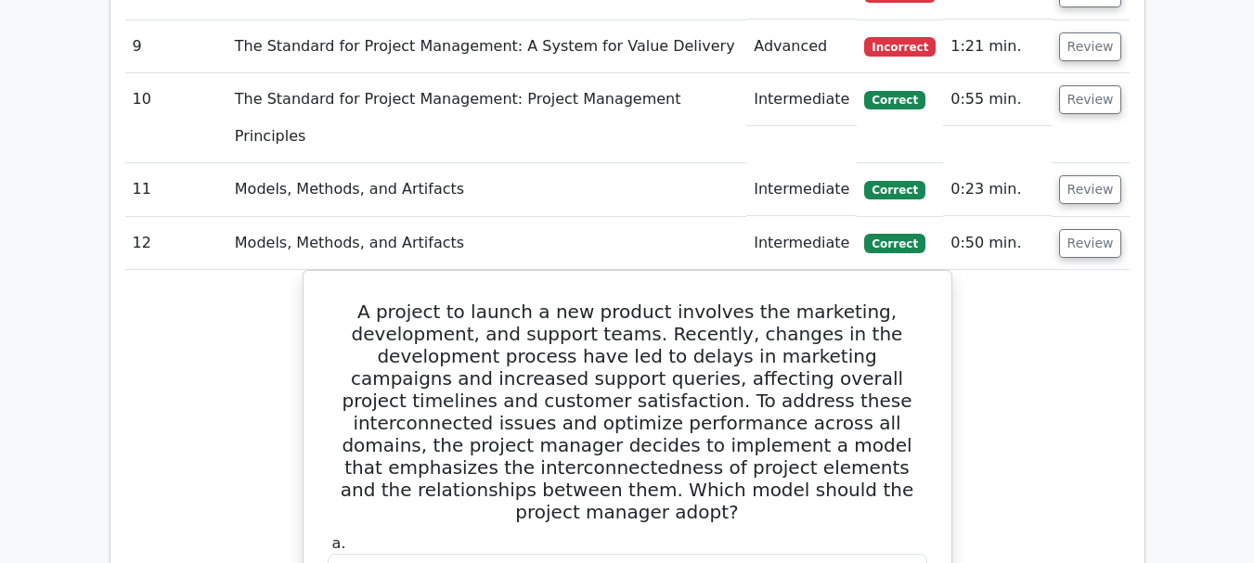
click at [1084, 229] on button "Review" at bounding box center [1090, 243] width 63 height 29
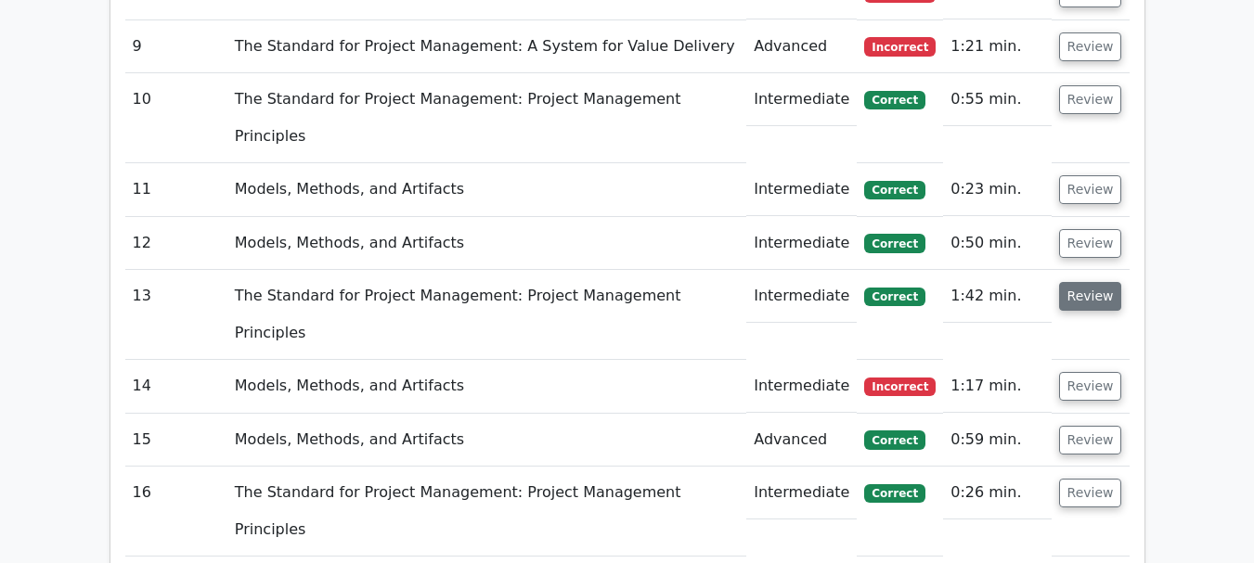
click at [1087, 282] on button "Review" at bounding box center [1090, 296] width 63 height 29
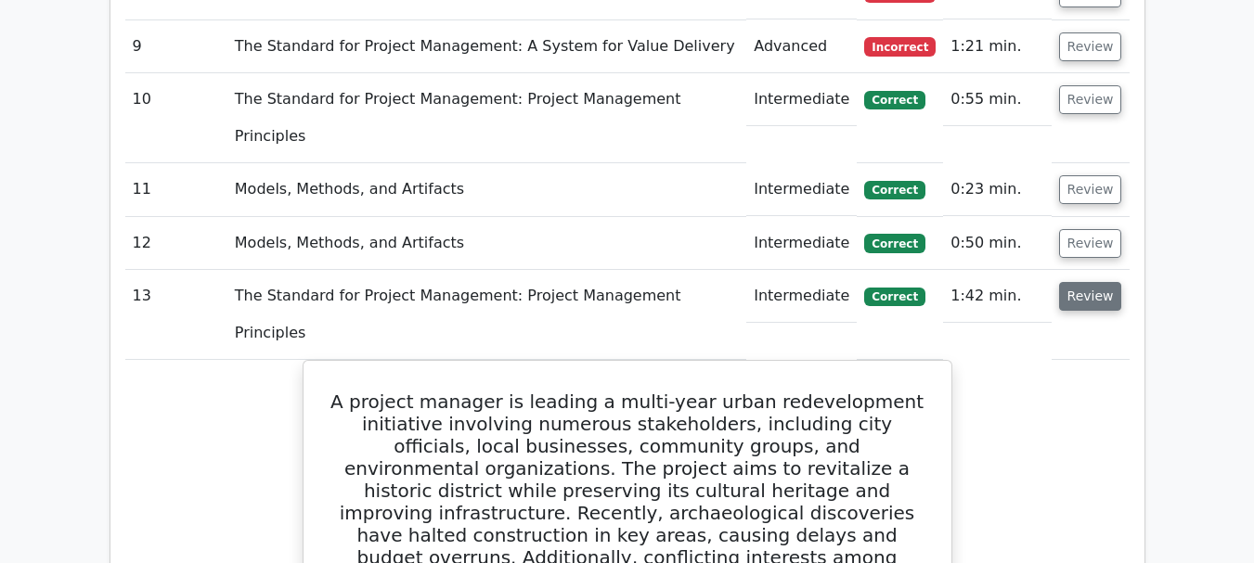
click at [1087, 282] on button "Review" at bounding box center [1090, 296] width 63 height 29
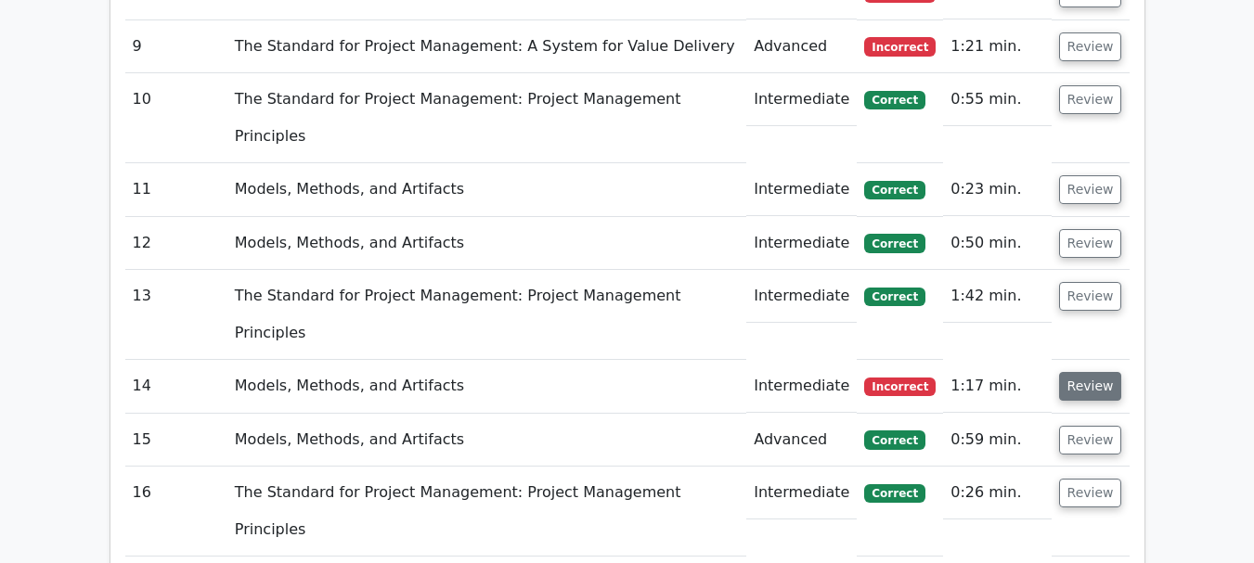
click at [1086, 372] on button "Review" at bounding box center [1090, 386] width 63 height 29
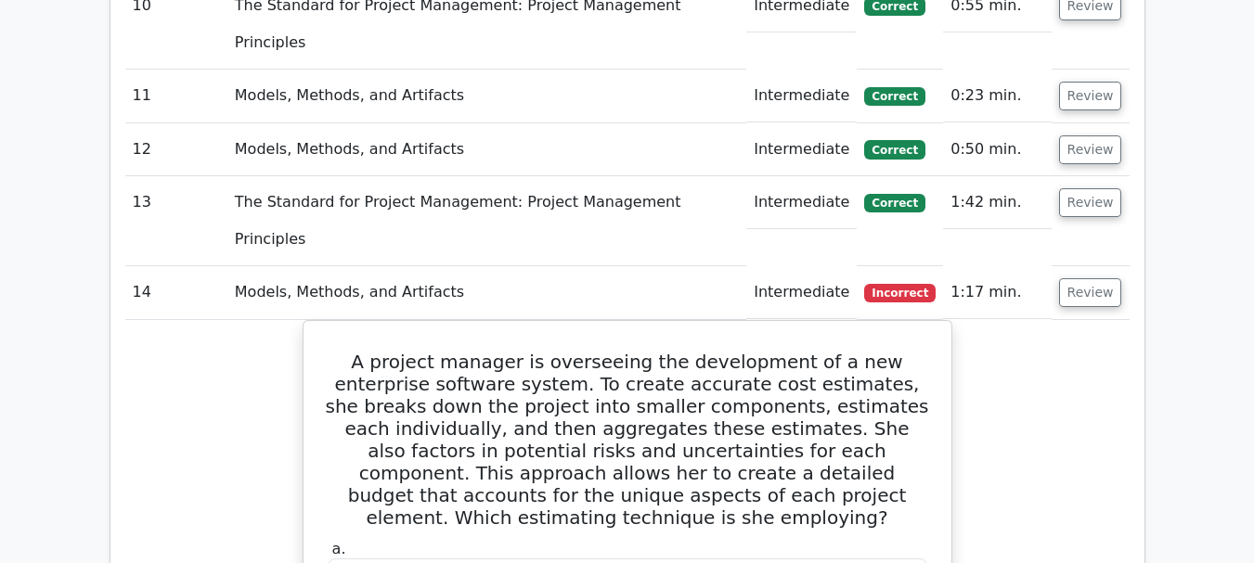
scroll to position [2134, 0]
click at [1101, 279] on button "Review" at bounding box center [1090, 293] width 63 height 29
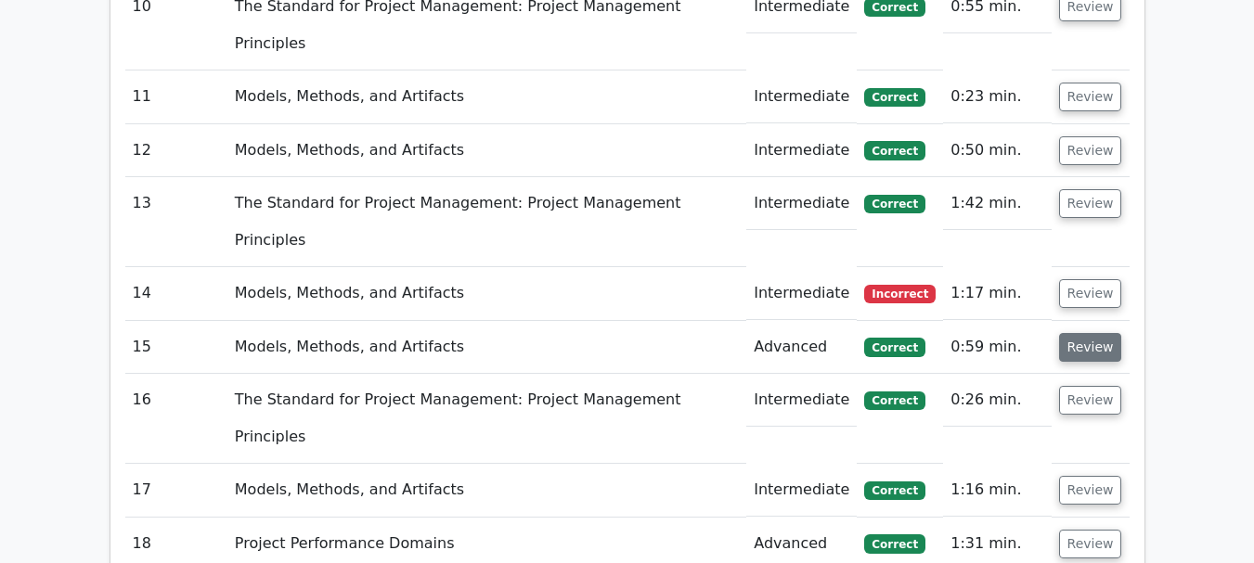
click at [1088, 333] on button "Review" at bounding box center [1090, 347] width 63 height 29
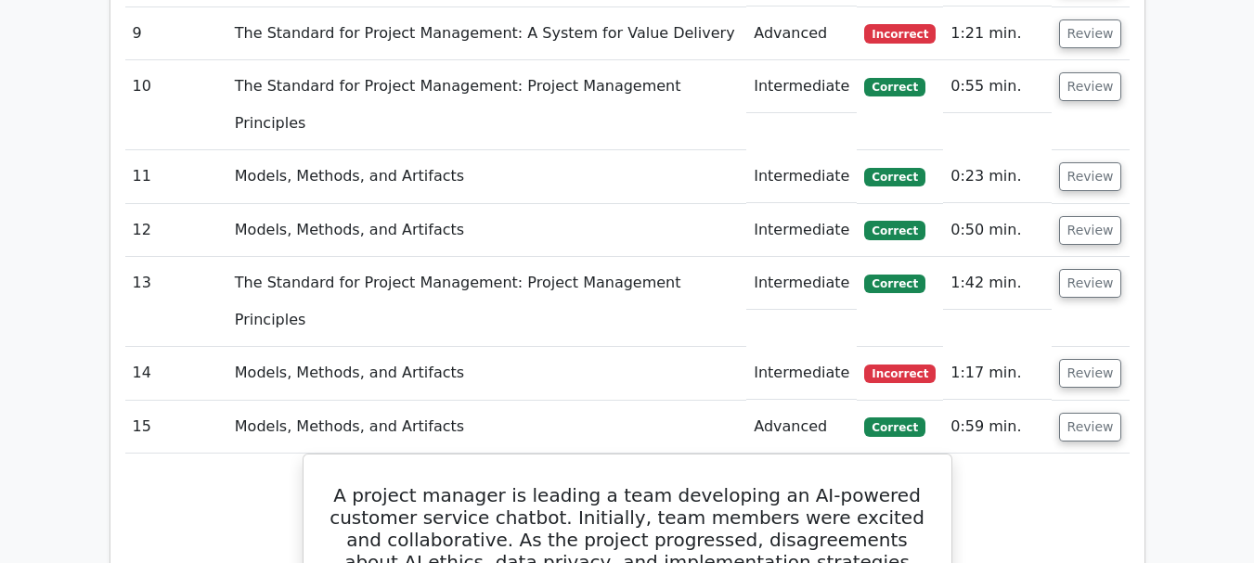
scroll to position [2041, 0]
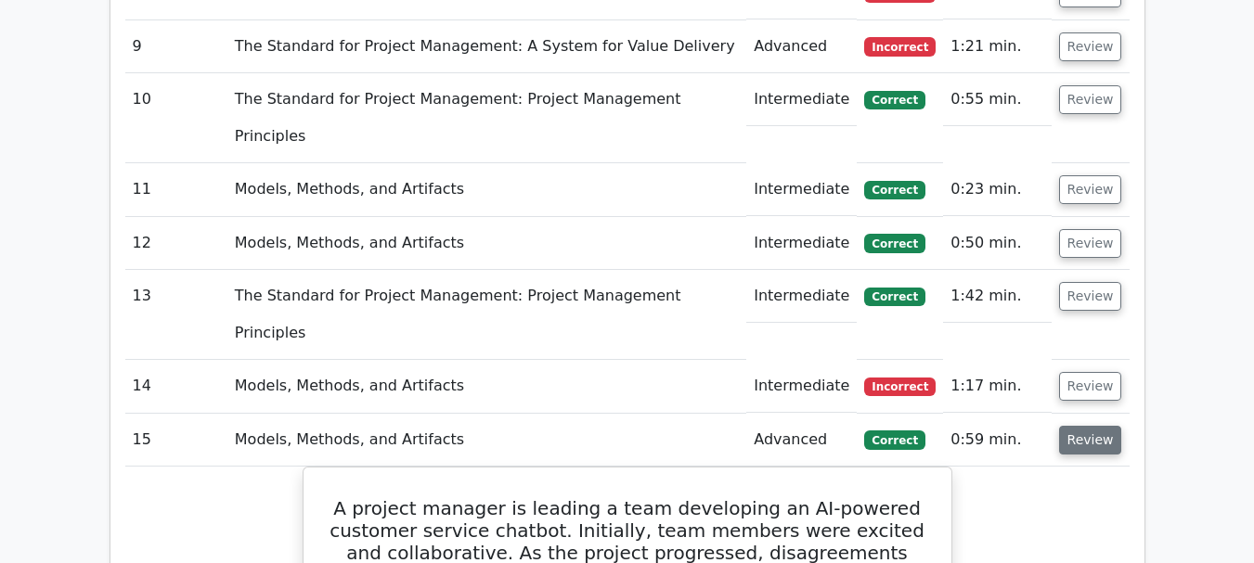
click at [1089, 426] on button "Review" at bounding box center [1090, 440] width 63 height 29
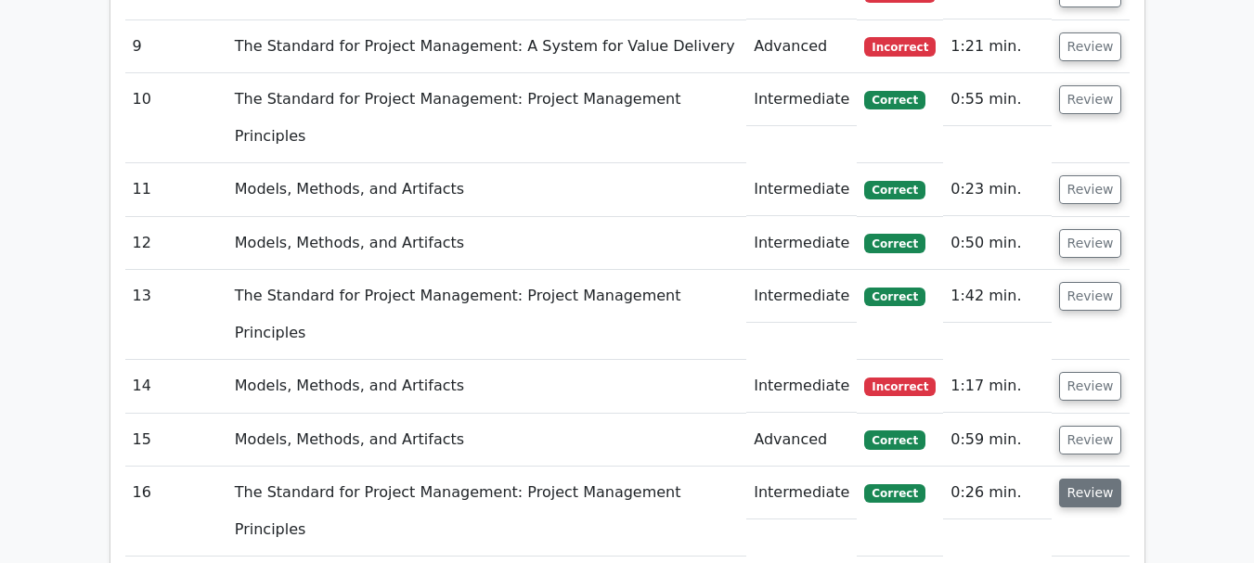
click at [1088, 479] on button "Review" at bounding box center [1090, 493] width 63 height 29
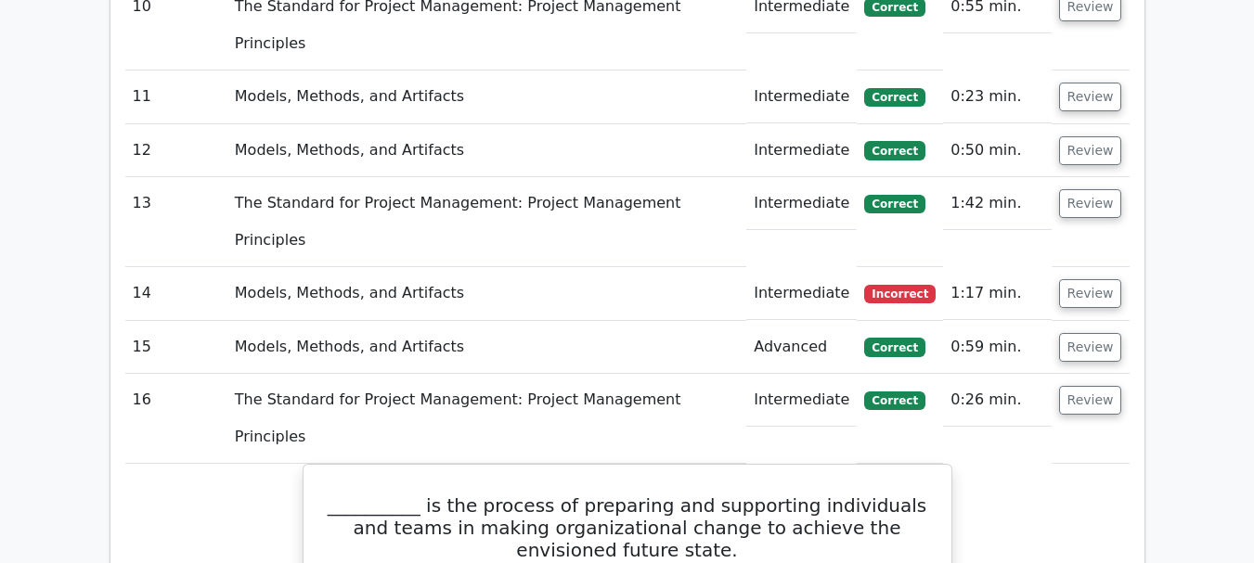
scroll to position [2227, 0]
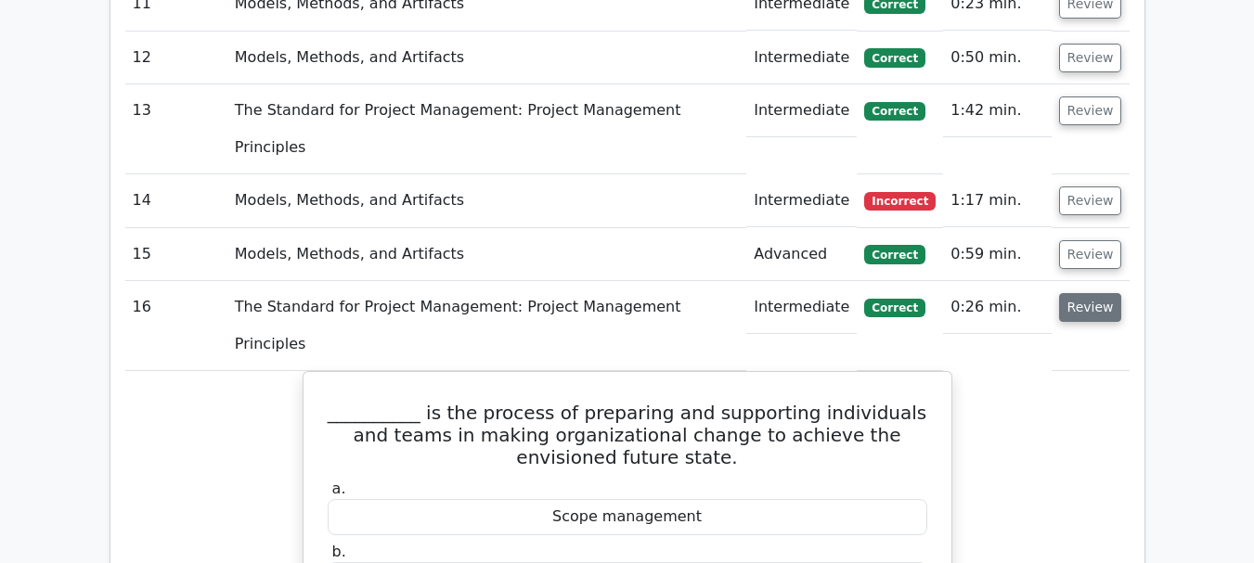
click at [1089, 293] on button "Review" at bounding box center [1090, 307] width 63 height 29
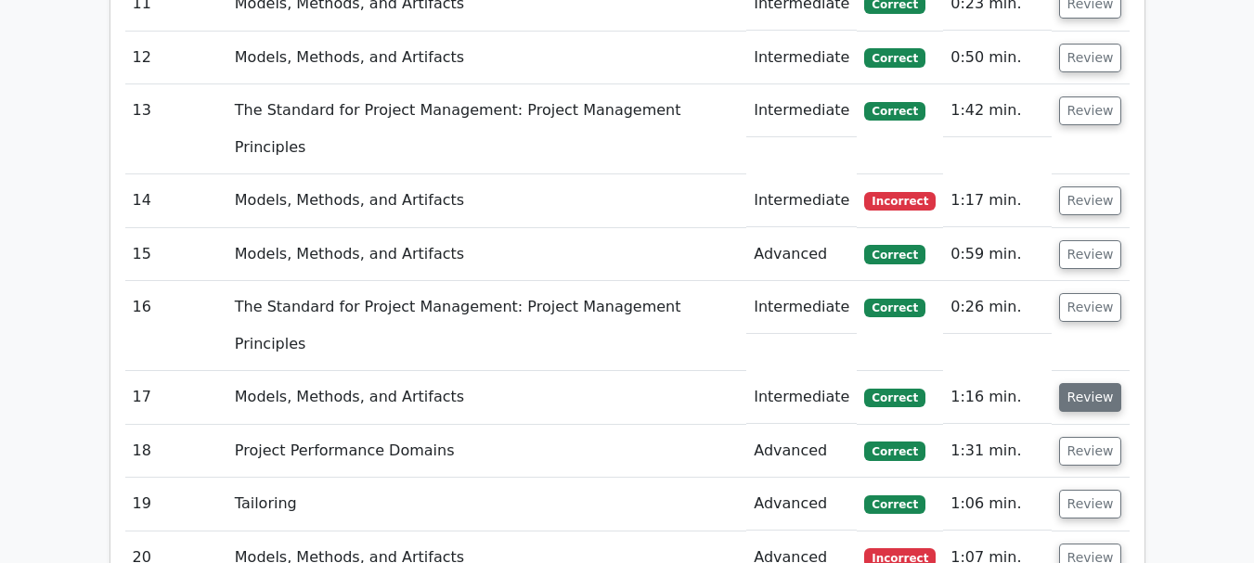
click at [1086, 383] on button "Review" at bounding box center [1090, 397] width 63 height 29
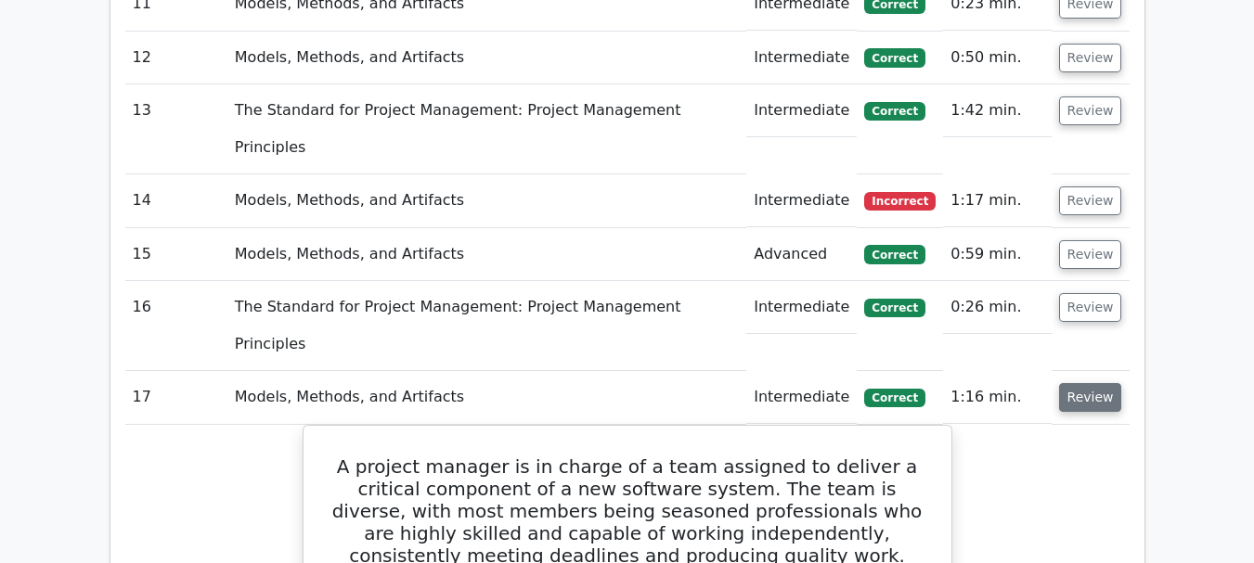
click at [1099, 383] on button "Review" at bounding box center [1090, 397] width 63 height 29
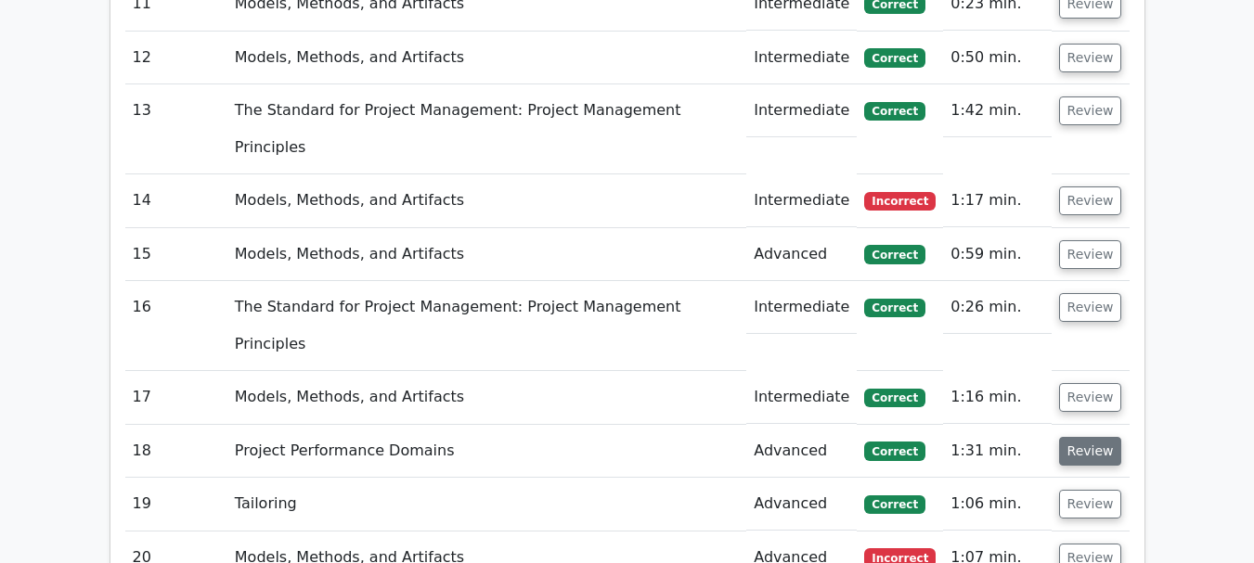
click at [1091, 437] on button "Review" at bounding box center [1090, 451] width 63 height 29
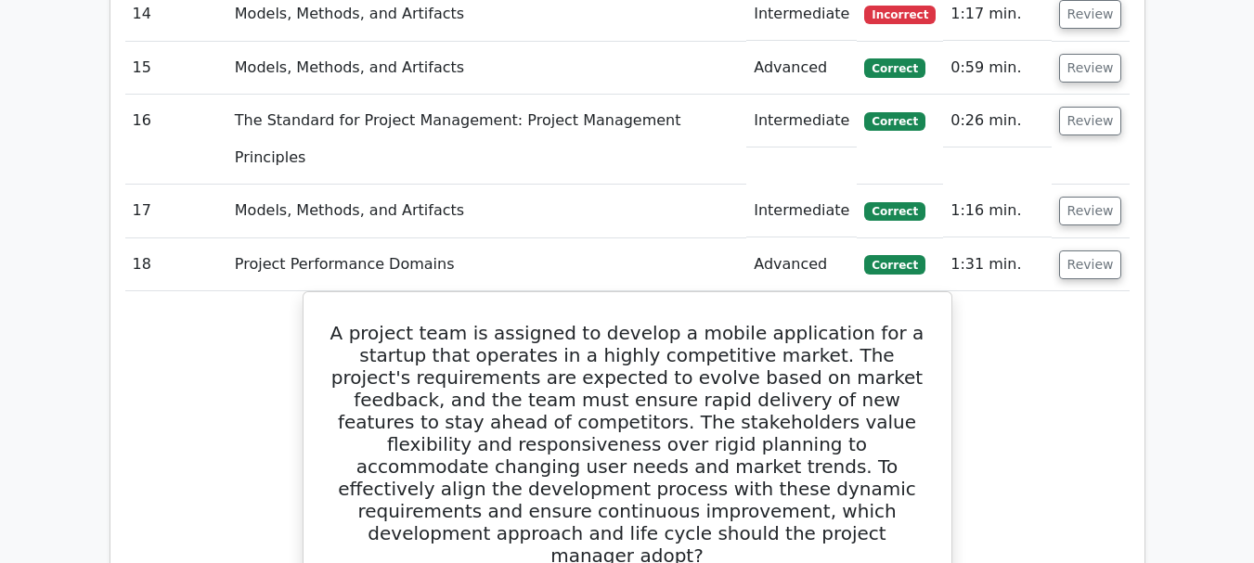
scroll to position [2412, 0]
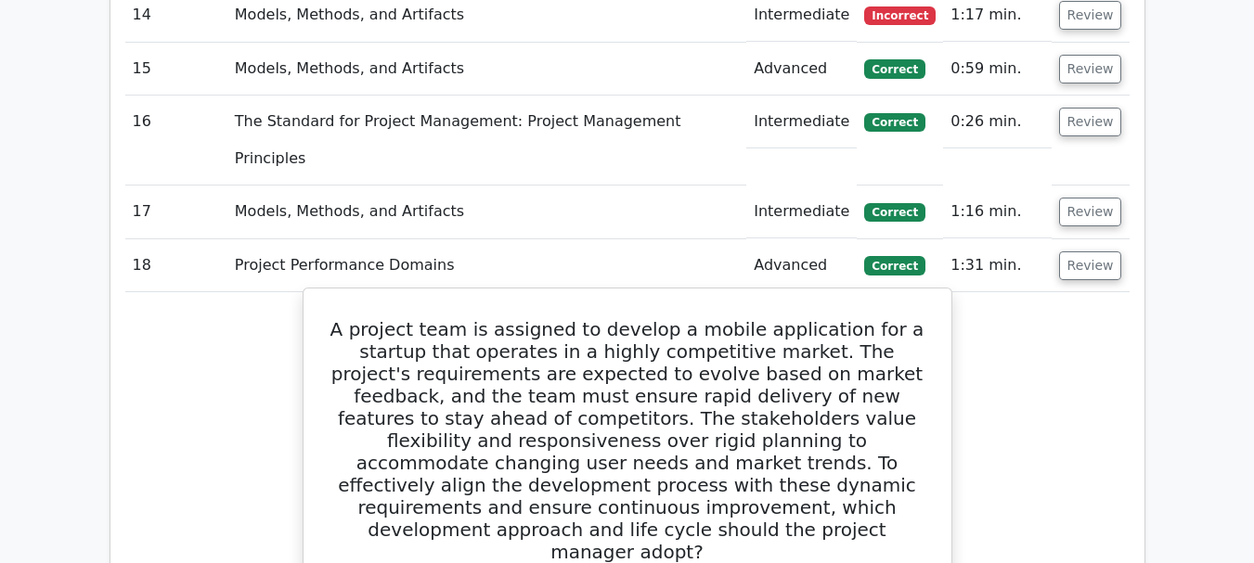
drag, startPoint x: 442, startPoint y: 302, endPoint x: 815, endPoint y: 308, distance: 373.0
copy div "Iterative development approach with an Agile life cycle"
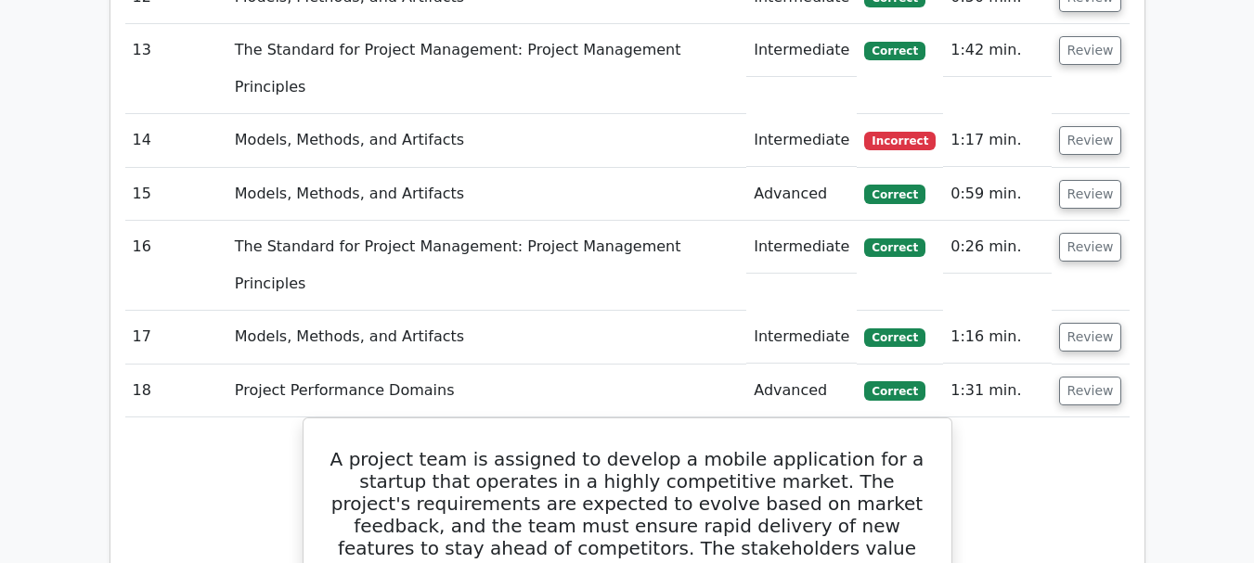
scroll to position [2320, 0]
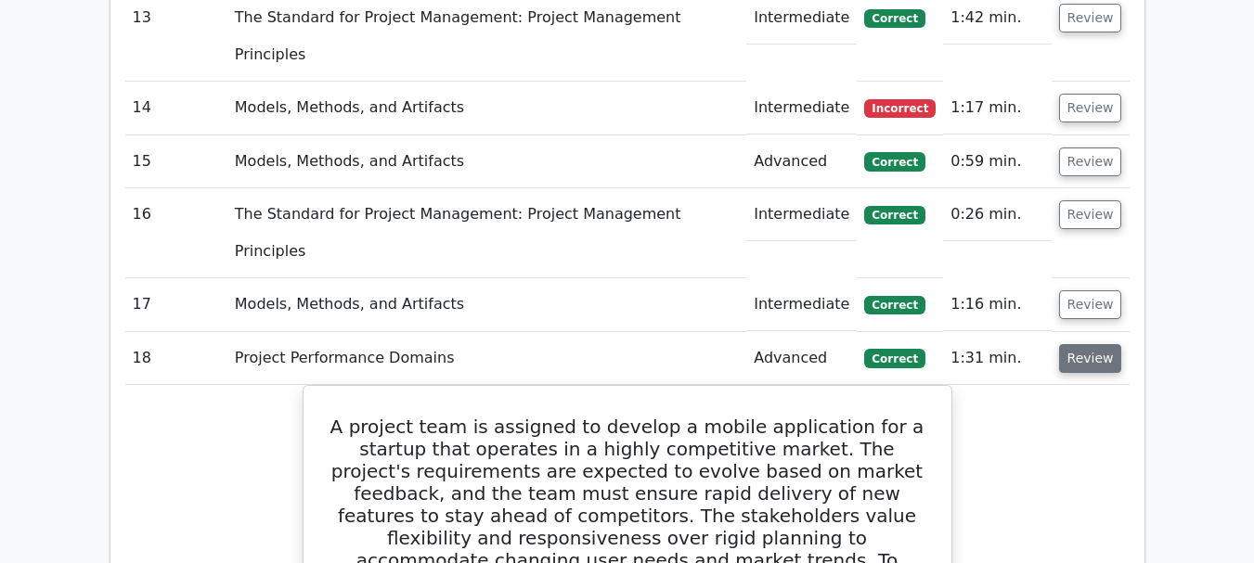
click at [1094, 344] on button "Review" at bounding box center [1090, 358] width 63 height 29
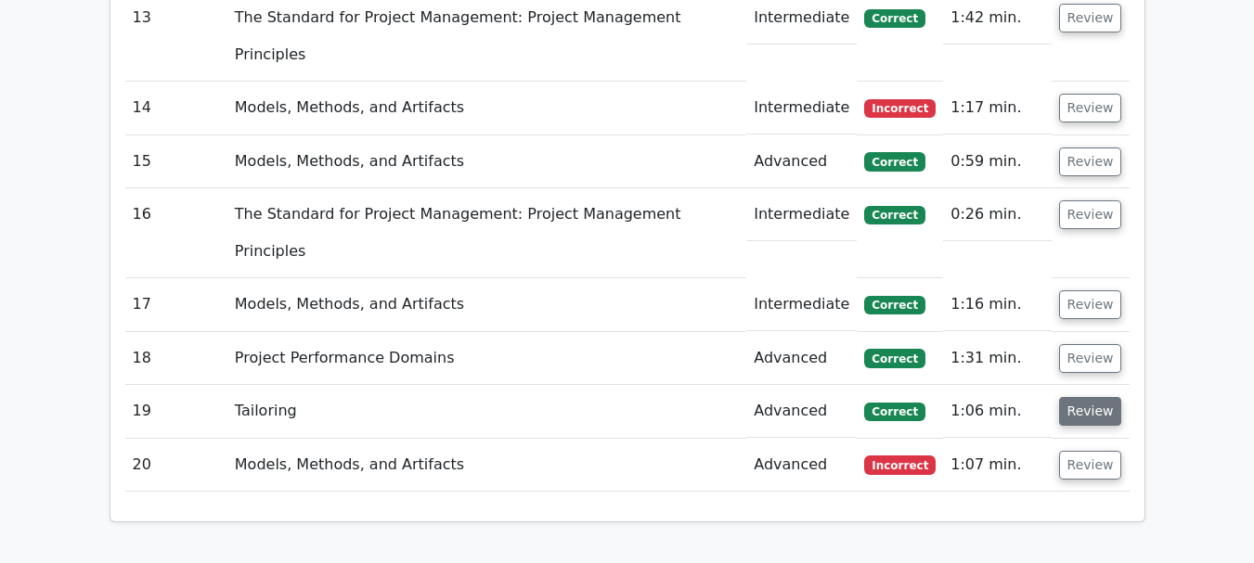
click at [1084, 397] on button "Review" at bounding box center [1090, 411] width 63 height 29
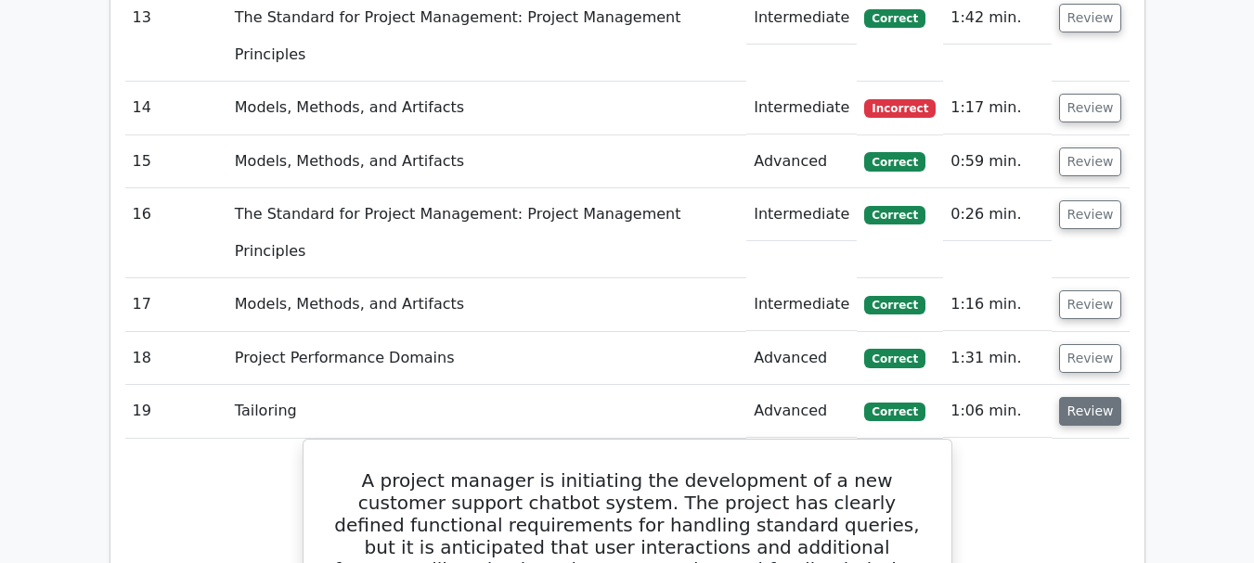
click at [1095, 397] on button "Review" at bounding box center [1090, 411] width 63 height 29
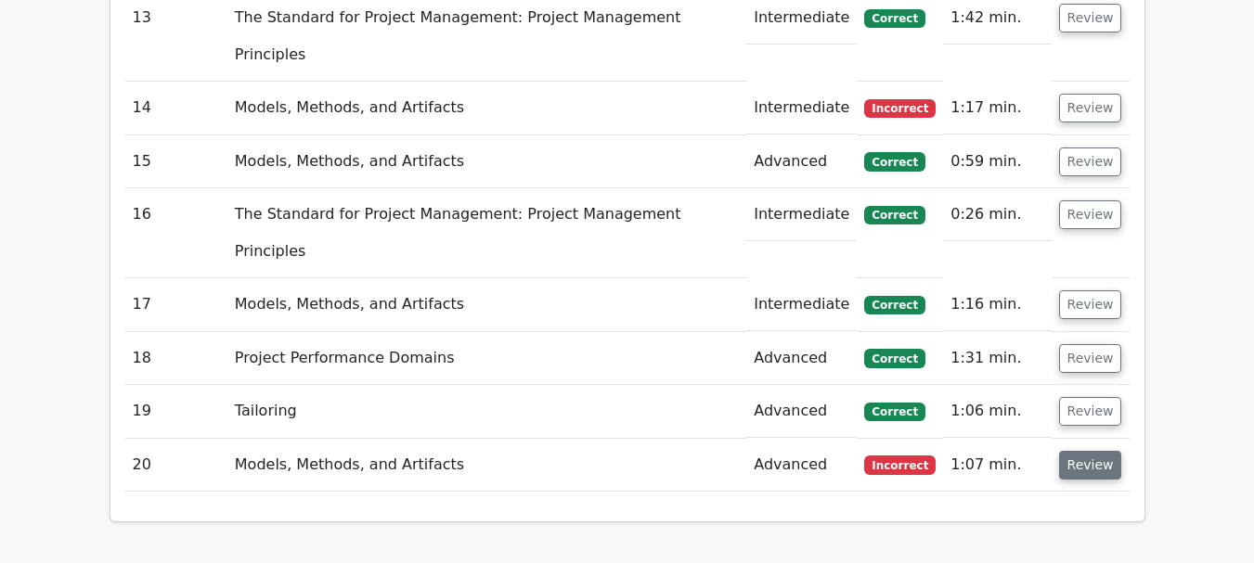
click at [1081, 451] on button "Review" at bounding box center [1090, 465] width 63 height 29
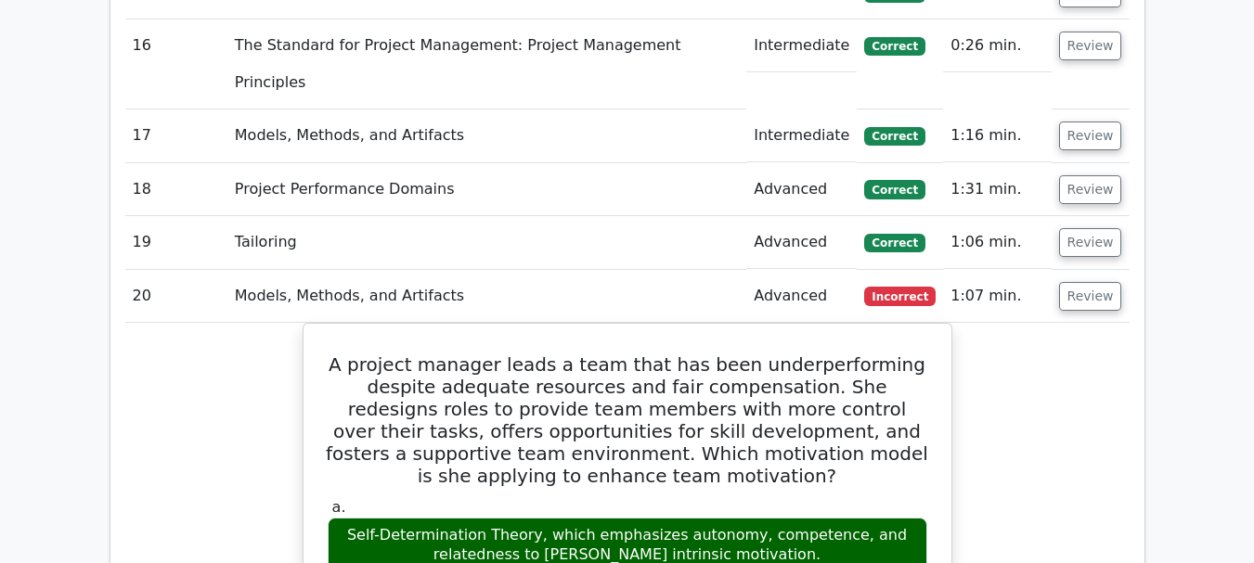
scroll to position [2505, 0]
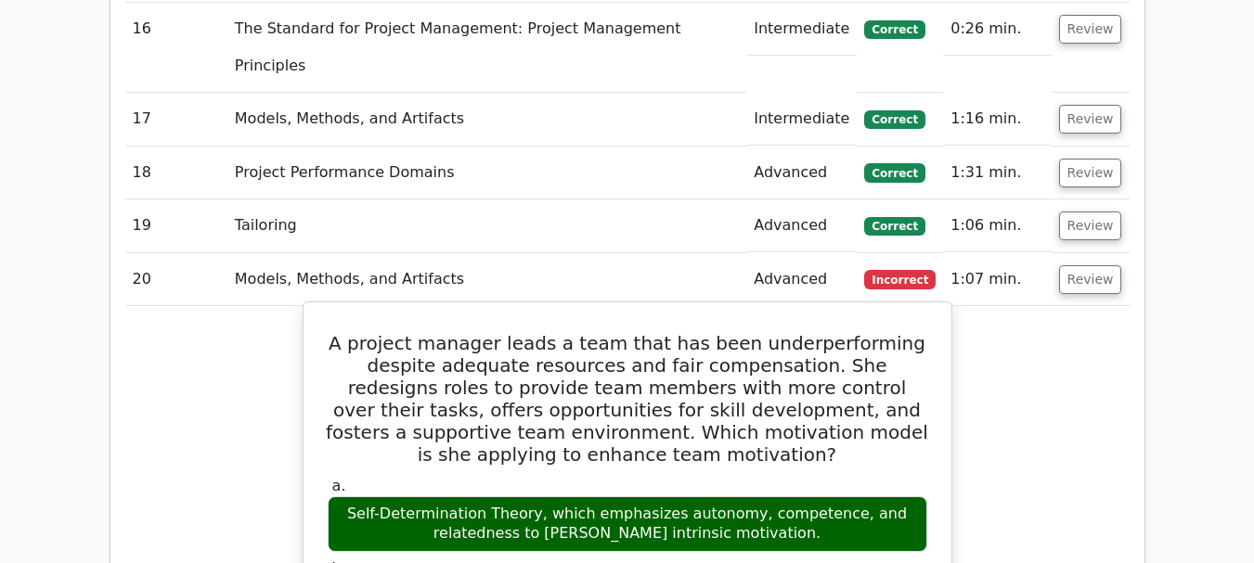
drag, startPoint x: 378, startPoint y: 230, endPoint x: 550, endPoint y: 231, distance: 172.6
click at [550, 496] on div "Self-Determination Theory, which emphasizes autonomy, competence, and relatedne…" at bounding box center [627, 524] width 599 height 56
copy div "Self-Determination Theor"
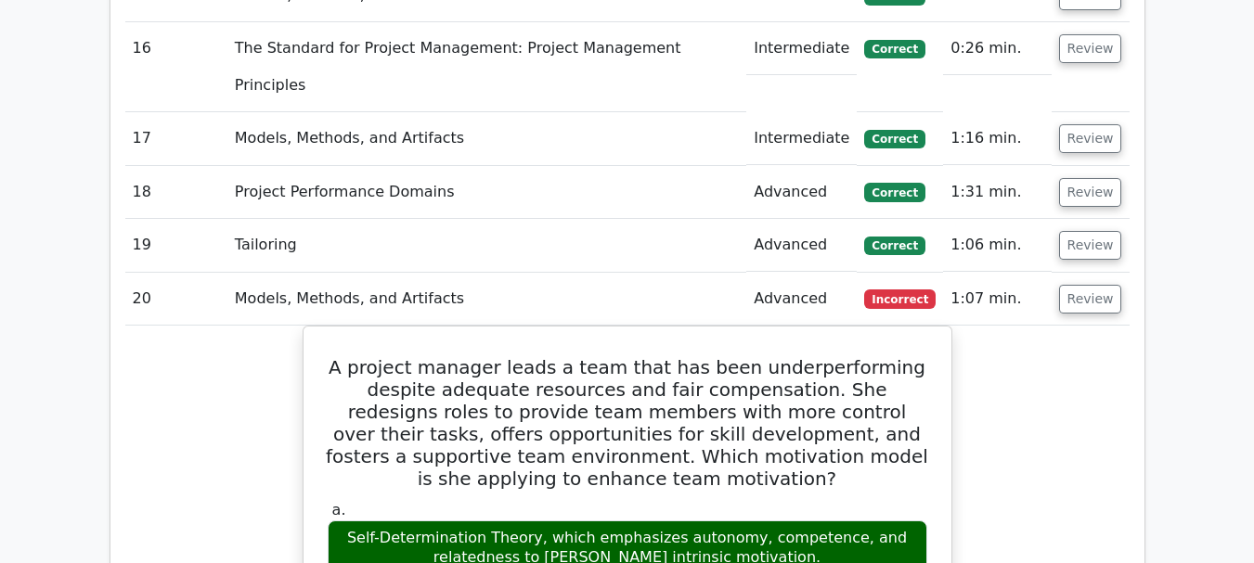
scroll to position [2320, 0]
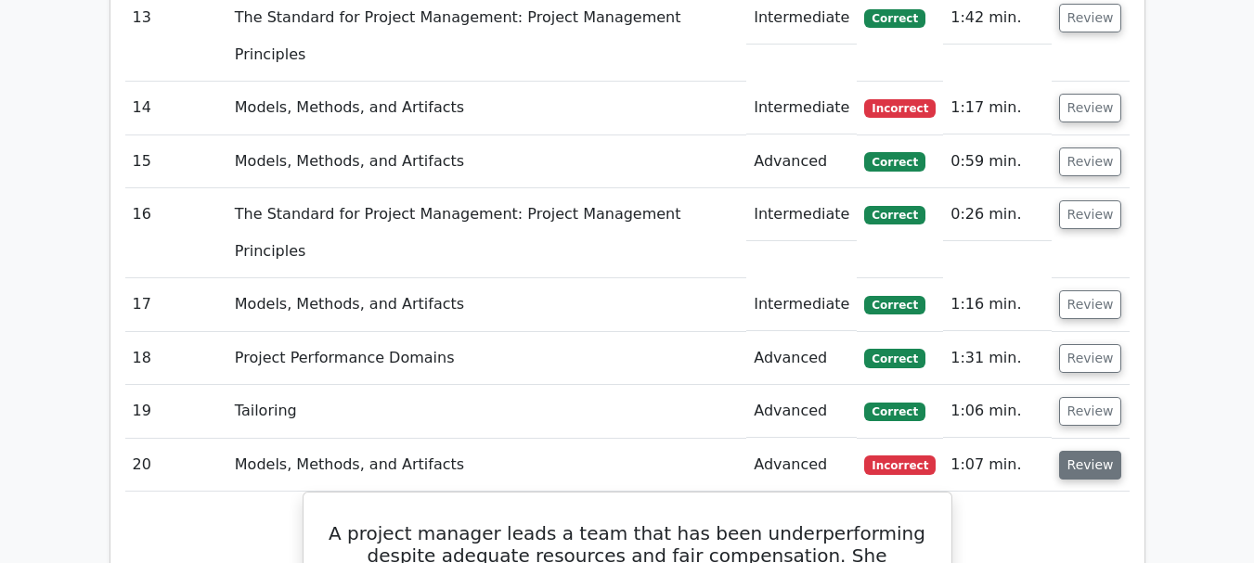
click at [1091, 451] on button "Review" at bounding box center [1090, 465] width 63 height 29
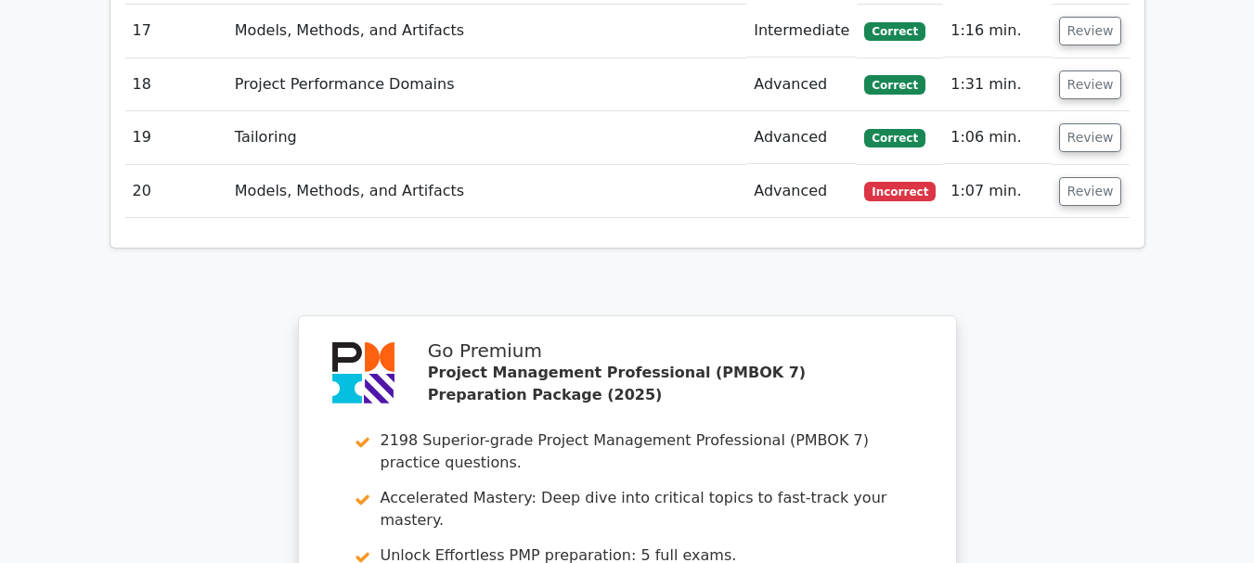
scroll to position [2873, 0]
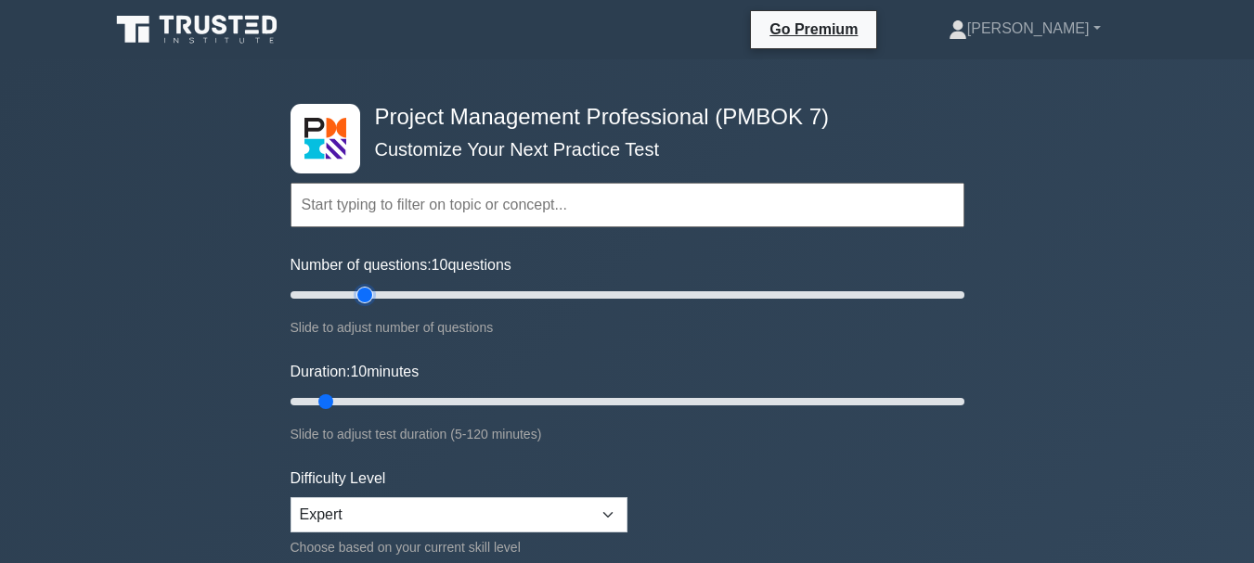
type input "25"
click at [365, 289] on input "Number of questions: 10 questions" at bounding box center [627, 295] width 674 height 22
type input "15"
click at [363, 397] on input "Duration: 10 minutes" at bounding box center [627, 402] width 674 height 22
drag, startPoint x: 364, startPoint y: 299, endPoint x: 353, endPoint y: 300, distance: 11.2
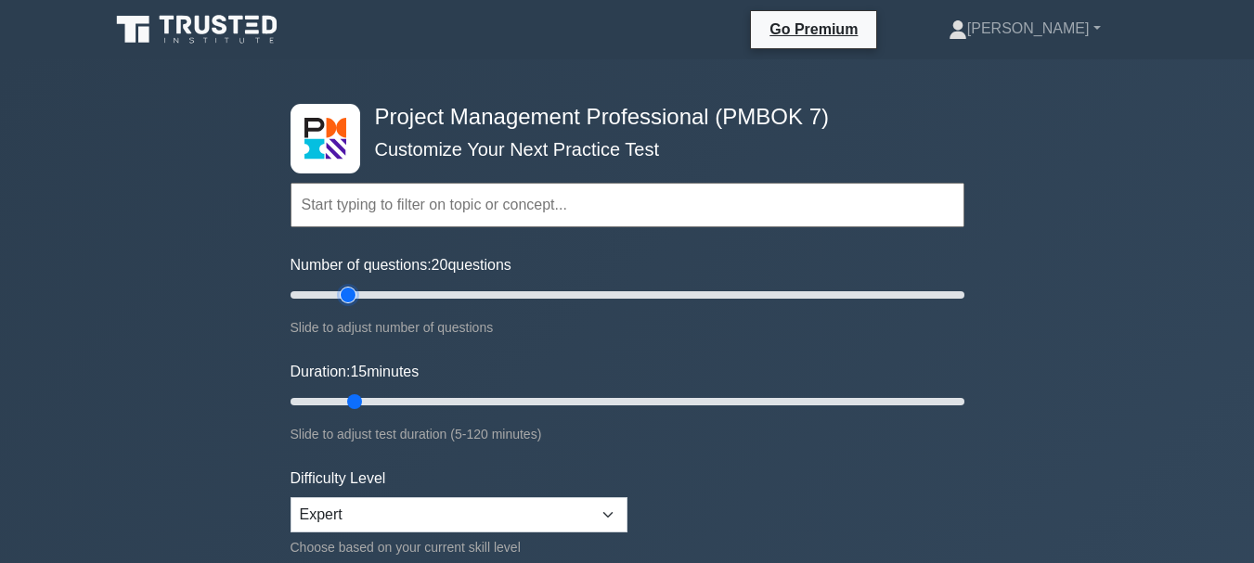
type input "20"
click at [353, 300] on input "Number of questions: 20 questions" at bounding box center [627, 295] width 674 height 22
type input "20"
click at [369, 397] on input "Duration: 15 minutes" at bounding box center [627, 402] width 674 height 22
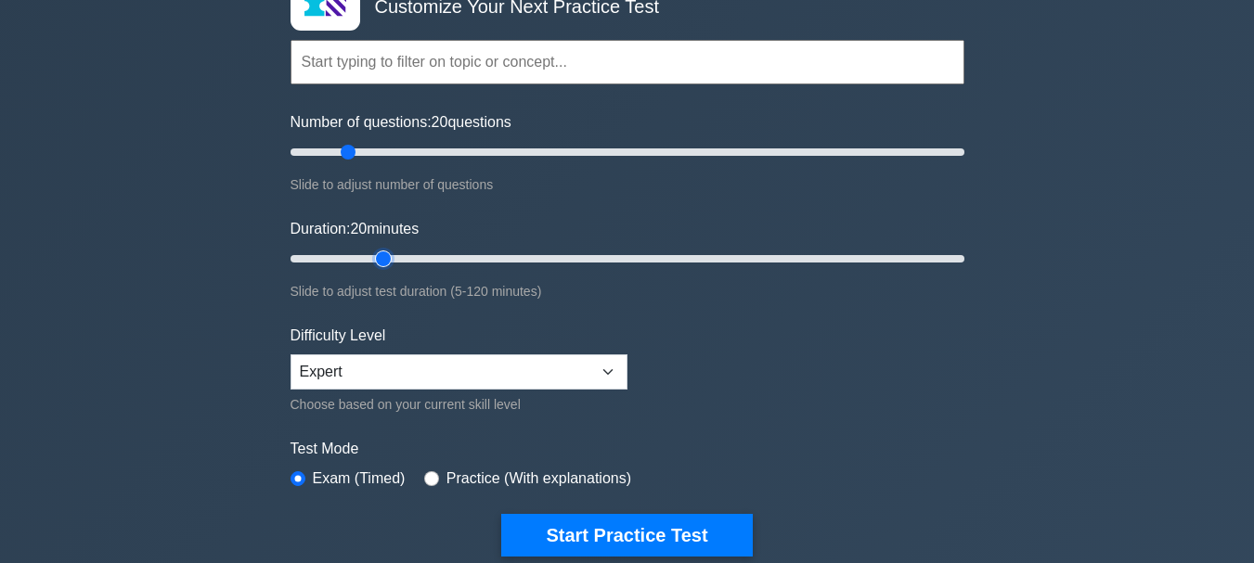
scroll to position [186, 0]
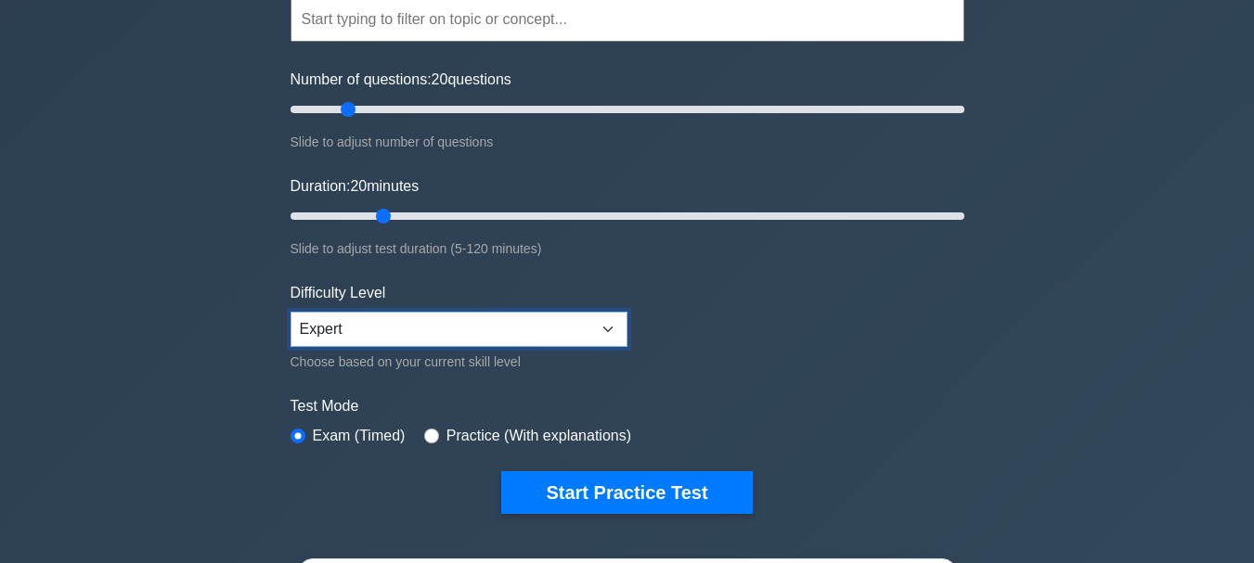
click at [386, 328] on select "Beginner Intermediate Expert" at bounding box center [458, 329] width 337 height 35
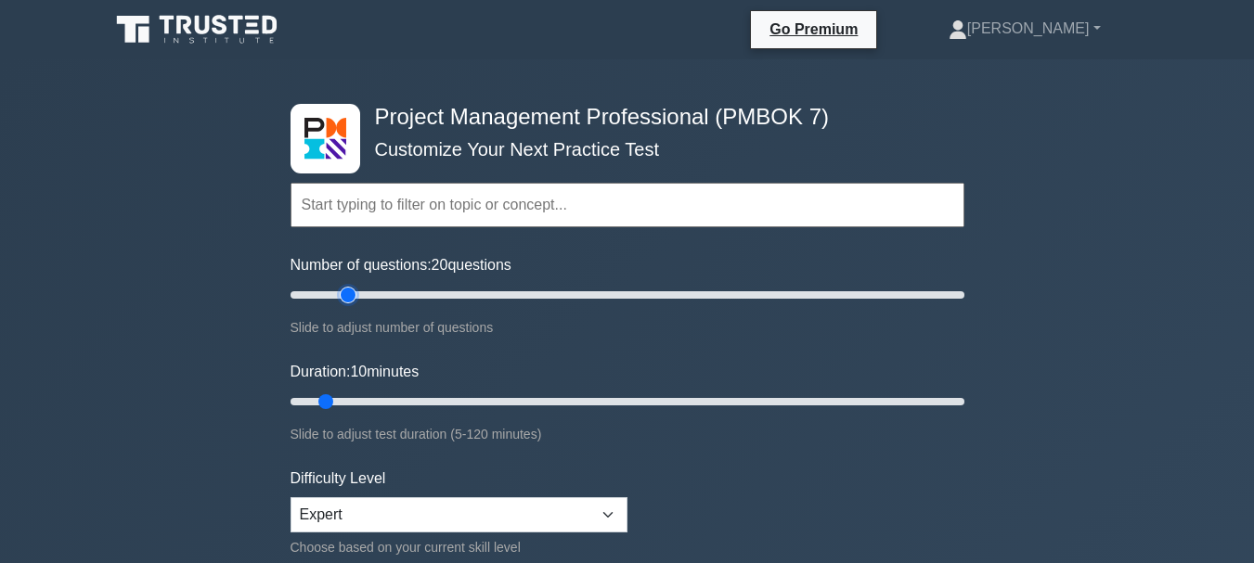
click at [341, 295] on input "Number of questions: 20 questions" at bounding box center [627, 295] width 674 height 22
drag, startPoint x: 347, startPoint y: 297, endPoint x: 337, endPoint y: 297, distance: 10.2
type input "15"
click at [337, 297] on input "Number of questions: 15 questions" at bounding box center [627, 295] width 674 height 22
drag, startPoint x: 327, startPoint y: 401, endPoint x: 343, endPoint y: 397, distance: 17.1
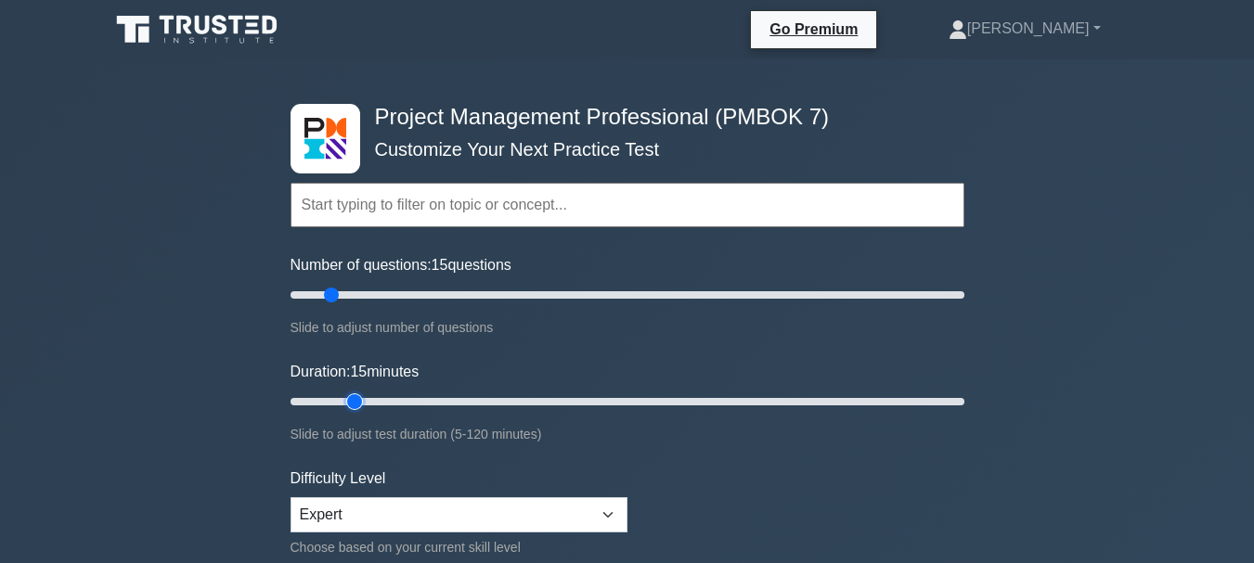
type input "15"
click at [343, 397] on input "Duration: 15 minutes" at bounding box center [627, 402] width 674 height 22
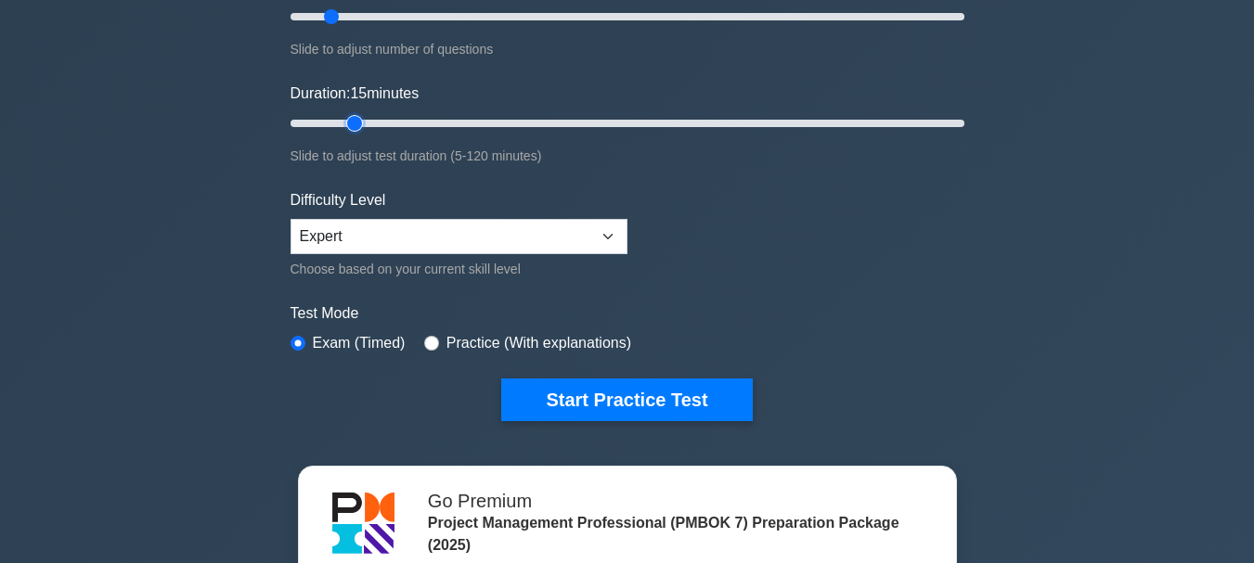
scroll to position [371, 0]
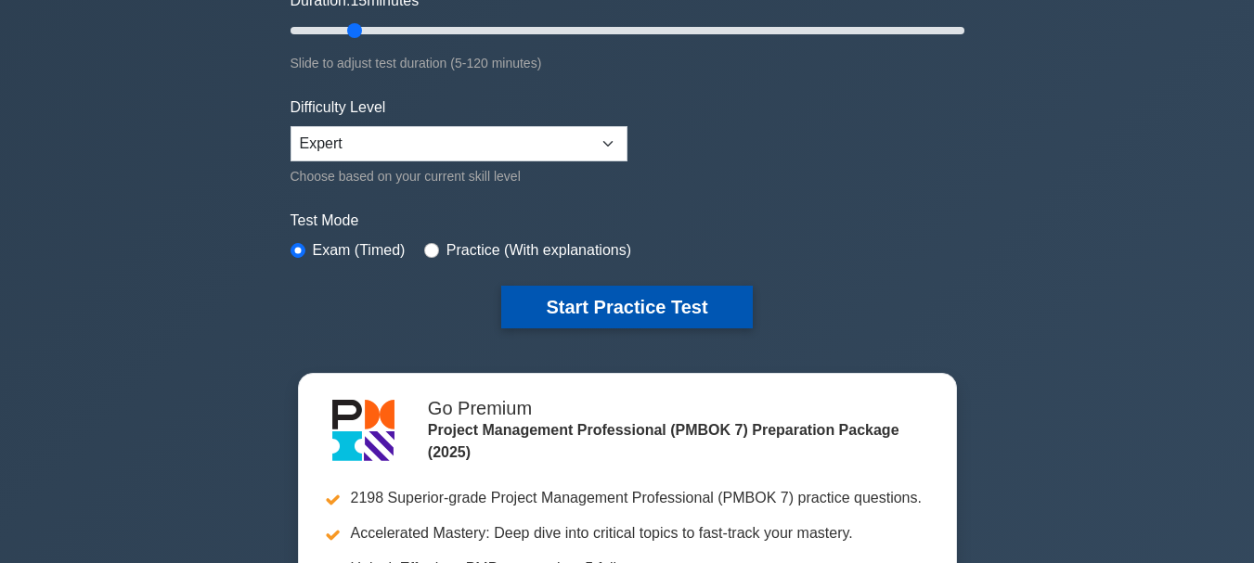
click at [645, 309] on button "Start Practice Test" at bounding box center [626, 307] width 251 height 43
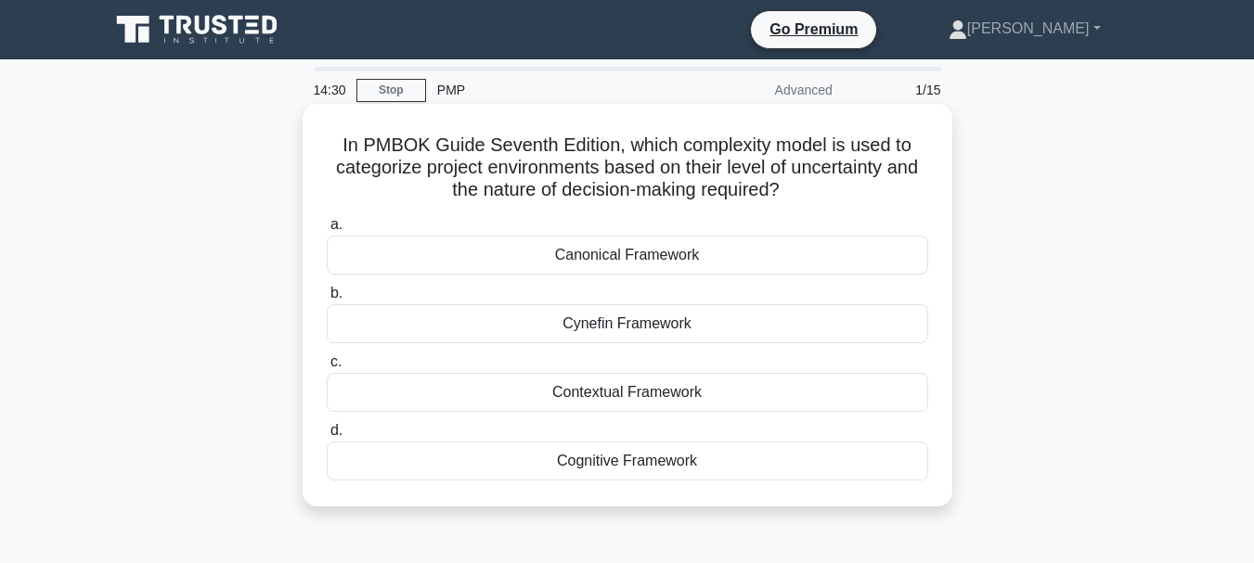
click at [715, 325] on div "Cynefin Framework" at bounding box center [627, 323] width 601 height 39
click at [327, 300] on input "b. Cynefin Framework" at bounding box center [327, 294] width 0 height 12
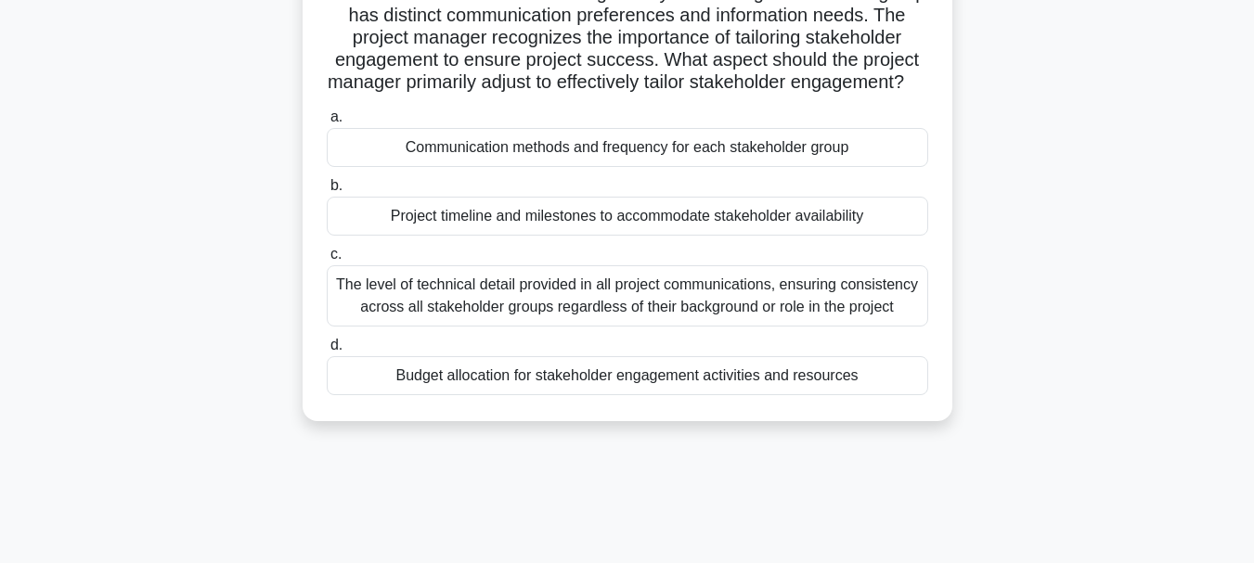
scroll to position [278, 0]
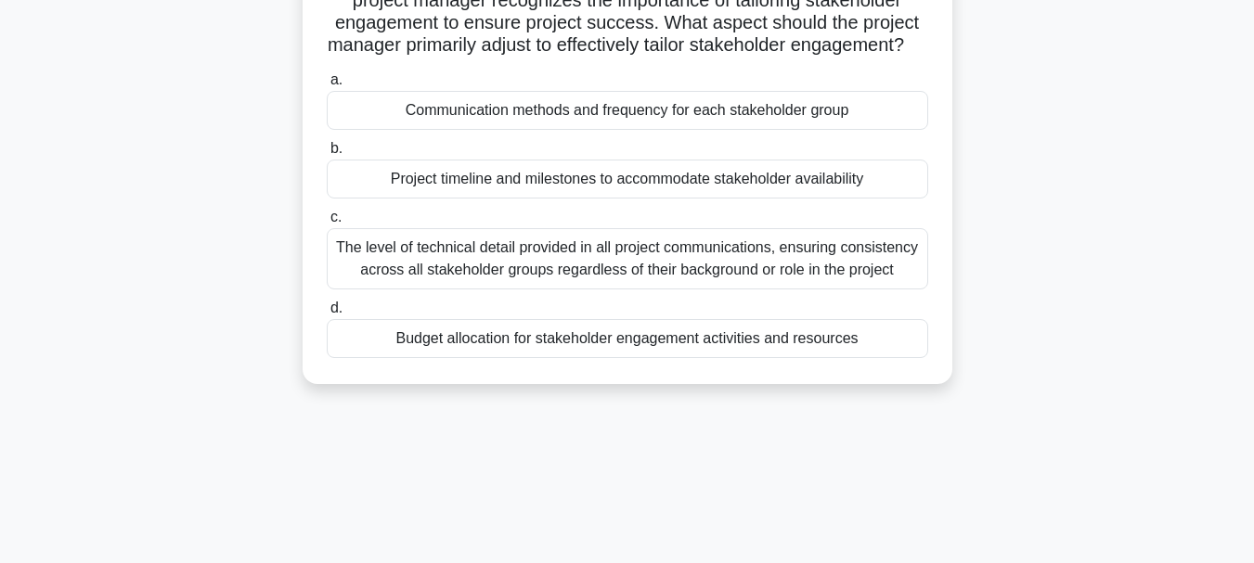
click at [844, 130] on div "Communication methods and frequency for each stakeholder group" at bounding box center [627, 110] width 601 height 39
click at [327, 86] on input "a. Communication methods and frequency for each stakeholder group" at bounding box center [327, 80] width 0 height 12
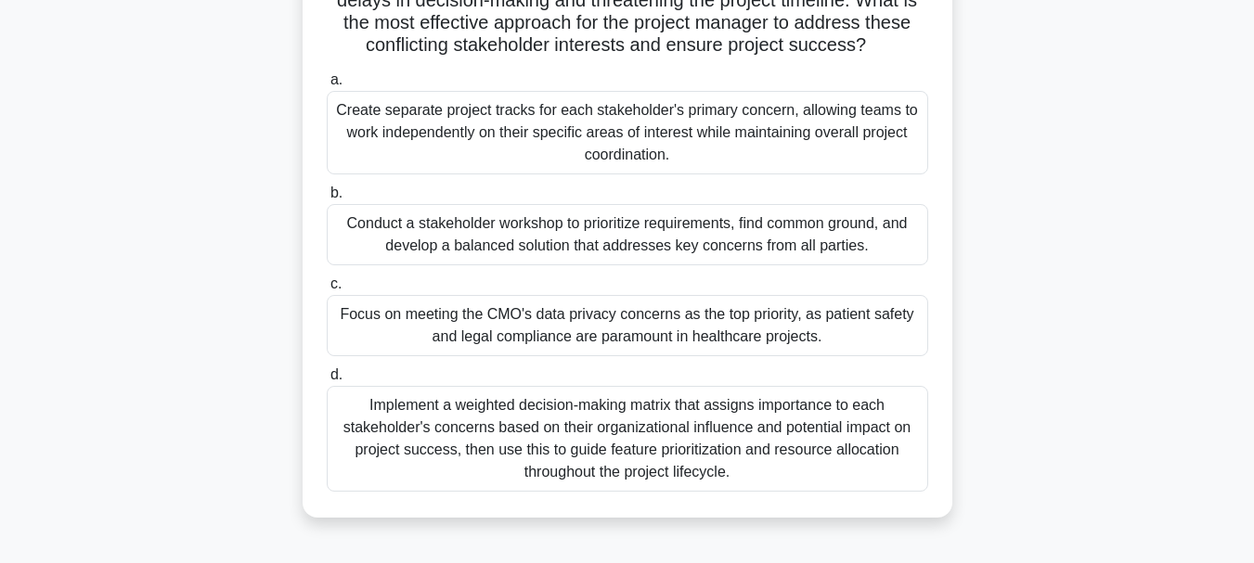
click at [832, 233] on div "Conduct a stakeholder workshop to prioritize requirements, find common ground, …" at bounding box center [627, 234] width 601 height 61
click at [327, 199] on input "b. Conduct a stakeholder workshop to prioritize requirements, find common groun…" at bounding box center [327, 193] width 0 height 12
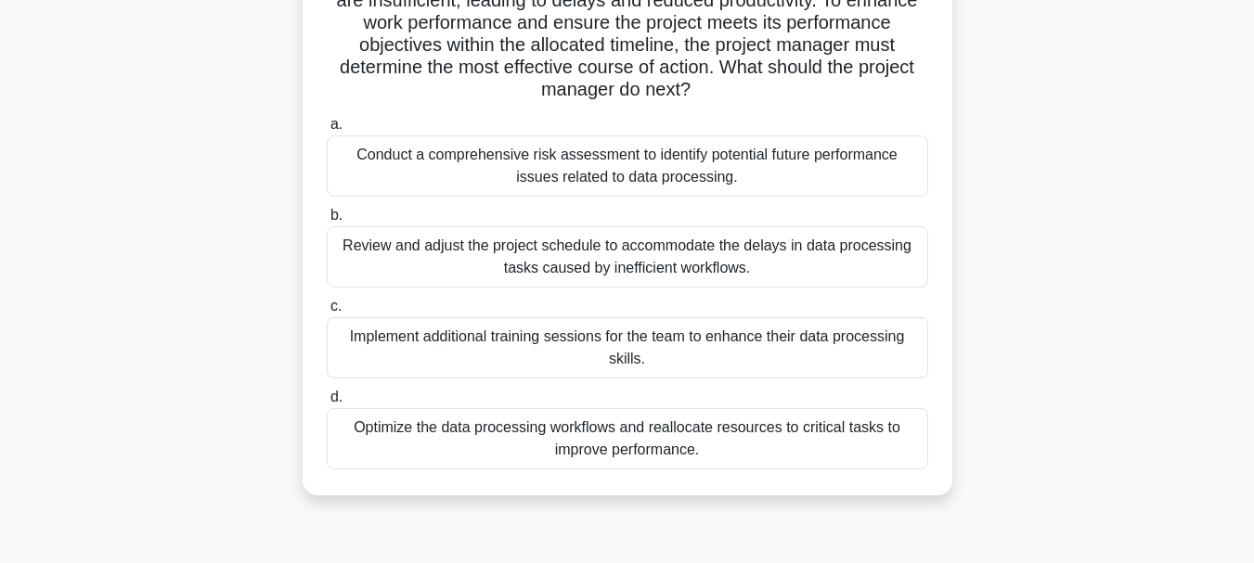
click at [780, 437] on div "Optimize the data processing workflows and reallocate resources to critical tas…" at bounding box center [627, 438] width 601 height 61
click at [327, 404] on input "d. Optimize the data processing workflows and reallocate resources to critical …" at bounding box center [327, 398] width 0 height 12
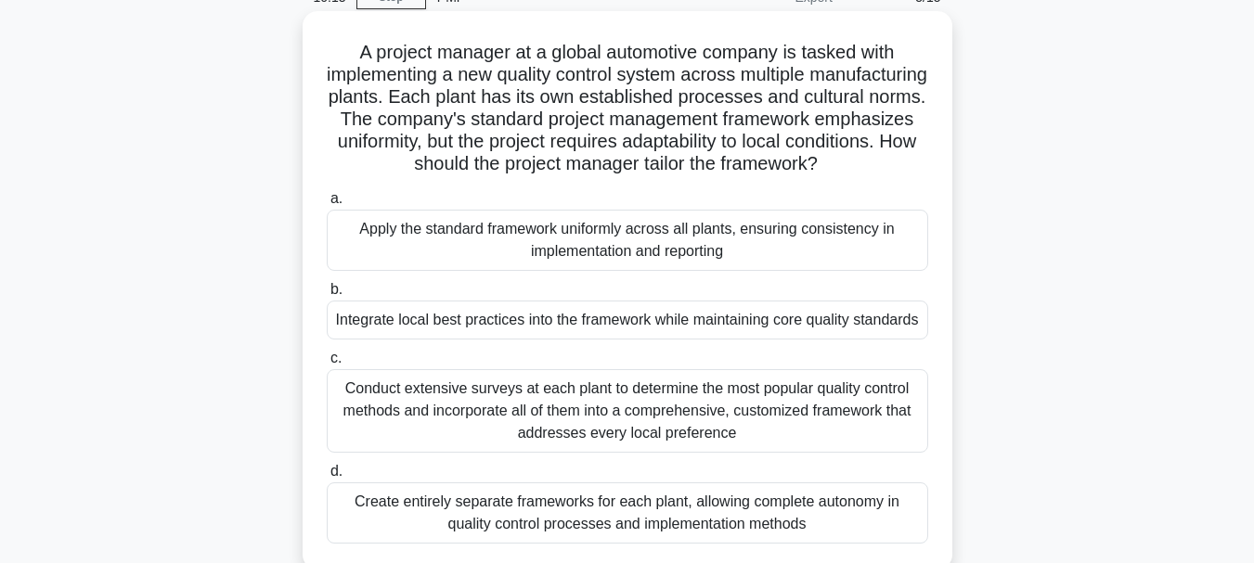
scroll to position [186, 0]
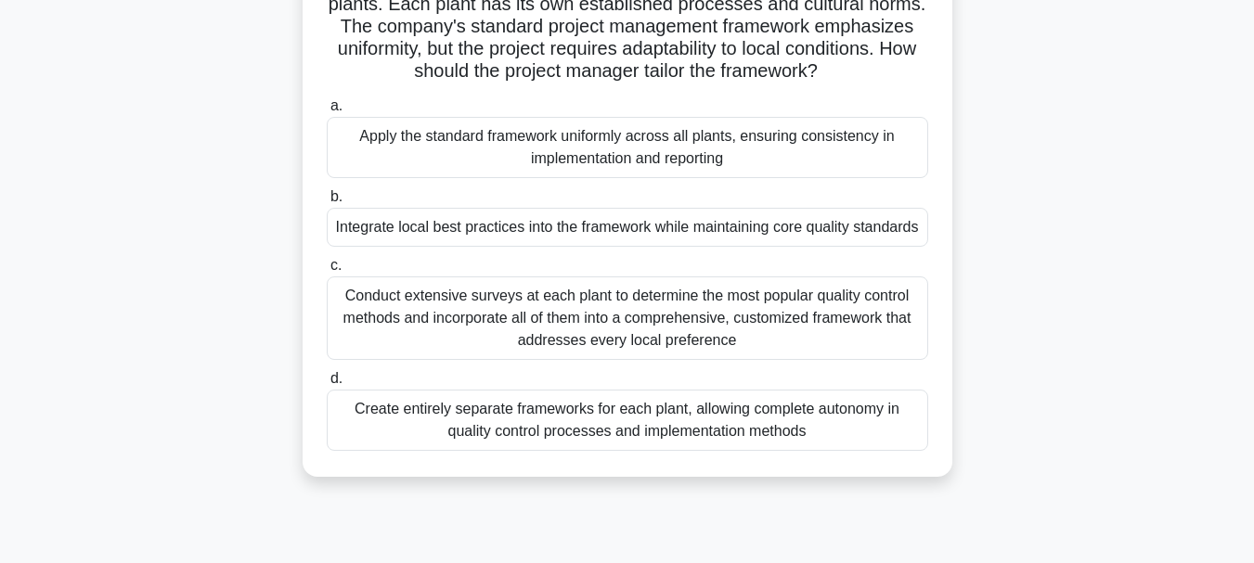
click at [690, 354] on div "Conduct extensive surveys at each plant to determine the most popular quality c…" at bounding box center [627, 318] width 601 height 84
click at [327, 272] on input "c. Conduct extensive surveys at each plant to determine the most popular qualit…" at bounding box center [327, 266] width 0 height 12
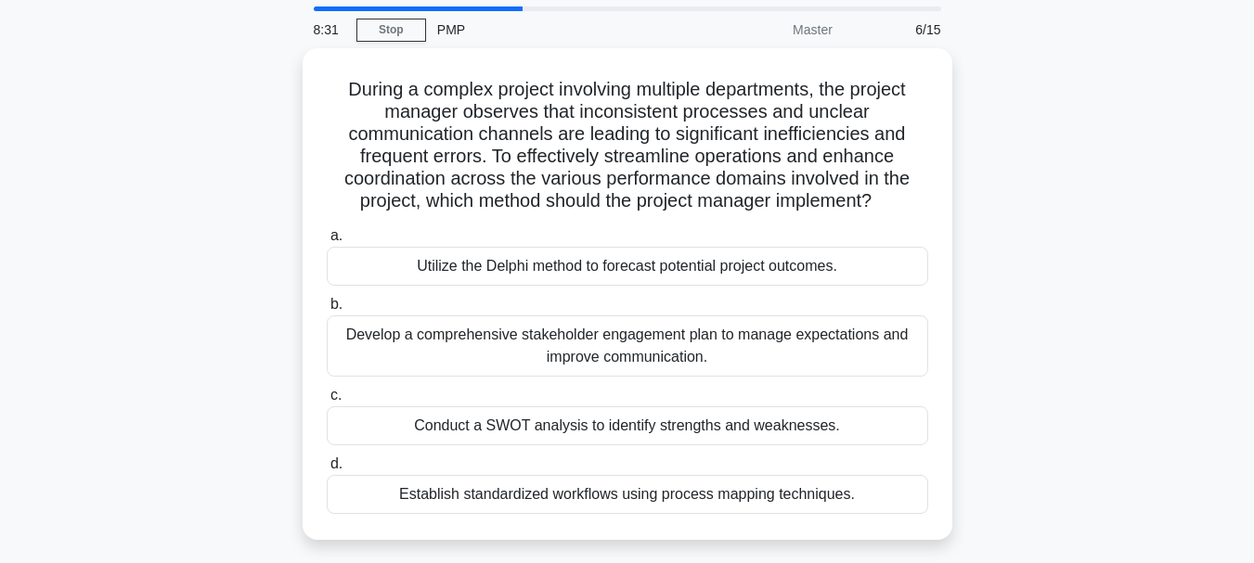
scroll to position [93, 0]
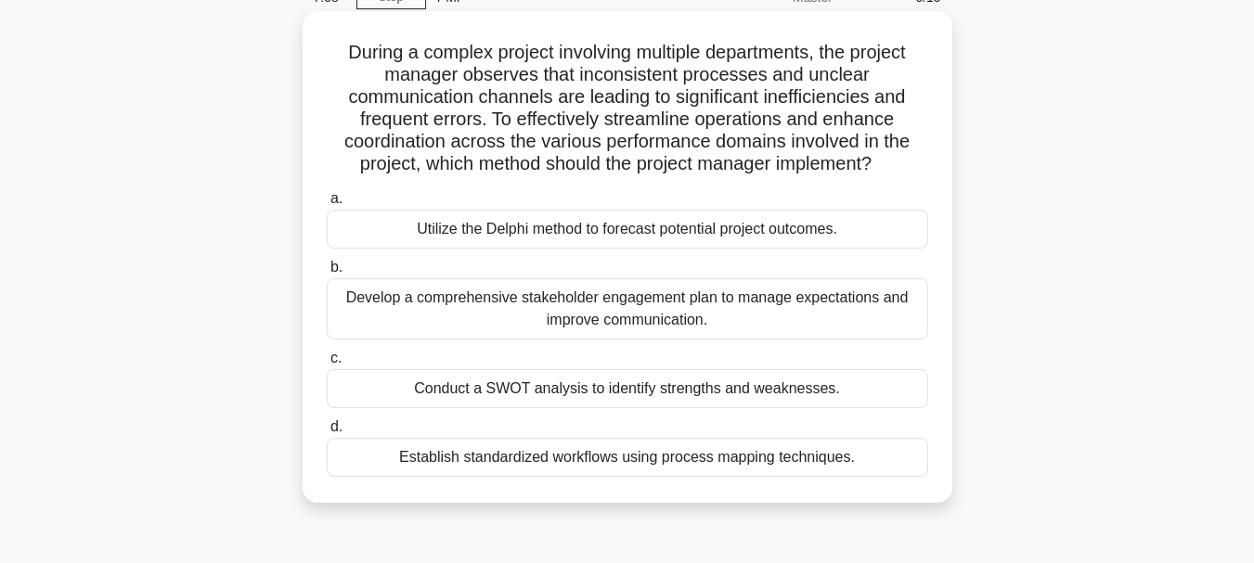
click at [730, 310] on div "Develop a comprehensive stakeholder engagement plan to manage expectations and …" at bounding box center [627, 308] width 601 height 61
click at [327, 274] on input "b. Develop a comprehensive stakeholder engagement plan to manage expectations a…" at bounding box center [327, 268] width 0 height 12
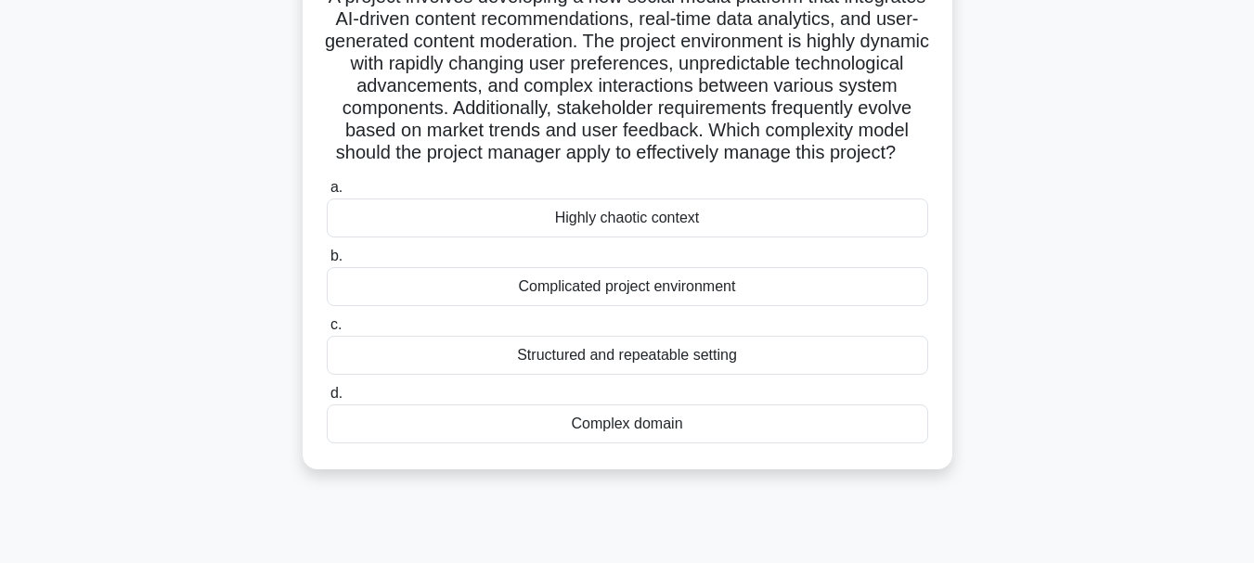
scroll to position [186, 0]
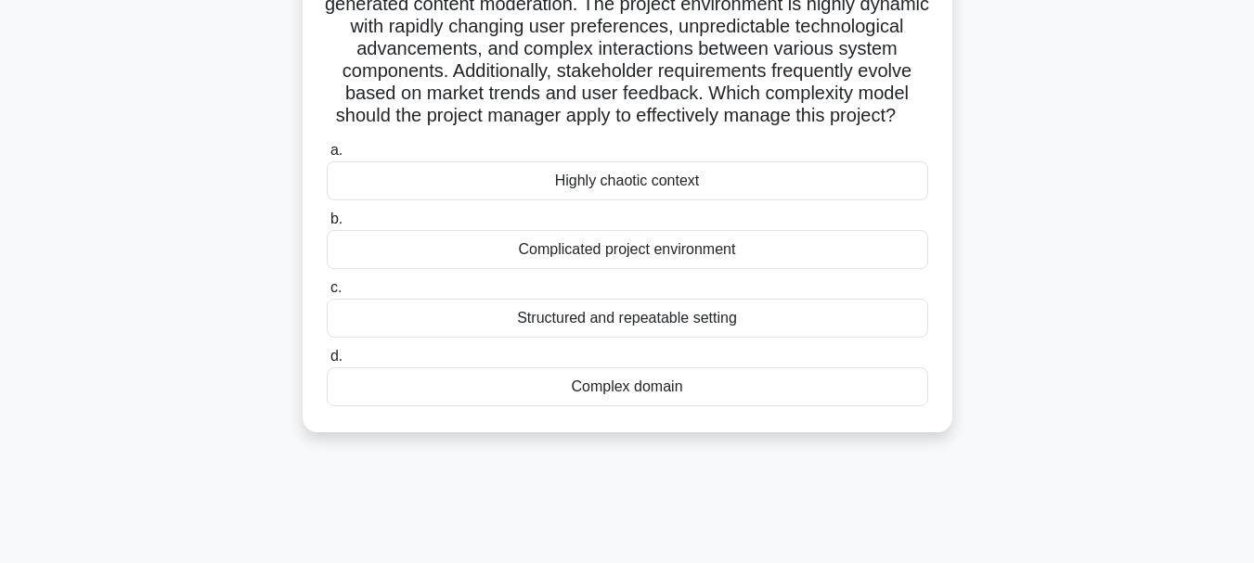
click at [711, 406] on div "Complex domain" at bounding box center [627, 386] width 601 height 39
click at [327, 363] on input "d. Complex domain" at bounding box center [327, 357] width 0 height 12
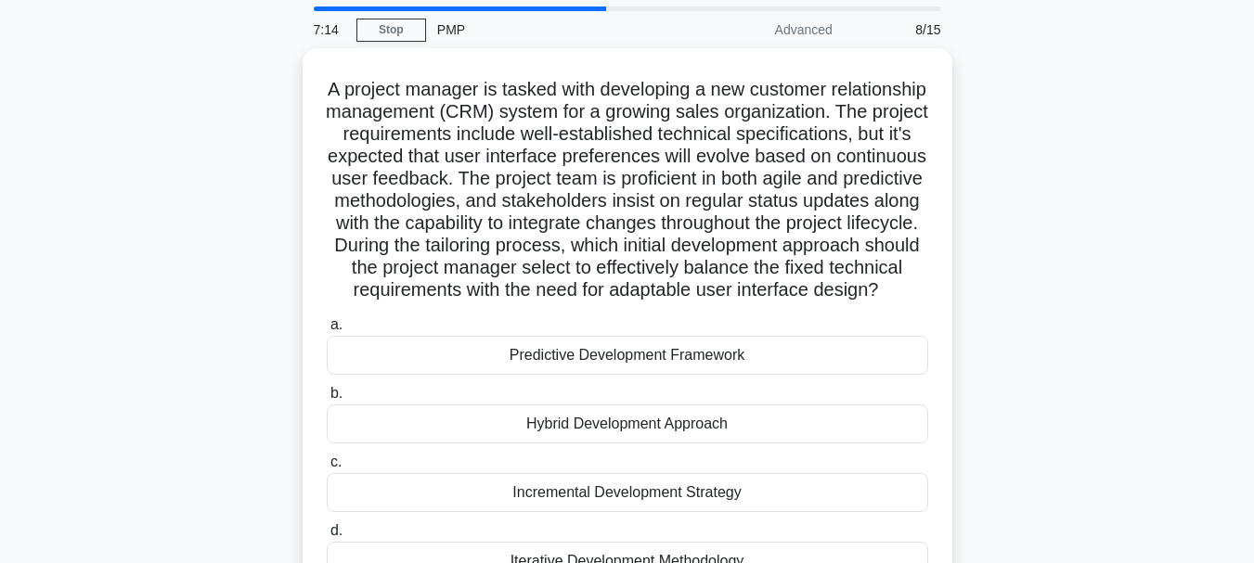
scroll to position [93, 0]
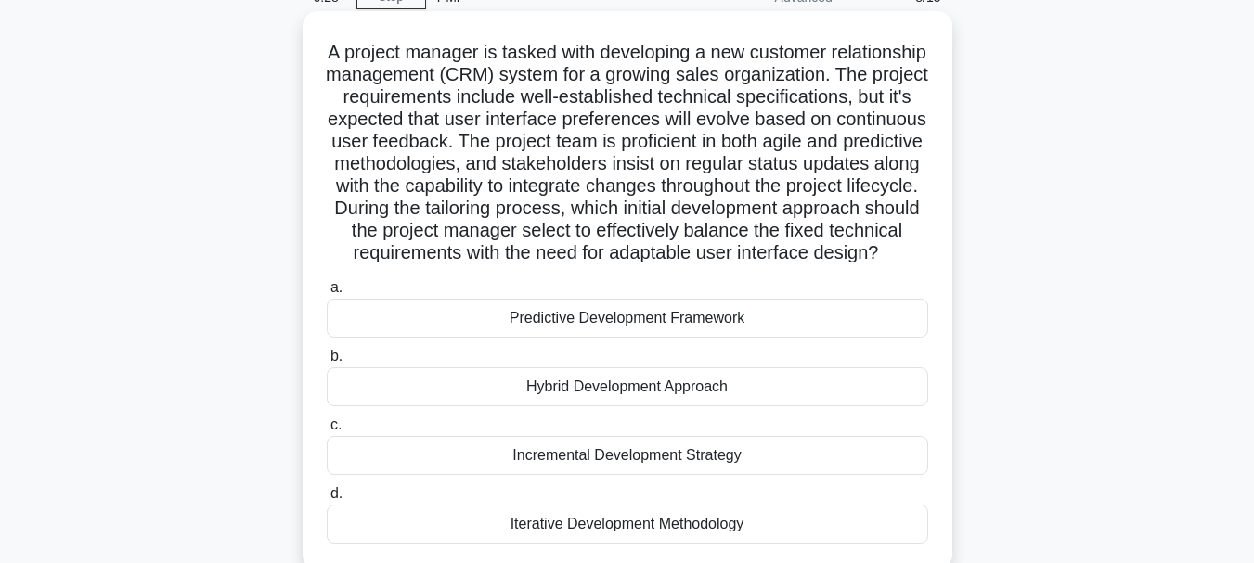
click at [724, 406] on div "Hybrid Development Approach" at bounding box center [627, 386] width 601 height 39
click at [327, 363] on input "b. Hybrid Development Approach" at bounding box center [327, 357] width 0 height 12
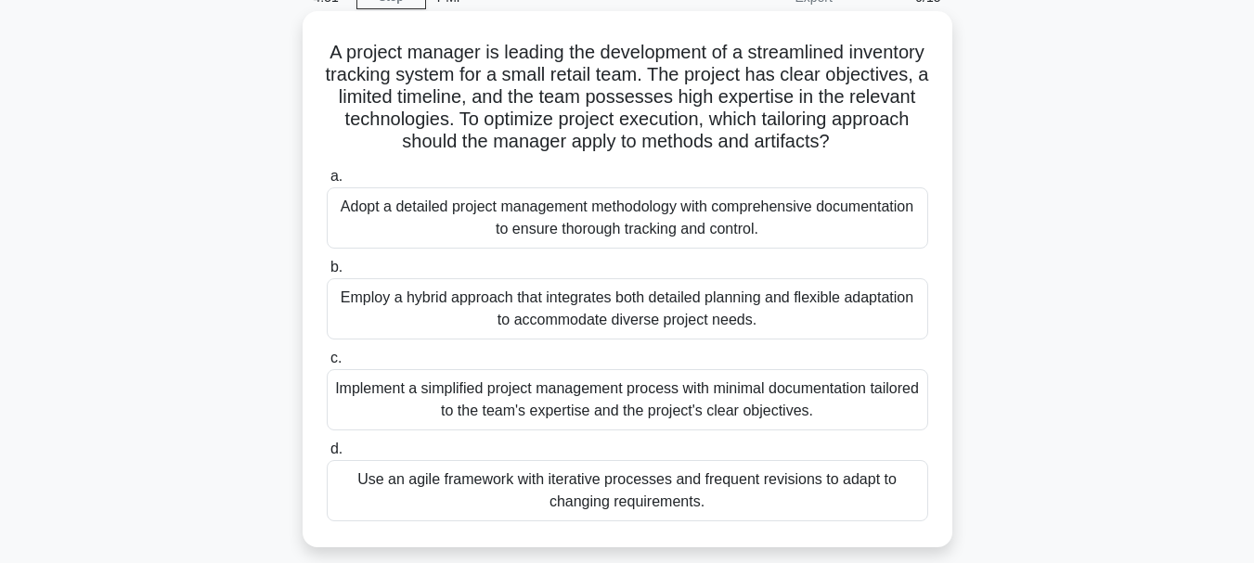
click at [852, 412] on div "Implement a simplified project management process with minimal documentation ta…" at bounding box center [627, 399] width 601 height 61
click at [327, 365] on input "c. Implement a simplified project management process with minimal documentation…" at bounding box center [327, 359] width 0 height 12
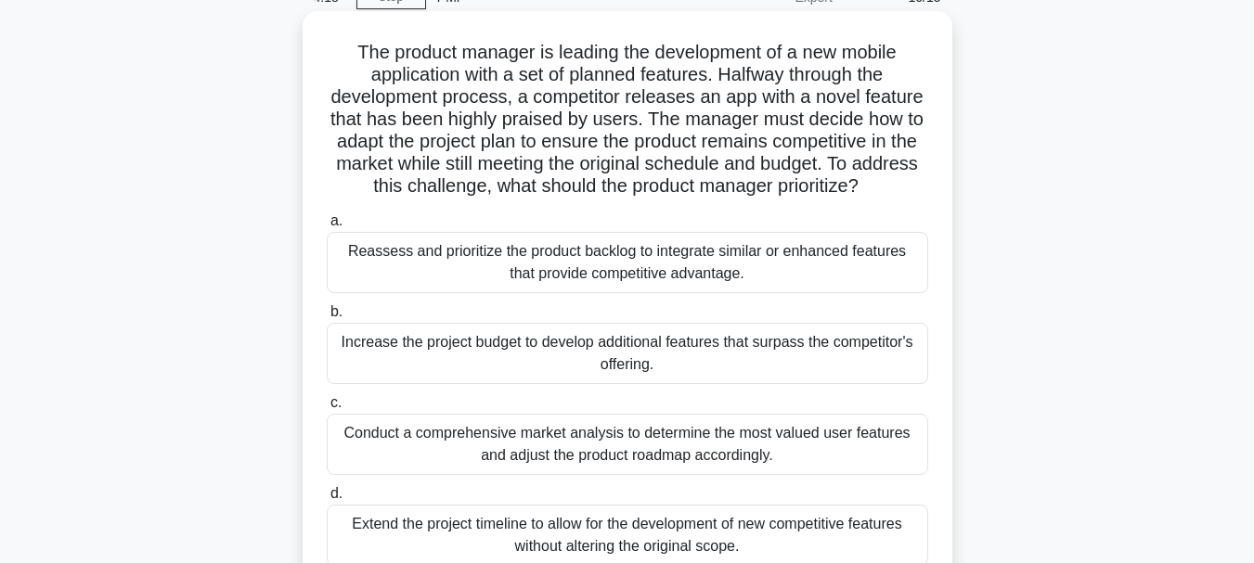
click at [847, 268] on div "Reassess and prioritize the product backlog to integrate similar or enhanced fe…" at bounding box center [627, 262] width 601 height 61
click at [327, 227] on input "a. Reassess and prioritize the product backlog to integrate similar or enhanced…" at bounding box center [327, 221] width 0 height 12
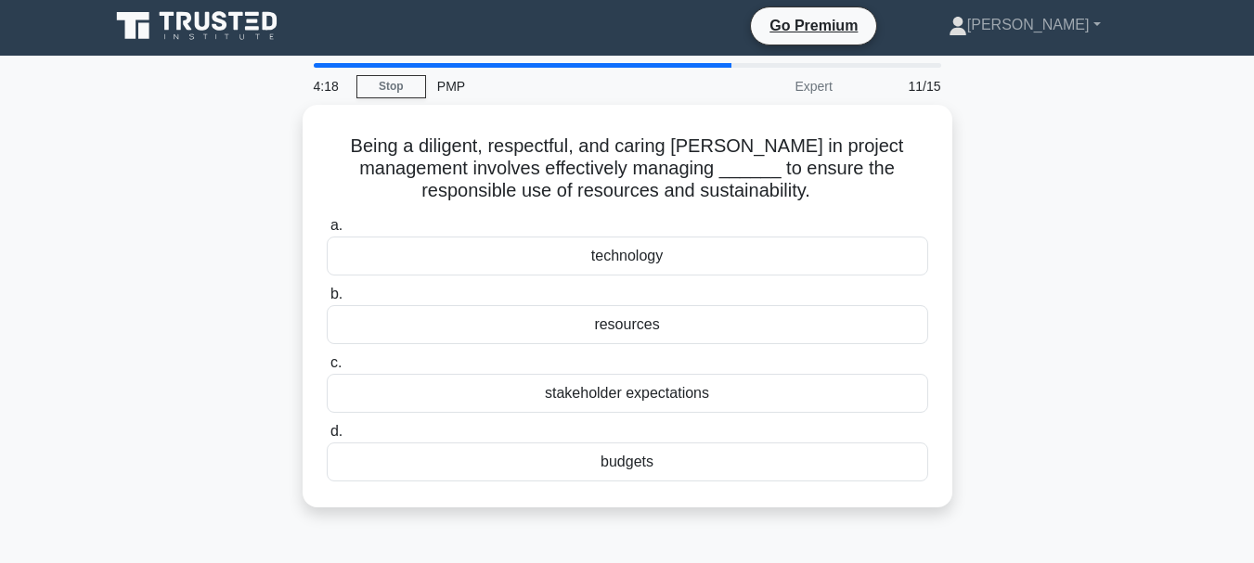
scroll to position [0, 0]
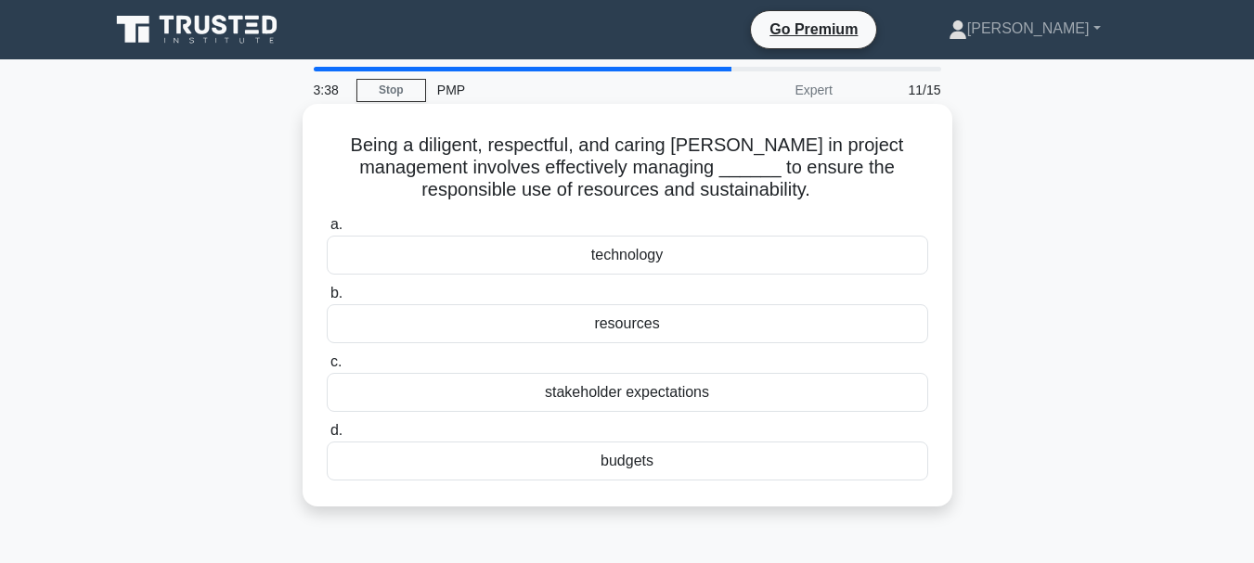
click at [636, 323] on div "resources" at bounding box center [627, 323] width 601 height 39
click at [327, 300] on input "b. resources" at bounding box center [327, 294] width 0 height 12
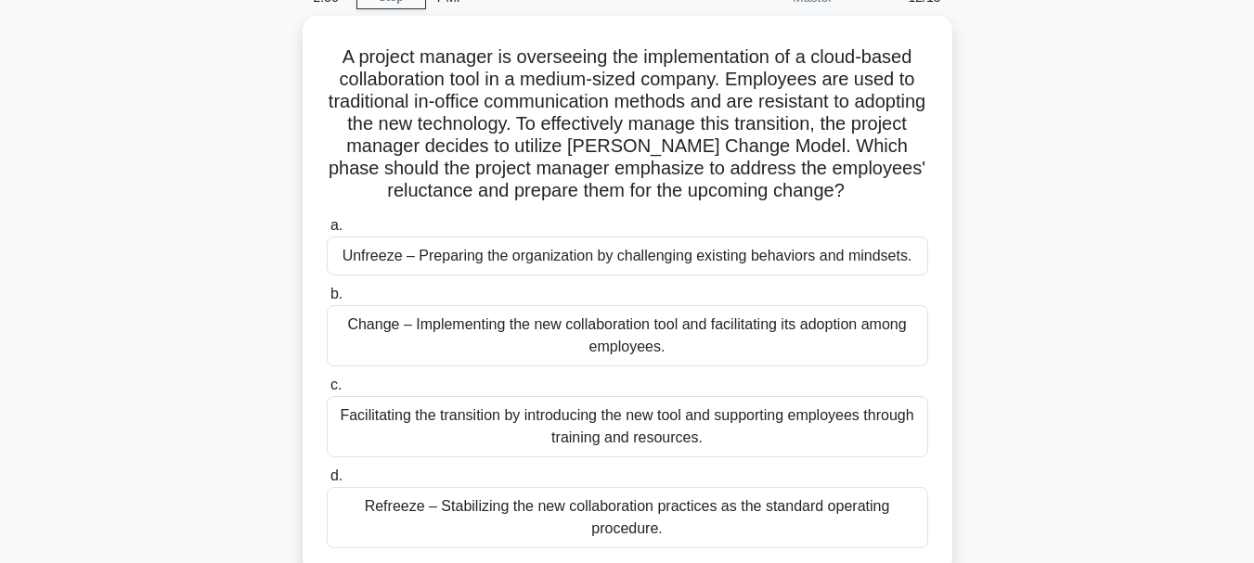
scroll to position [186, 0]
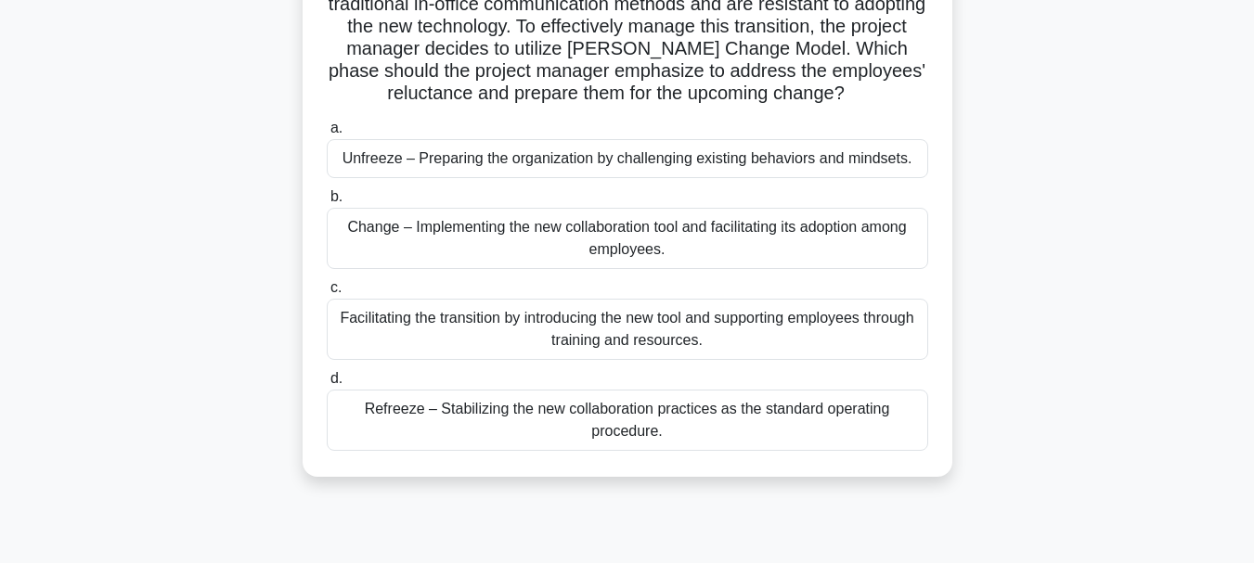
click at [825, 163] on div "Unfreeze – Preparing the organization by challenging existing behaviors and min…" at bounding box center [627, 158] width 601 height 39
click at [327, 135] on input "a. Unfreeze – Preparing the organization by challenging existing behaviors and …" at bounding box center [327, 128] width 0 height 12
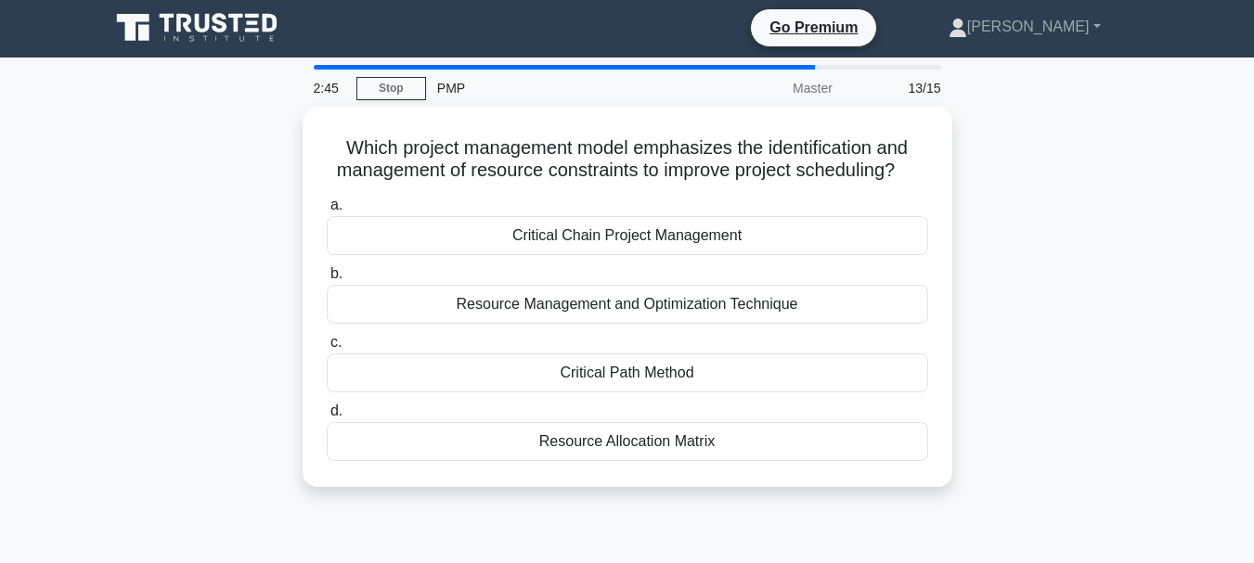
scroll to position [0, 0]
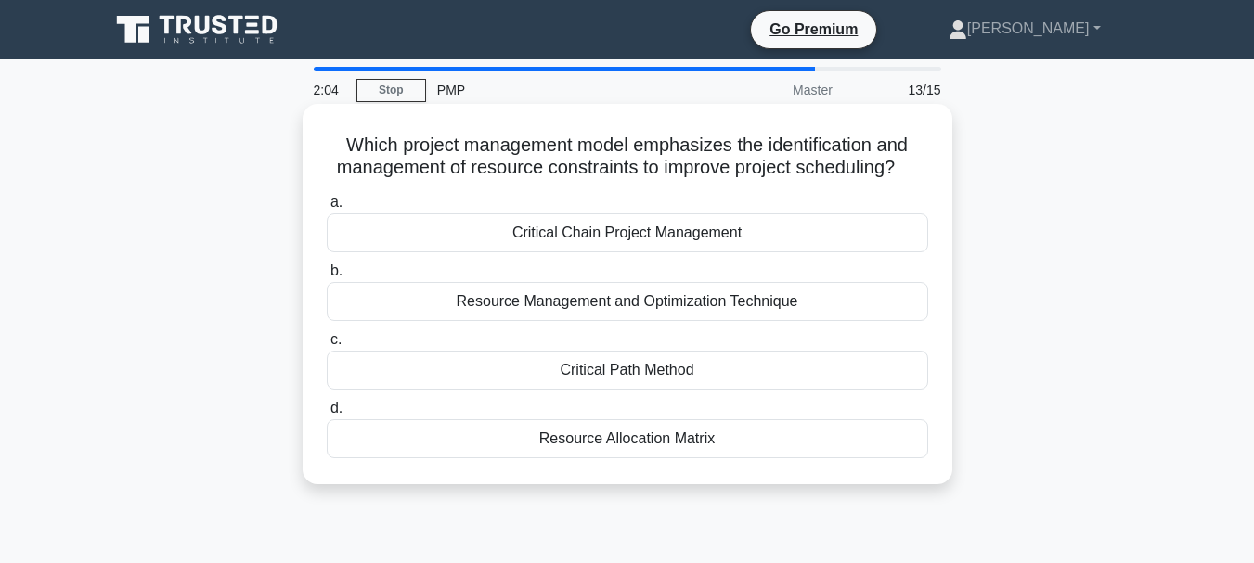
click at [720, 440] on div "Resource Allocation Matrix" at bounding box center [627, 438] width 601 height 39
click at [327, 415] on input "d. Resource Allocation Matrix" at bounding box center [327, 409] width 0 height 12
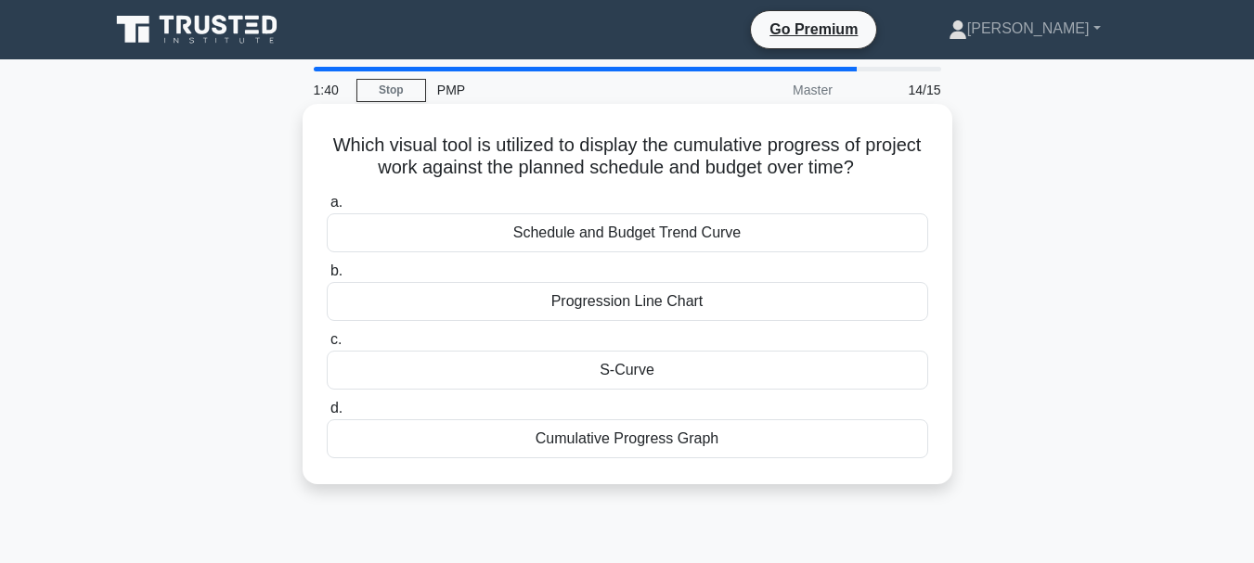
click at [772, 238] on div "Schedule and Budget Trend Curve" at bounding box center [627, 232] width 601 height 39
click at [327, 209] on input "a. Schedule and Budget Trend Curve" at bounding box center [327, 203] width 0 height 12
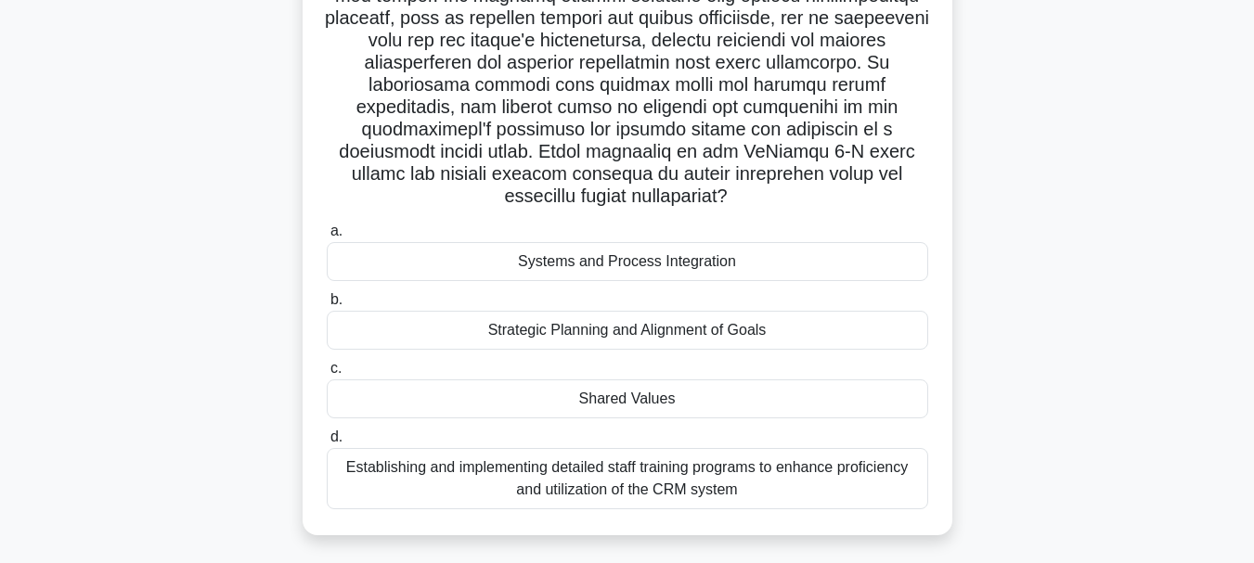
scroll to position [371, 0]
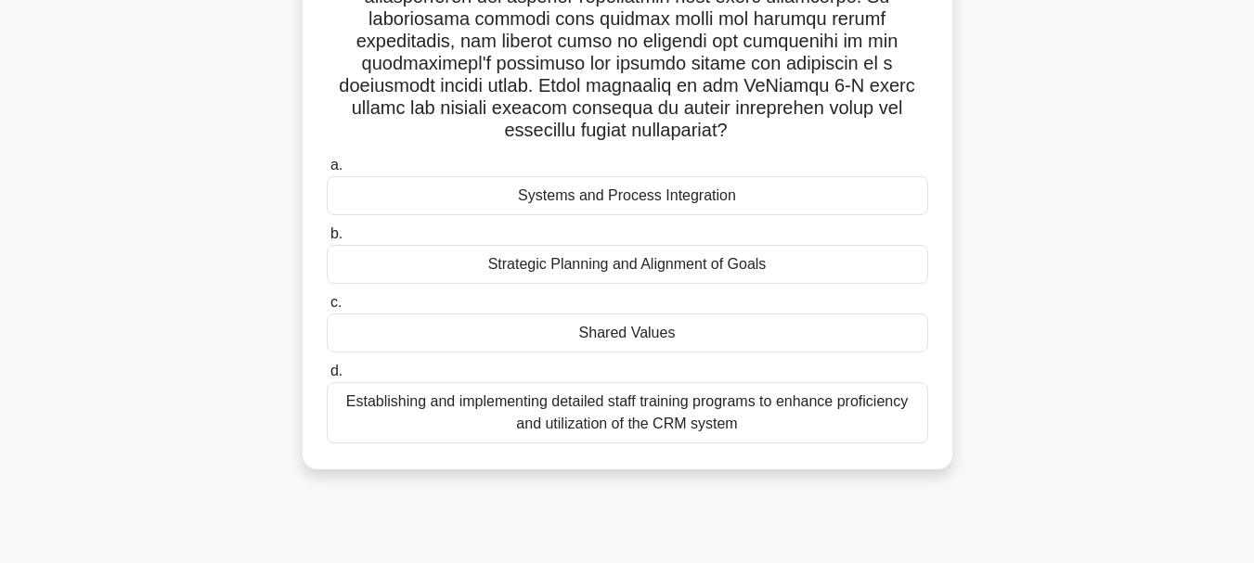
click at [751, 199] on div "Systems and Process Integration" at bounding box center [627, 195] width 601 height 39
click at [327, 172] on input "a. Systems and Process Integration" at bounding box center [327, 166] width 0 height 12
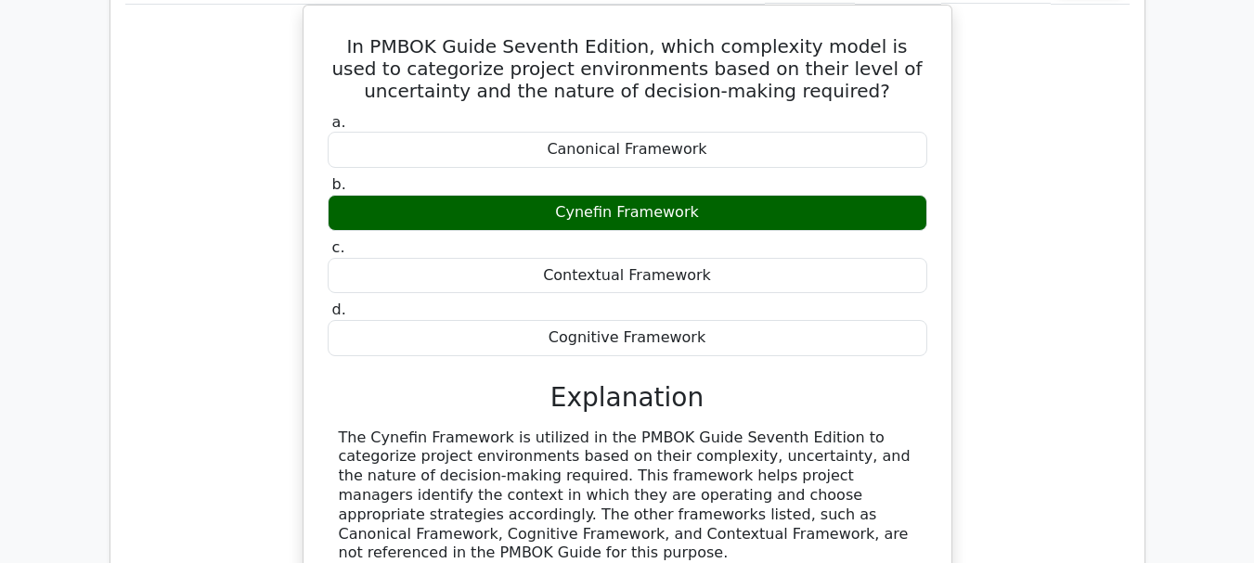
scroll to position [1299, 0]
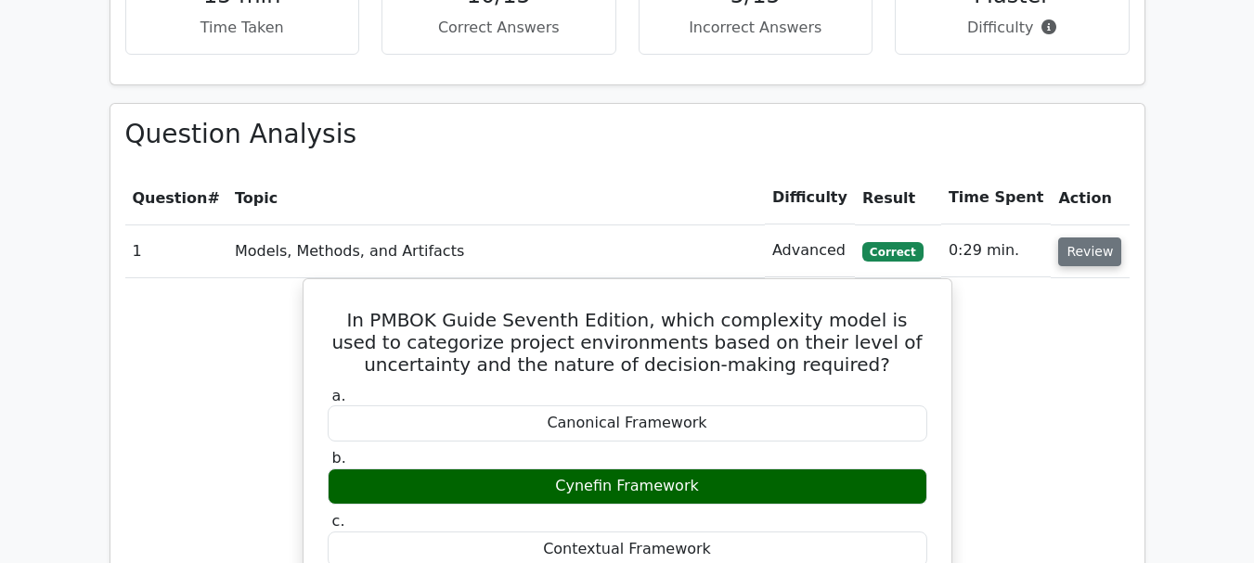
click at [1093, 238] on button "Review" at bounding box center [1089, 252] width 63 height 29
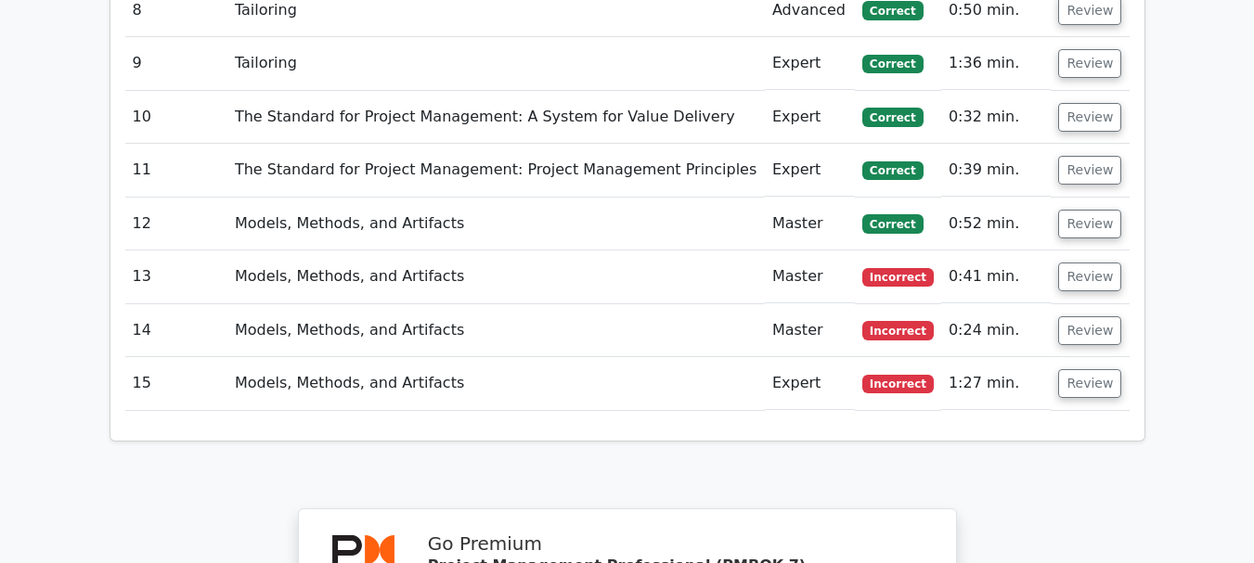
scroll to position [1948, 0]
